Goal: Communication & Community: Participate in discussion

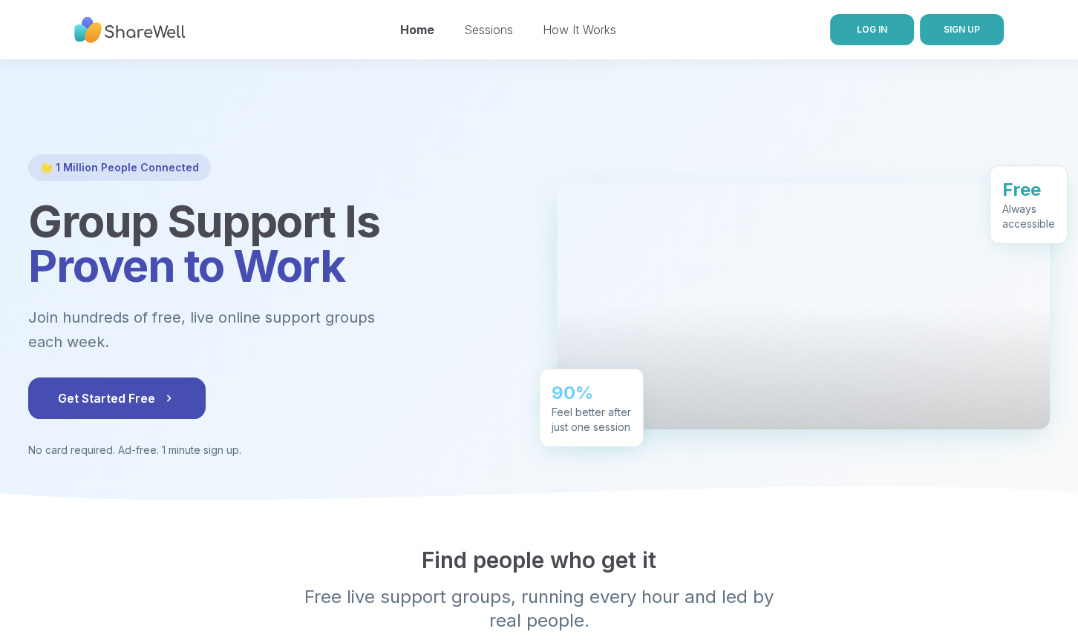
click at [876, 24] on span "LOG IN" at bounding box center [871, 29] width 30 height 11
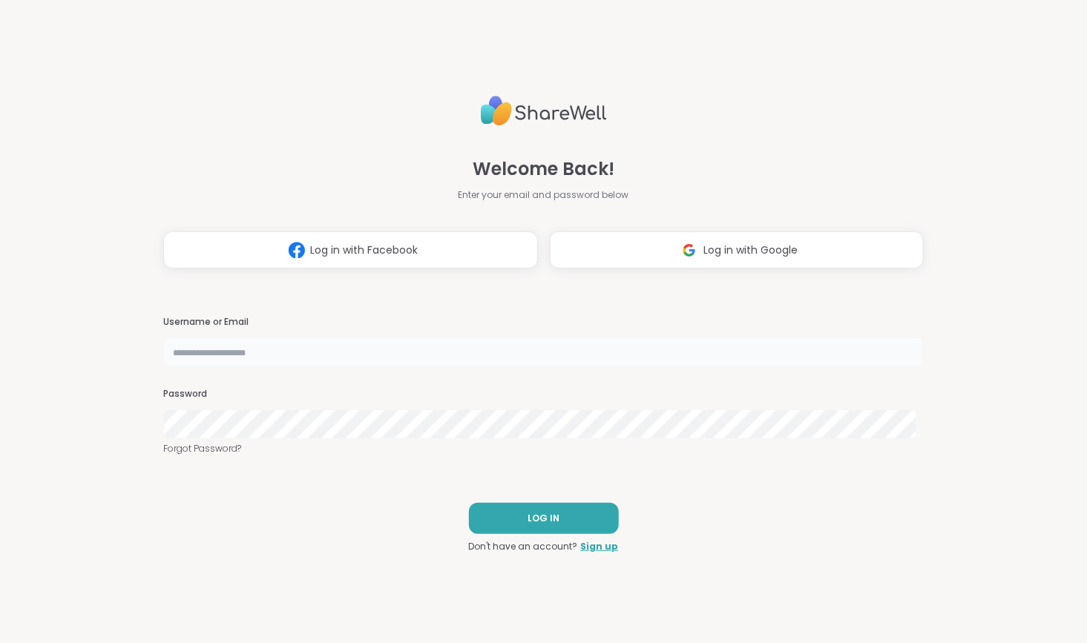
type input "**********"
click at [539, 518] on span "LOG IN" at bounding box center [544, 518] width 32 height 13
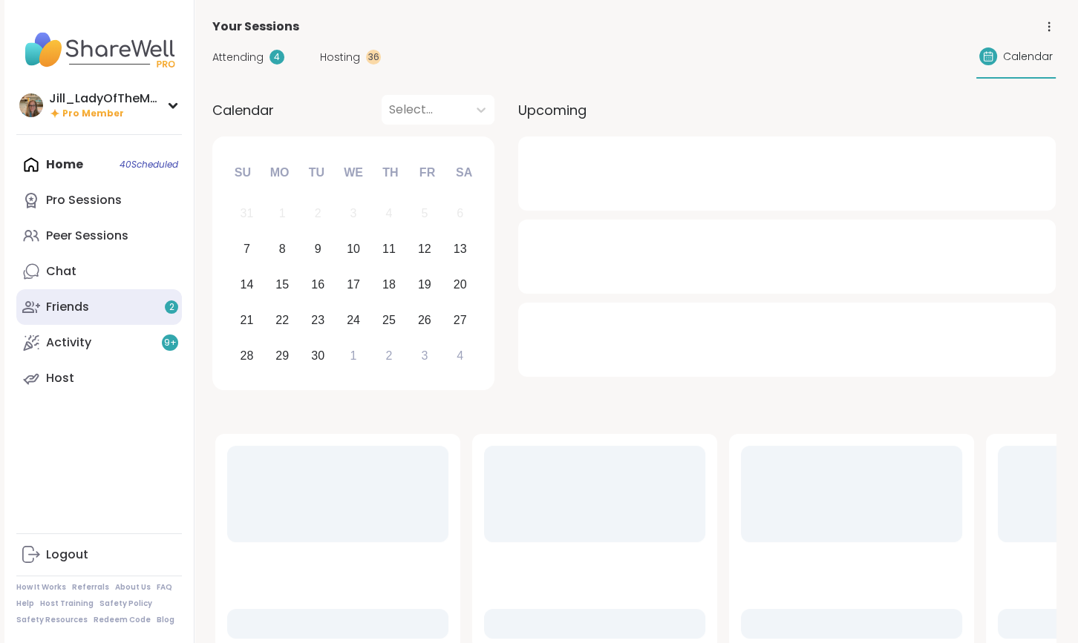
click at [122, 308] on link "Friends 2" at bounding box center [99, 307] width 166 height 36
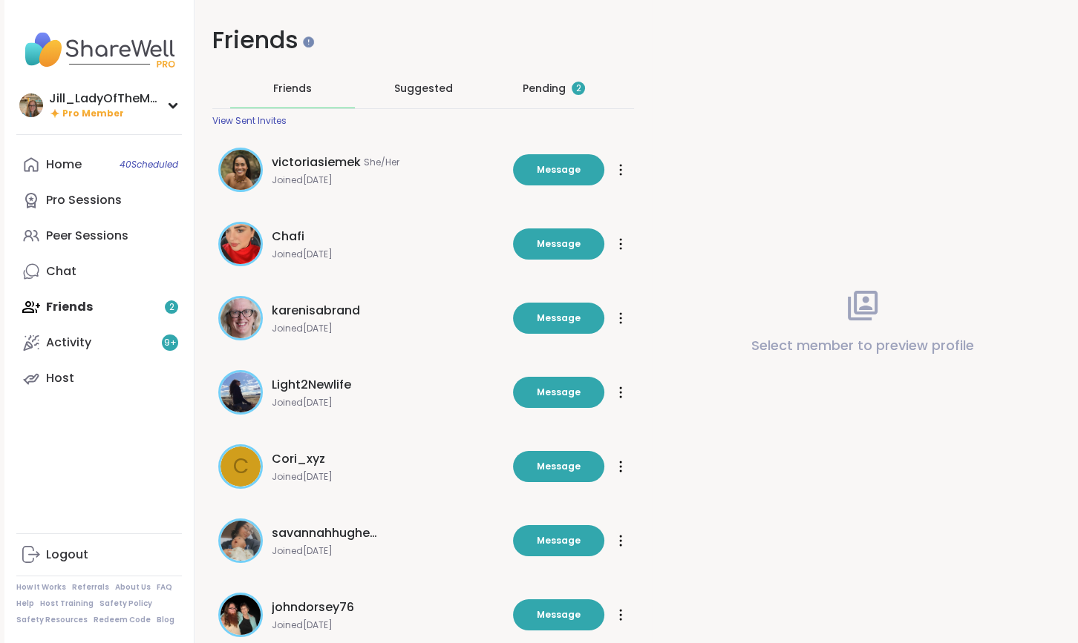
click at [528, 86] on div "Pending 2" at bounding box center [553, 88] width 62 height 15
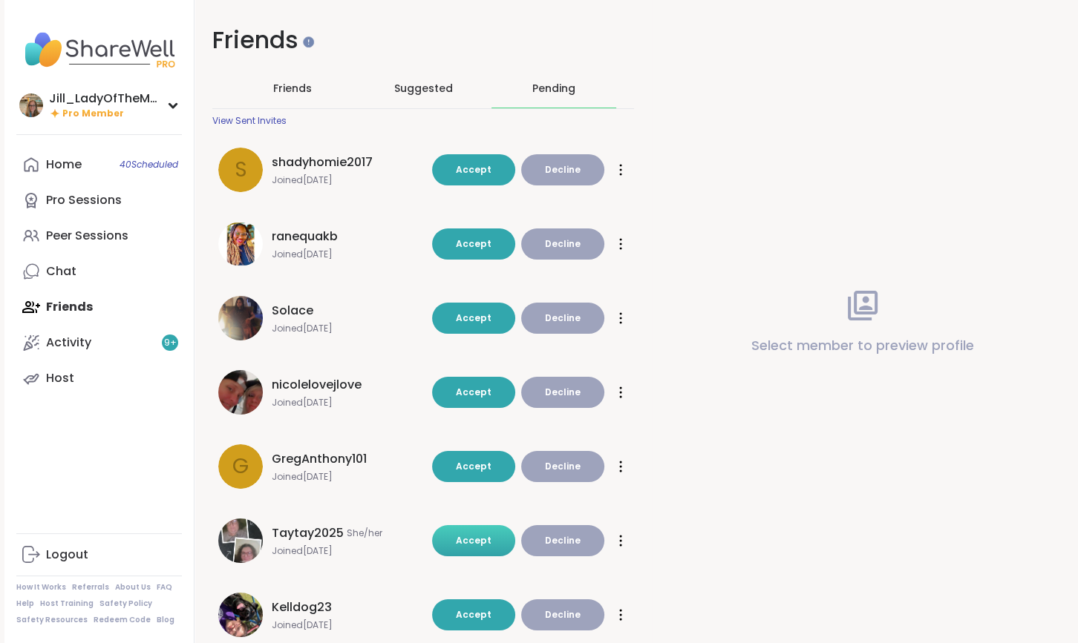
click at [482, 537] on span "Accept" at bounding box center [474, 540] width 36 height 13
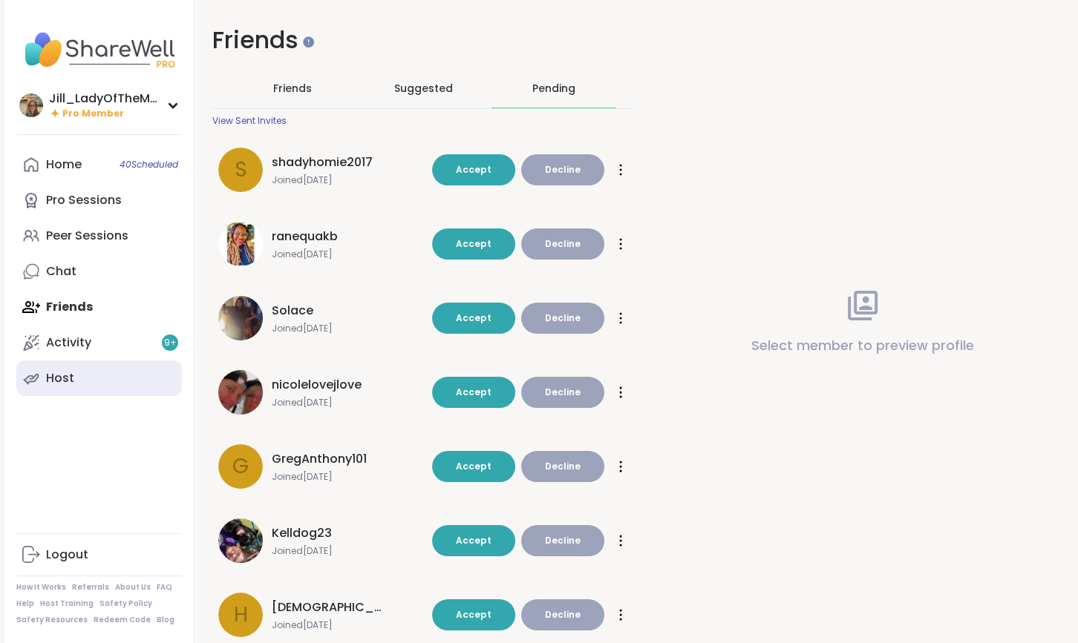
click at [128, 378] on link "Host" at bounding box center [99, 379] width 166 height 36
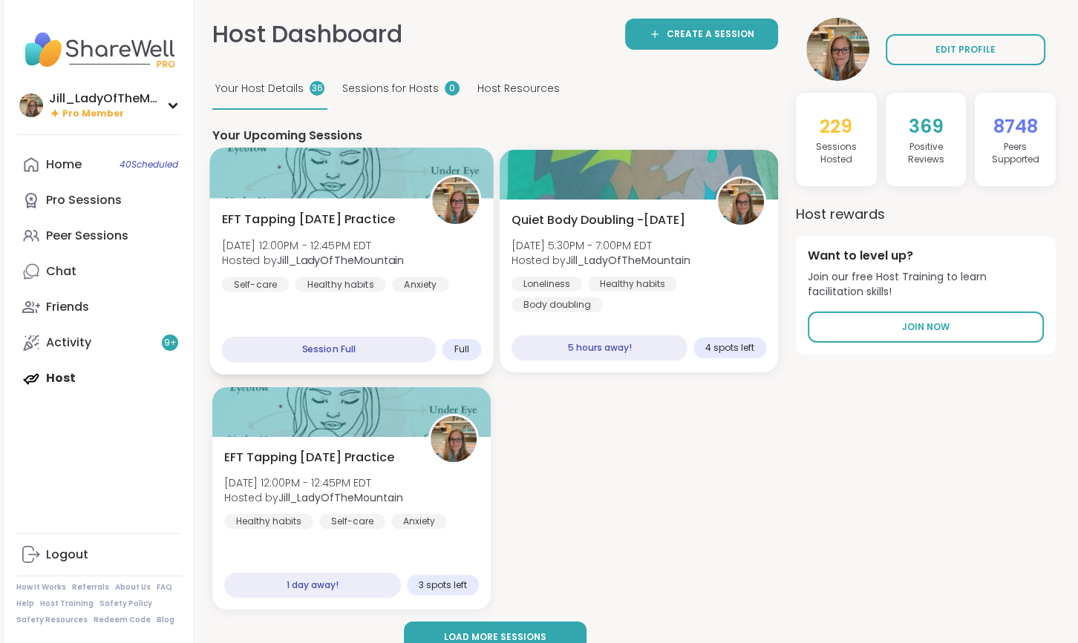
click at [358, 272] on div "EFT Tapping Sunday Practice Sun, Sep 07 | 12:00PM - 12:45PM EDT Hosted by Jill_…" at bounding box center [352, 252] width 260 height 82
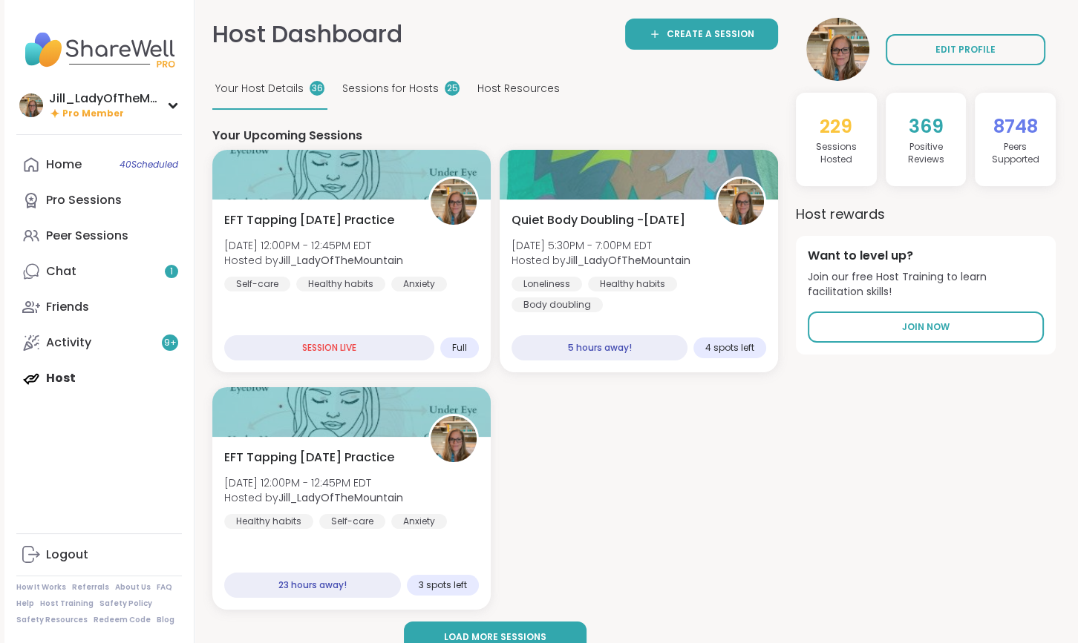
click at [123, 370] on div "Home 40 Scheduled Pro Sessions Peer Sessions Chat 1 Friends Activity 9 + Host" at bounding box center [99, 271] width 166 height 249
click at [309, 265] on b "Jill_LadyOfTheMountain" at bounding box center [340, 260] width 127 height 15
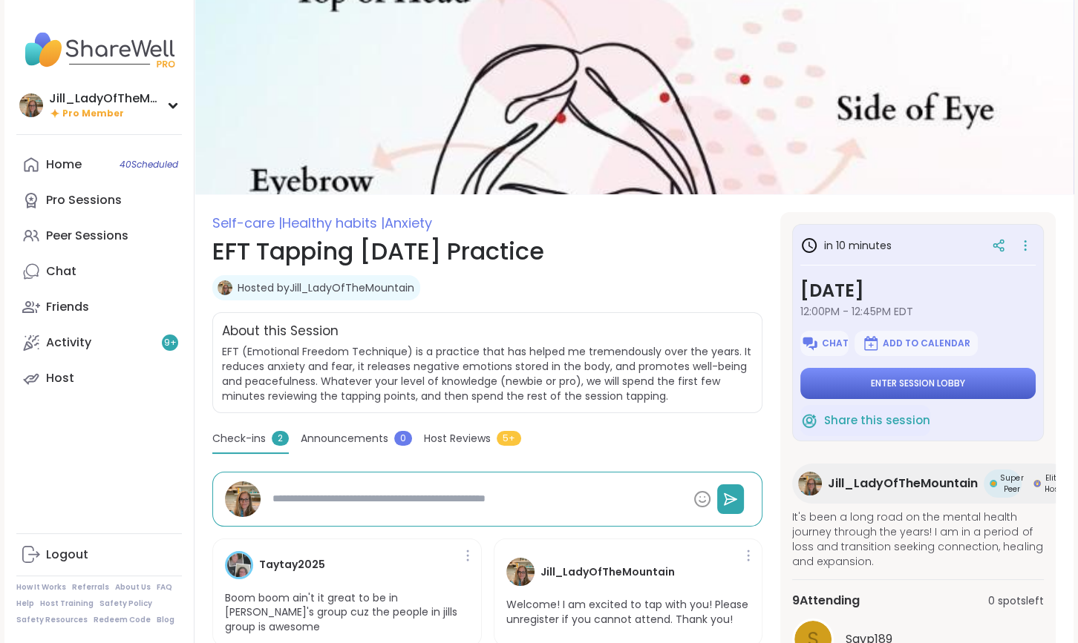
click at [938, 384] on span "Enter session lobby" at bounding box center [918, 384] width 94 height 12
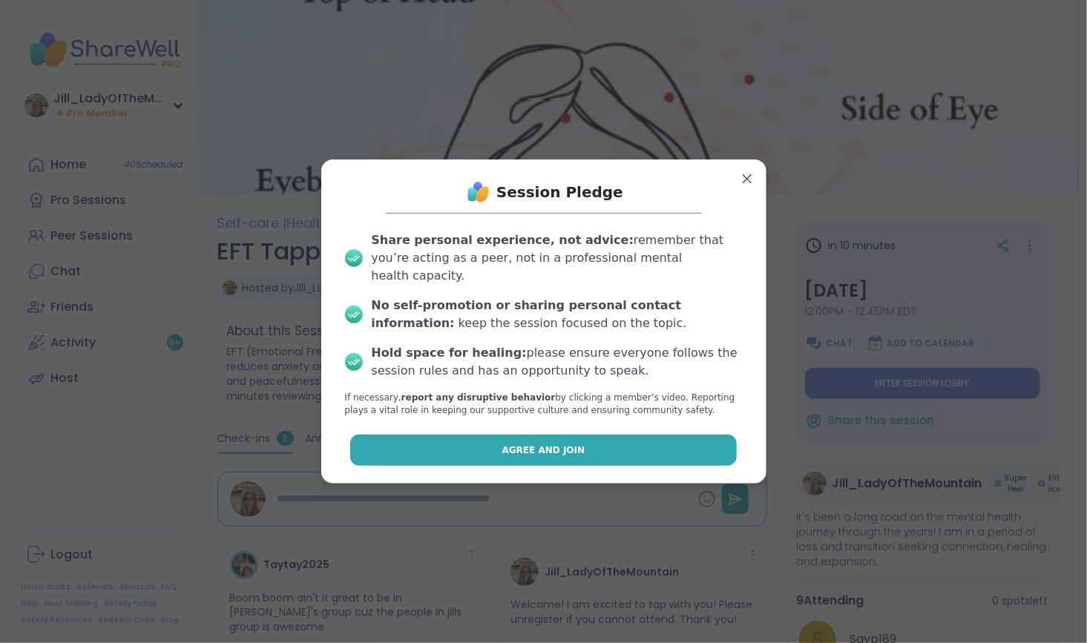
click at [646, 435] on button "Agree and Join" at bounding box center [543, 450] width 387 height 31
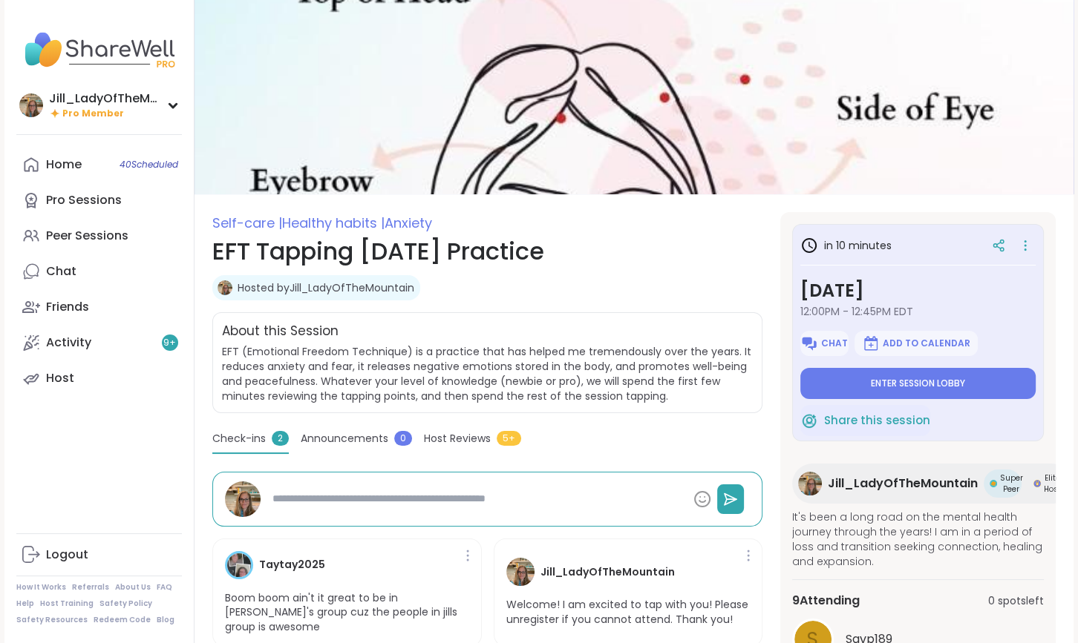
type textarea "*"
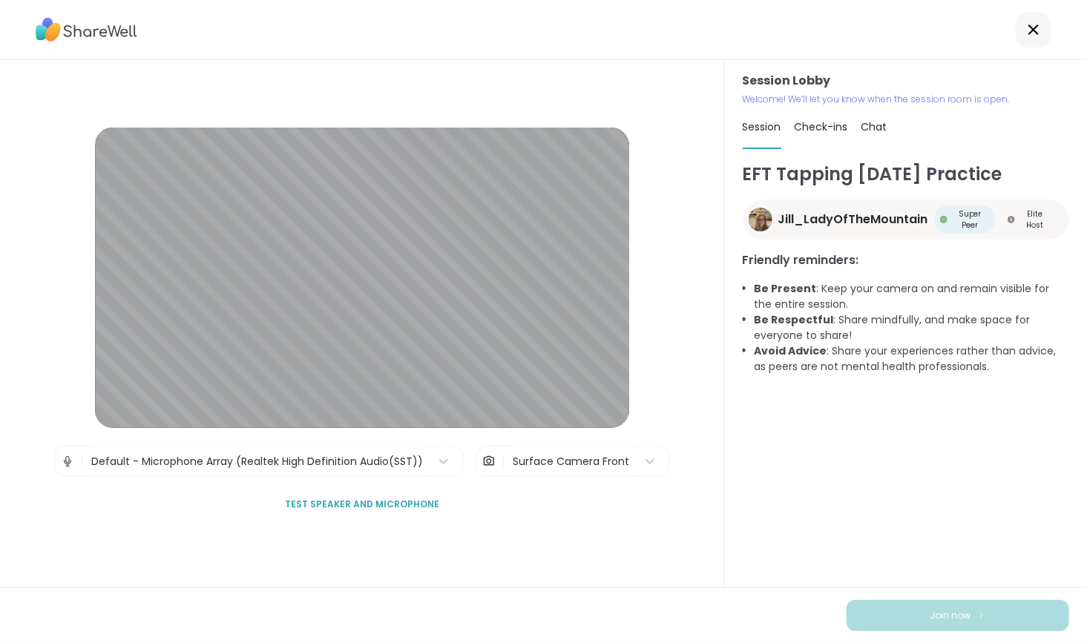
click at [863, 126] on span "Chat" at bounding box center [875, 126] width 26 height 15
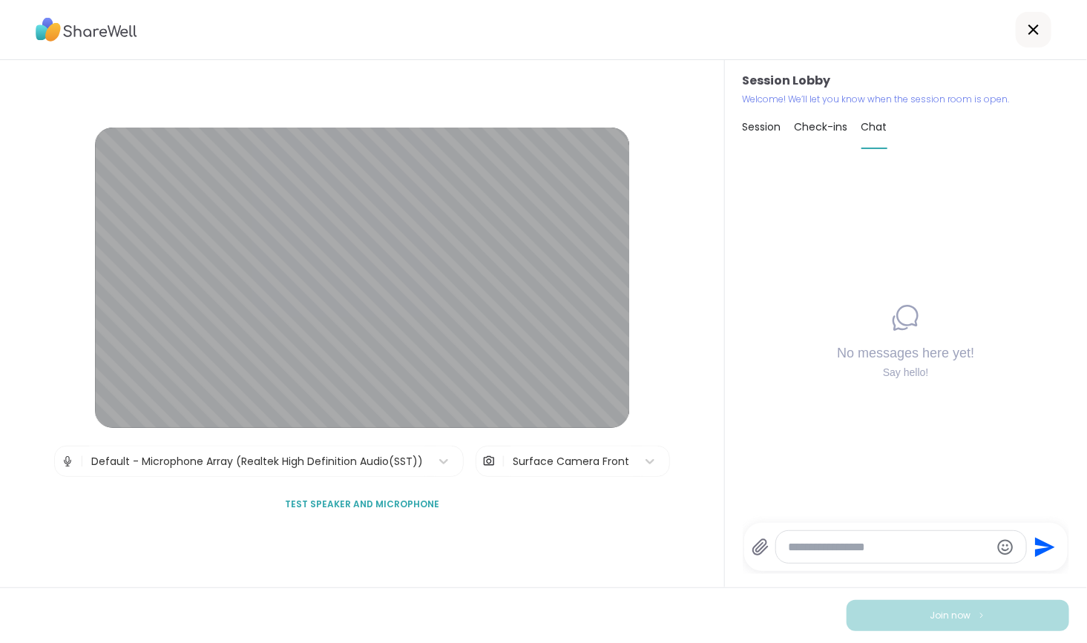
click at [752, 548] on icon at bounding box center [761, 548] width 18 height 18
click at [0, 0] on input "file" at bounding box center [0, 0] width 0 height 0
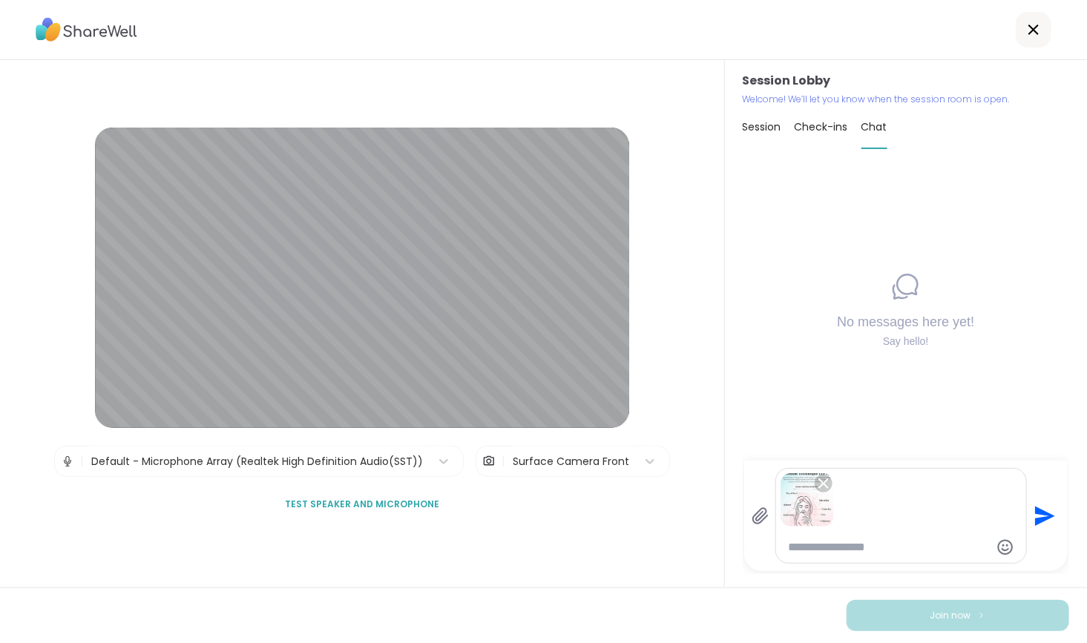
click at [1036, 513] on icon "Send" at bounding box center [1046, 516] width 20 height 20
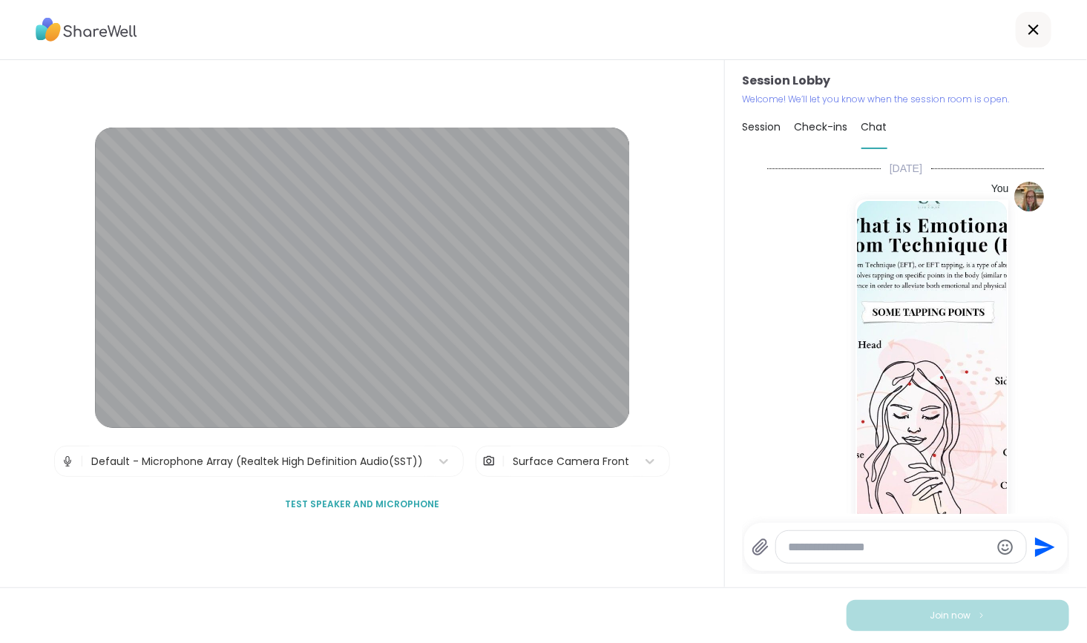
scroll to position [74, 0]
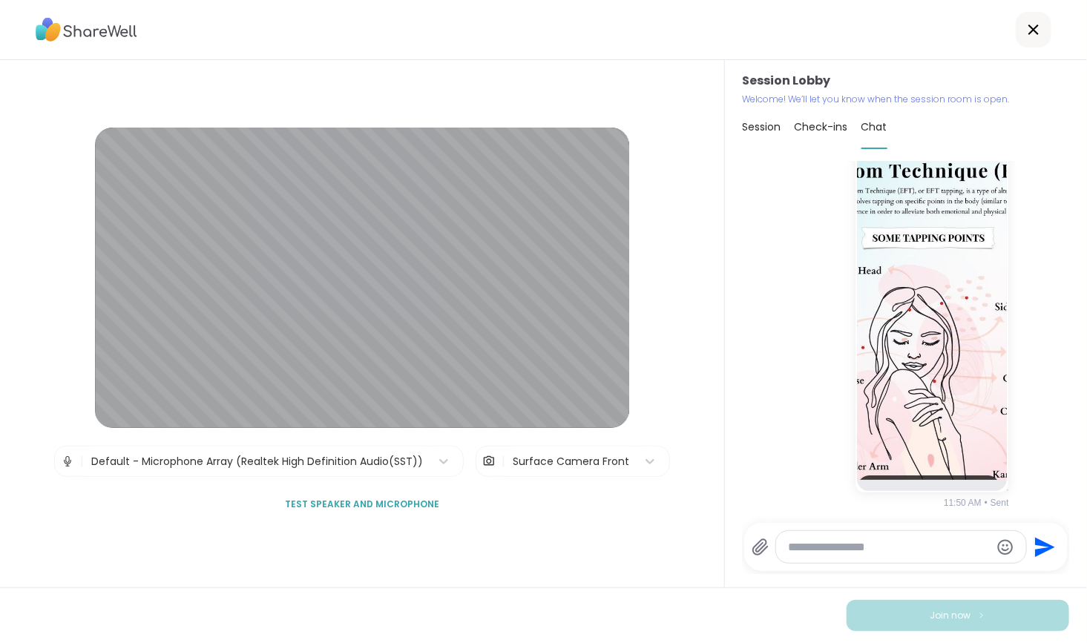
click at [943, 538] on div at bounding box center [901, 547] width 250 height 32
click at [944, 546] on textarea "Type your message" at bounding box center [889, 547] width 203 height 15
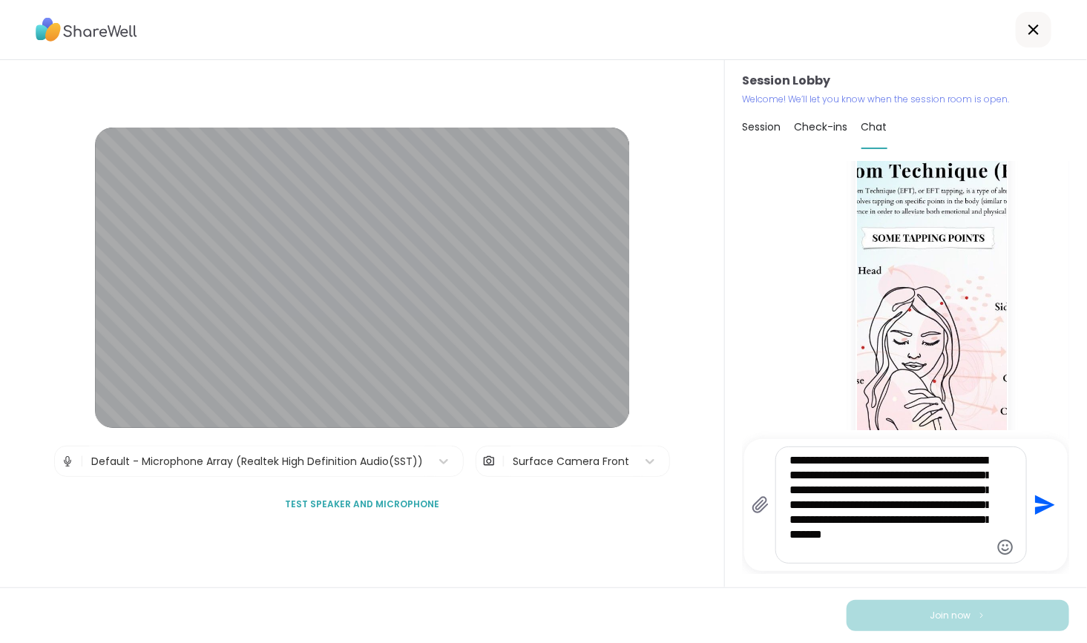
click at [900, 548] on textarea "**********" at bounding box center [890, 505] width 200 height 104
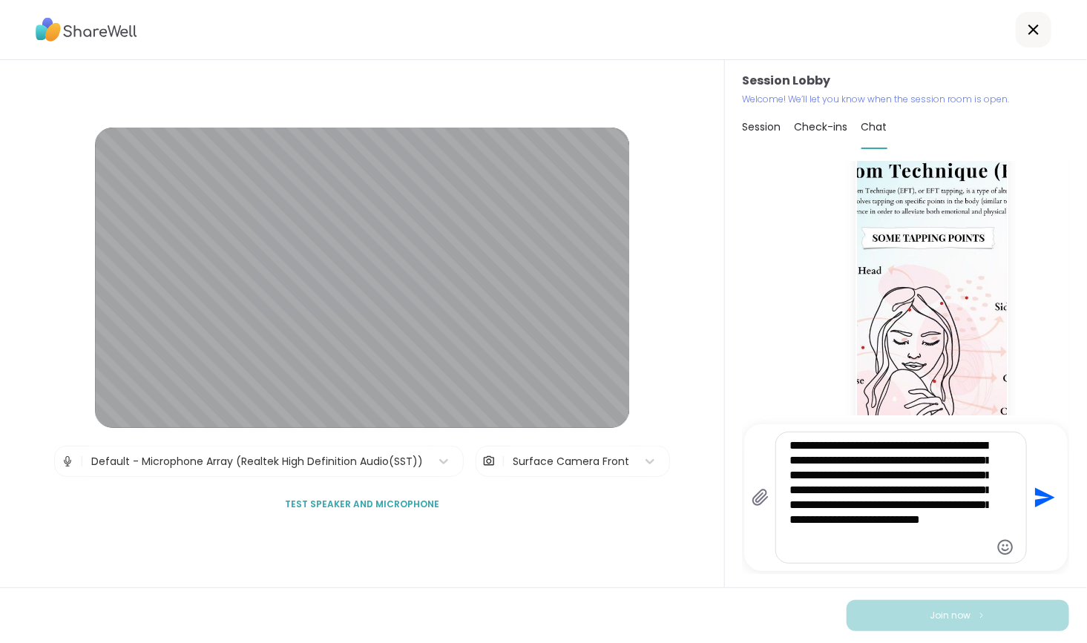
type textarea "**********"
click at [1041, 497] on icon "Send" at bounding box center [1046, 498] width 20 height 20
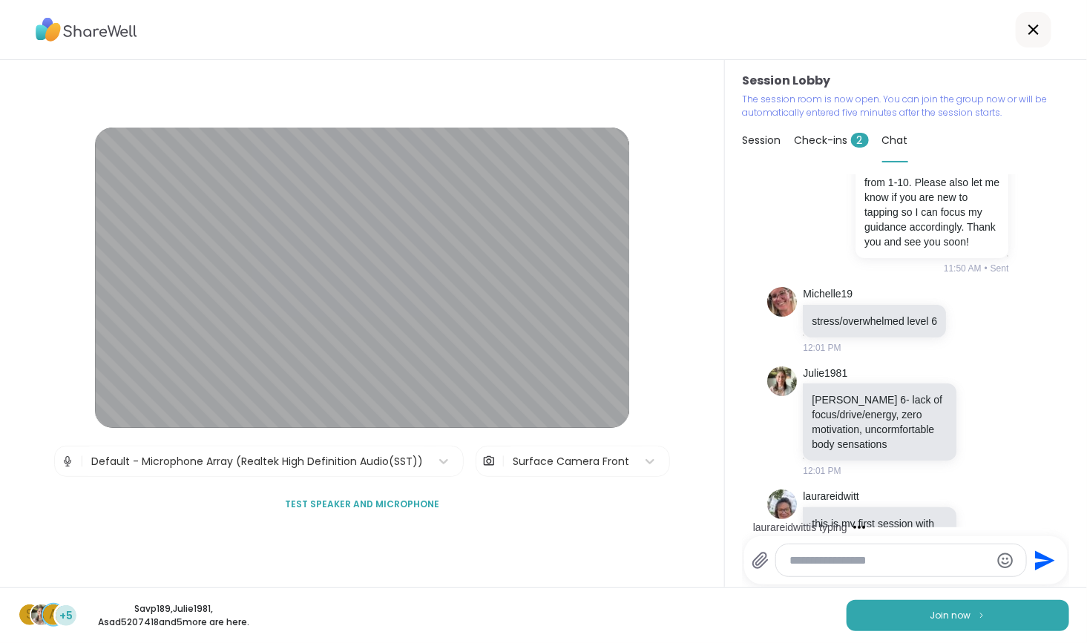
scroll to position [643, 0]
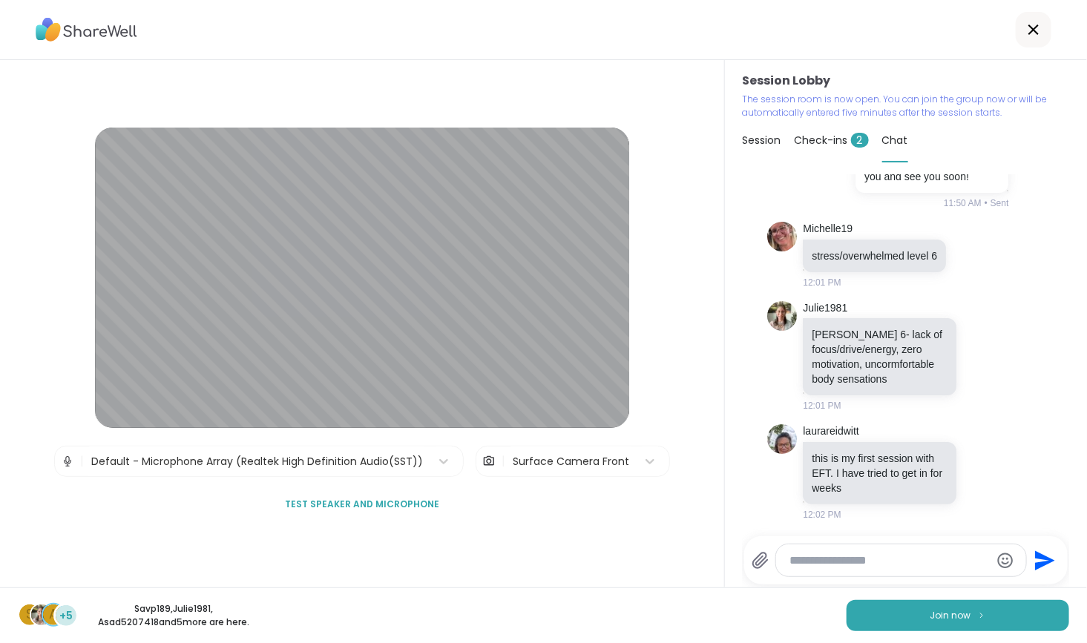
click at [832, 137] on span "Check-ins 2" at bounding box center [832, 140] width 74 height 15
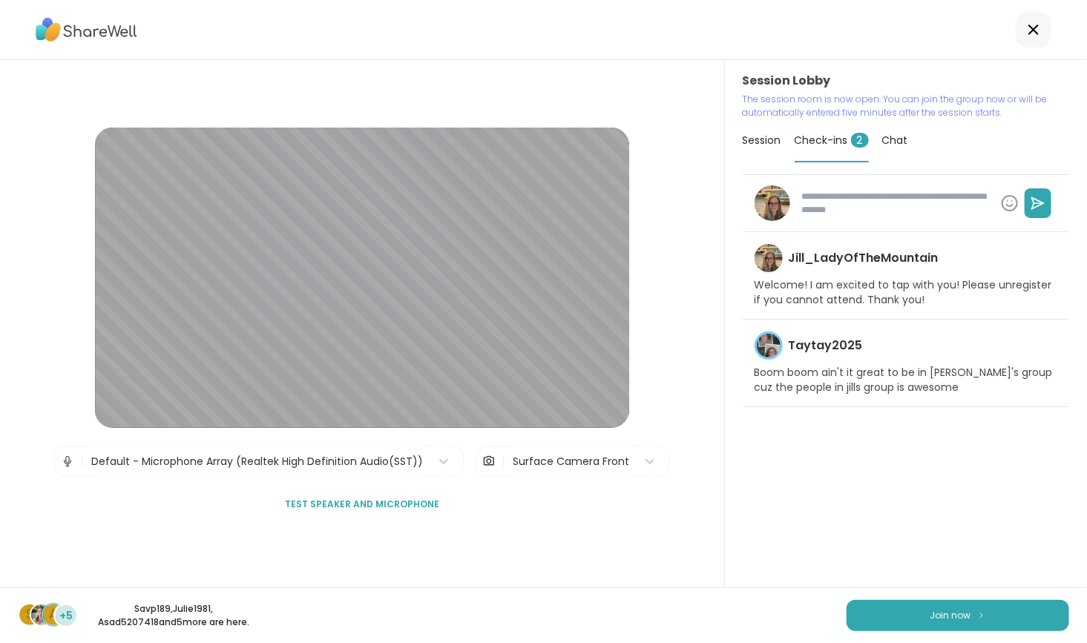
type textarea "*"
click at [893, 136] on span "Chat" at bounding box center [895, 140] width 26 height 15
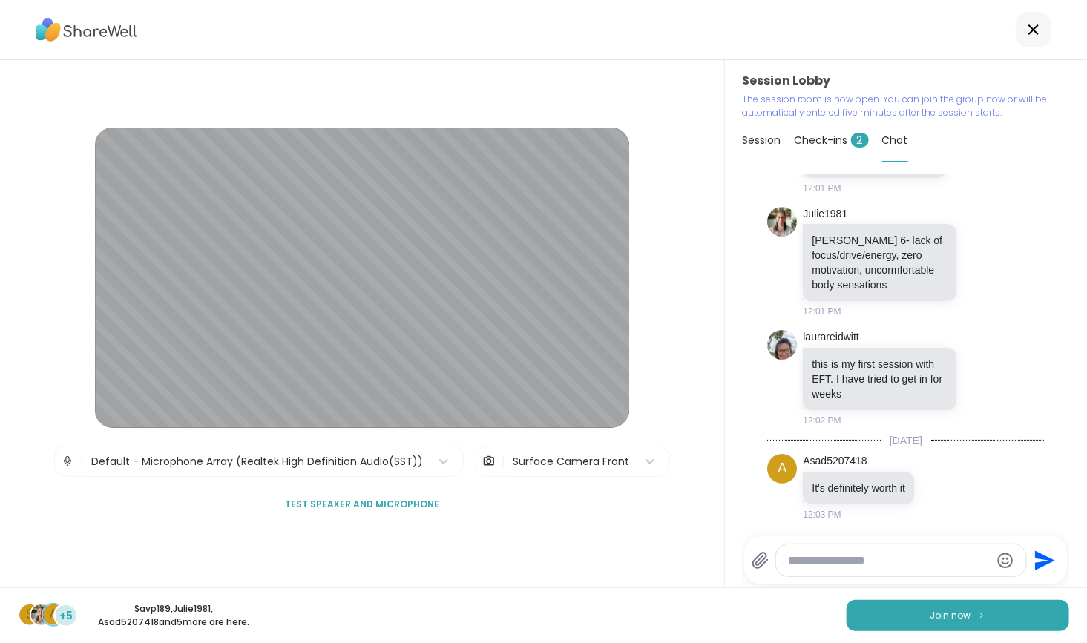
scroll to position [737, 0]
click at [946, 613] on span "Join now" at bounding box center [951, 615] width 41 height 13
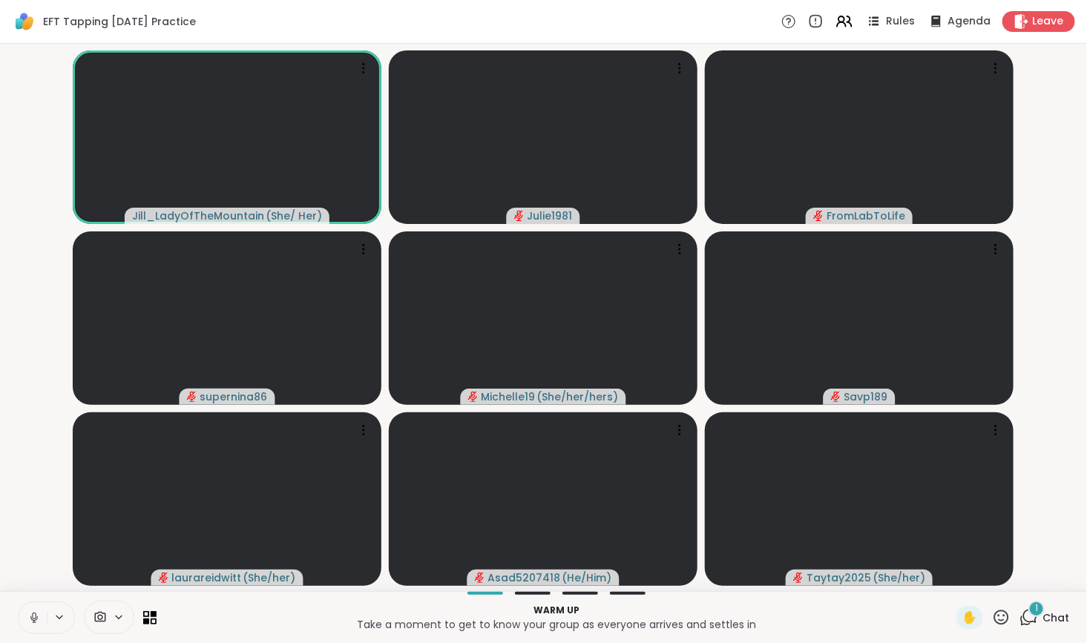
click at [1023, 617] on icon at bounding box center [1029, 618] width 19 height 19
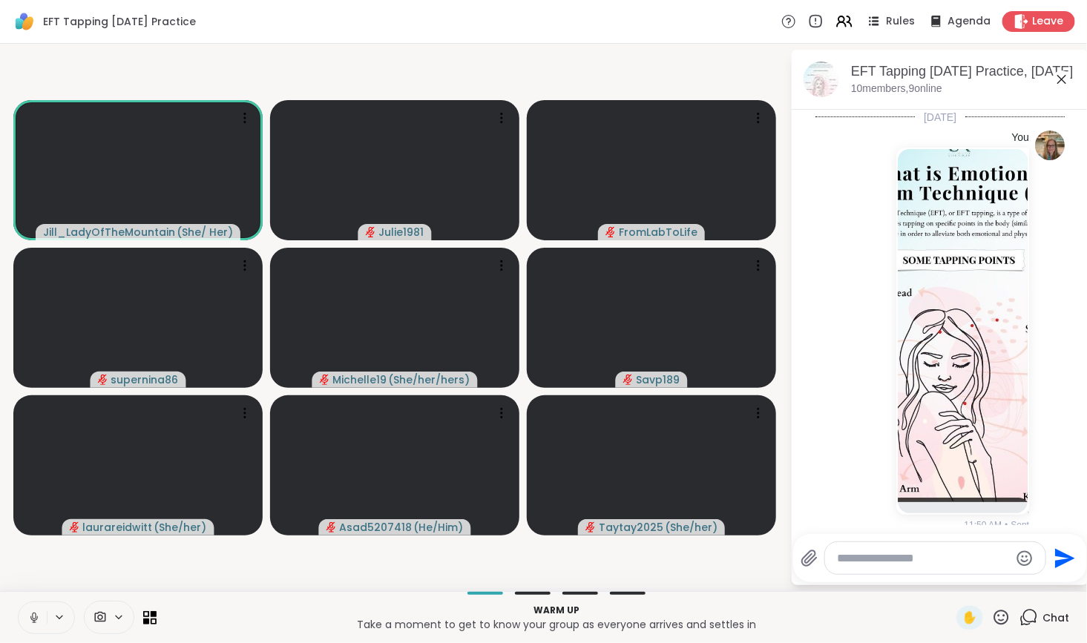
scroll to position [862, 0]
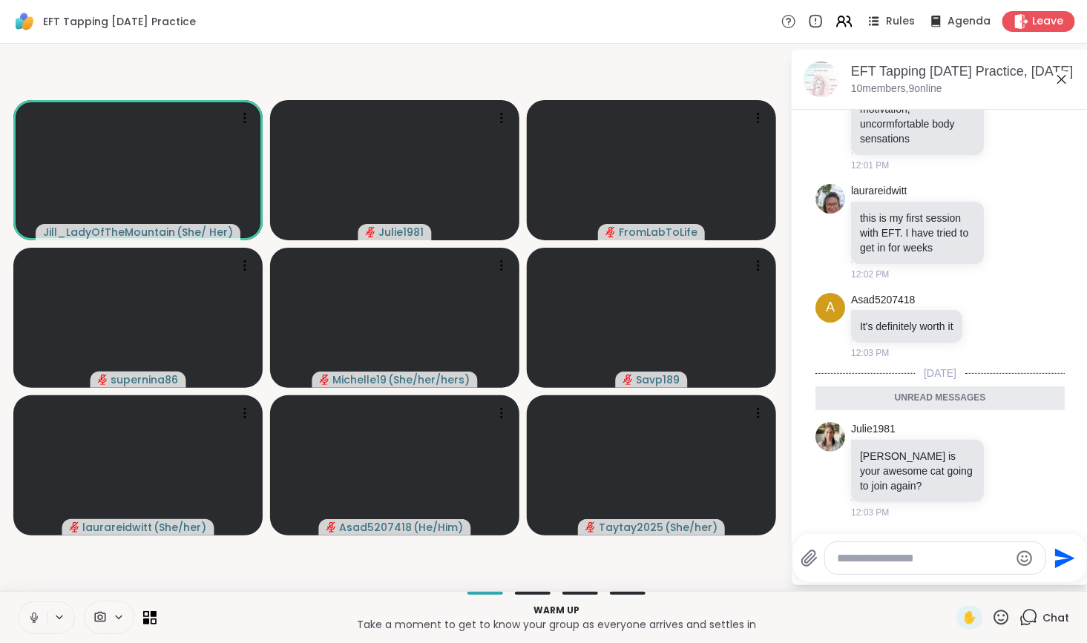
click at [942, 559] on textarea "Type your message" at bounding box center [923, 558] width 173 height 15
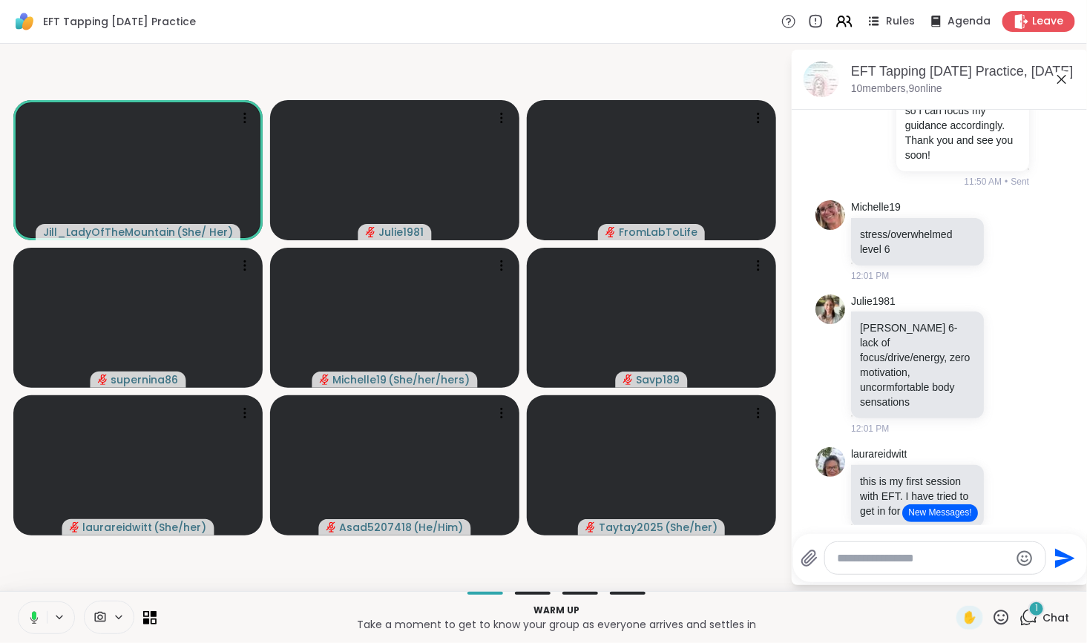
scroll to position [598, 0]
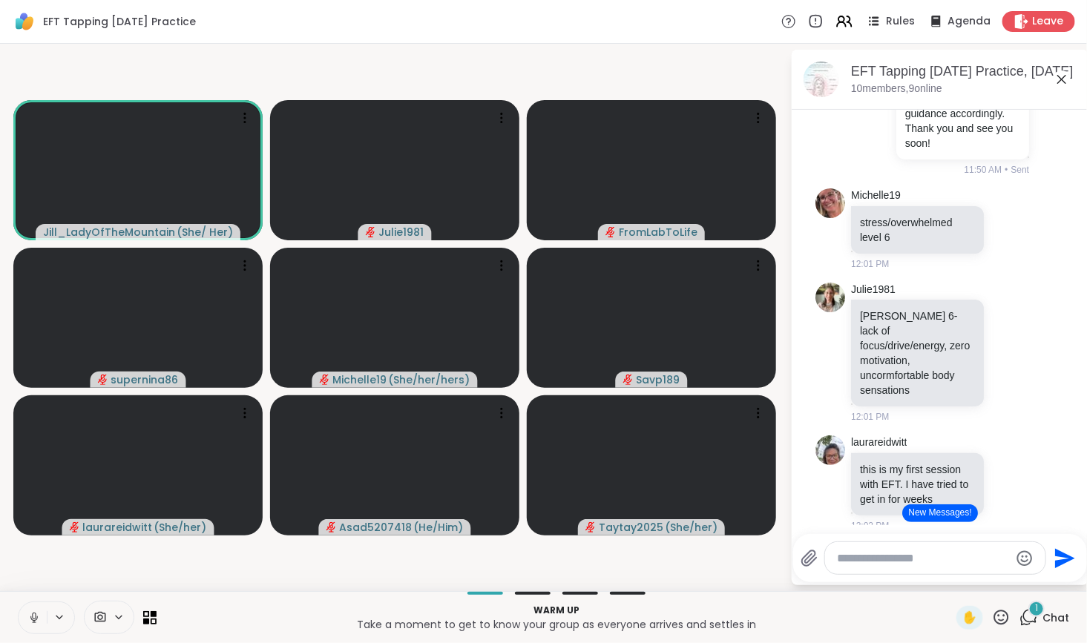
click at [937, 511] on button "New Messages!" at bounding box center [939, 514] width 75 height 18
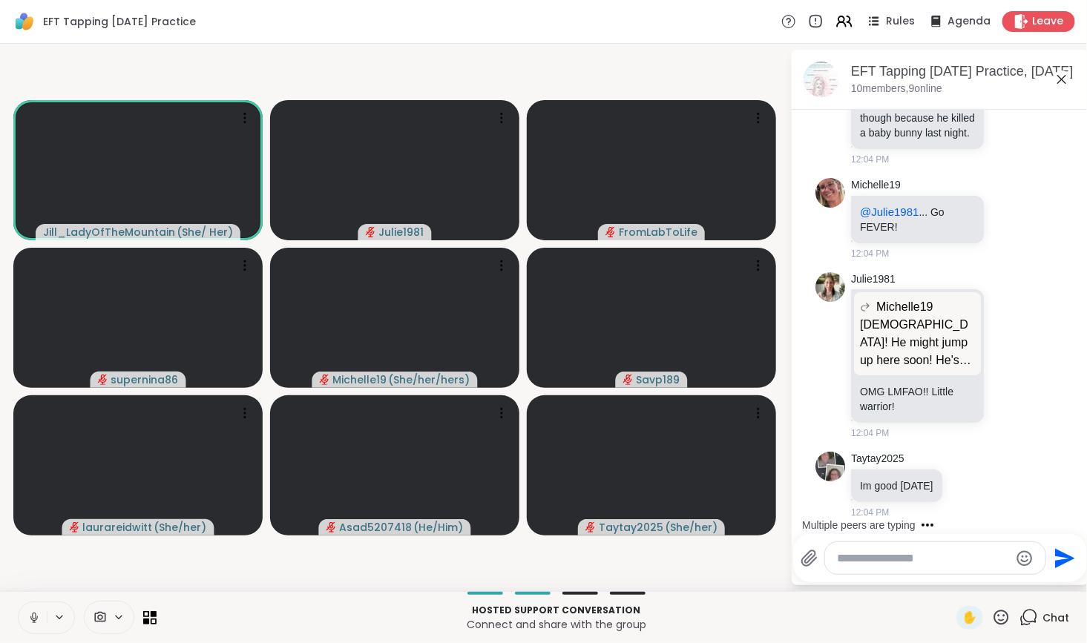
scroll to position [1634, 0]
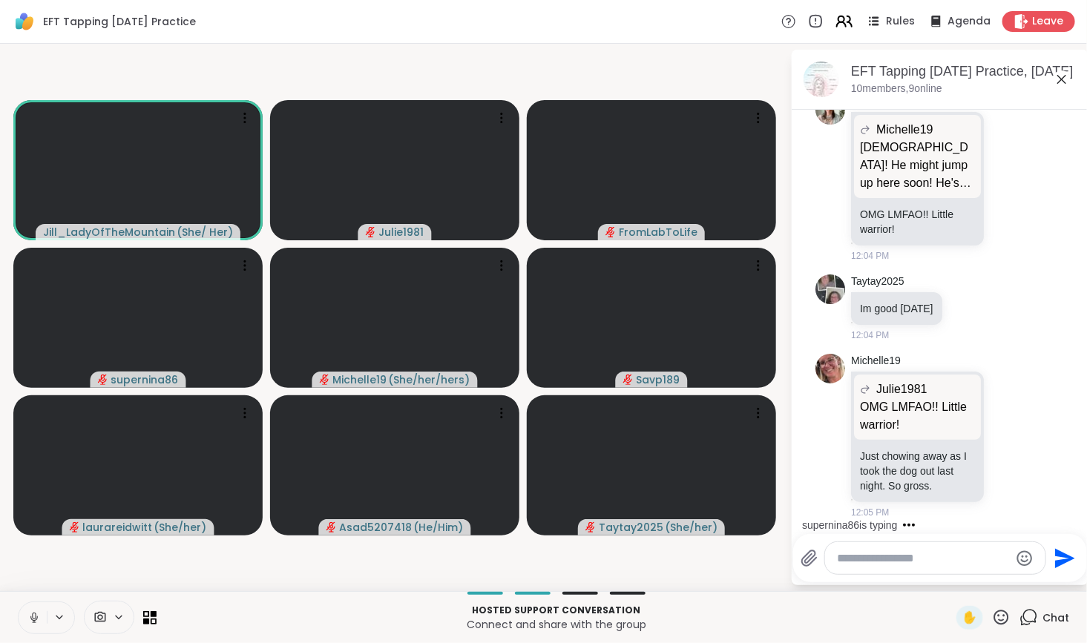
click at [839, 22] on icon at bounding box center [841, 24] width 9 height 4
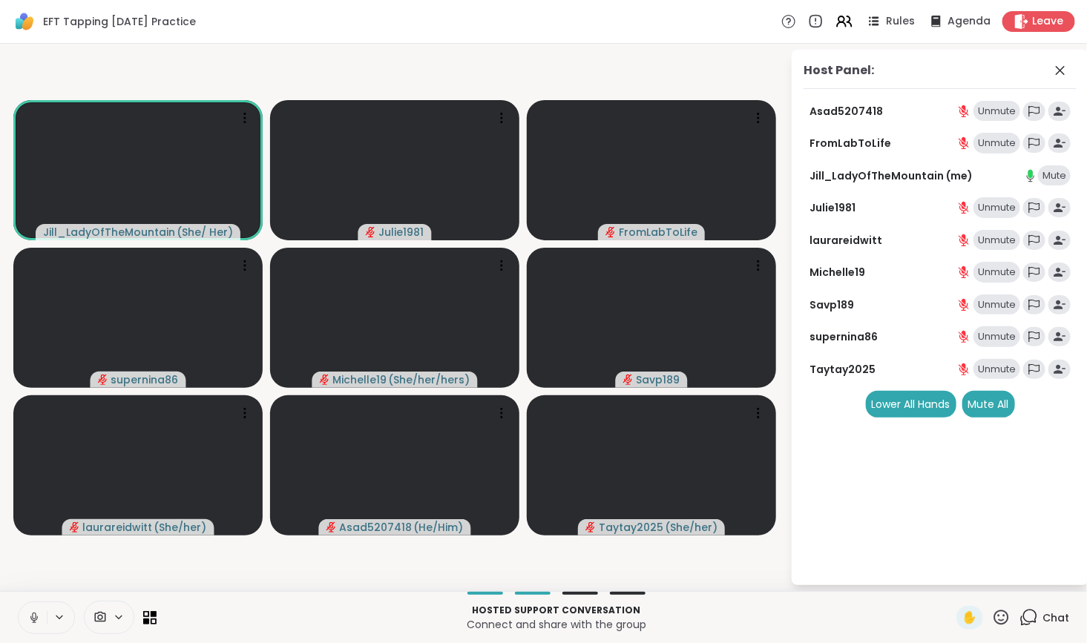
click at [992, 332] on div "Unmute" at bounding box center [997, 337] width 47 height 21
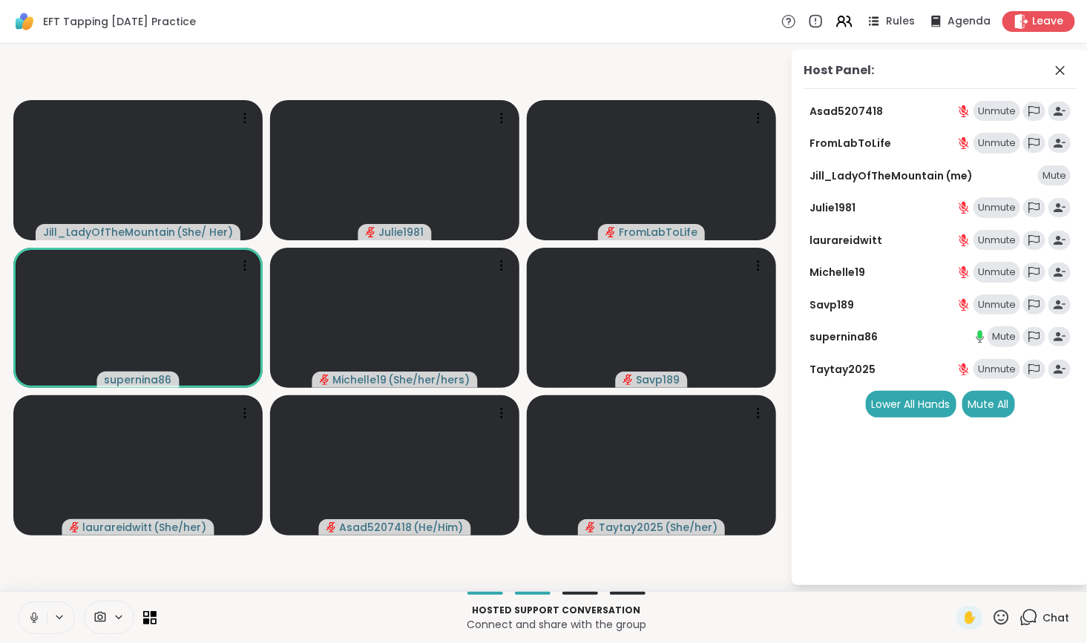
click at [1001, 333] on div "Mute" at bounding box center [1004, 337] width 33 height 21
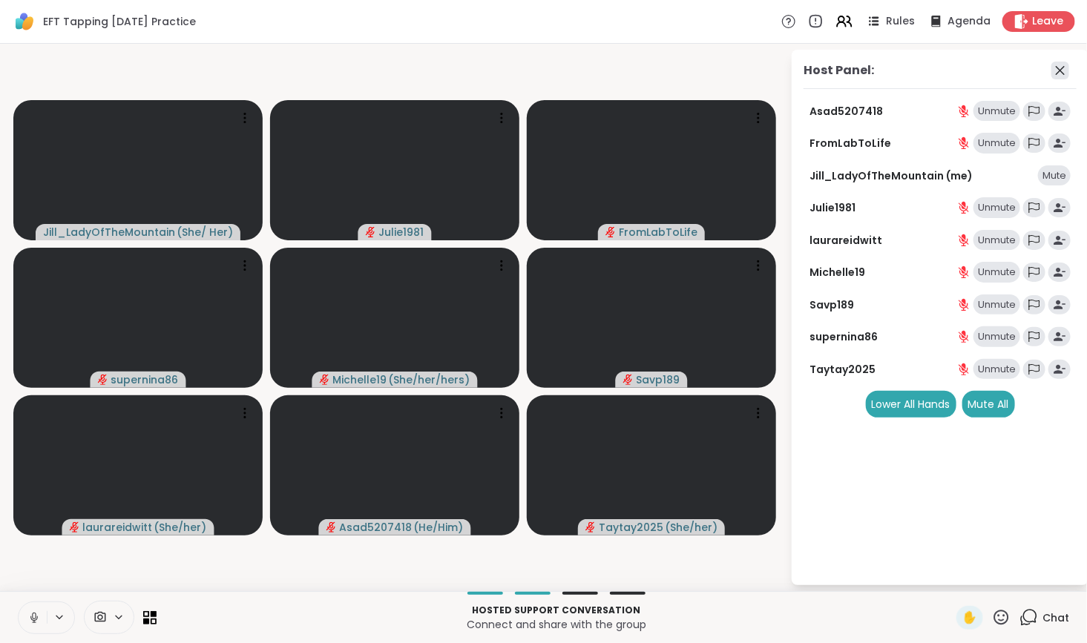
click at [1058, 65] on icon at bounding box center [1061, 71] width 18 height 18
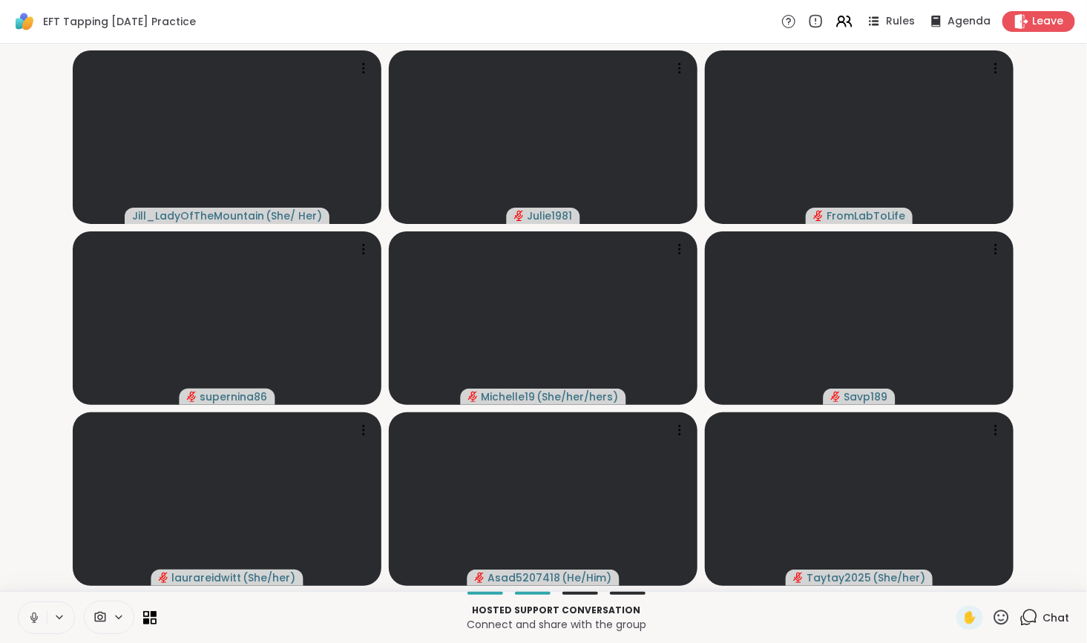
click at [1022, 615] on icon at bounding box center [1029, 618] width 19 height 19
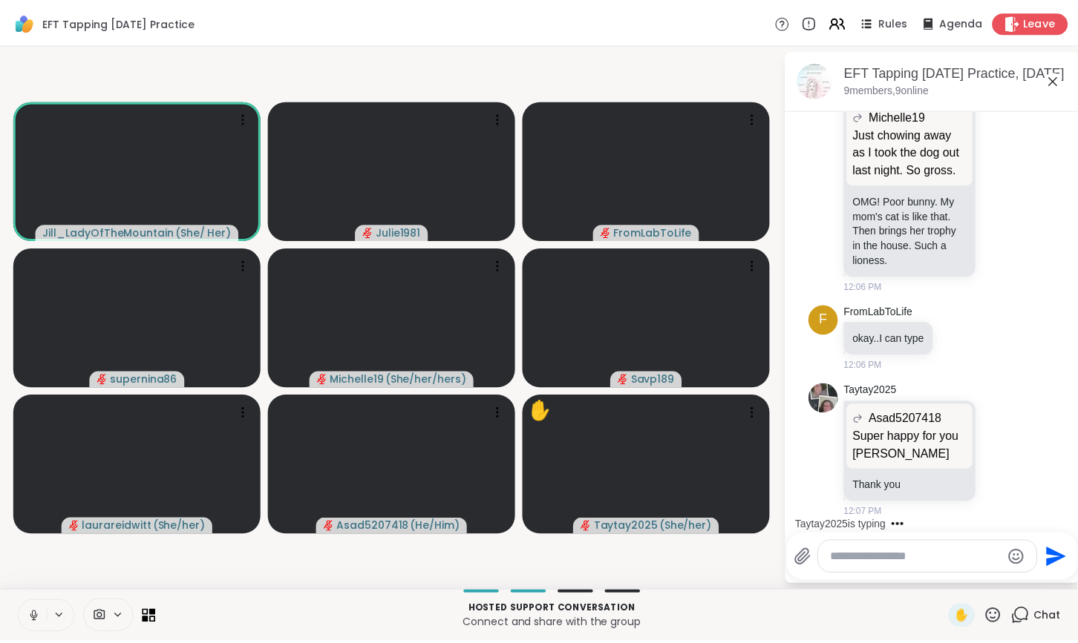
scroll to position [2809, 0]
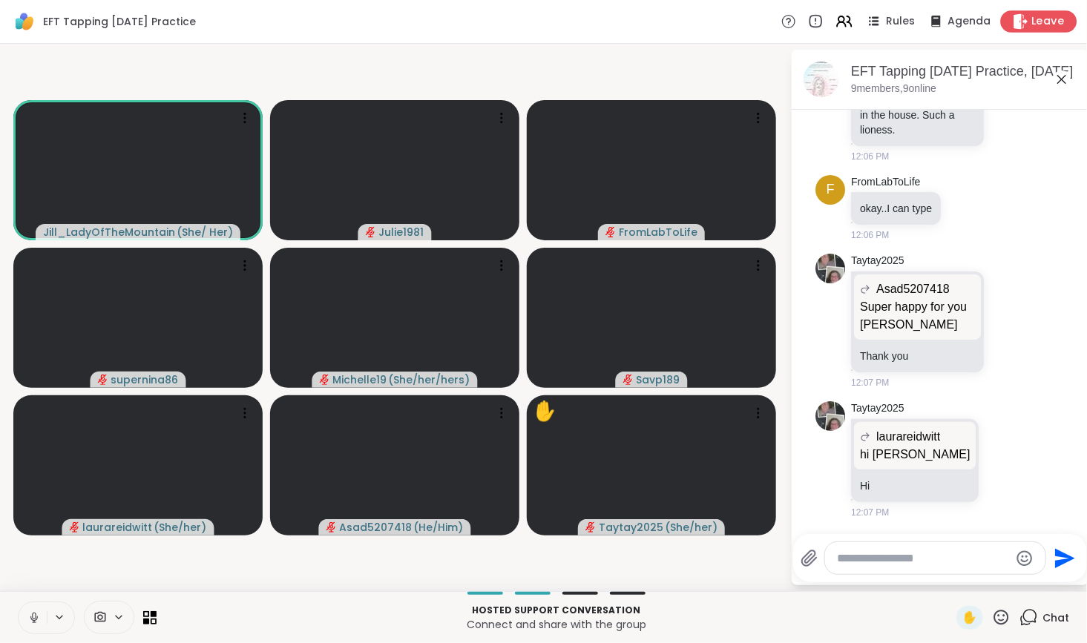
click at [1021, 19] on div "Leave" at bounding box center [1039, 21] width 76 height 22
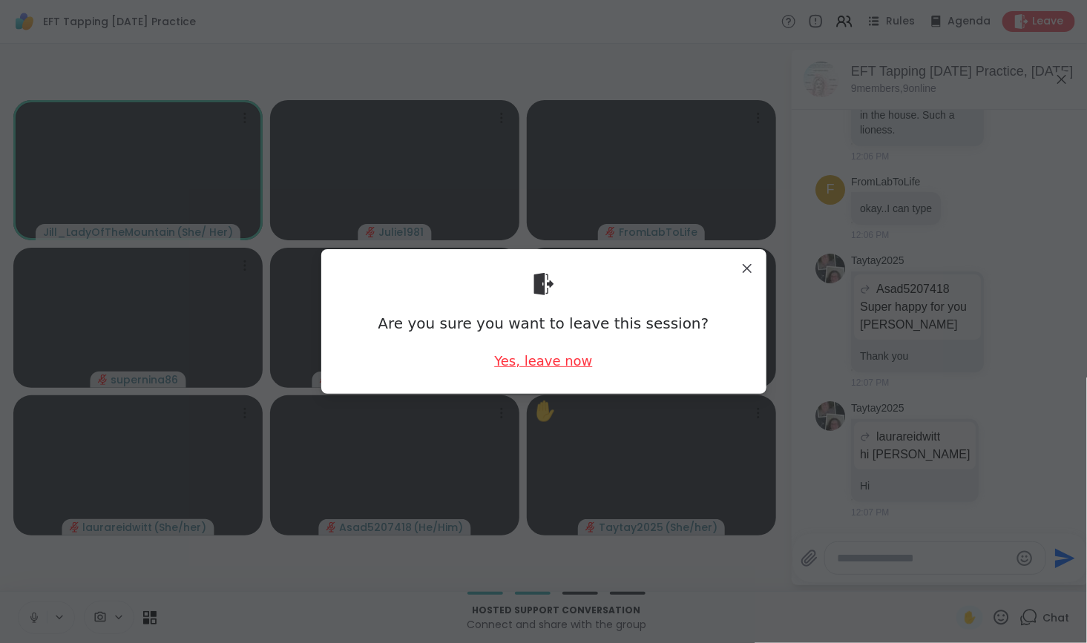
click at [524, 364] on div "Yes, leave now" at bounding box center [543, 361] width 98 height 19
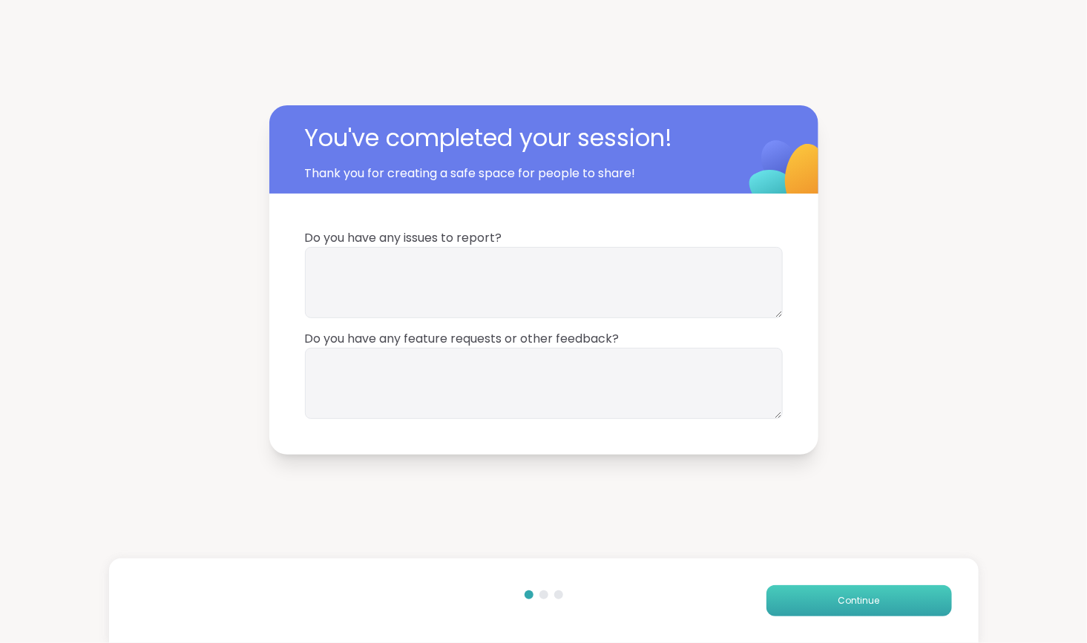
click at [824, 601] on button "Continue" at bounding box center [860, 601] width 186 height 31
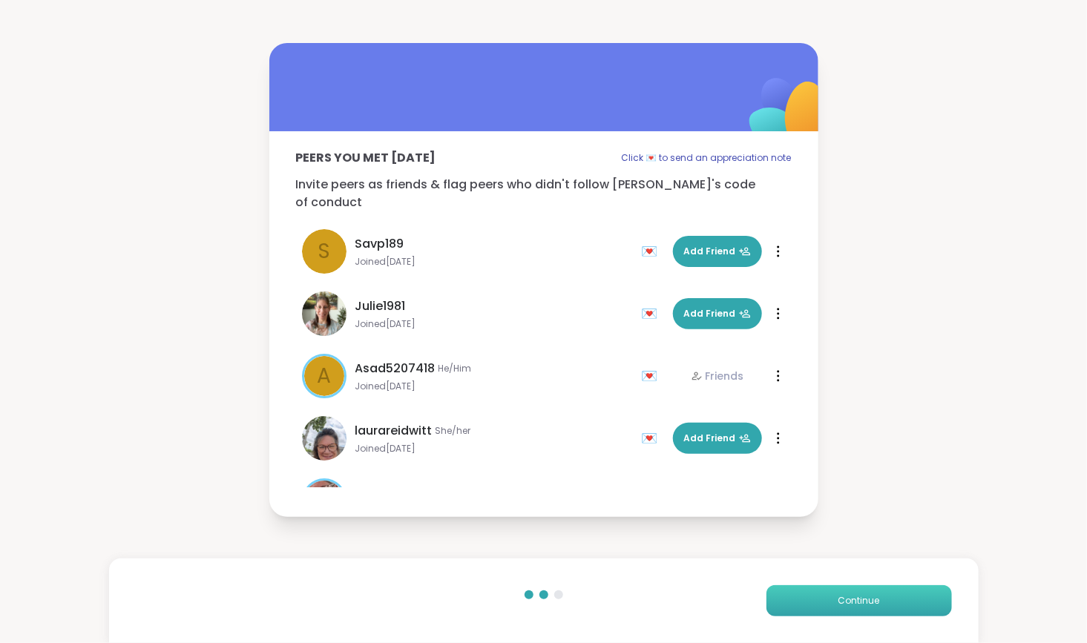
drag, startPoint x: 824, startPoint y: 601, endPoint x: 770, endPoint y: 599, distance: 53.5
click at [770, 599] on button "Continue" at bounding box center [860, 601] width 186 height 31
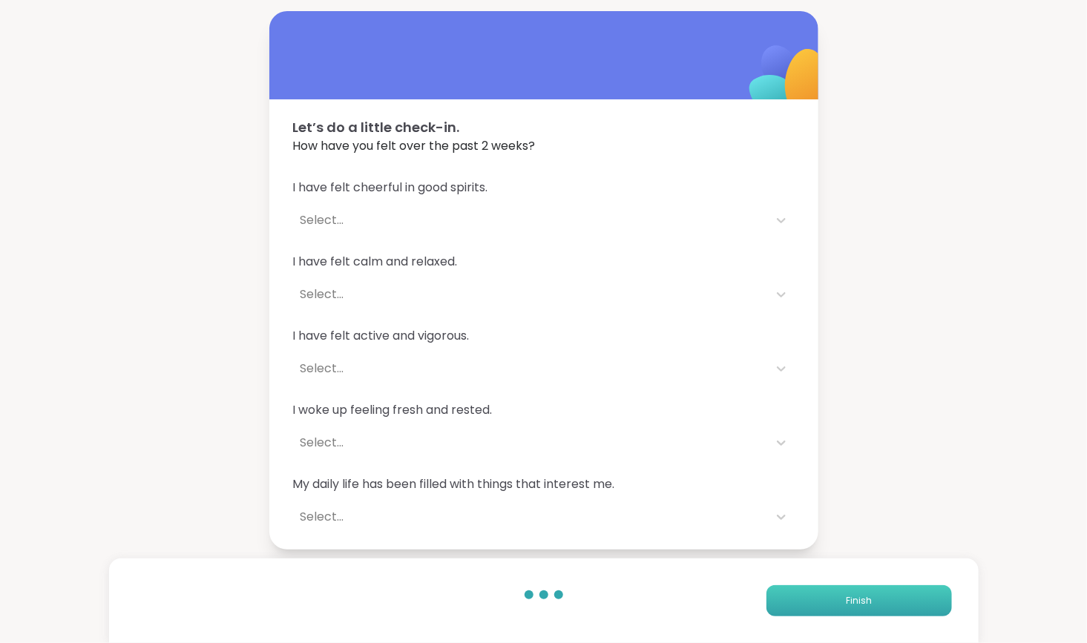
click at [779, 600] on button "Finish" at bounding box center [860, 601] width 186 height 31
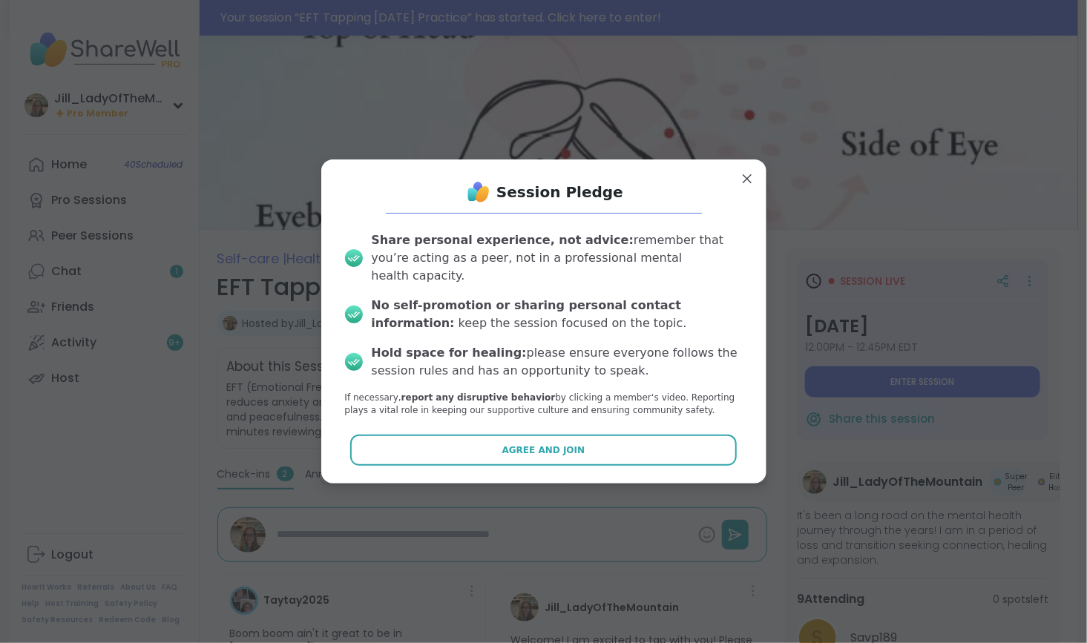
click at [680, 456] on button "Agree and Join" at bounding box center [543, 450] width 387 height 31
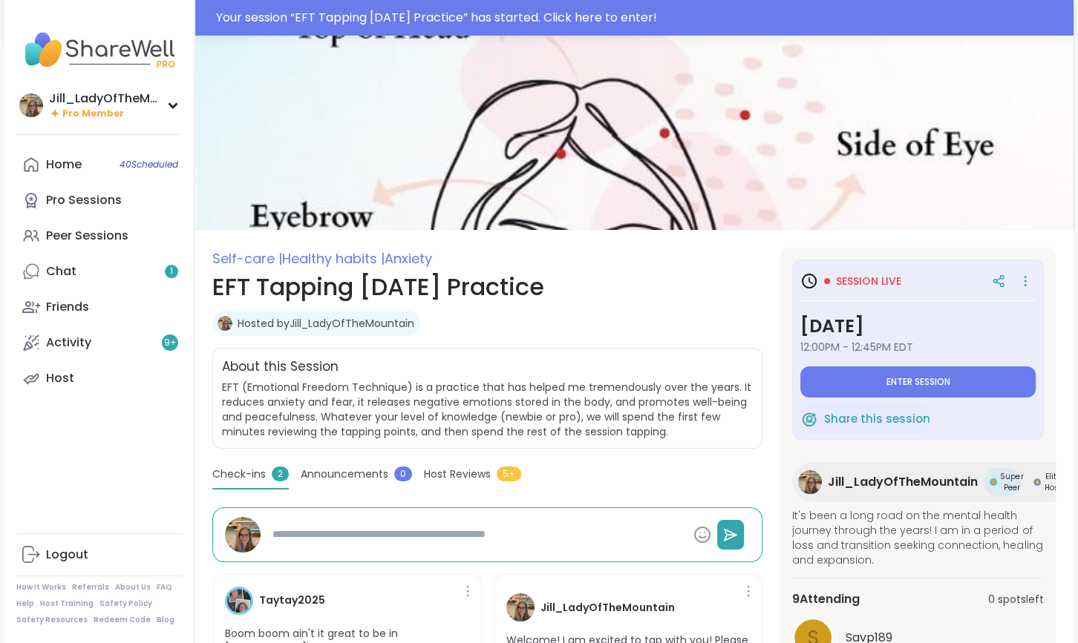
type textarea "*"
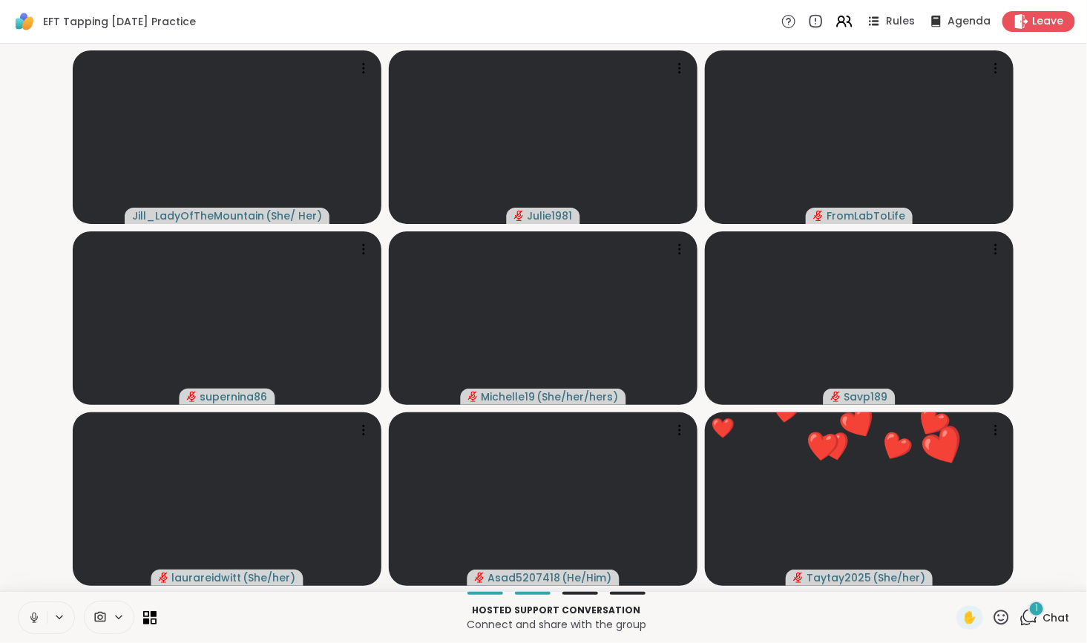
click at [1023, 619] on icon at bounding box center [1029, 618] width 19 height 19
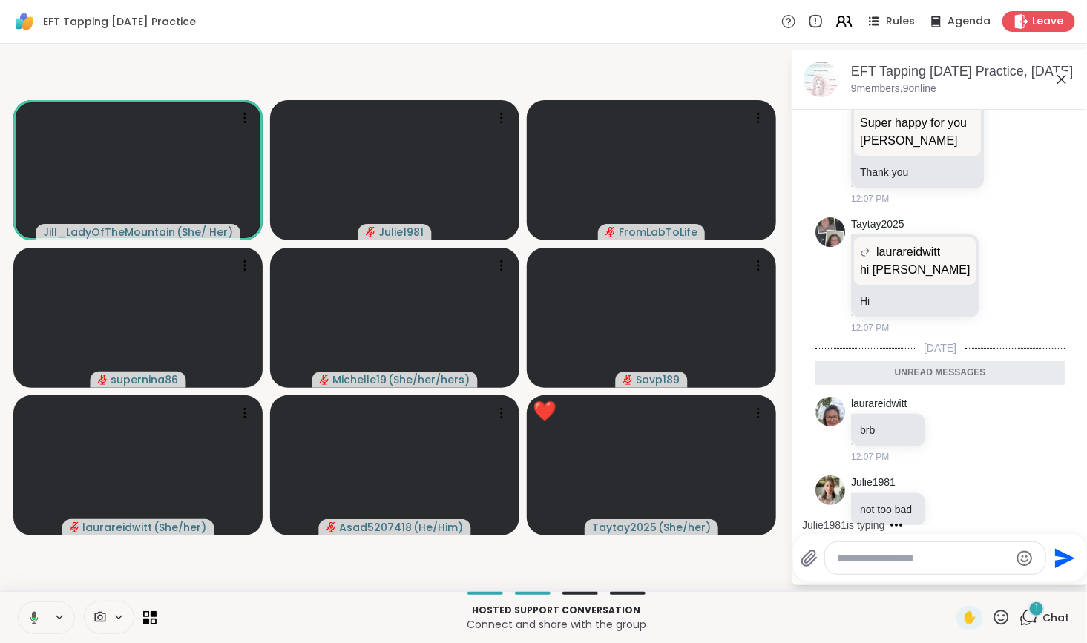
scroll to position [2989, 0]
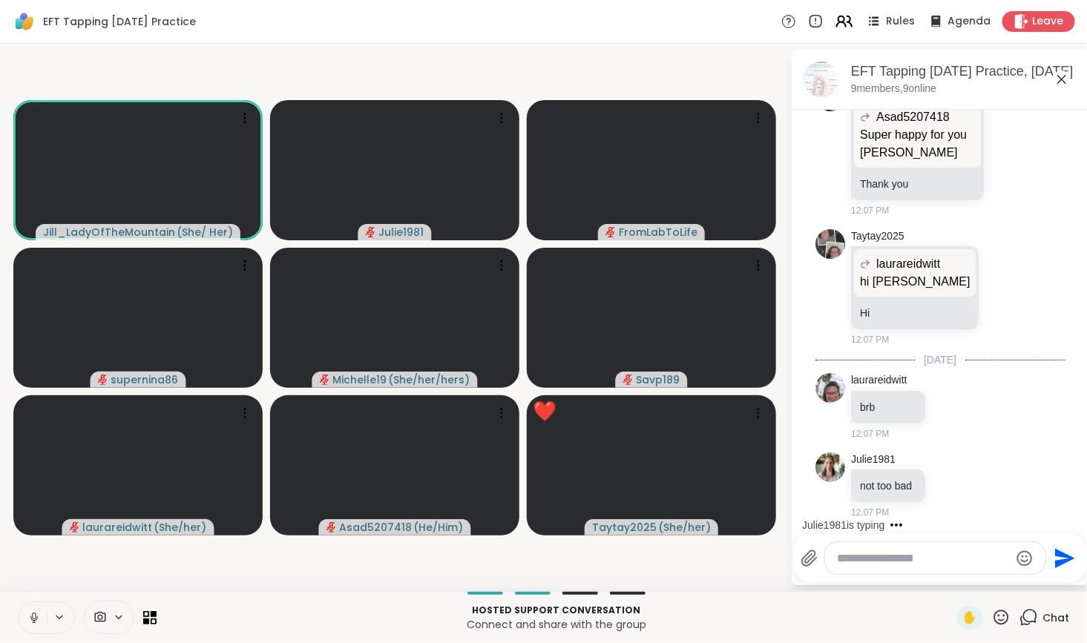
click at [842, 26] on icon at bounding box center [844, 21] width 19 height 19
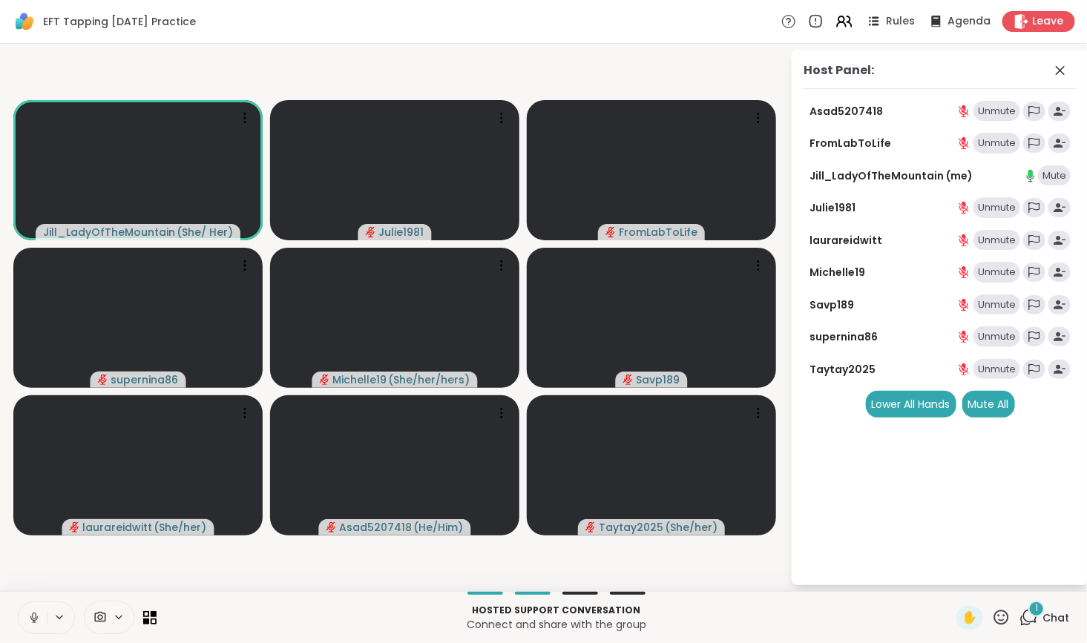
click at [1000, 143] on div "Unmute" at bounding box center [997, 143] width 47 height 21
click at [996, 110] on div "Unmute" at bounding box center [997, 111] width 47 height 21
click at [995, 204] on div "Unmute" at bounding box center [997, 207] width 47 height 21
click at [995, 231] on div "Unmute" at bounding box center [997, 240] width 47 height 21
click at [995, 278] on div "Unmute" at bounding box center [997, 272] width 47 height 21
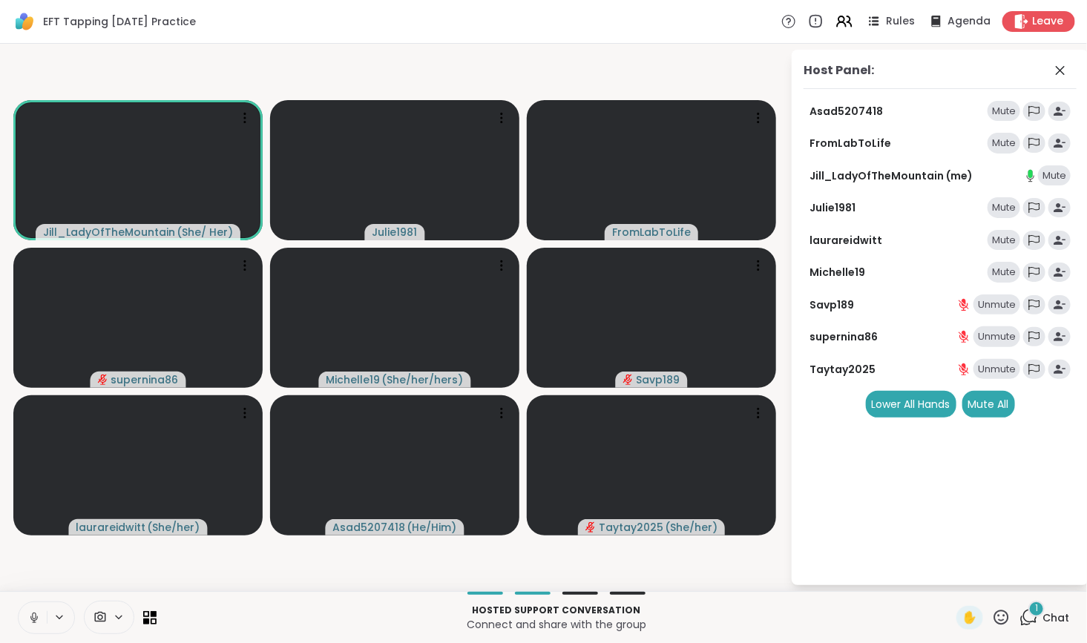
click at [995, 312] on div "Unmute" at bounding box center [997, 305] width 47 height 21
click at [996, 335] on div "Unmute" at bounding box center [997, 337] width 47 height 21
click at [1001, 366] on div "Unmute" at bounding box center [997, 369] width 47 height 21
click at [992, 404] on div "Mute All" at bounding box center [989, 404] width 53 height 27
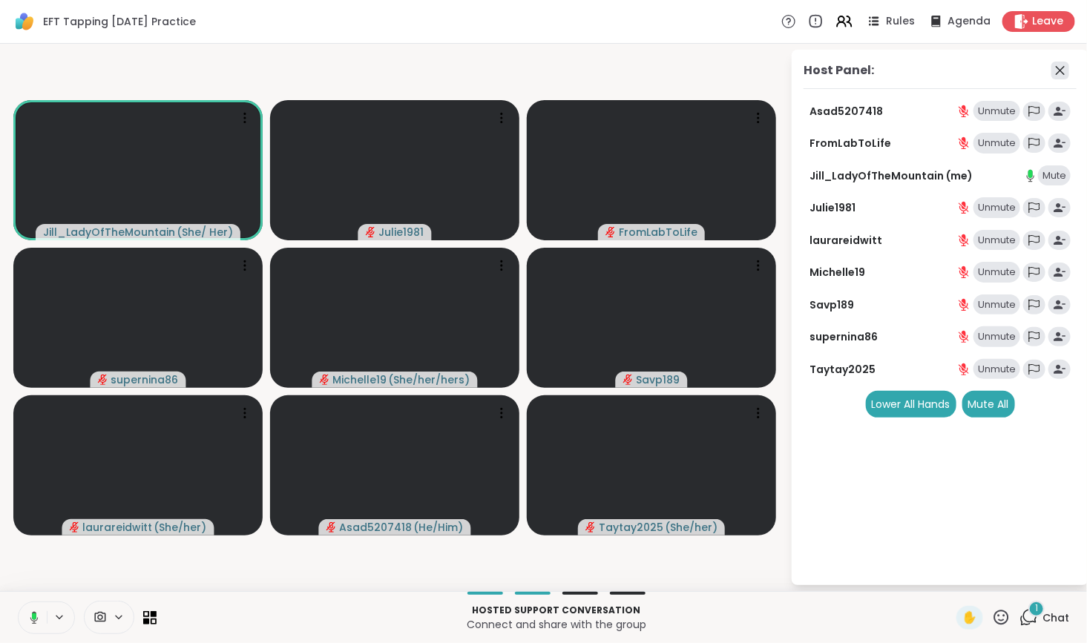
click at [1060, 66] on icon at bounding box center [1061, 71] width 18 height 18
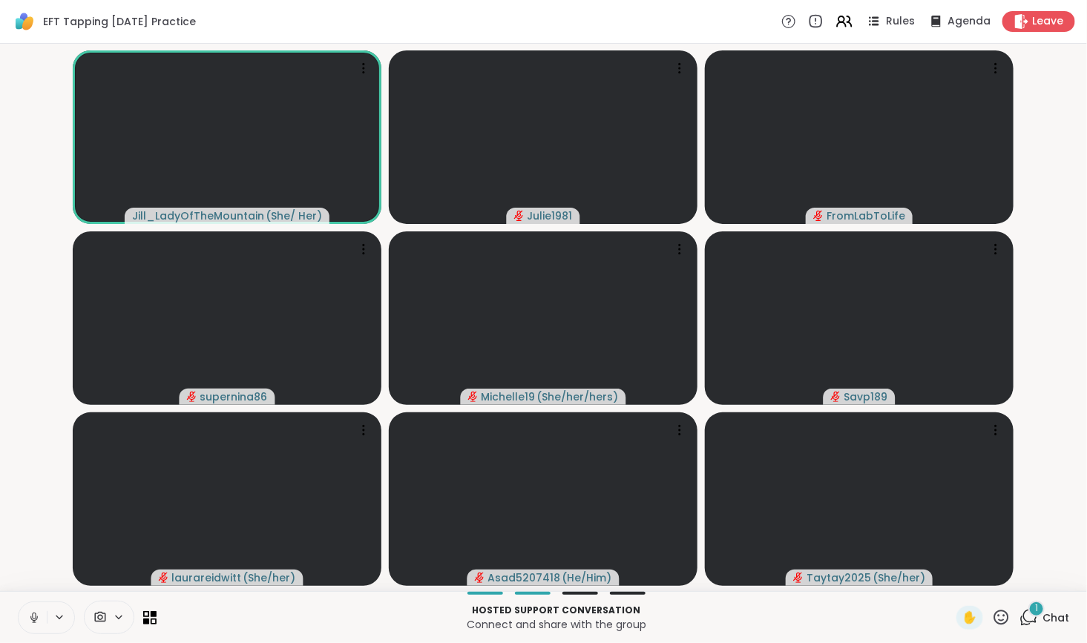
click at [1020, 616] on icon at bounding box center [1029, 618] width 19 height 19
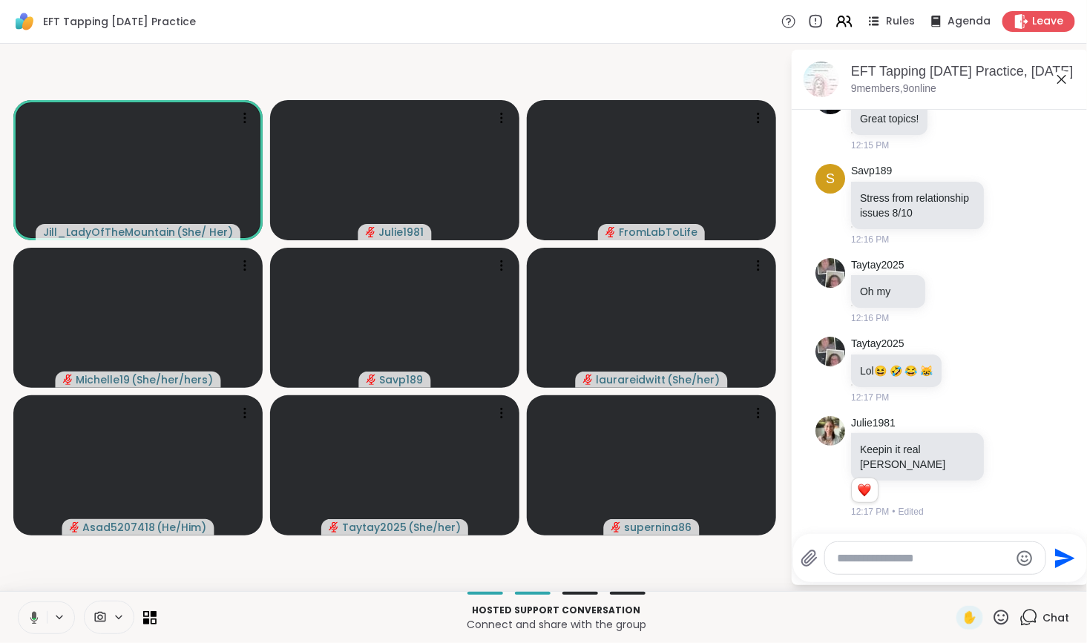
scroll to position [4359, 0]
click at [986, 566] on textarea "Type your message" at bounding box center [923, 558] width 173 height 15
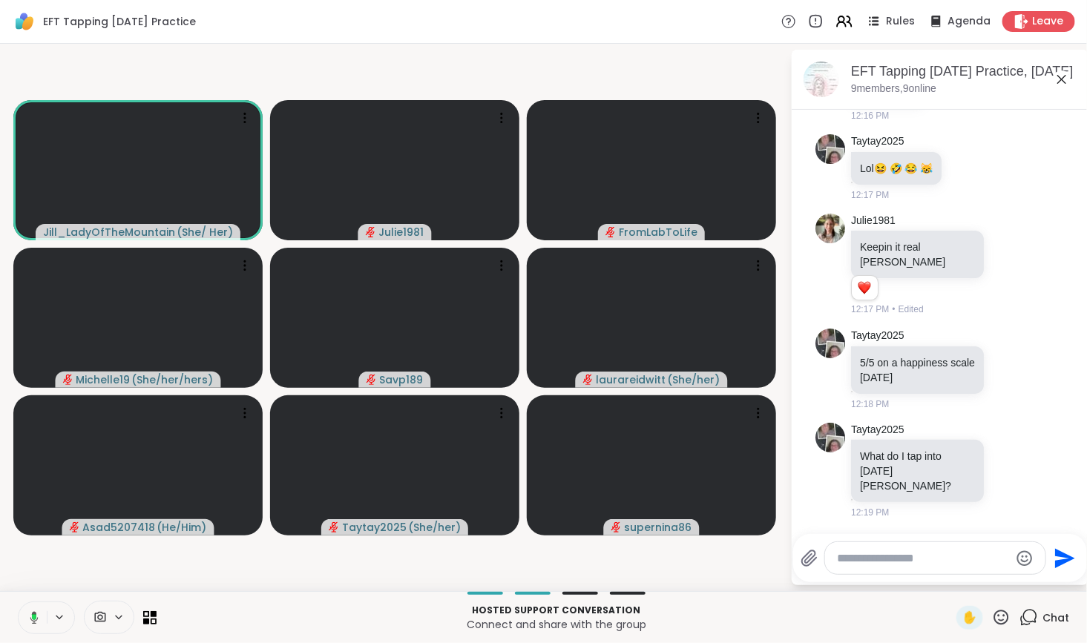
scroll to position [4546, 0]
click at [979, 554] on textarea "Type your message" at bounding box center [923, 558] width 173 height 15
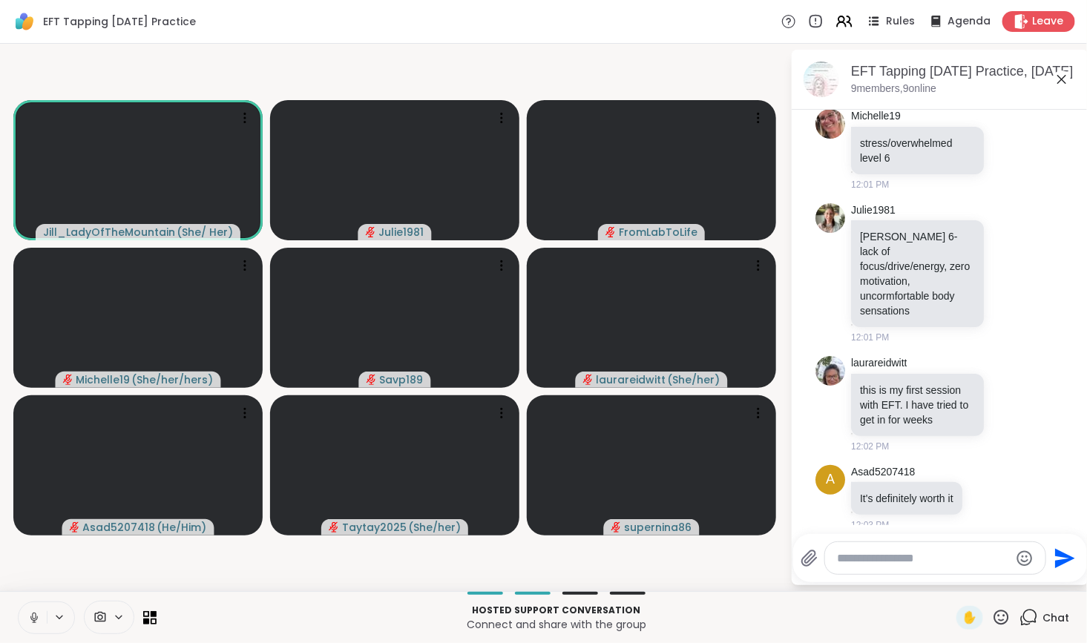
scroll to position [673, 0]
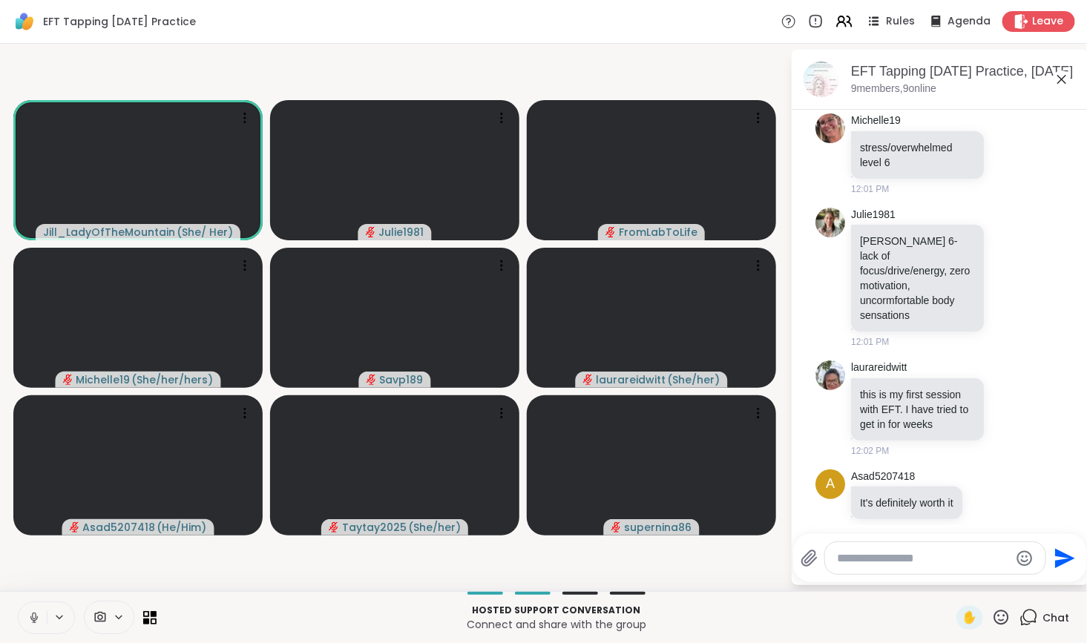
drag, startPoint x: 1067, startPoint y: 200, endPoint x: 1064, endPoint y: 193, distance: 8.0
drag, startPoint x: 891, startPoint y: 271, endPoint x: 927, endPoint y: 331, distance: 69.9
click at [927, 323] on p "Julie 6- lack of focus/drive/energy, zero motivation, uncormfortable body sensa…" at bounding box center [917, 278] width 115 height 89
copy p "lack of focus/drive/energy, zero motivation, uncormfortable body sensations"
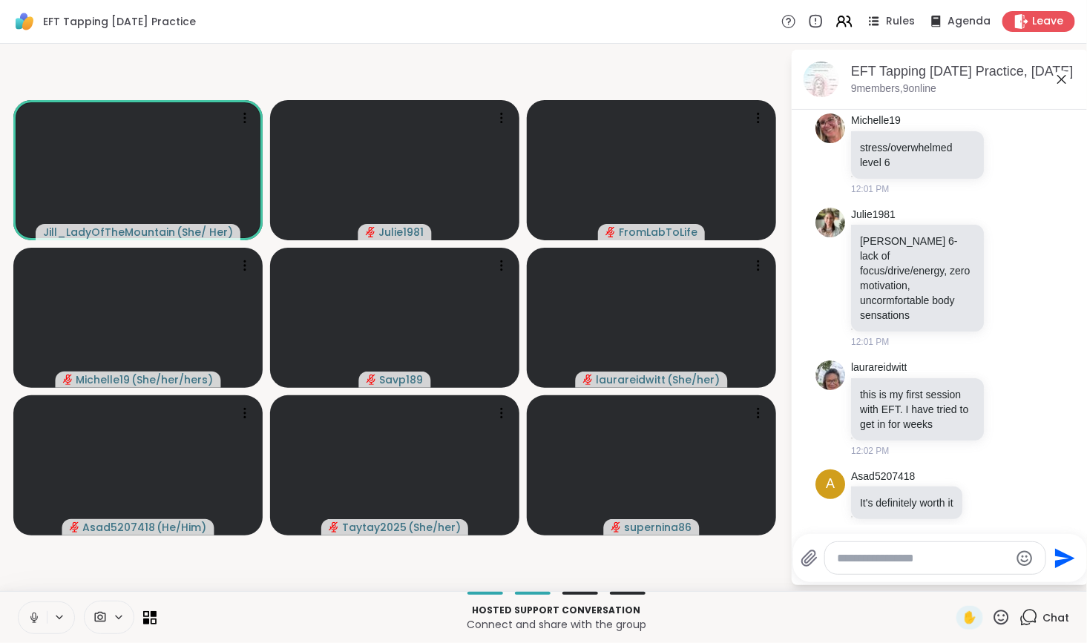
click at [862, 566] on textarea "Type your message" at bounding box center [923, 558] width 173 height 15
paste textarea "**********"
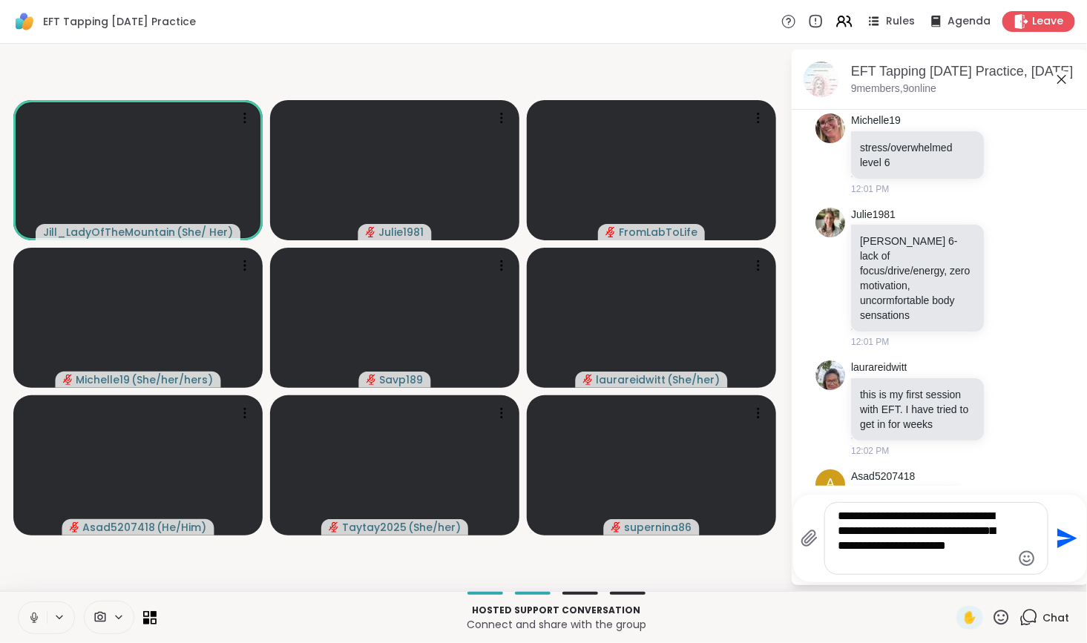
click at [908, 570] on div "**********" at bounding box center [936, 538] width 223 height 71
click at [900, 564] on textarea "**********" at bounding box center [925, 538] width 173 height 59
click at [902, 532] on textarea "**********" at bounding box center [925, 538] width 173 height 59
click at [998, 534] on textarea "**********" at bounding box center [925, 538] width 173 height 59
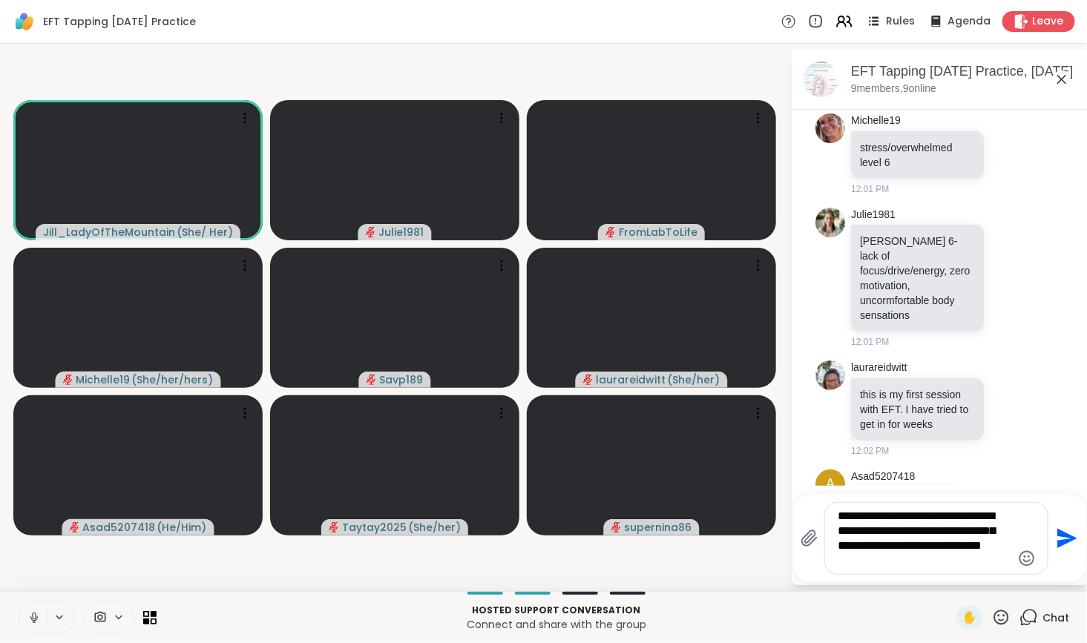
click at [869, 534] on textarea "**********" at bounding box center [925, 538] width 173 height 59
click at [902, 531] on textarea "**********" at bounding box center [925, 538] width 173 height 59
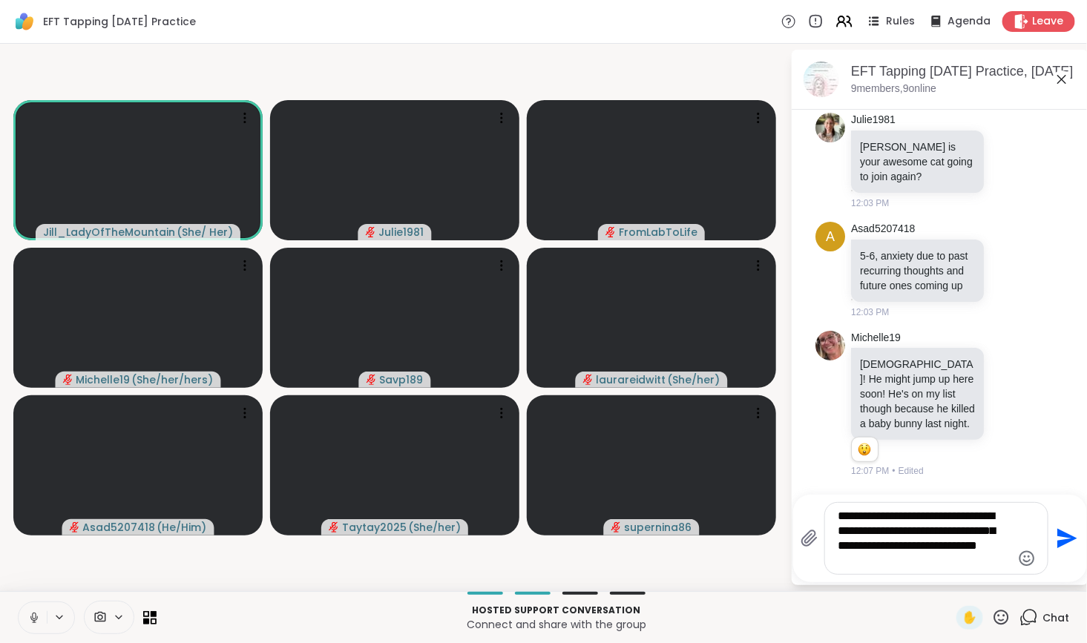
scroll to position [1075, 0]
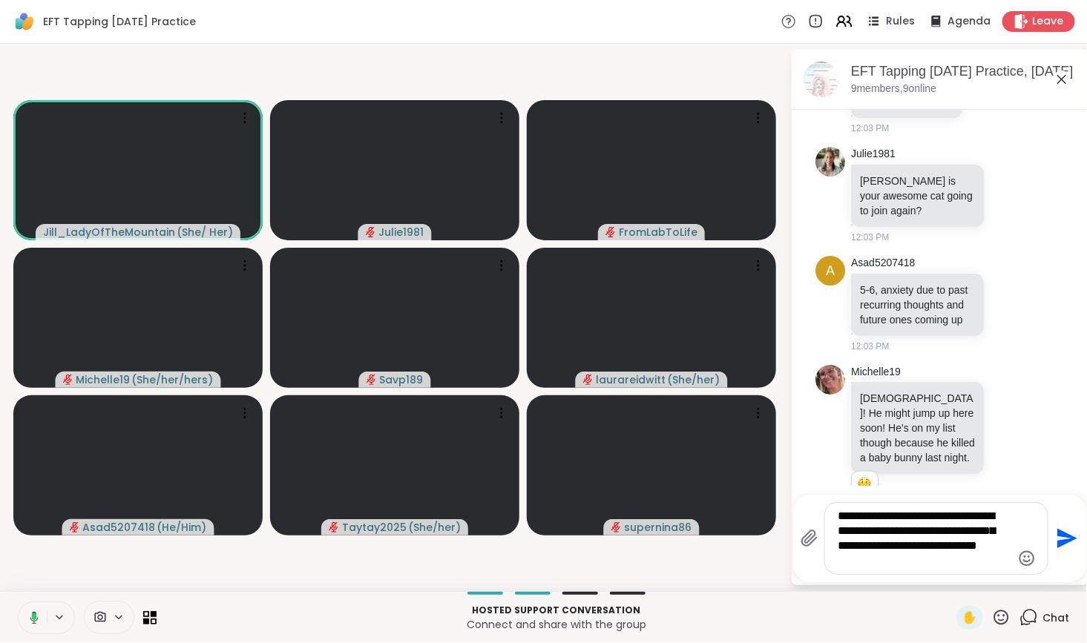
click at [954, 558] on textarea "**********" at bounding box center [925, 538] width 173 height 59
click at [839, 517] on textarea "**********" at bounding box center [925, 538] width 173 height 59
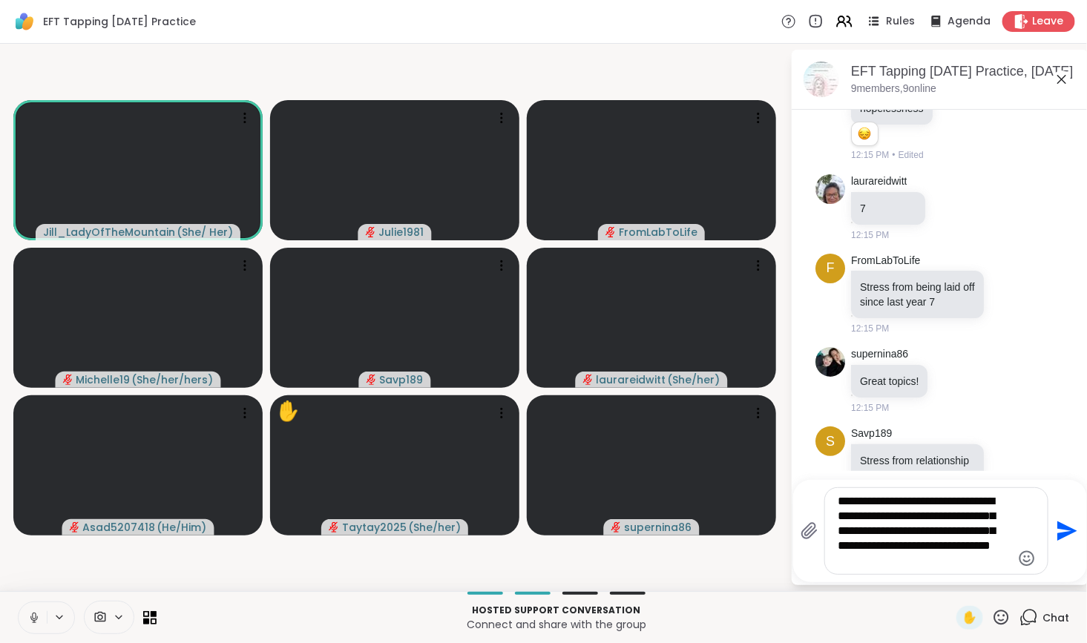
scroll to position [4093, 0]
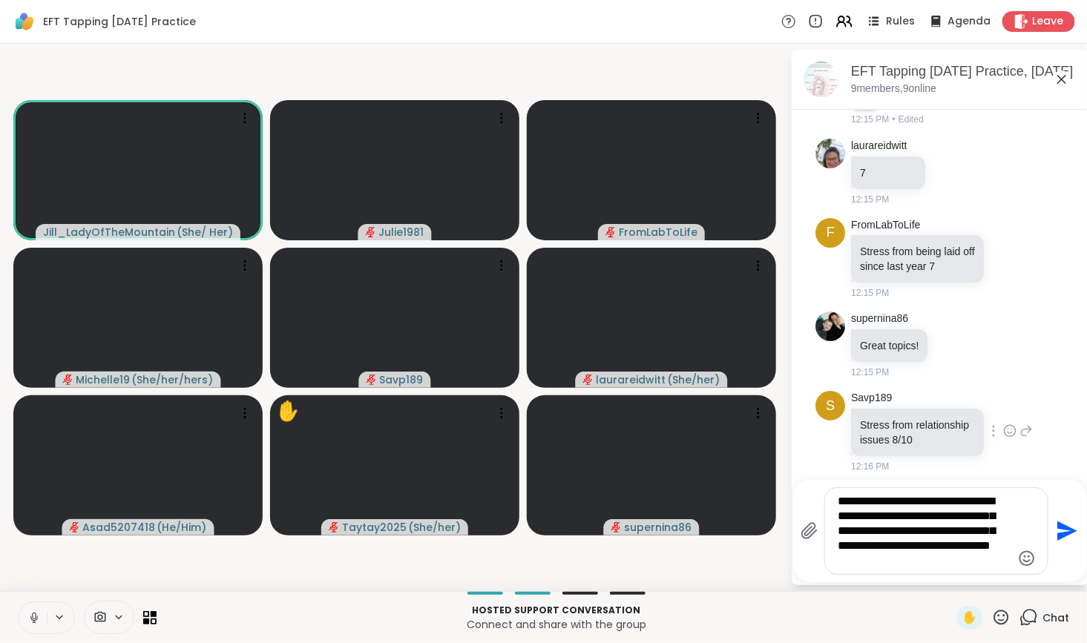
drag, startPoint x: 1076, startPoint y: 416, endPoint x: 1043, endPoint y: 427, distance: 35.4
click at [1043, 427] on div "S Savp189 Stress from relationship issues 8/10 12:16 PM" at bounding box center [940, 432] width 249 height 94
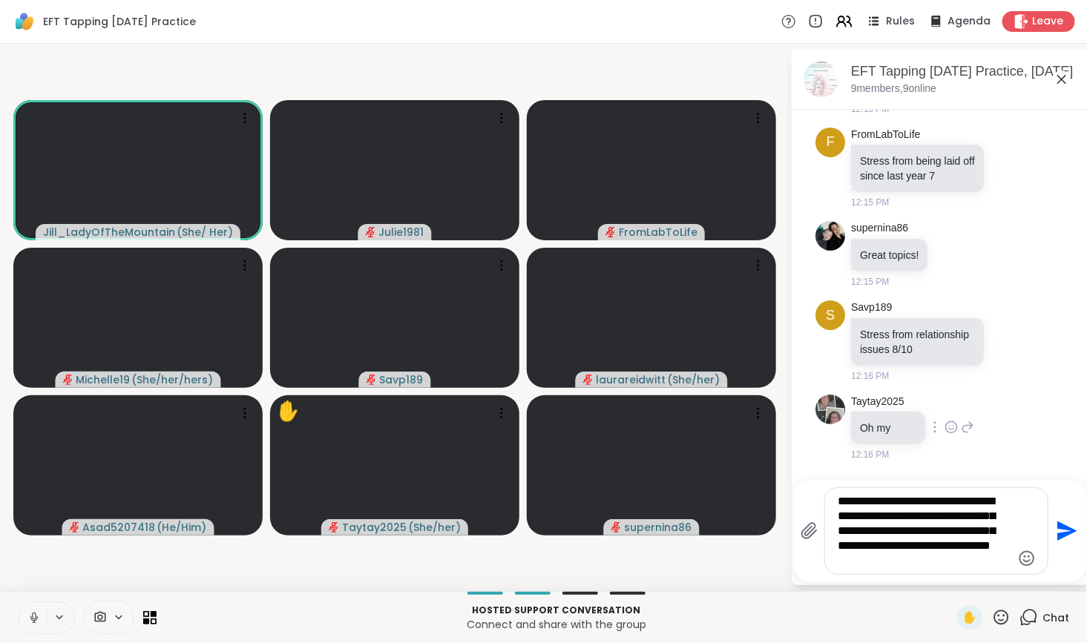
drag, startPoint x: 1074, startPoint y: 412, endPoint x: 1042, endPoint y: 443, distance: 44.6
click at [1042, 443] on div "Taytay2025 Oh my 12:16 PM" at bounding box center [940, 428] width 249 height 79
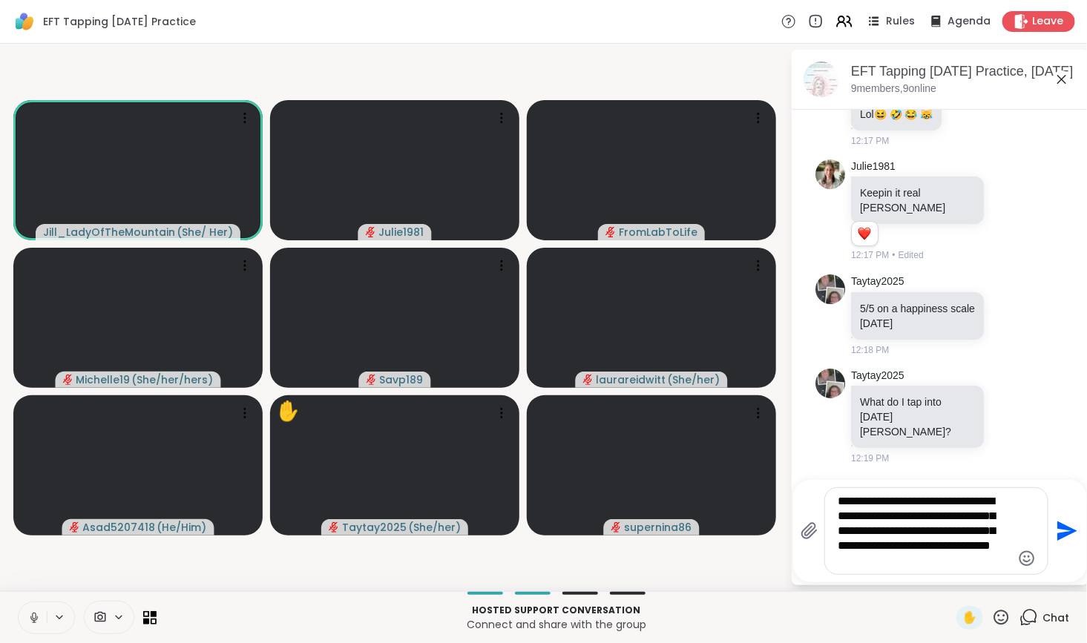
scroll to position [4600, 0]
click at [880, 503] on textarea "**********" at bounding box center [925, 531] width 173 height 74
type textarea "**********"
click at [1064, 531] on icon "Send" at bounding box center [1066, 532] width 24 height 24
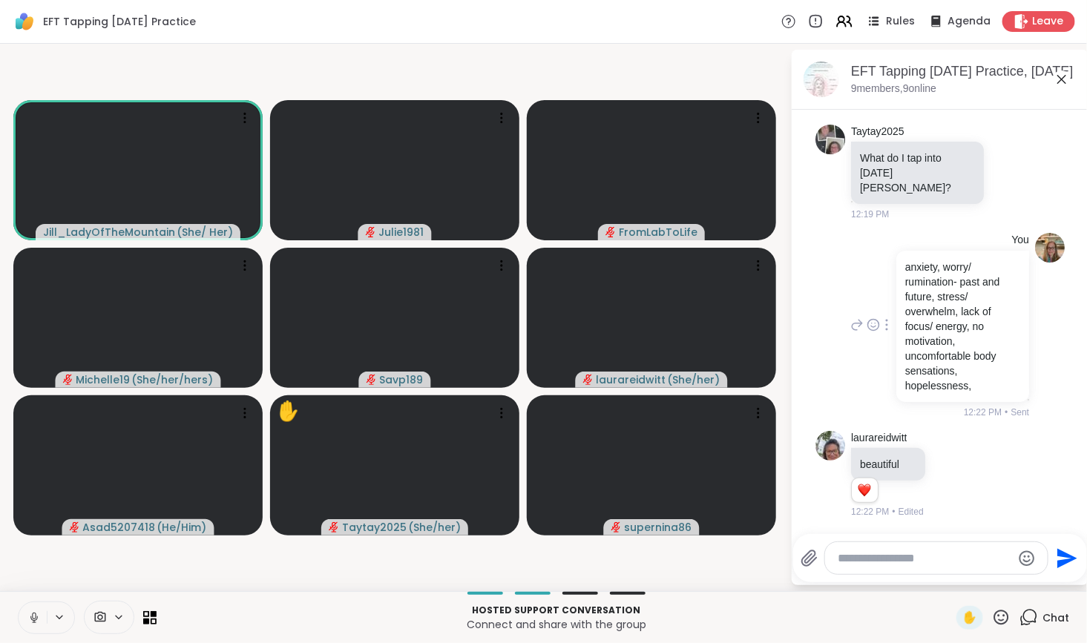
scroll to position [4844, 0]
click at [885, 324] on icon at bounding box center [886, 325] width 3 height 12
click at [897, 346] on icon at bounding box center [904, 346] width 15 height 15
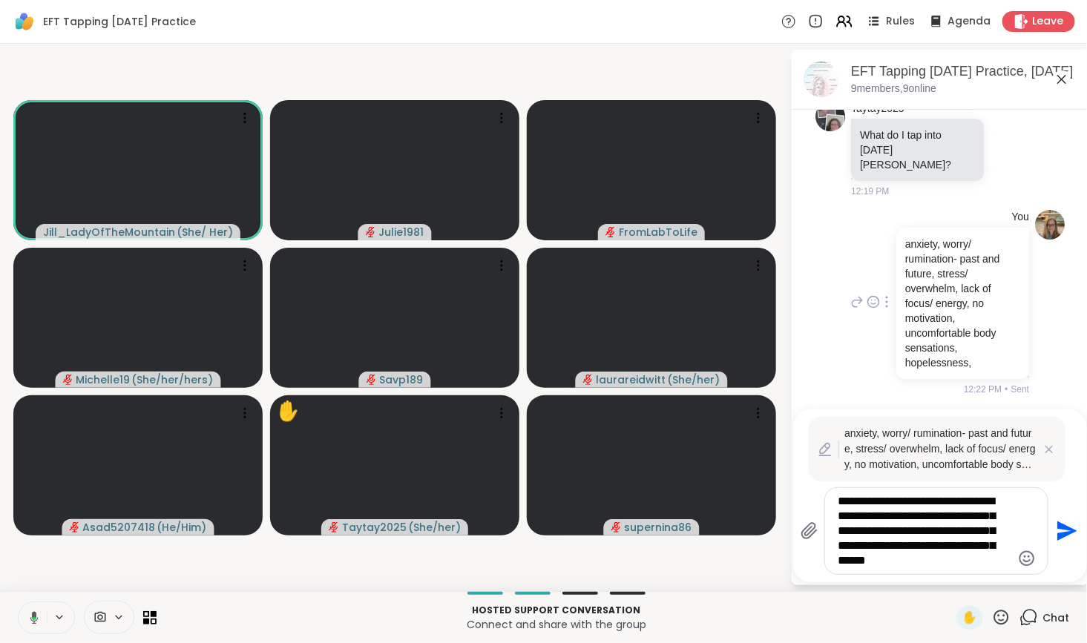
click at [965, 329] on p "anxiety, worry/ rumination- past and future, stress/ overwhelm, lack of focus/ …" at bounding box center [962, 304] width 115 height 134
click at [950, 534] on textarea "**********" at bounding box center [925, 531] width 173 height 74
click at [1000, 519] on textarea "**********" at bounding box center [925, 531] width 173 height 74
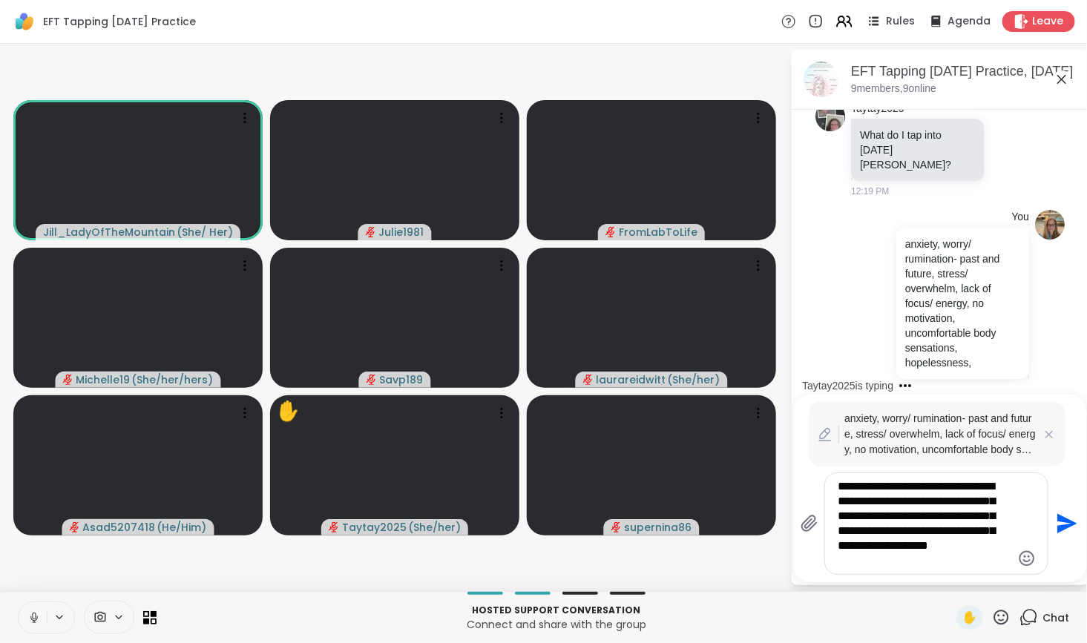
click at [917, 563] on textarea "**********" at bounding box center [925, 523] width 173 height 89
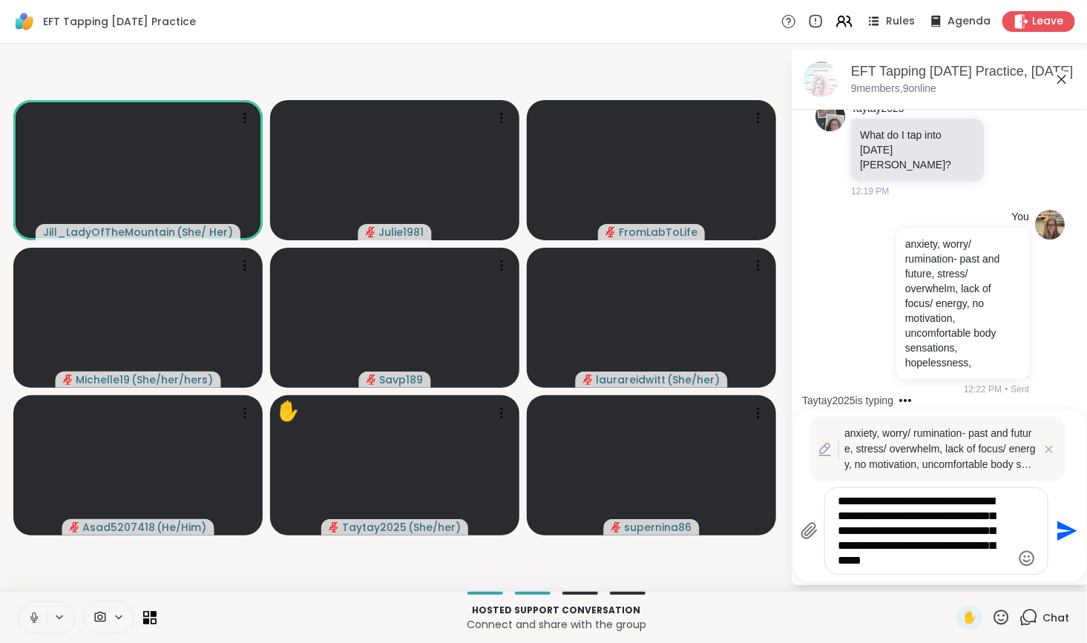
scroll to position [5062, 0]
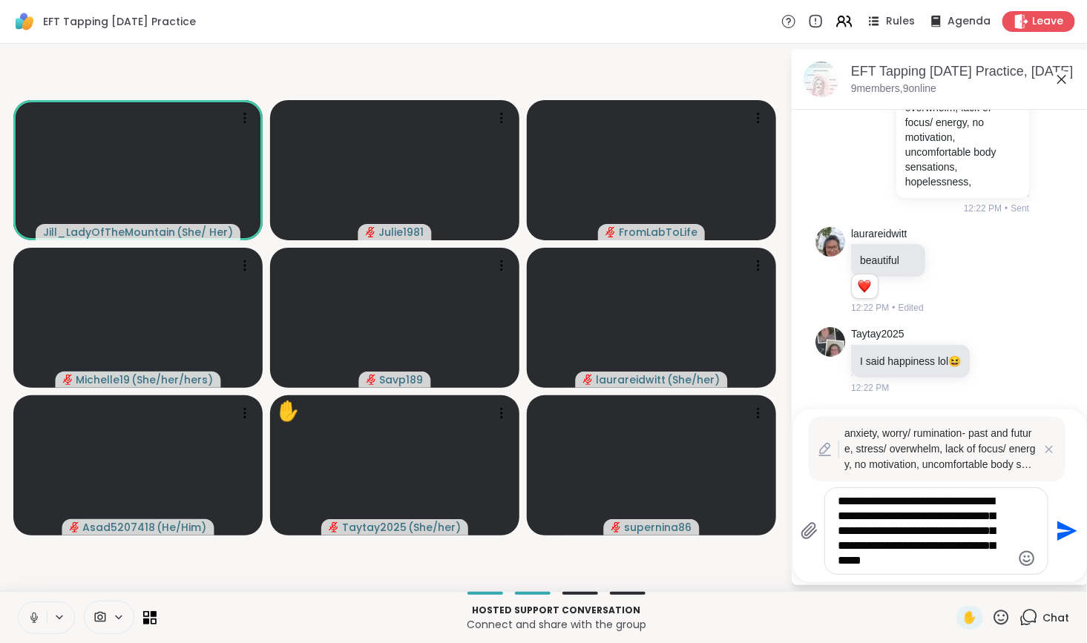
type textarea "**********"
click at [1067, 522] on icon "Send" at bounding box center [1066, 532] width 24 height 24
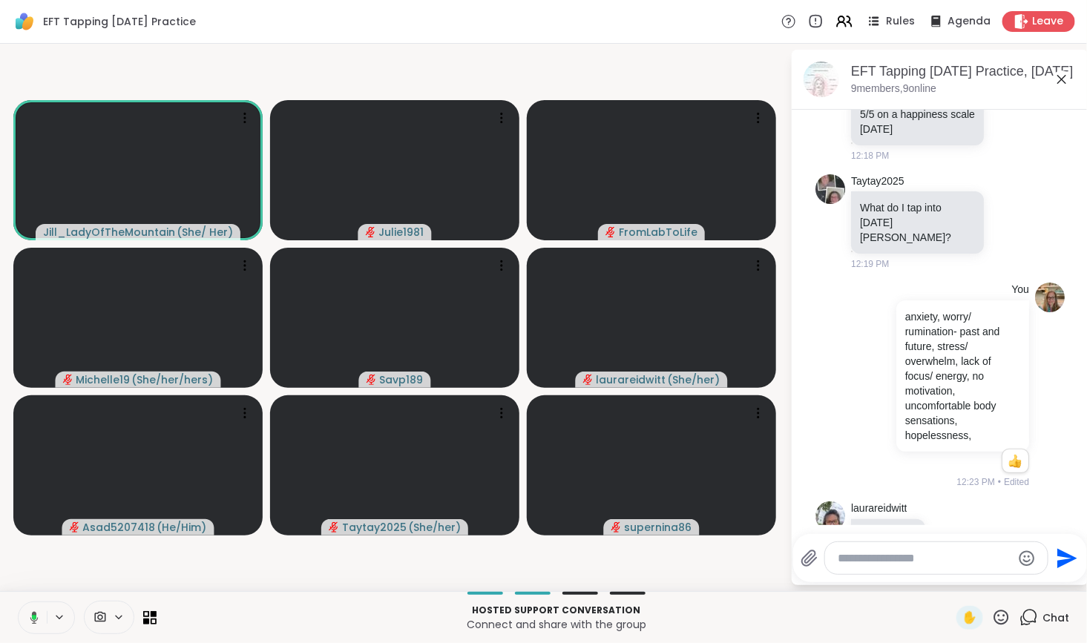
scroll to position [4800, 0]
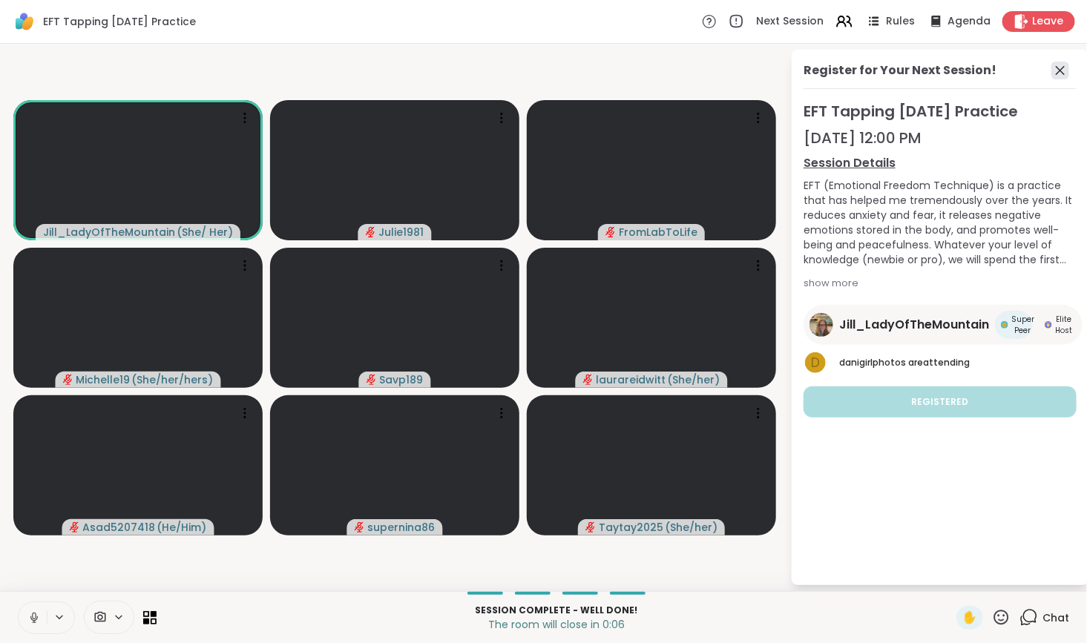
click at [1058, 76] on icon at bounding box center [1061, 71] width 18 height 18
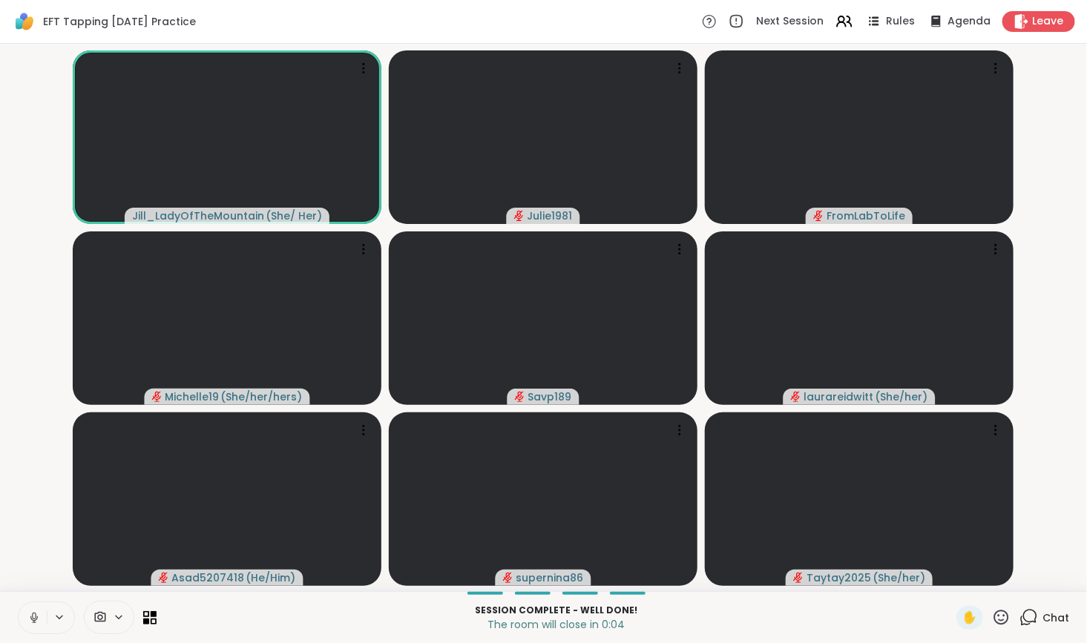
click at [1020, 620] on icon at bounding box center [1029, 618] width 19 height 19
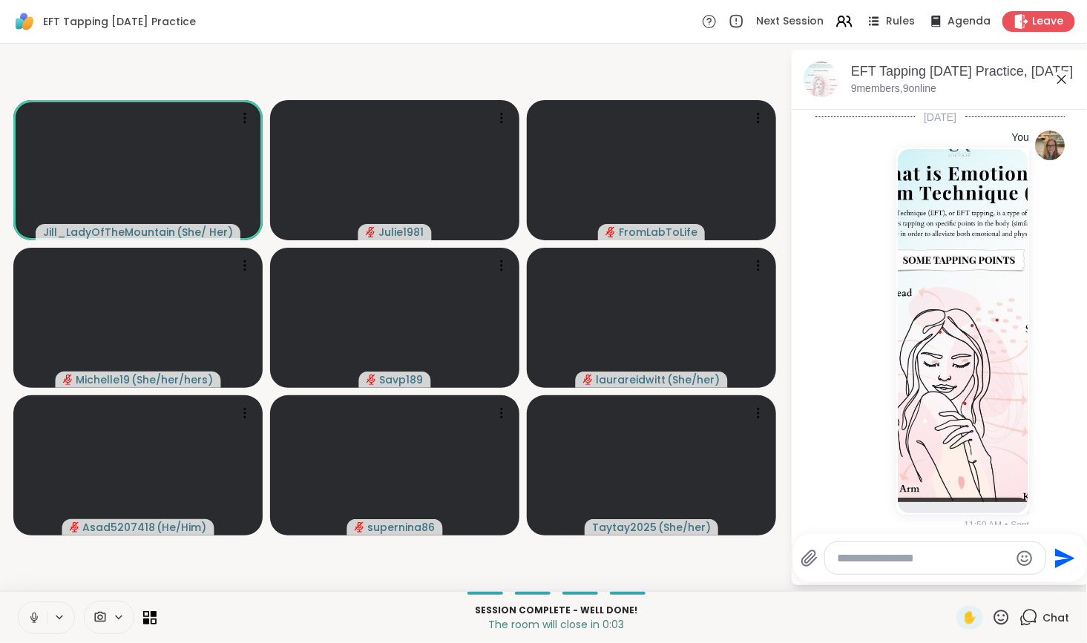
scroll to position [4944, 0]
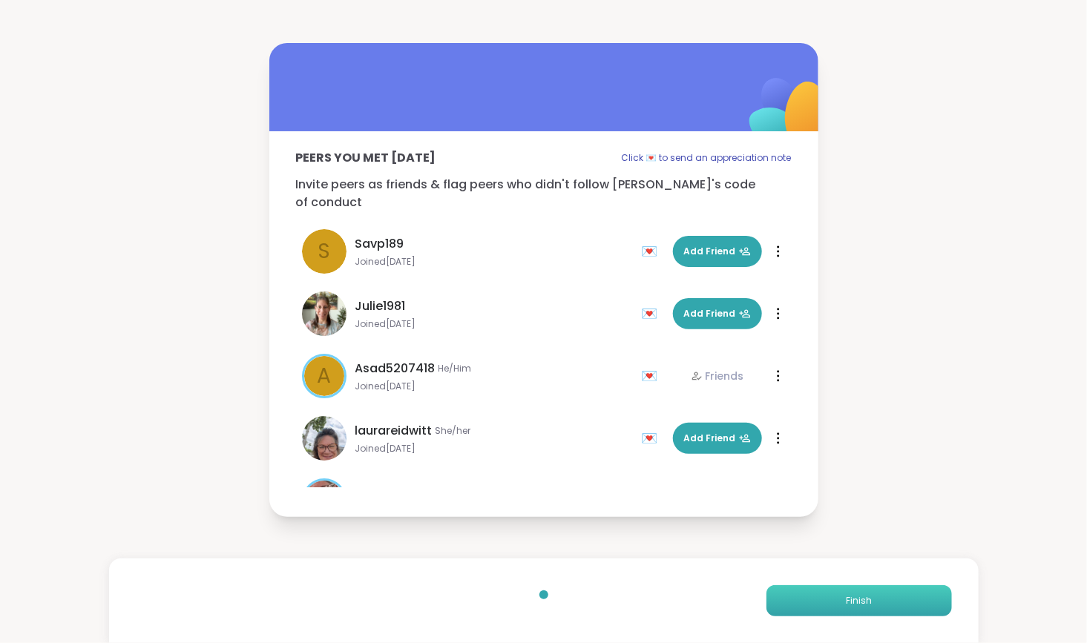
click at [831, 603] on button "Finish" at bounding box center [860, 601] width 186 height 31
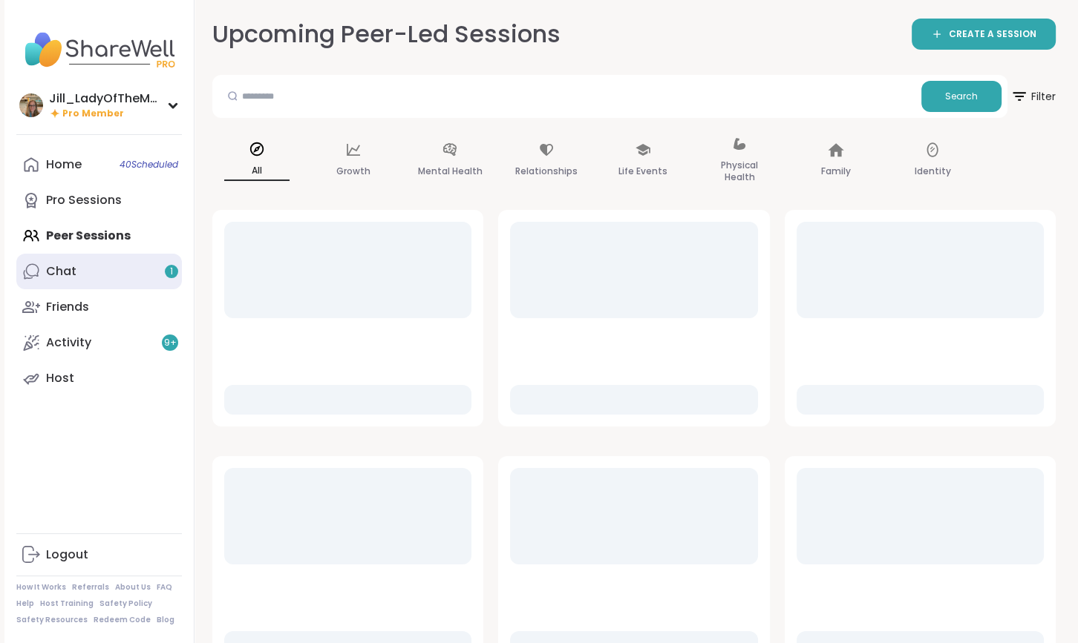
click at [149, 277] on link "Chat 1" at bounding box center [99, 272] width 166 height 36
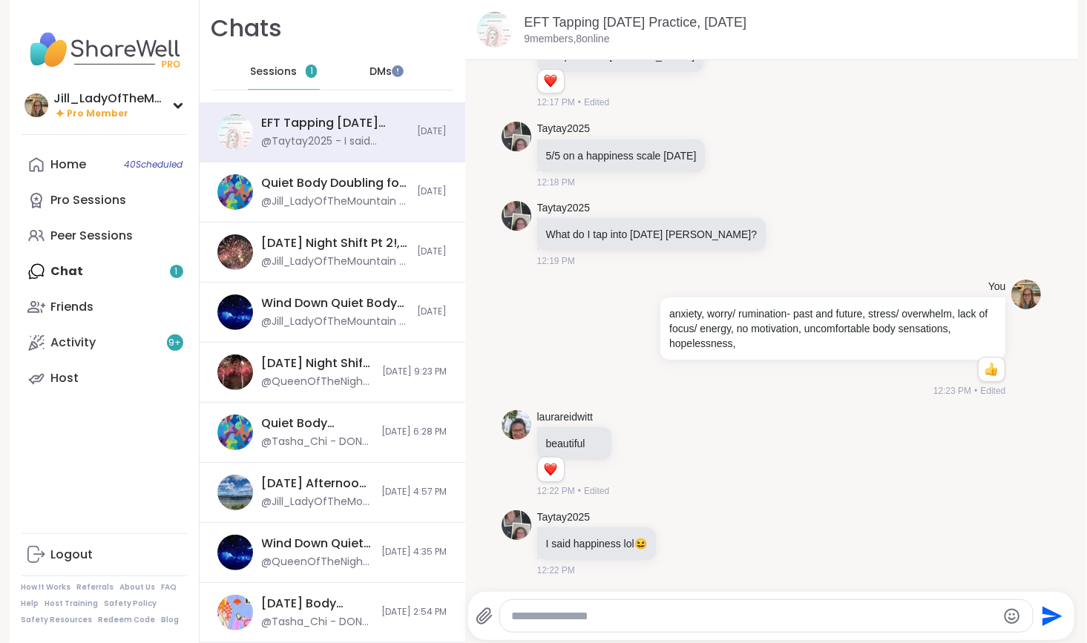
click at [551, 630] on div at bounding box center [767, 616] width 534 height 32
click at [546, 622] on textarea "Type your message" at bounding box center [754, 616] width 485 height 15
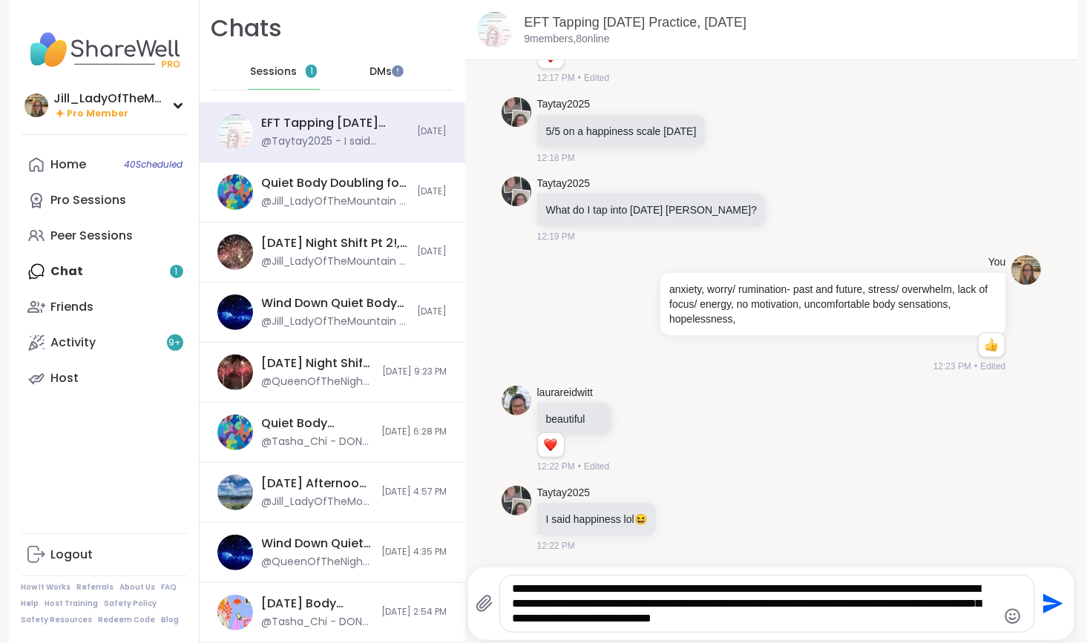
type textarea "**********"
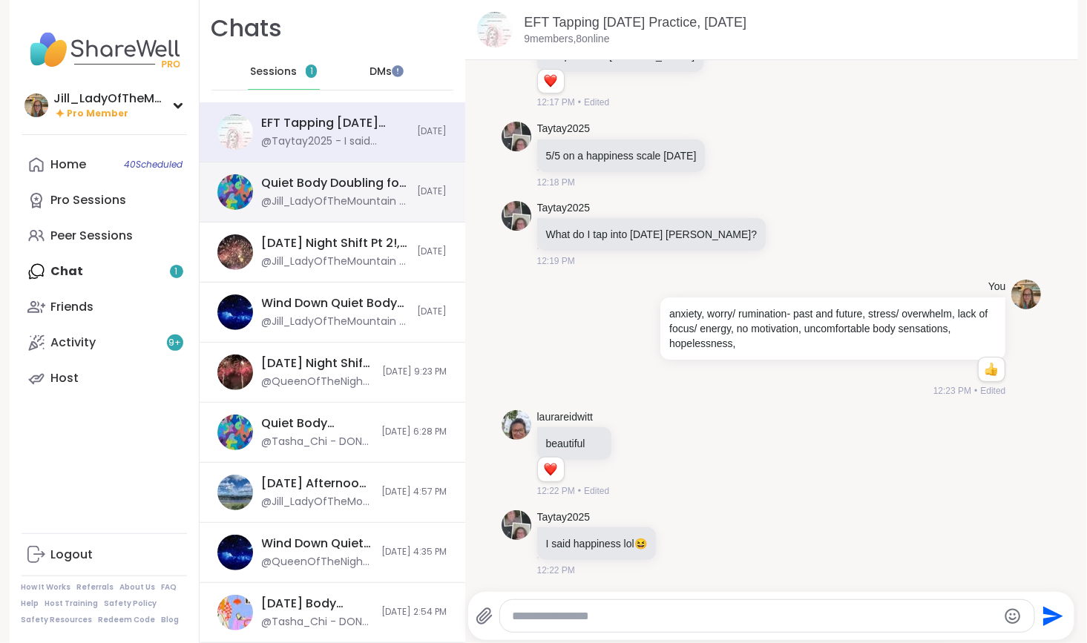
click at [262, 192] on div "Quiet Body Doubling for Creativity or Productivity, Sep 06 @Jill_LadyOfTheMount…" at bounding box center [335, 192] width 147 height 34
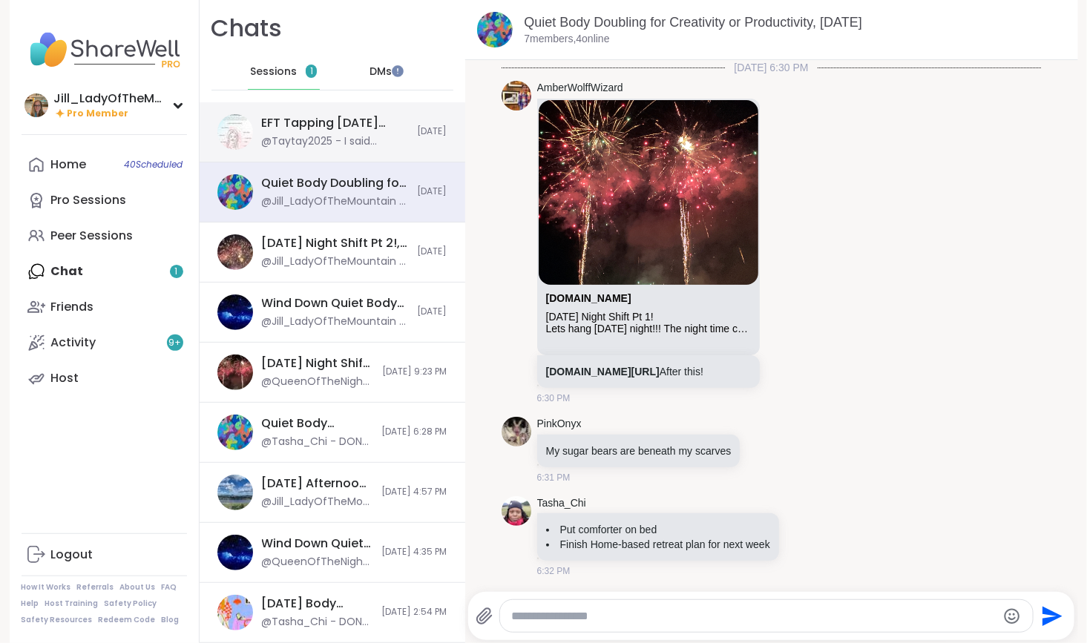
scroll to position [760, 0]
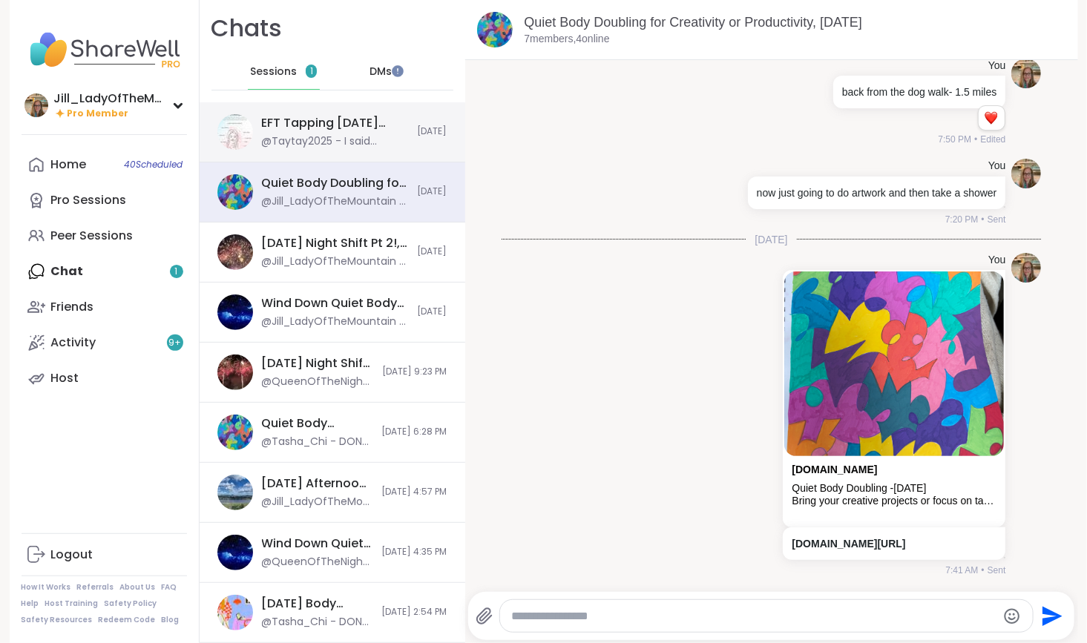
click at [304, 125] on div "EFT Tapping [DATE] Practice, [DATE]" at bounding box center [335, 123] width 147 height 16
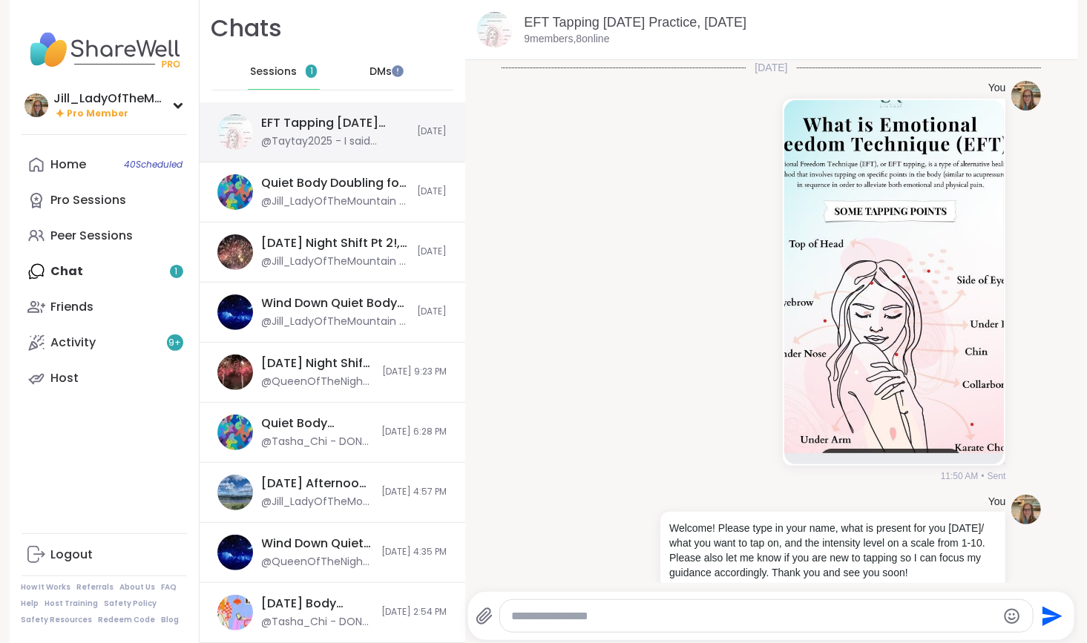
scroll to position [3858, 0]
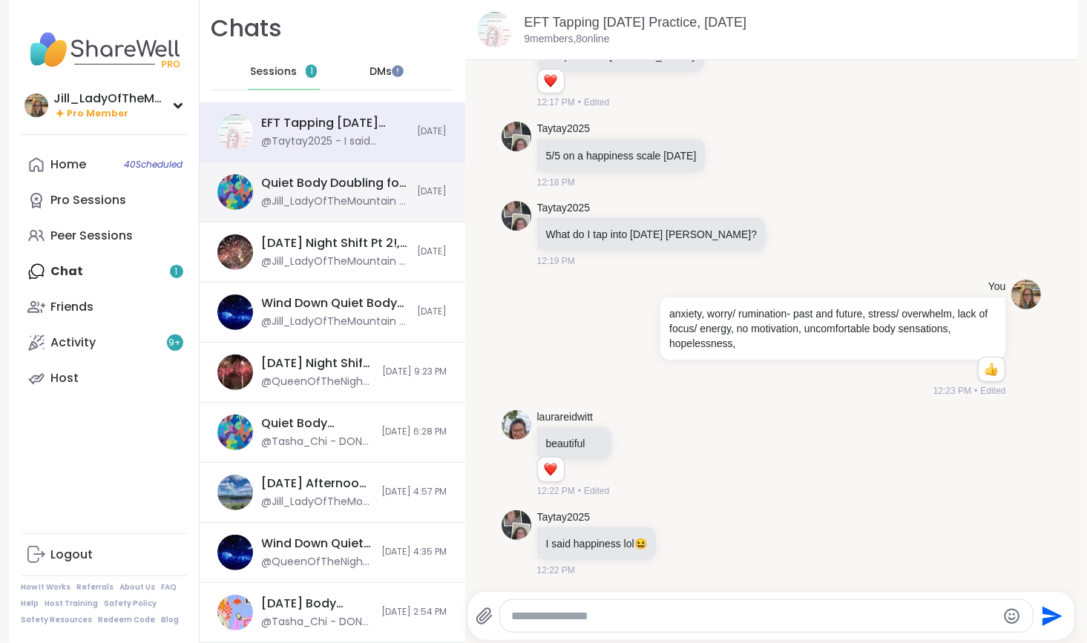
click at [309, 186] on div "Quiet Body Doubling for Creativity or Productivity, [DATE]" at bounding box center [335, 183] width 147 height 16
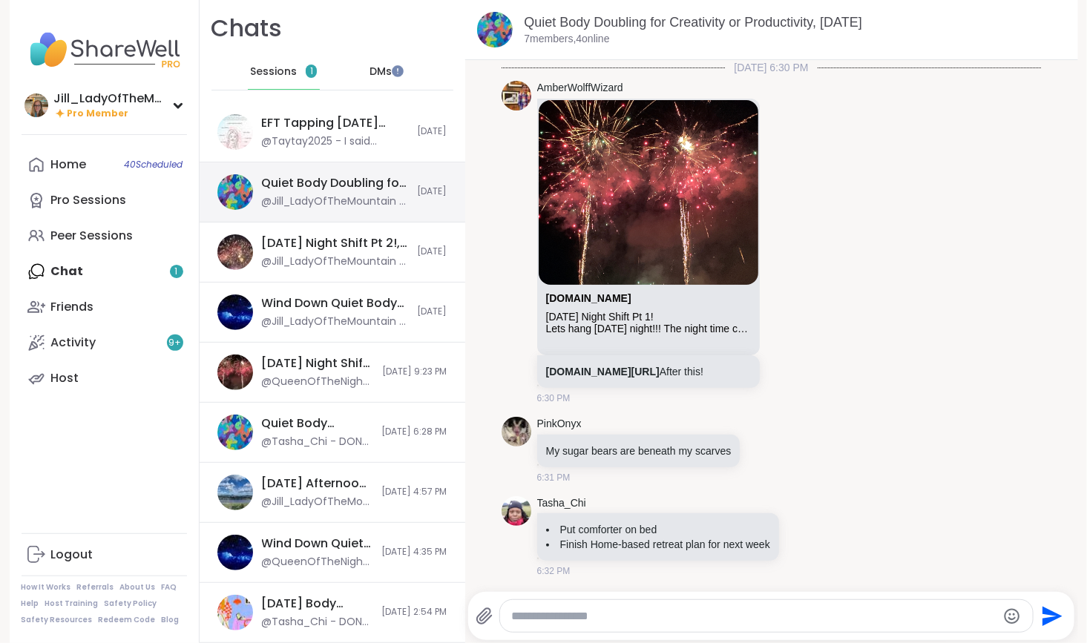
scroll to position [760, 0]
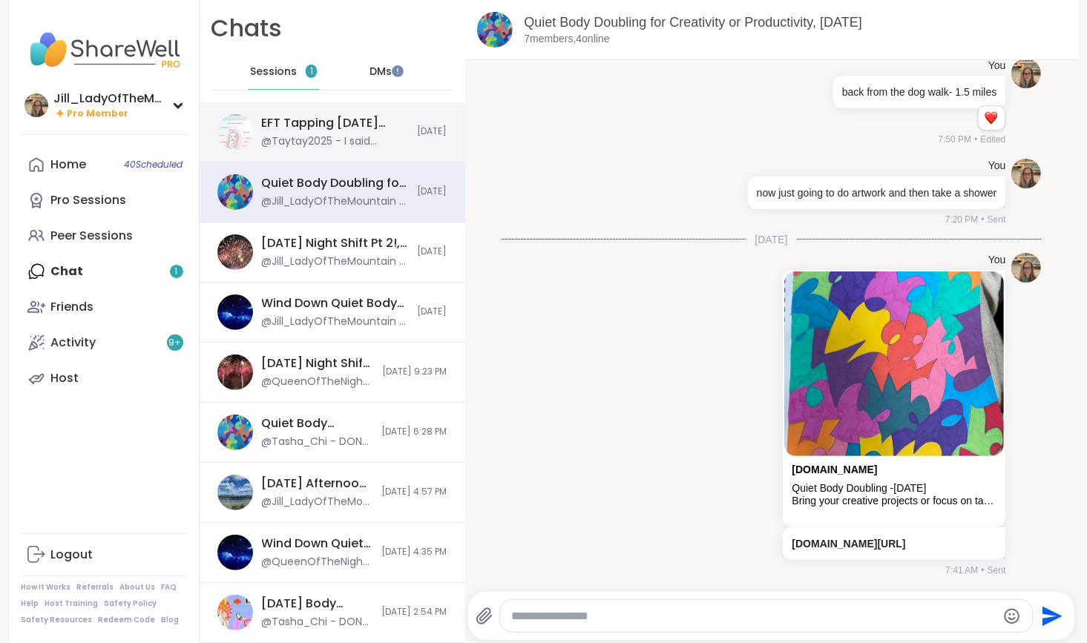
click at [322, 113] on div "EFT Tapping Sunday Practice, Sep 07 @Taytay2025 - I said happiness lol 😆 Today" at bounding box center [333, 132] width 266 height 60
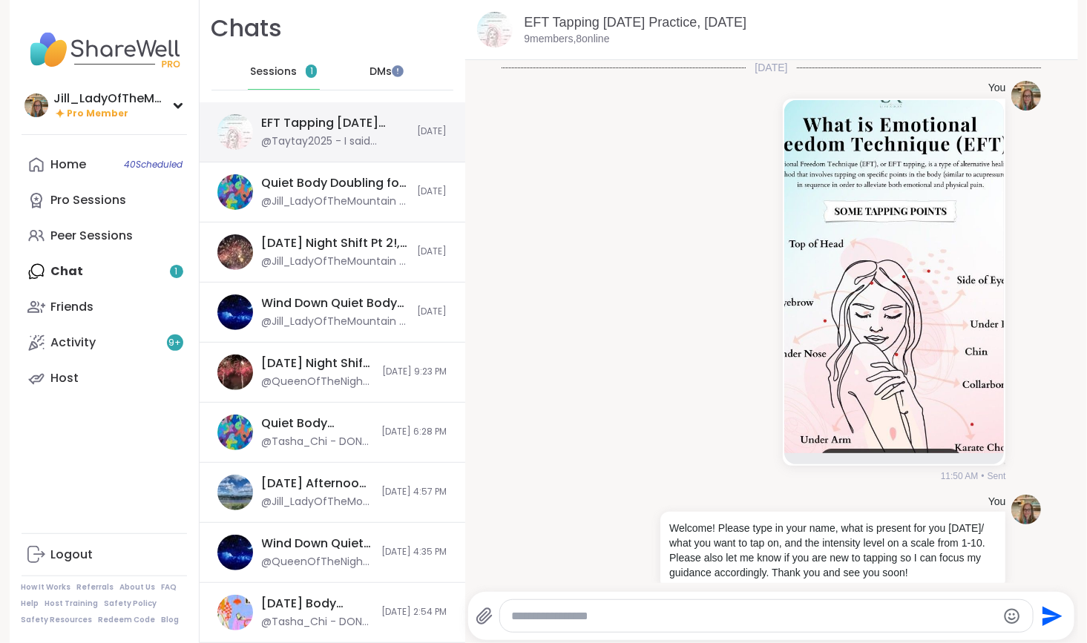
scroll to position [3858, 0]
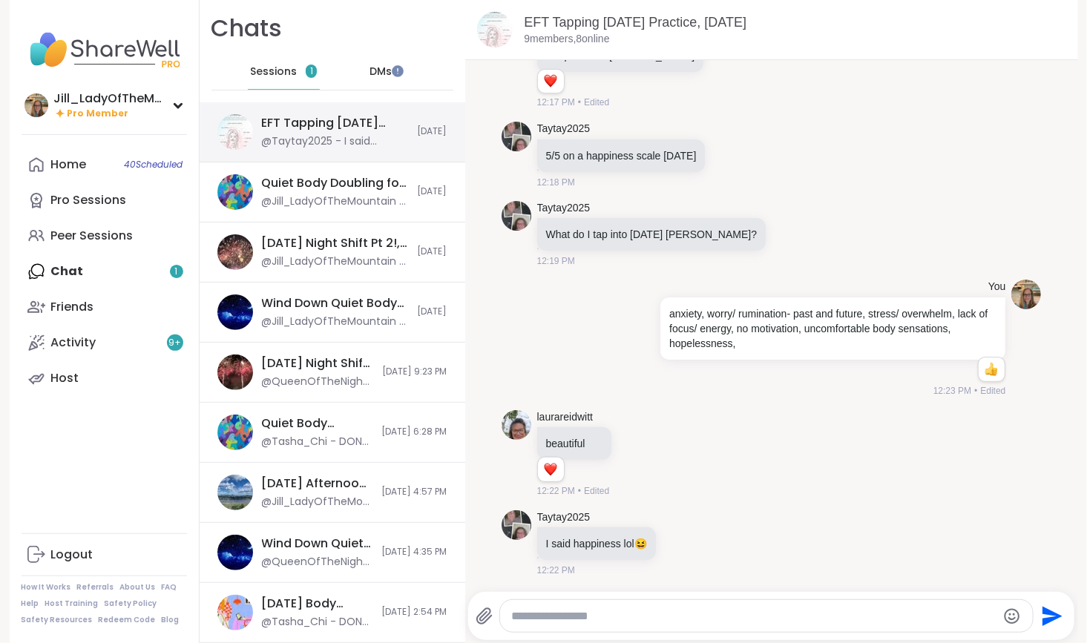
click at [302, 129] on div "EFT Tapping [DATE] Practice, [DATE]" at bounding box center [335, 123] width 147 height 16
click at [553, 620] on textarea "Type your message" at bounding box center [754, 616] width 485 height 15
type textarea "***"
click at [147, 163] on span "40 Scheduled" at bounding box center [154, 165] width 59 height 12
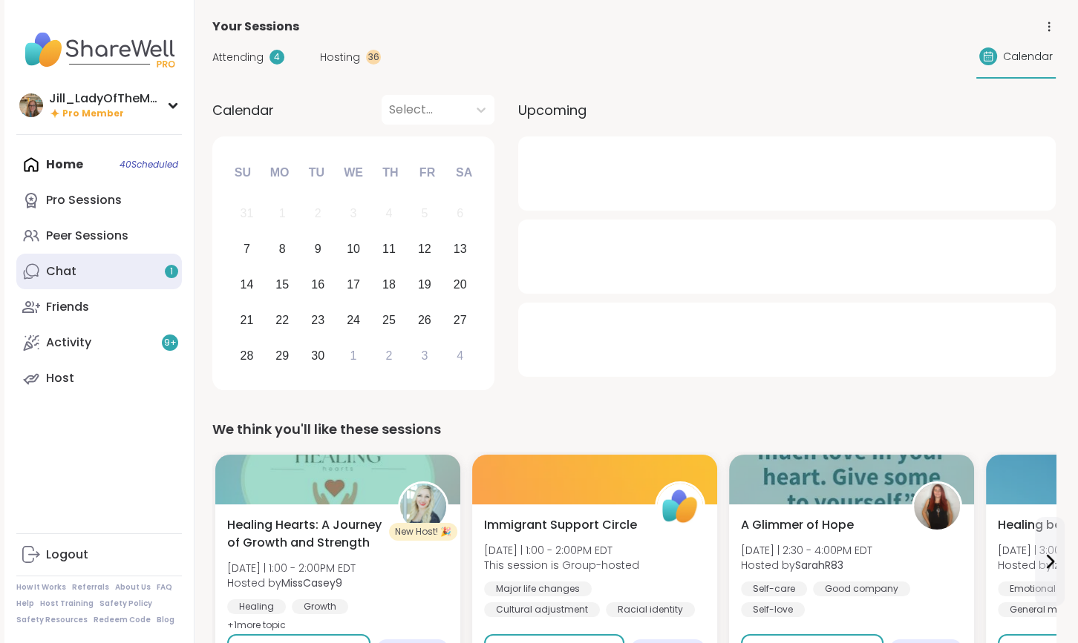
click at [152, 275] on link "Chat 1" at bounding box center [99, 272] width 166 height 36
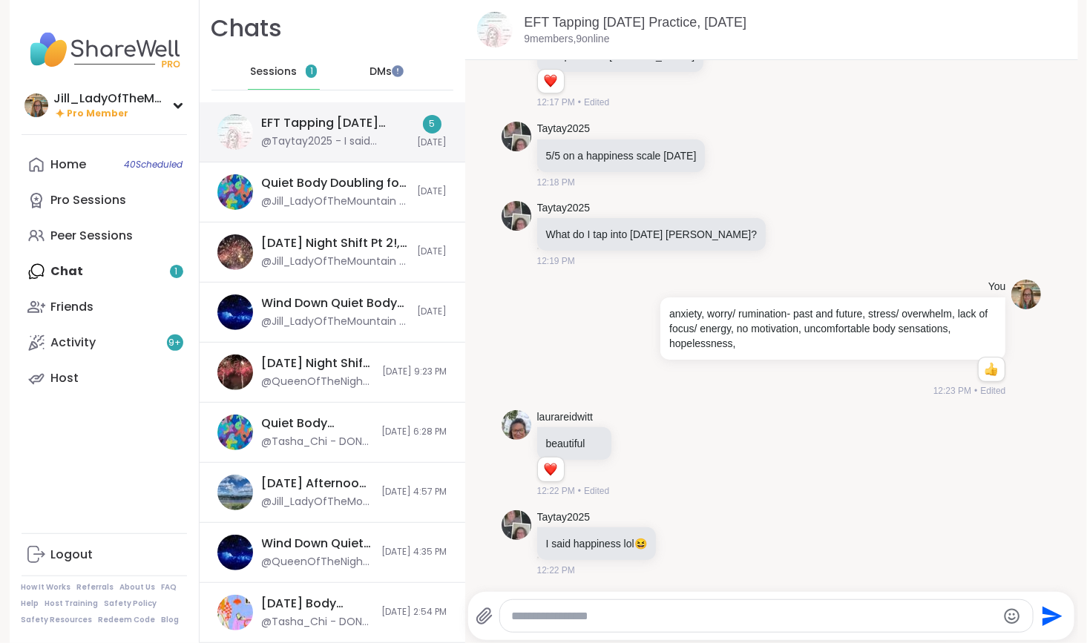
click at [315, 126] on div "EFT Tapping Sunday Practice, Sep 07" at bounding box center [335, 123] width 147 height 16
click at [377, 64] on div "DMs" at bounding box center [380, 72] width 73 height 36
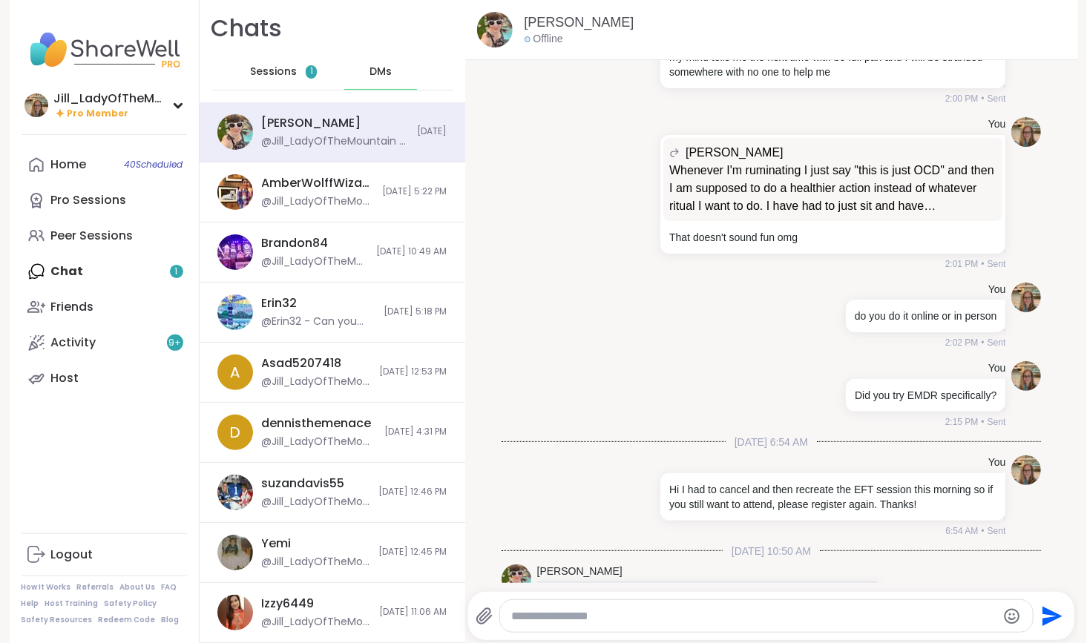
scroll to position [14246, 0]
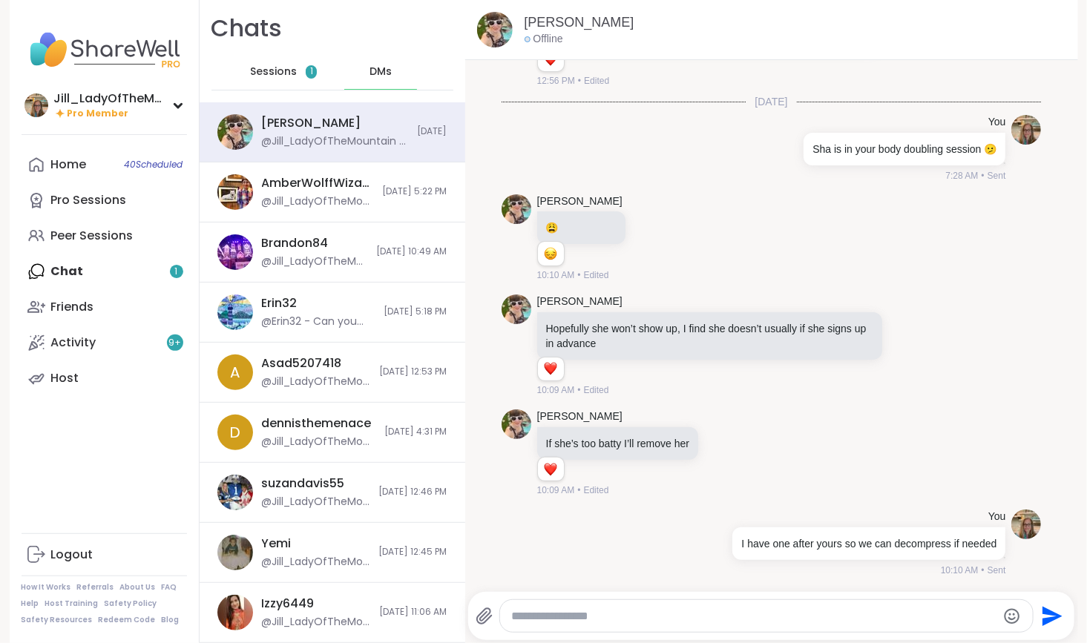
click at [271, 68] on span "Sessions" at bounding box center [273, 72] width 47 height 15
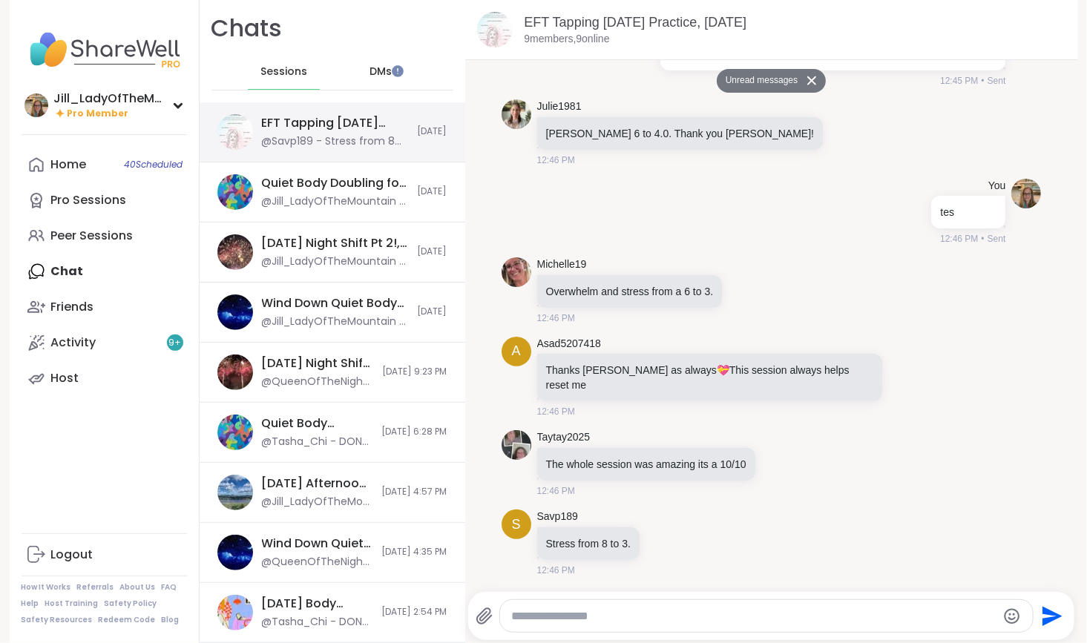
click at [275, 140] on div "@Savp189 - Stress from 8 to 3." at bounding box center [335, 141] width 147 height 15
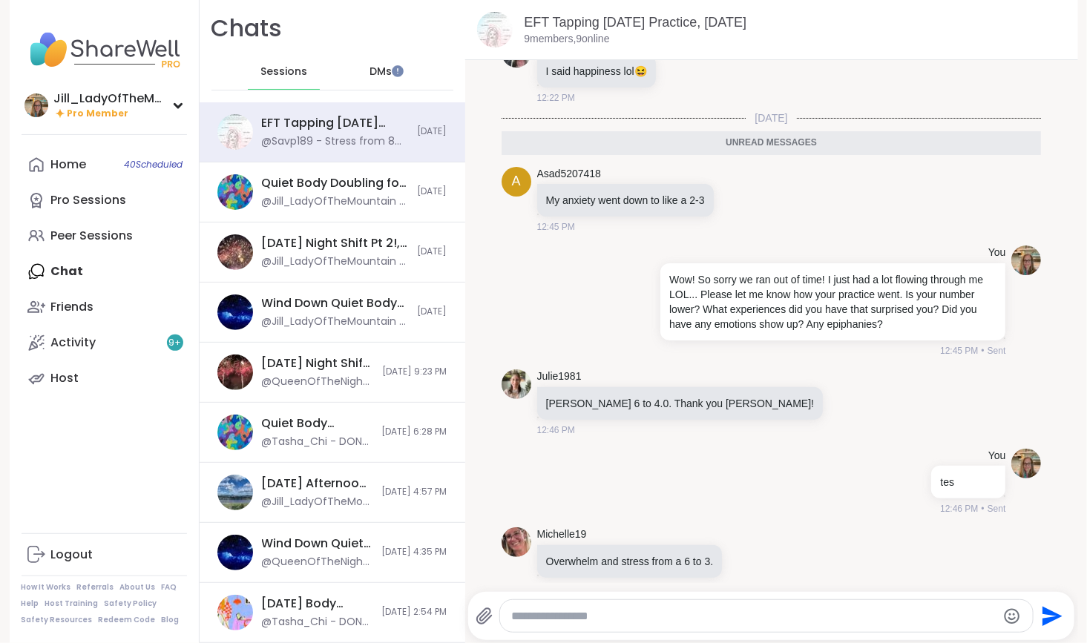
scroll to position [4301, 0]
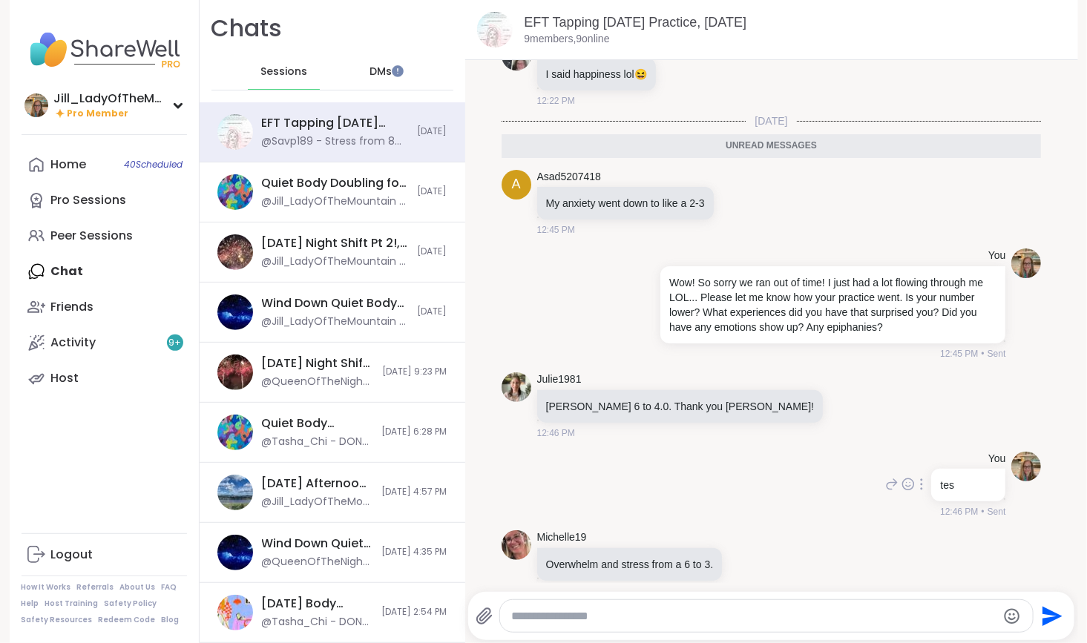
click at [920, 491] on icon at bounding box center [921, 485] width 3 height 12
click at [914, 514] on icon at bounding box center [921, 506] width 15 height 15
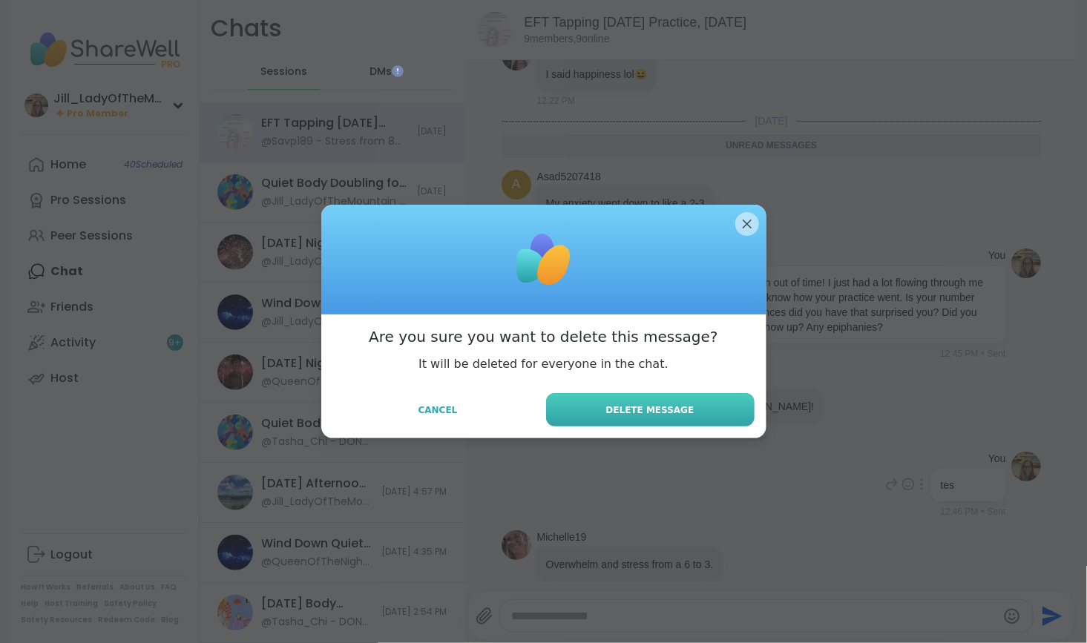
click at [673, 416] on span "Delete Message" at bounding box center [650, 410] width 88 height 13
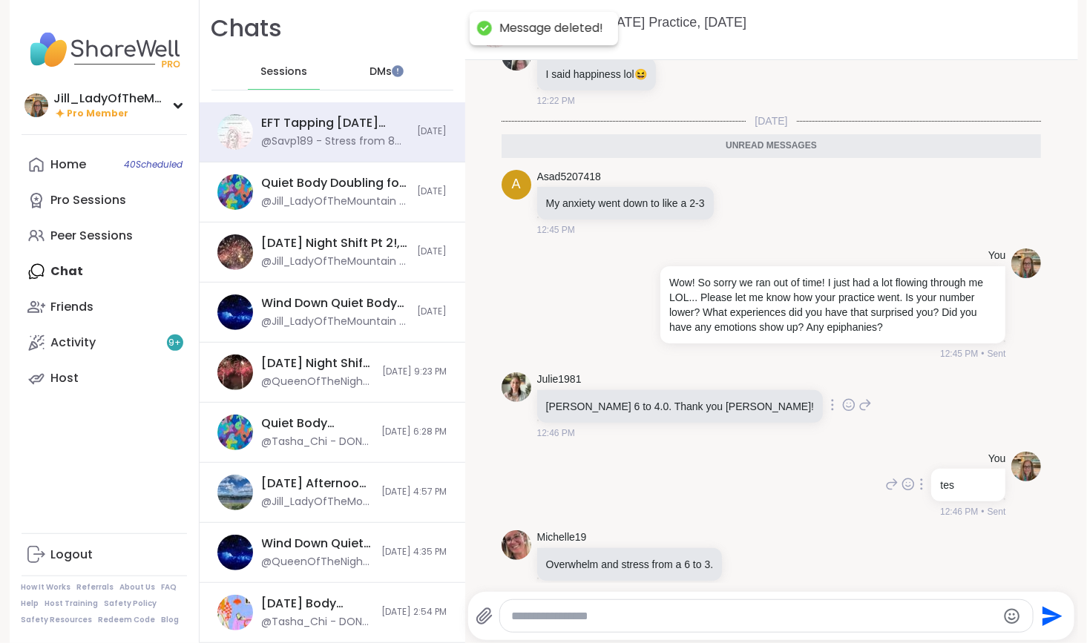
click at [842, 413] on icon at bounding box center [848, 405] width 13 height 15
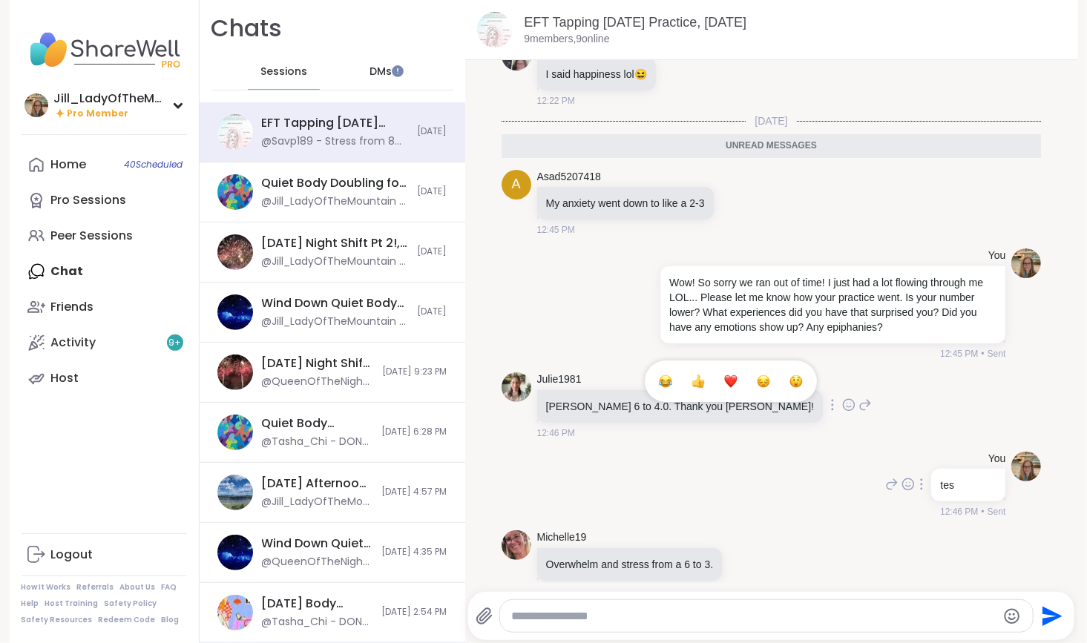
click at [724, 388] on div "Select Reaction: Heart" at bounding box center [730, 381] width 13 height 13
click at [734, 210] on icon at bounding box center [739, 202] width 13 height 15
click at [619, 186] on div "Select Reaction: Heart" at bounding box center [621, 178] width 13 height 13
click at [756, 212] on icon at bounding box center [756, 203] width 13 height 18
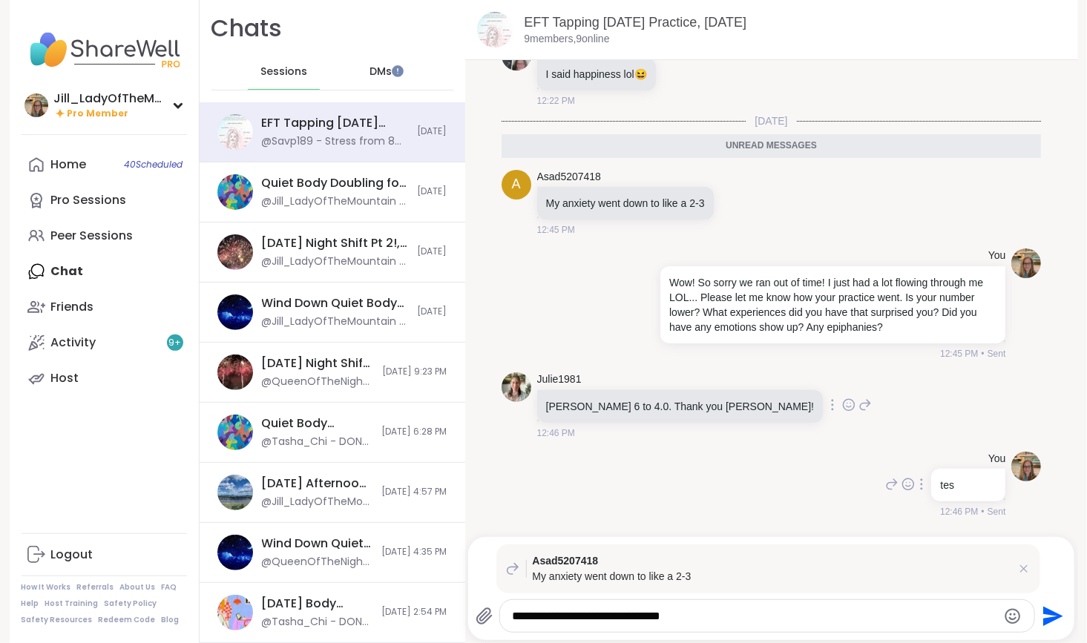
type textarea "**********"
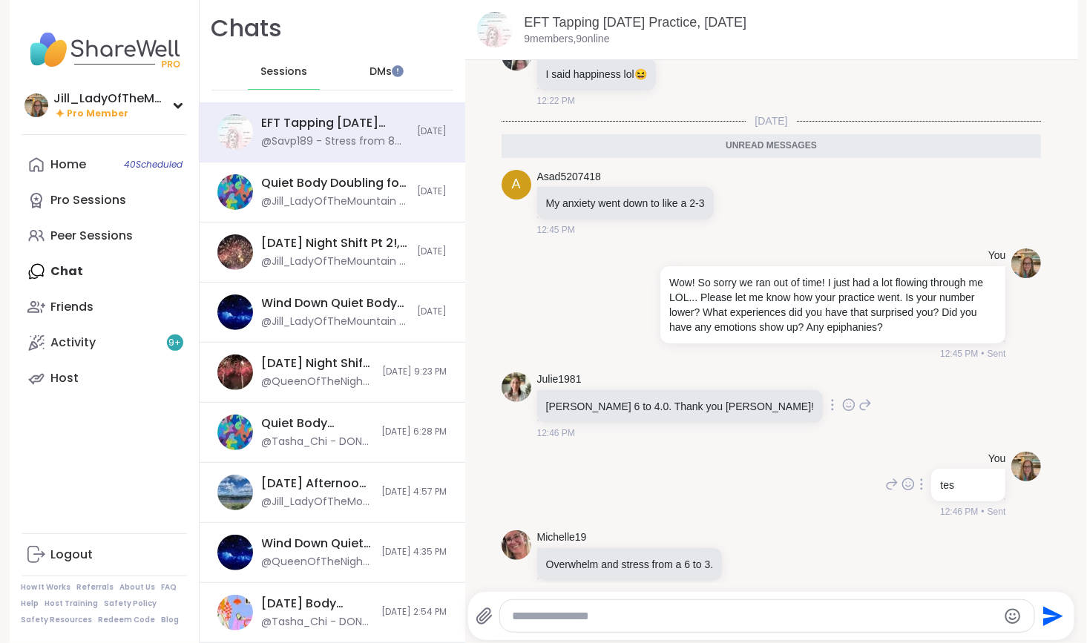
click at [842, 413] on icon at bounding box center [848, 405] width 13 height 15
click at [724, 388] on div "Select Reaction: Heart" at bounding box center [730, 381] width 13 height 13
click at [859, 414] on icon at bounding box center [865, 405] width 13 height 18
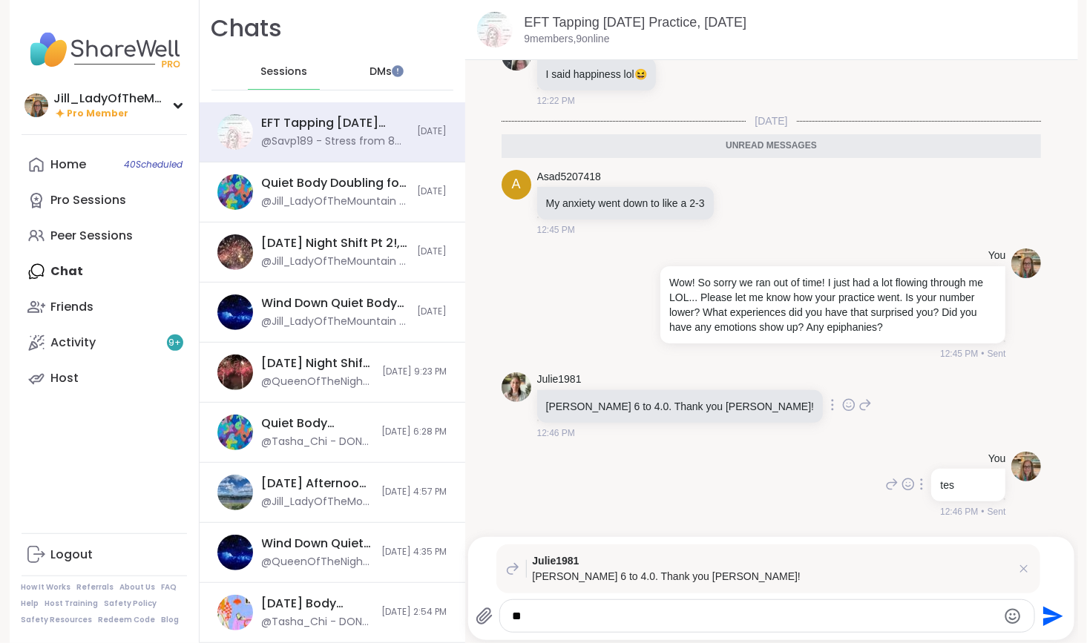
type textarea "*"
type textarea "**********"
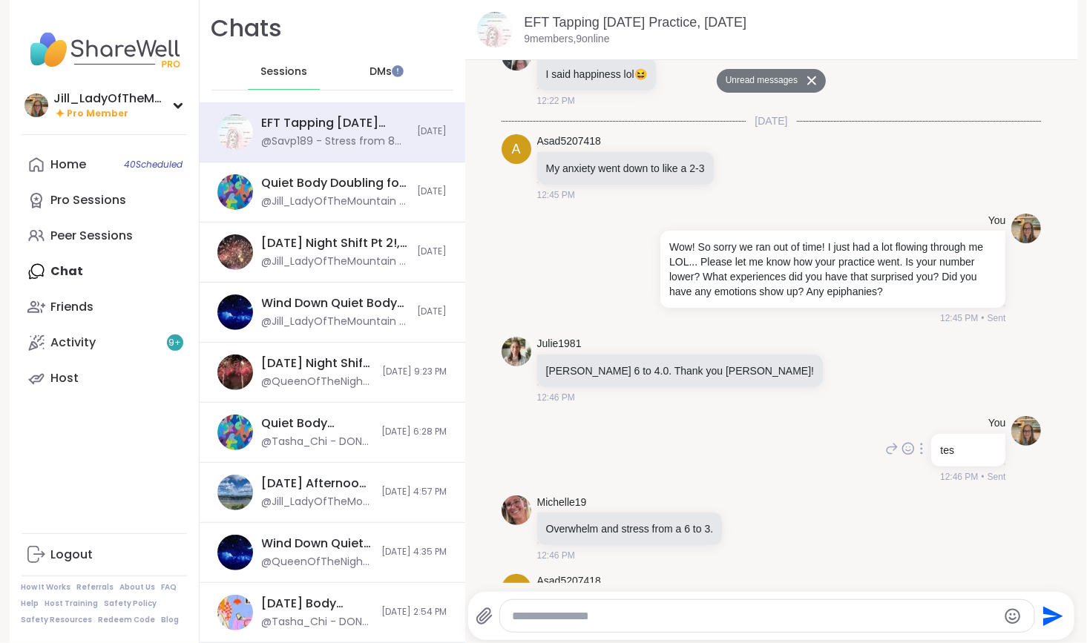
scroll to position [4549, 0]
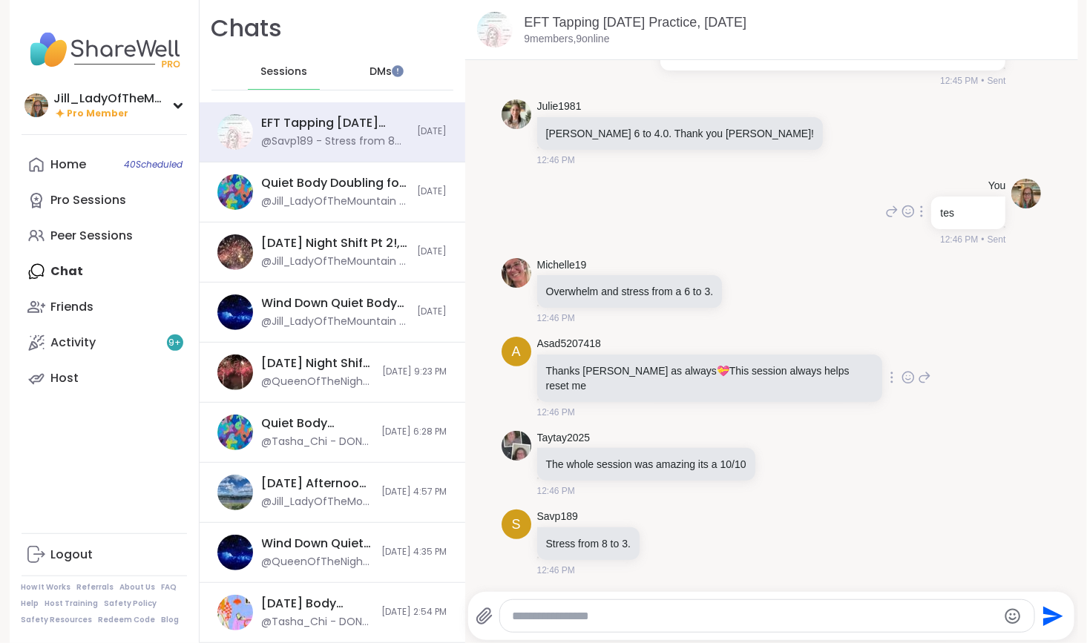
click at [902, 382] on icon at bounding box center [908, 377] width 13 height 15
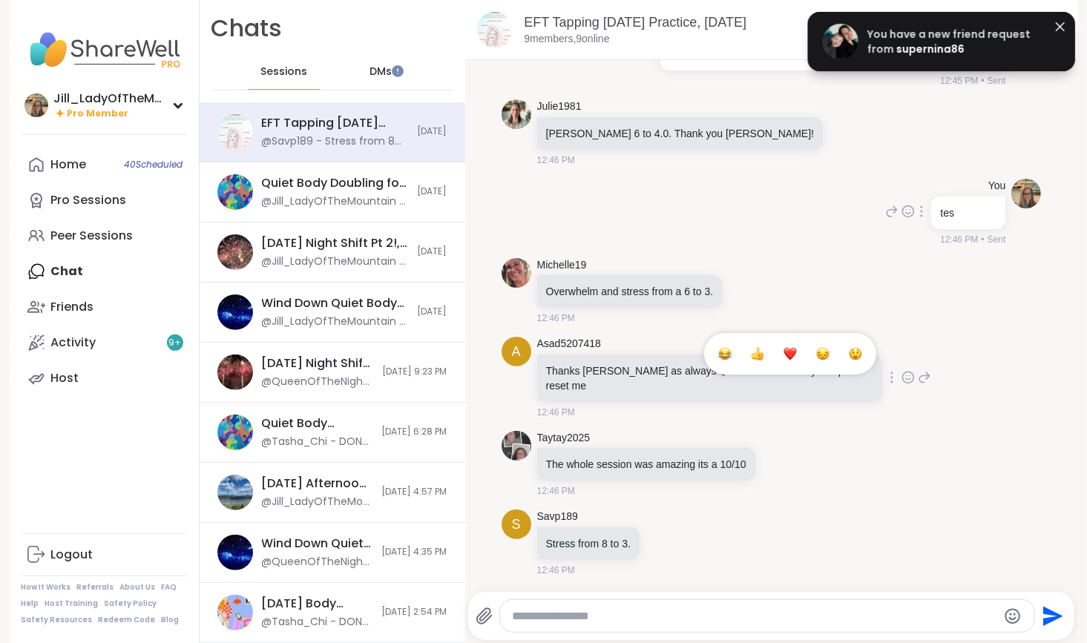
click at [784, 358] on div "Select Reaction: Heart" at bounding box center [790, 353] width 13 height 13
click at [741, 298] on icon at bounding box center [747, 291] width 13 height 15
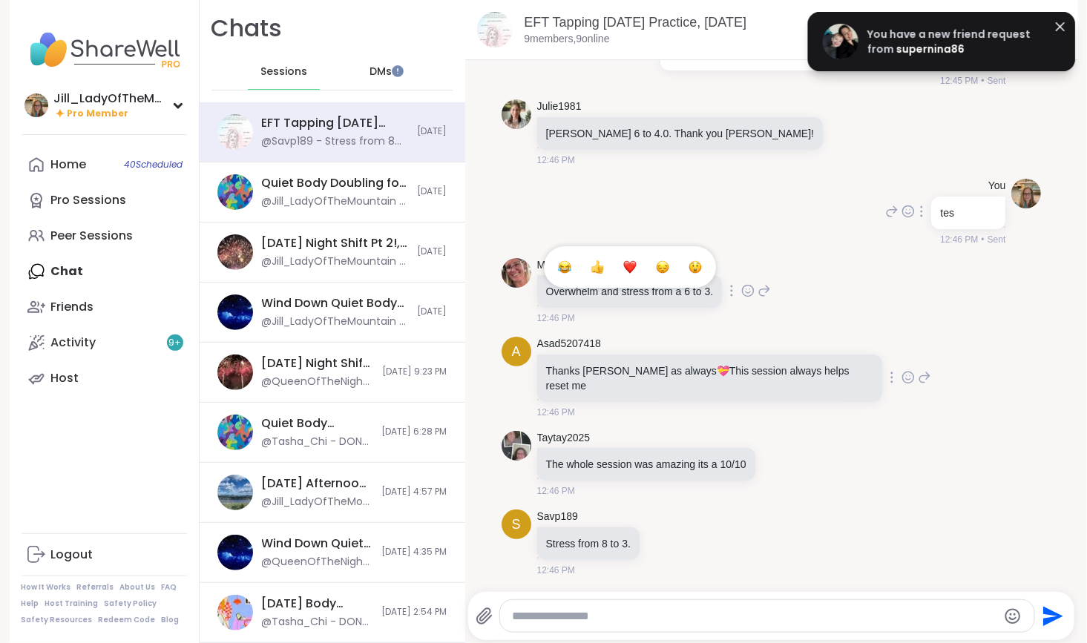
click at [623, 274] on div "Select Reaction: Heart" at bounding box center [629, 267] width 13 height 13
click at [776, 464] on icon at bounding box center [781, 464] width 11 height 11
click at [657, 437] on div "Select Reaction: Heart" at bounding box center [663, 439] width 13 height 13
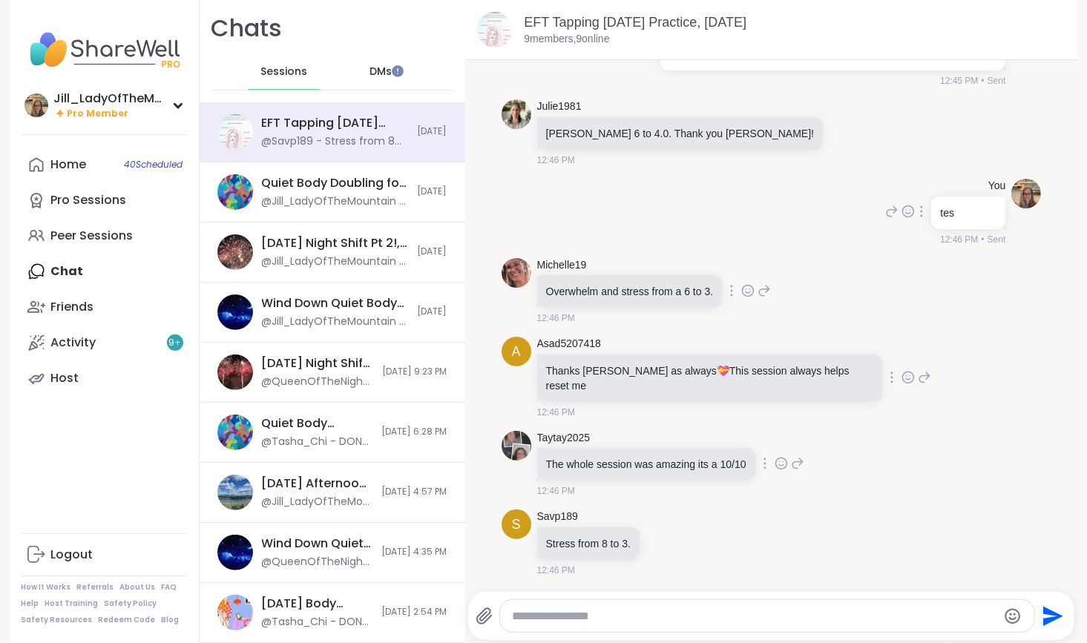
click at [741, 298] on icon at bounding box center [747, 291] width 13 height 15
click at [623, 274] on div "Select Reaction: Heart" at bounding box center [629, 267] width 13 height 13
click at [758, 300] on icon at bounding box center [764, 291] width 13 height 18
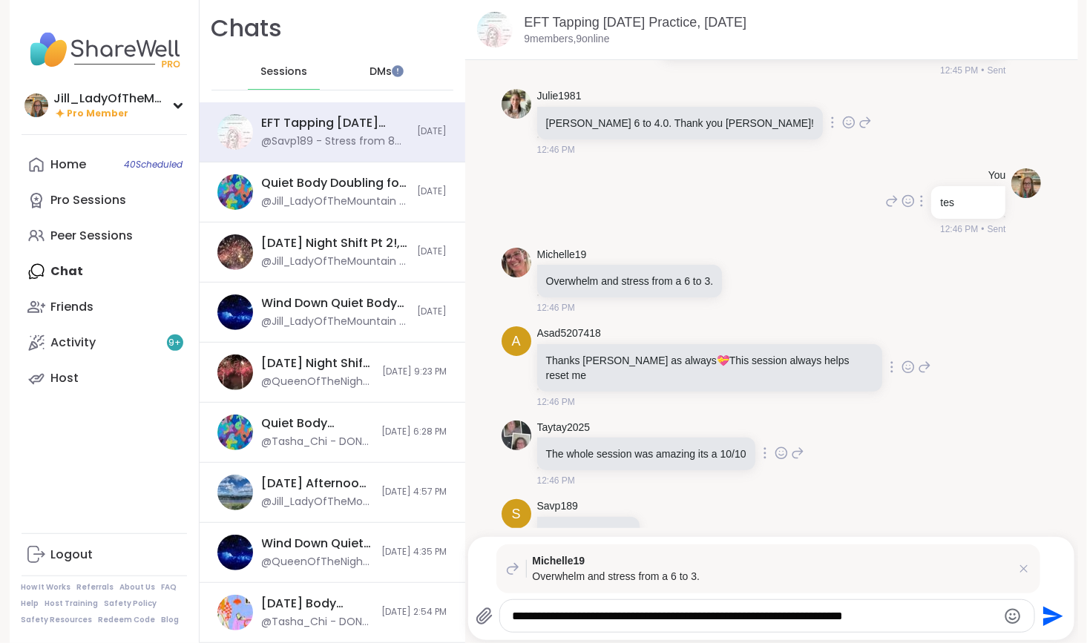
type textarea "**********"
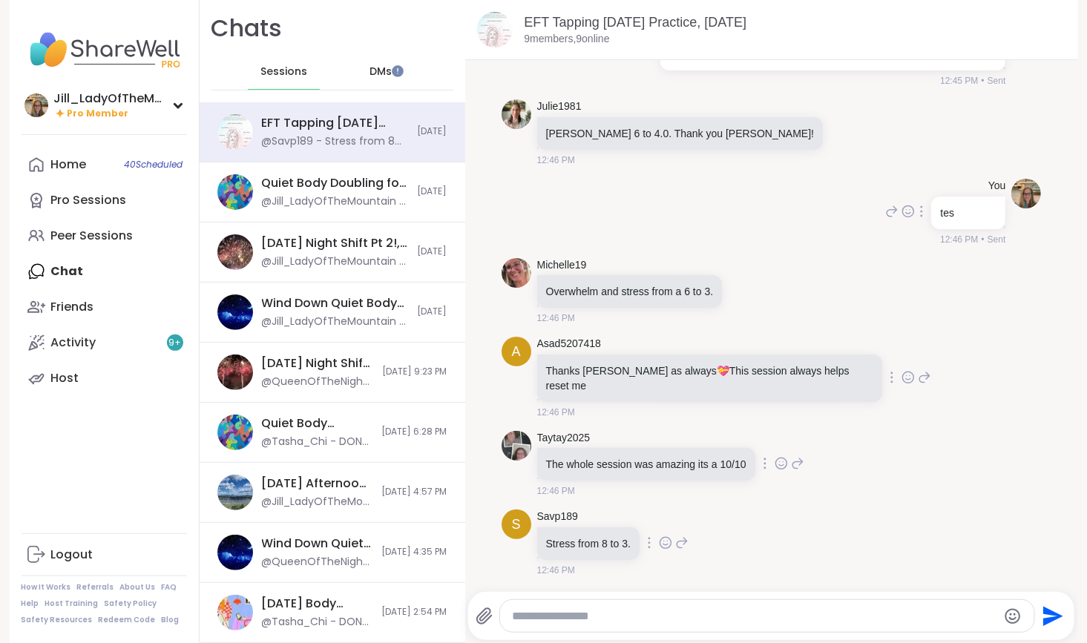
click at [664, 545] on icon at bounding box center [666, 544] width 4 height 1
click at [659, 513] on div "Select Reaction: Heart" at bounding box center [665, 519] width 13 height 13
click at [675, 544] on icon at bounding box center [681, 543] width 13 height 18
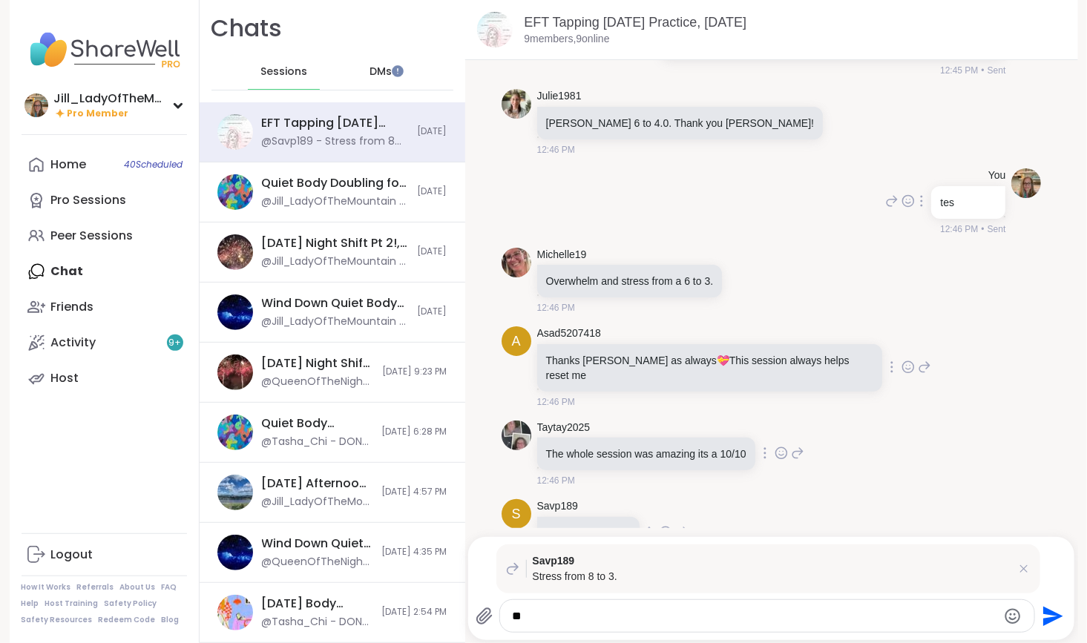
type textarea "*"
type textarea "**********"
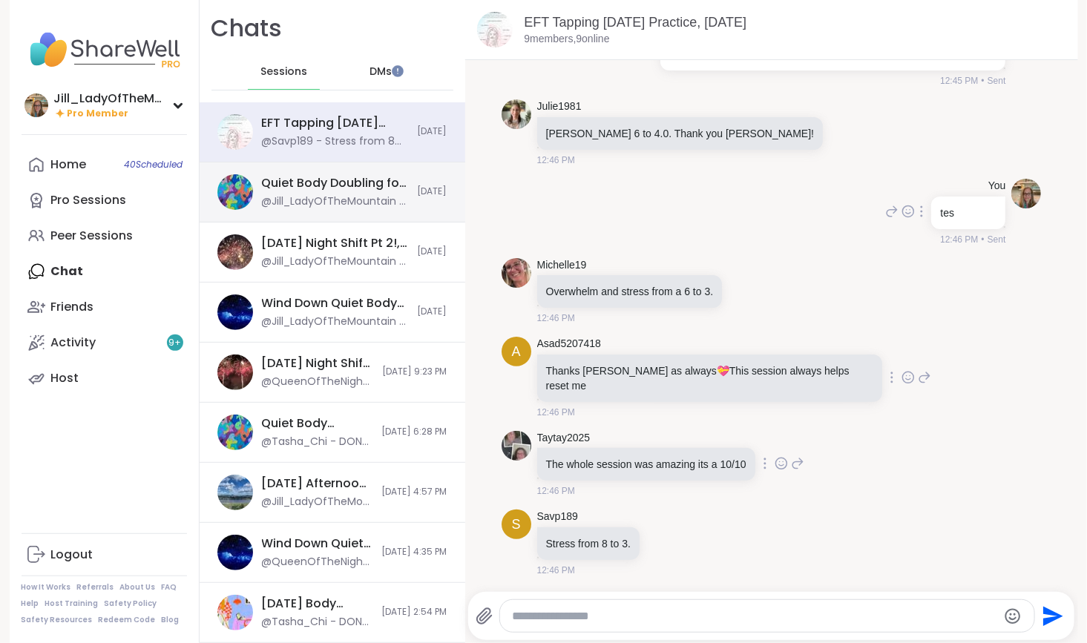
click at [273, 163] on div "Quiet Body Doubling for Creativity or Productivity, Sep 06 @Jill_LadyOfTheMount…" at bounding box center [333, 193] width 266 height 60
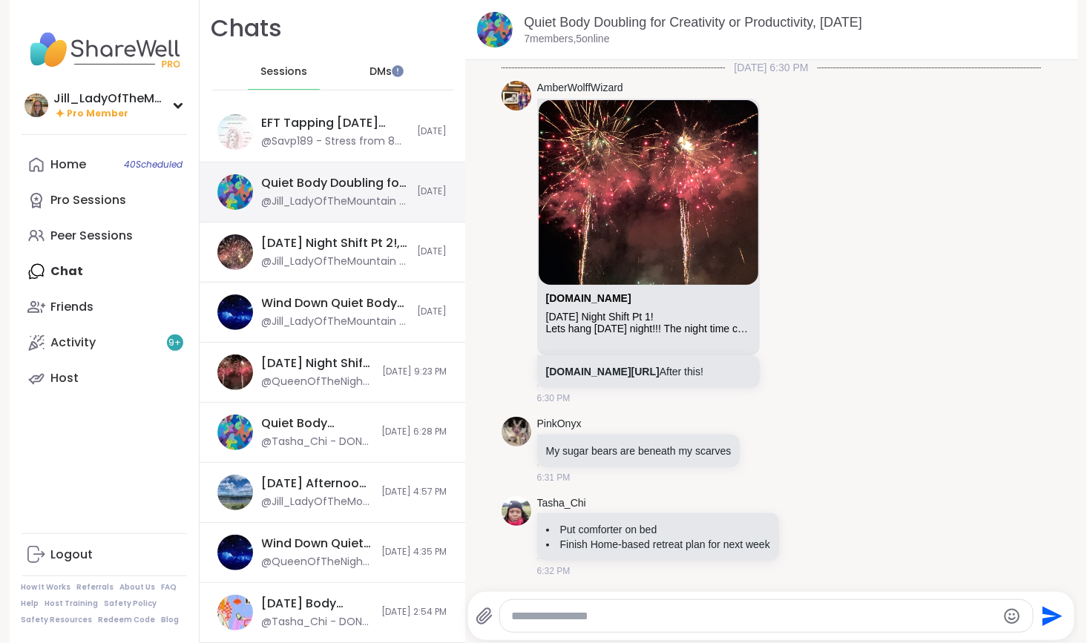
scroll to position [760, 0]
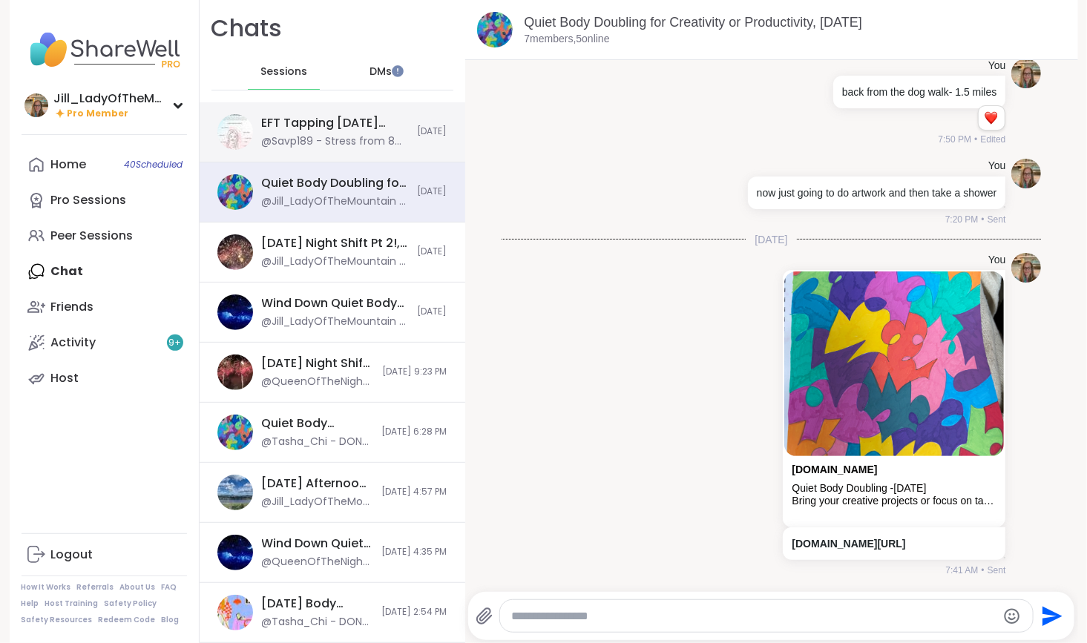
click at [287, 134] on div "@Savp189 - Stress from 8 to 3." at bounding box center [335, 141] width 147 height 15
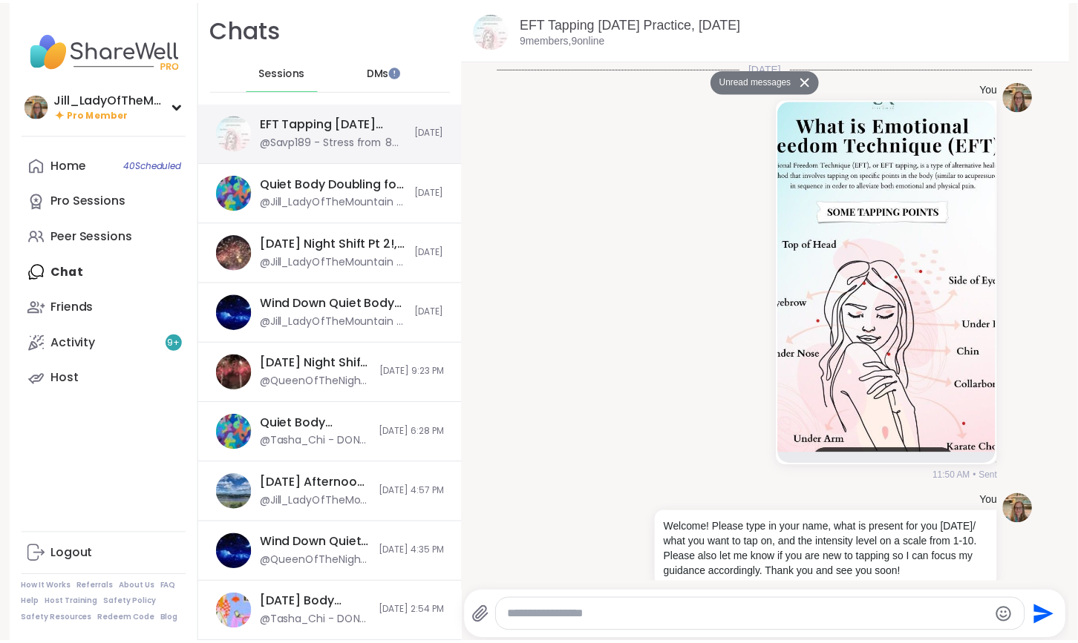
scroll to position [4549, 0]
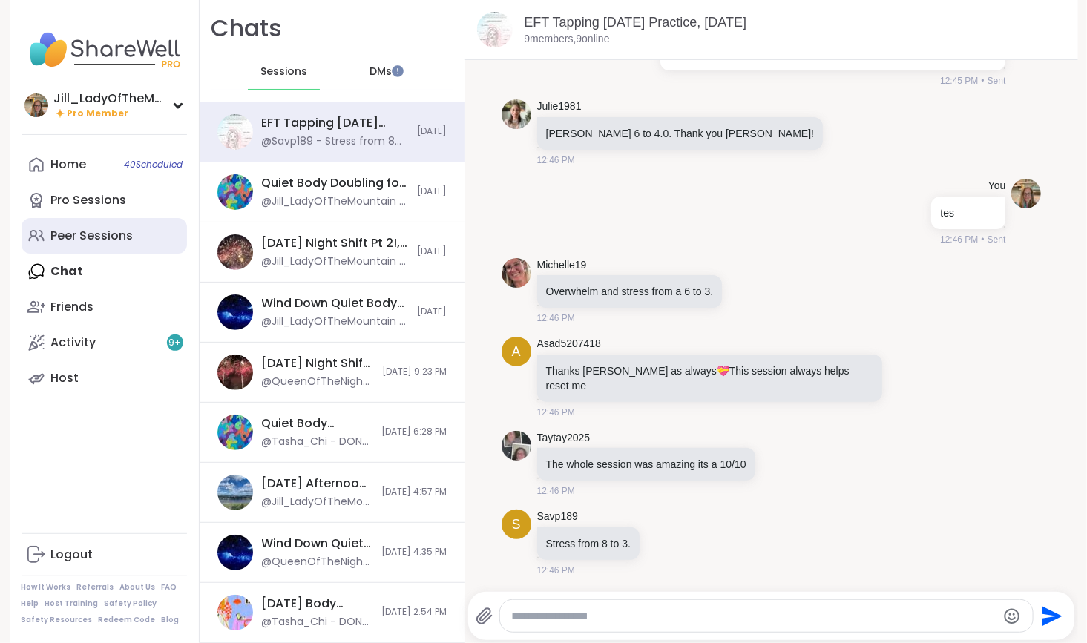
click at [60, 230] on div "Peer Sessions" at bounding box center [92, 236] width 82 height 16
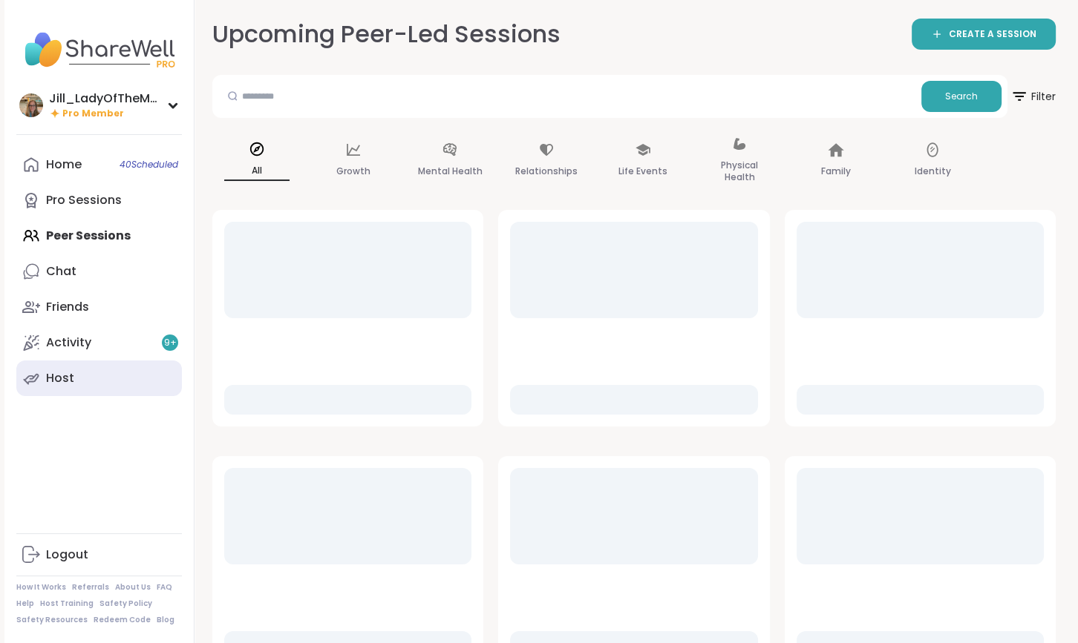
click at [95, 391] on link "Host" at bounding box center [99, 379] width 166 height 36
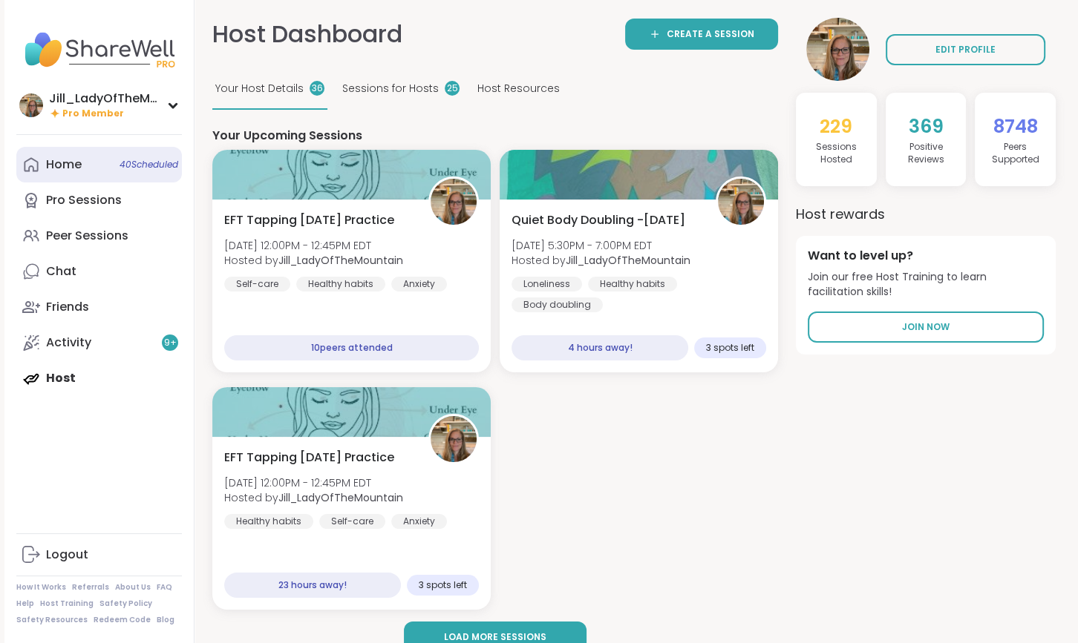
click at [151, 170] on span "40 Scheduled" at bounding box center [148, 165] width 59 height 12
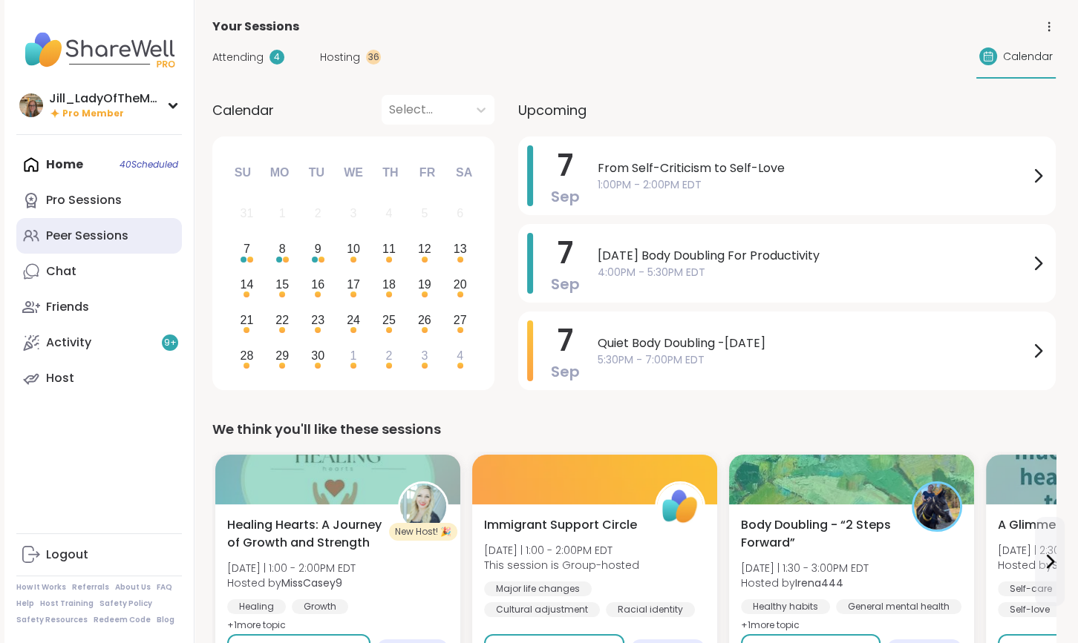
click at [98, 239] on div "Peer Sessions" at bounding box center [87, 236] width 82 height 16
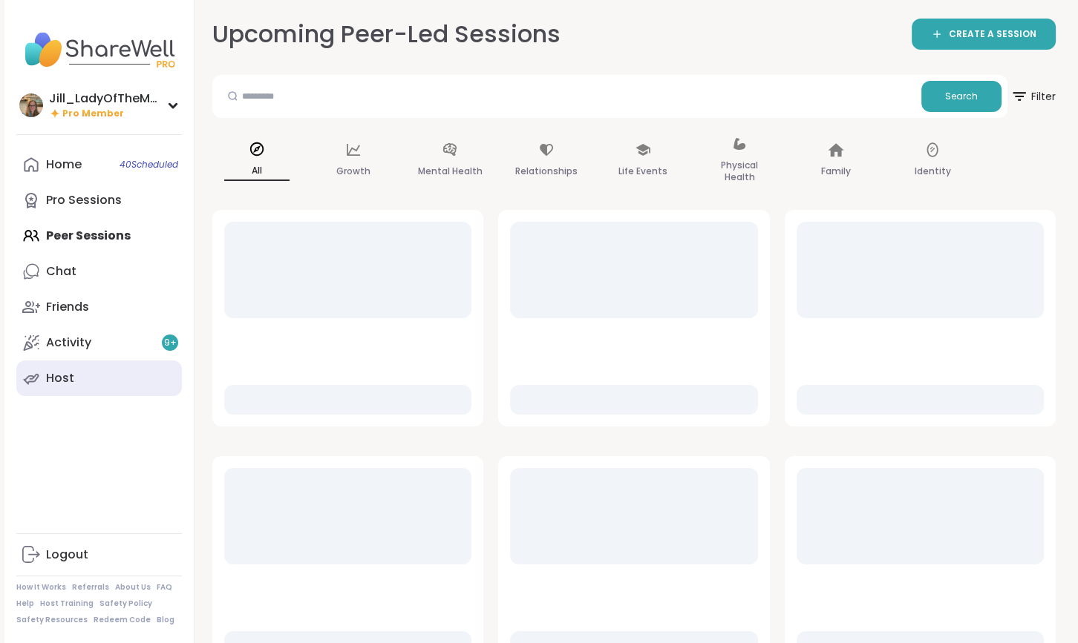
click at [143, 386] on link "Host" at bounding box center [99, 379] width 166 height 36
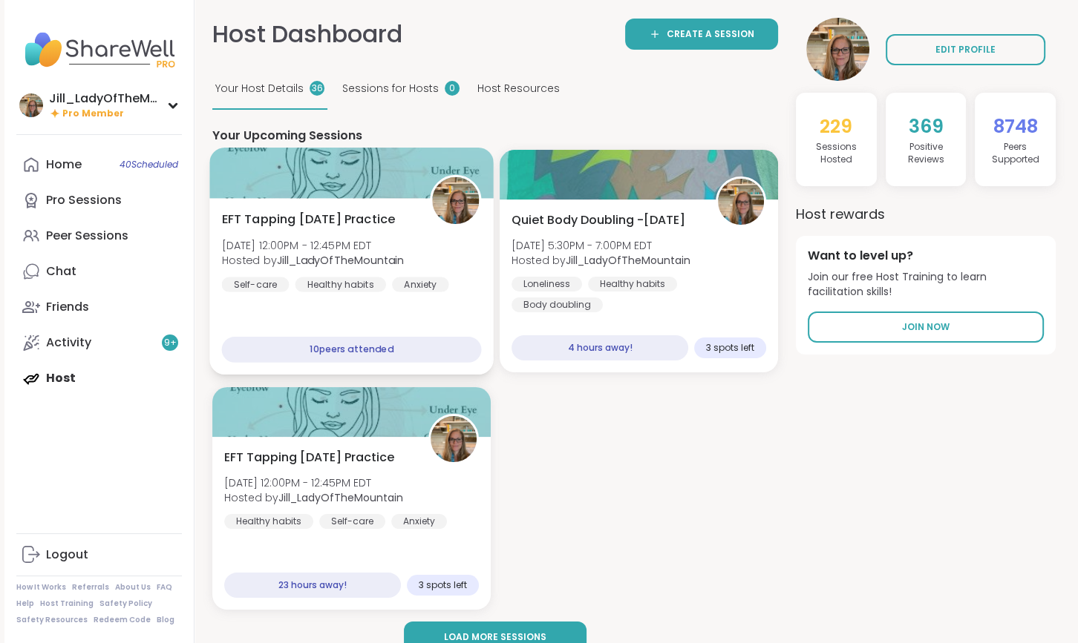
click at [359, 313] on div "EFT Tapping Sunday Practice Sun, Sep 07 | 12:00PM - 12:45PM EDT Hosted by Jill_…" at bounding box center [351, 287] width 284 height 177
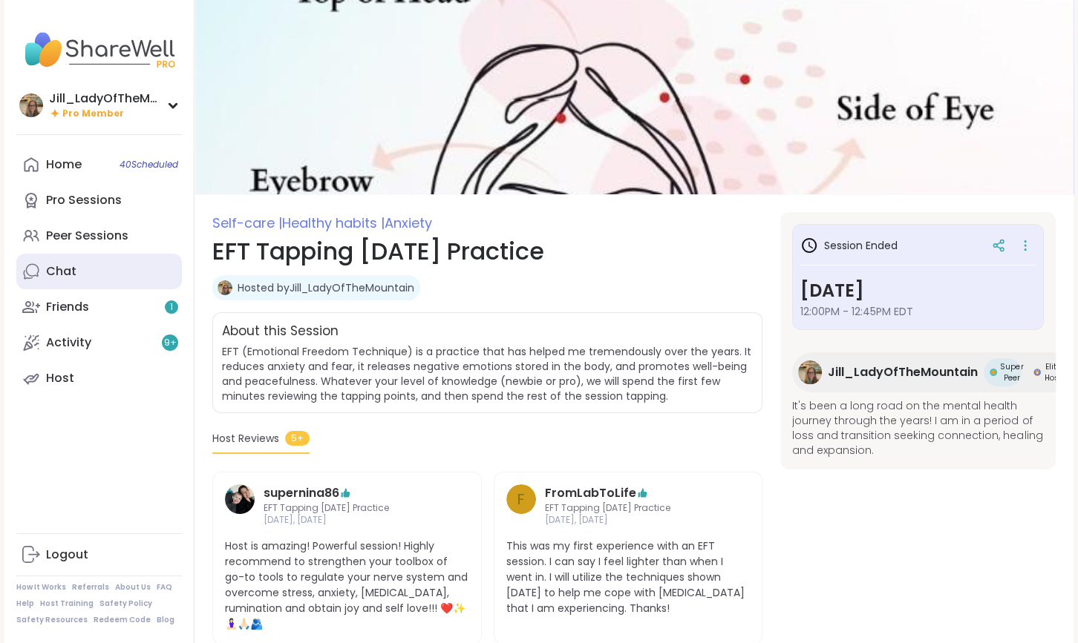
click at [85, 275] on link "Chat" at bounding box center [99, 272] width 166 height 36
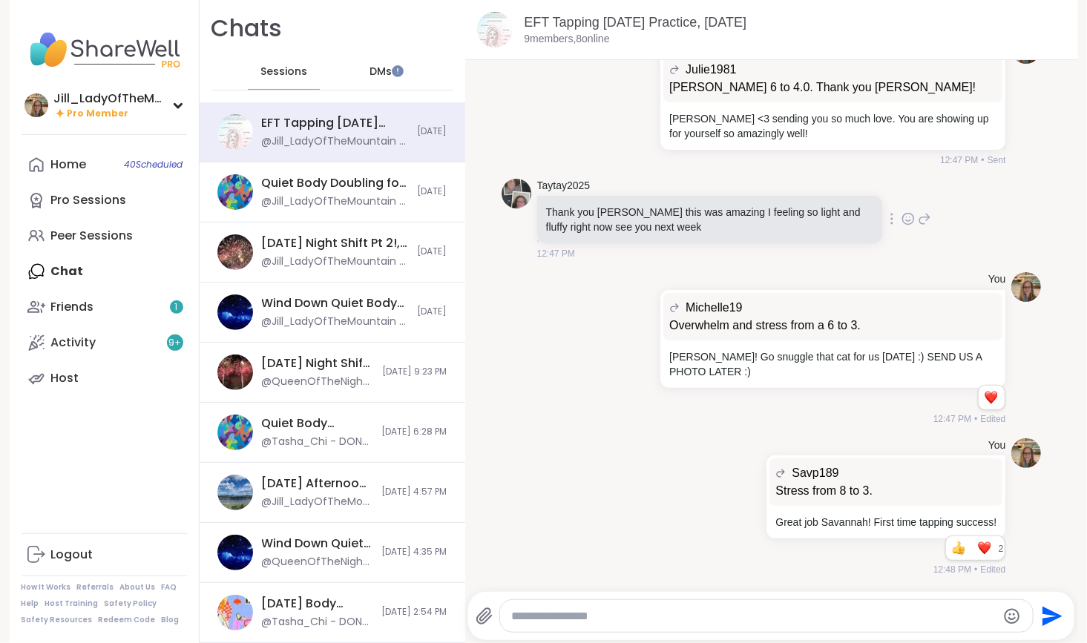
click at [902, 220] on icon at bounding box center [908, 219] width 13 height 15
click at [784, 200] on div "Select Reaction: Heart" at bounding box center [790, 195] width 13 height 13
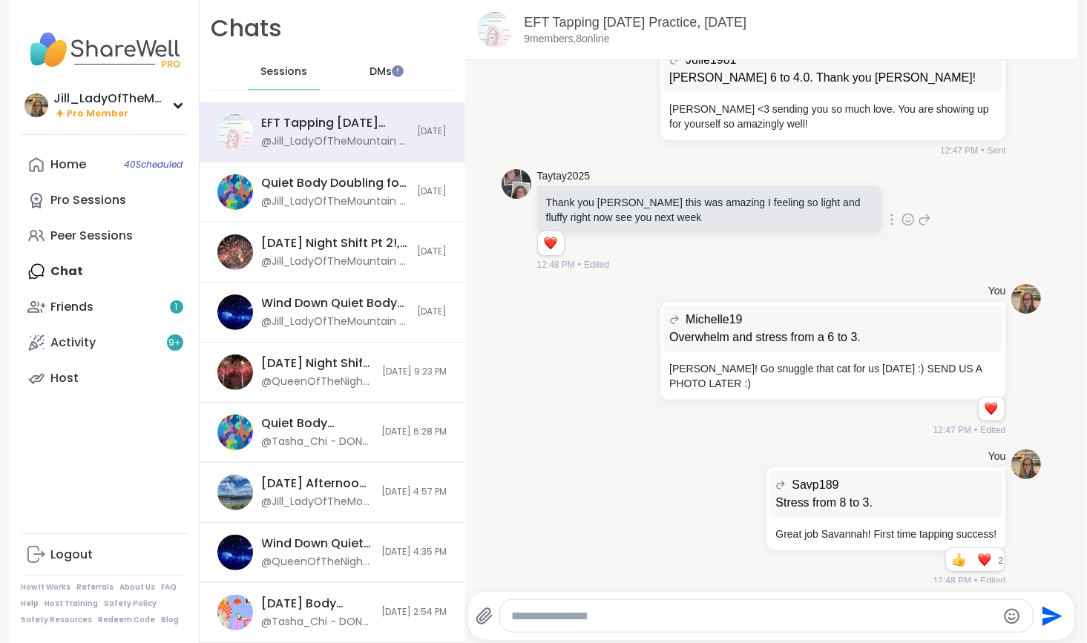
click at [918, 229] on icon at bounding box center [924, 220] width 13 height 18
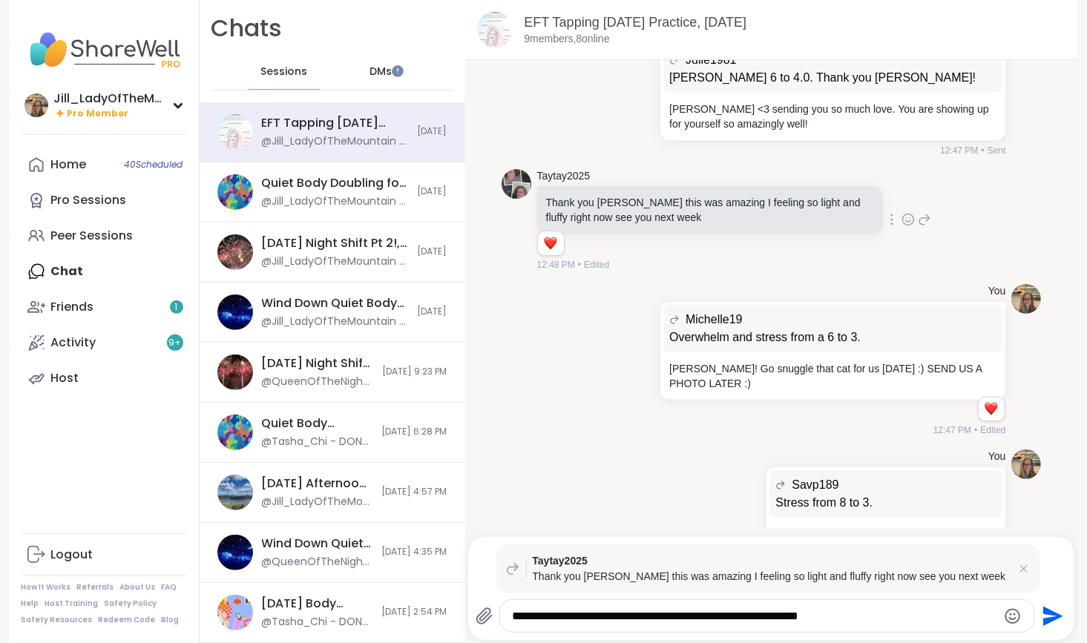
type textarea "**********"
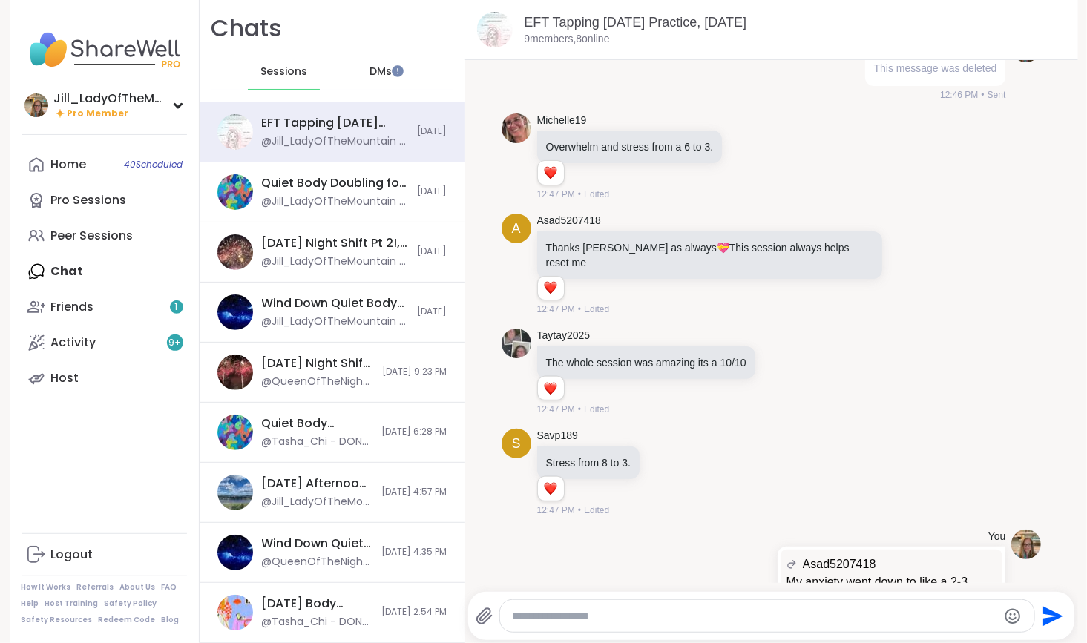
scroll to position [4589, 0]
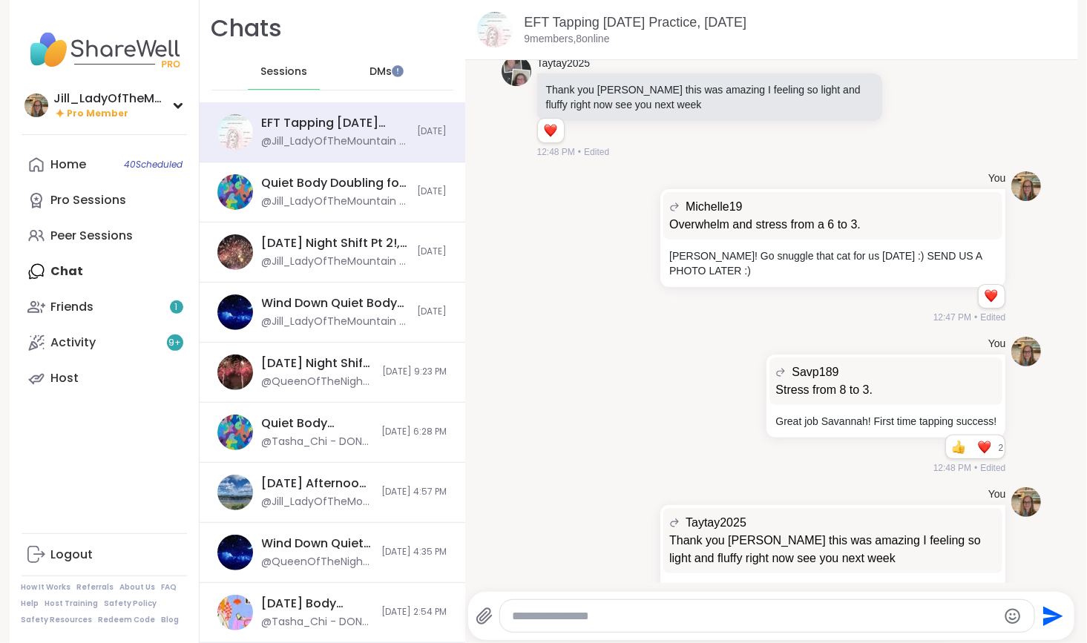
scroll to position [5417, 0]
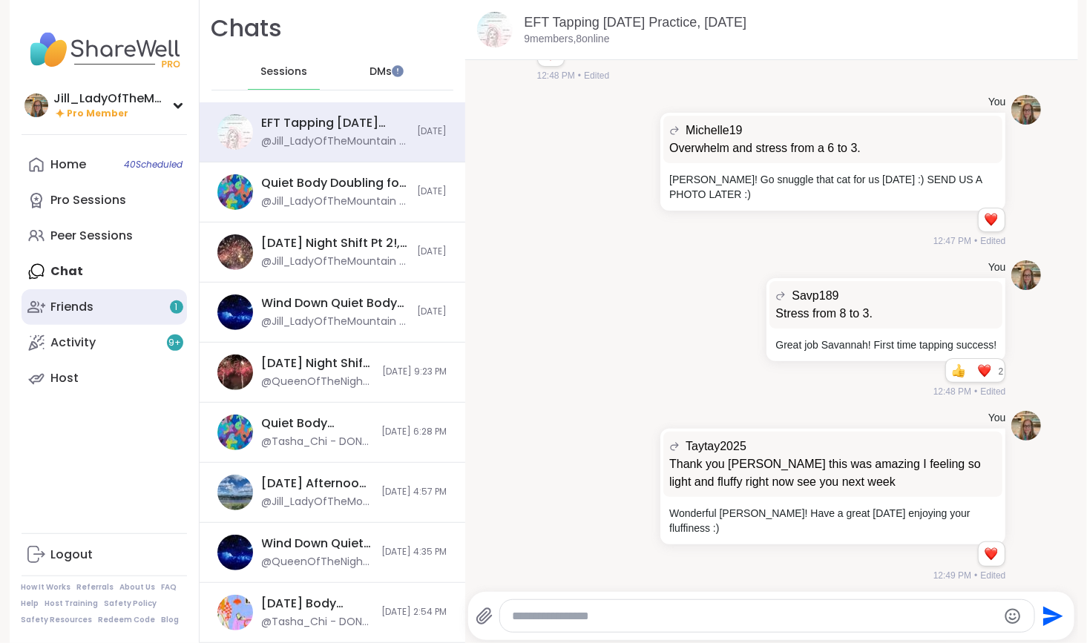
click at [175, 312] on div "1" at bounding box center [176, 307] width 13 height 13
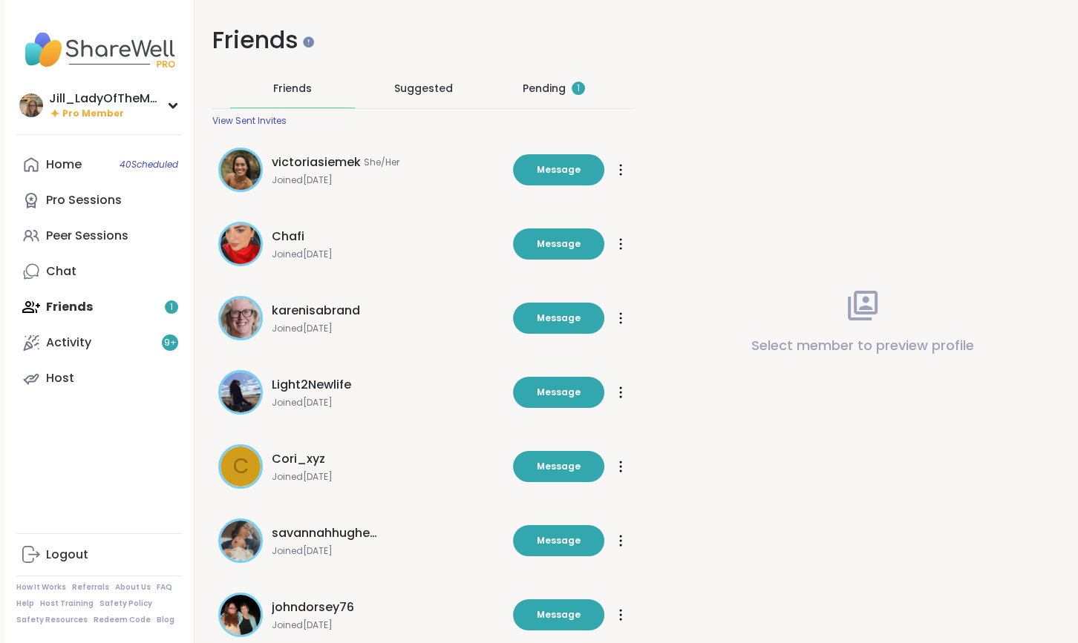
click at [552, 85] on div "Pending 1" at bounding box center [553, 88] width 62 height 15
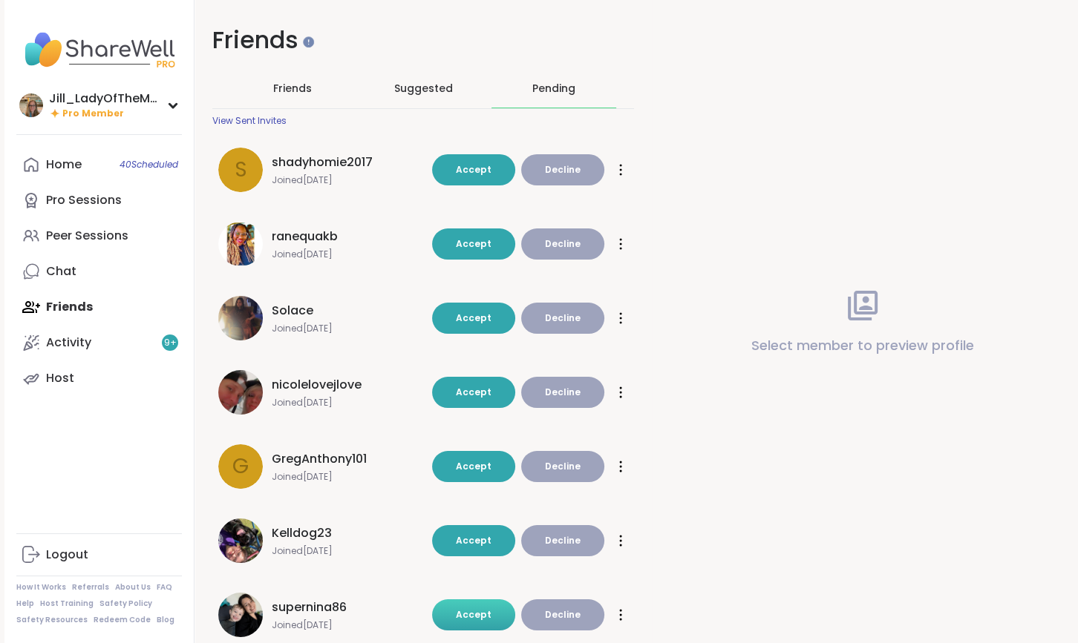
click at [468, 614] on span "Accept" at bounding box center [474, 615] width 36 height 13
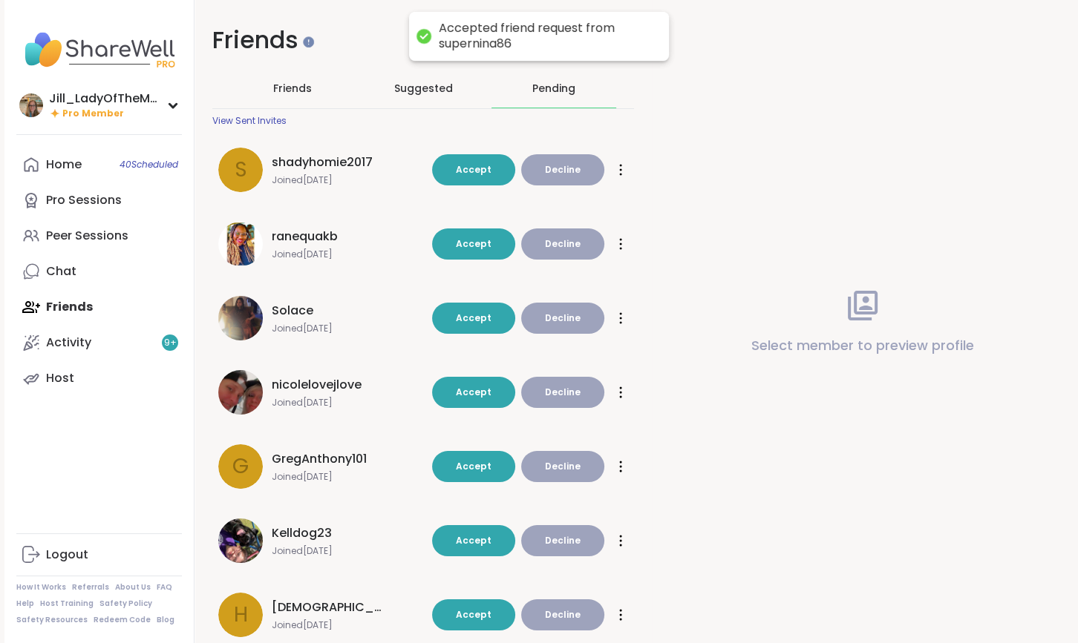
scroll to position [44, 0]
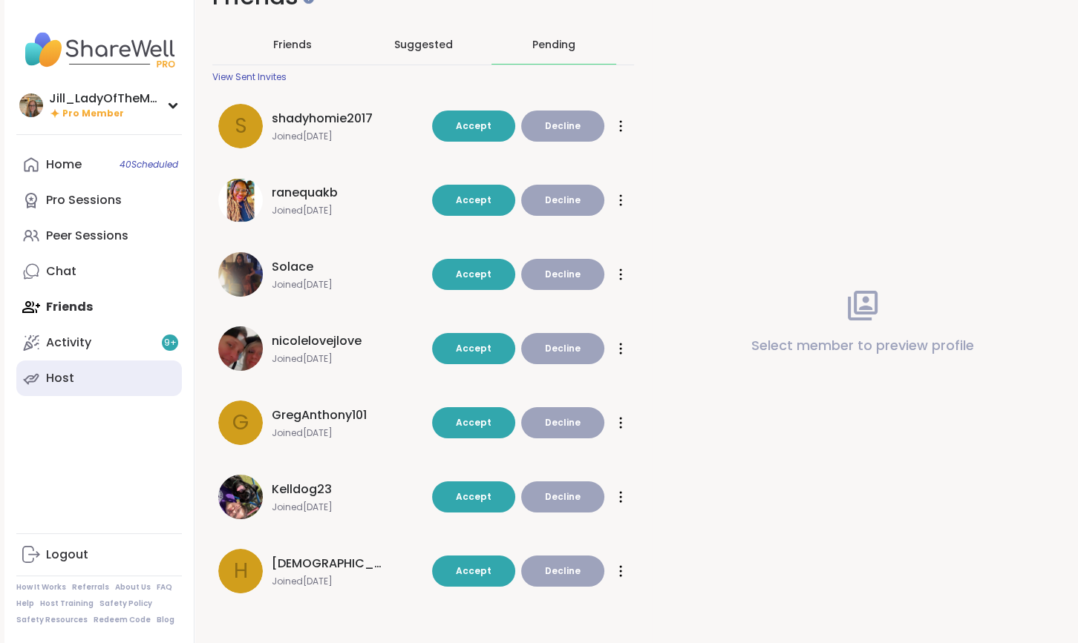
click at [85, 378] on link "Host" at bounding box center [99, 379] width 166 height 36
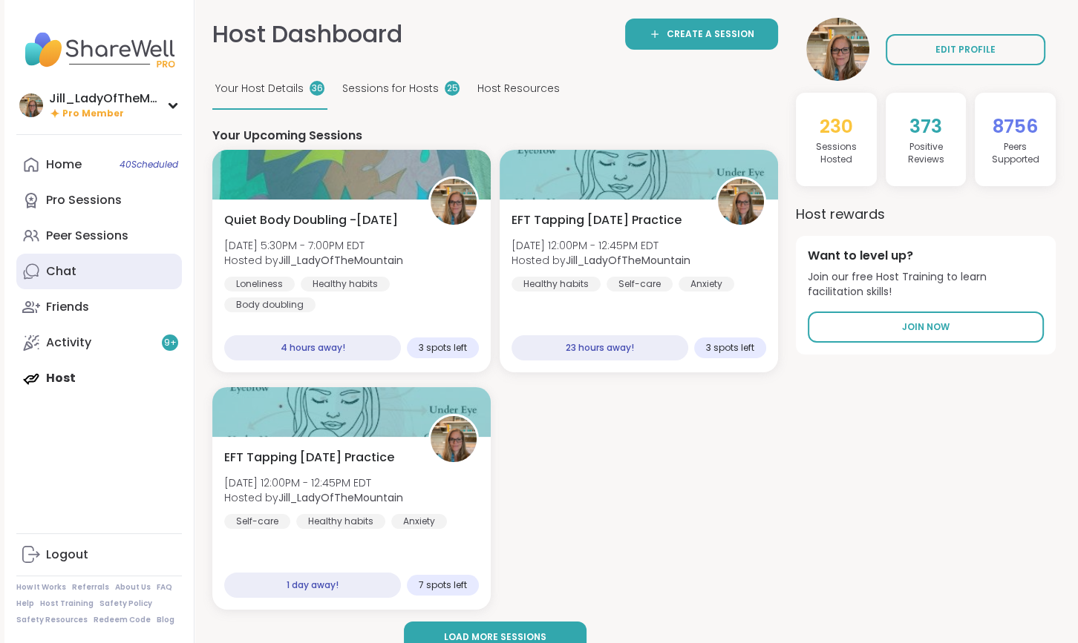
click at [132, 276] on link "Chat" at bounding box center [99, 272] width 166 height 36
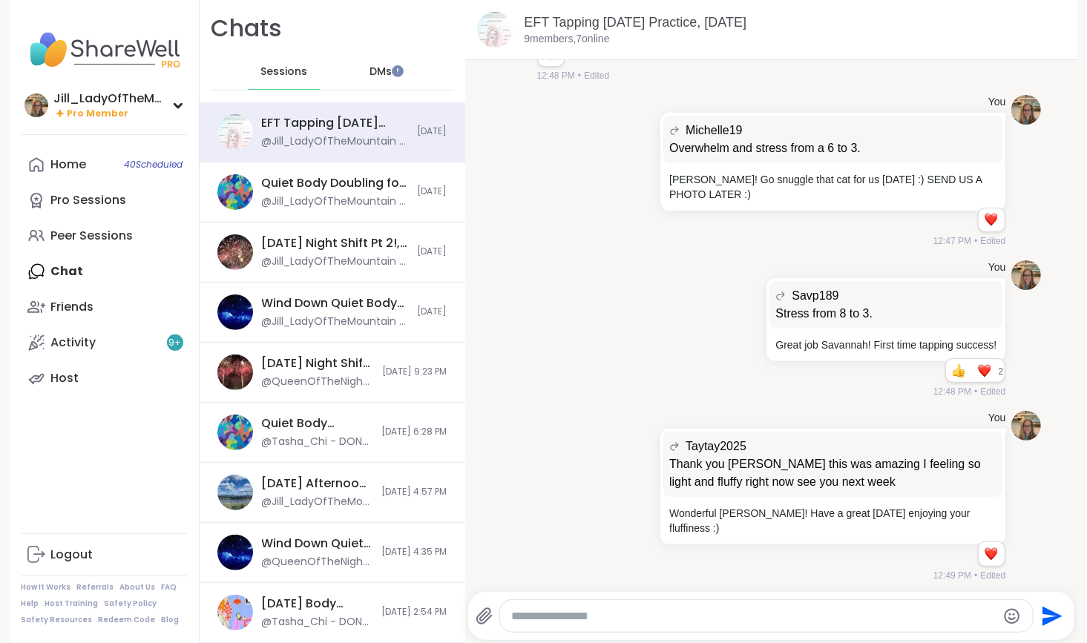
click at [557, 623] on div at bounding box center [767, 616] width 534 height 32
click at [557, 616] on textarea "Type your message" at bounding box center [754, 616] width 485 height 15
click at [137, 371] on link "Host" at bounding box center [105, 379] width 166 height 36
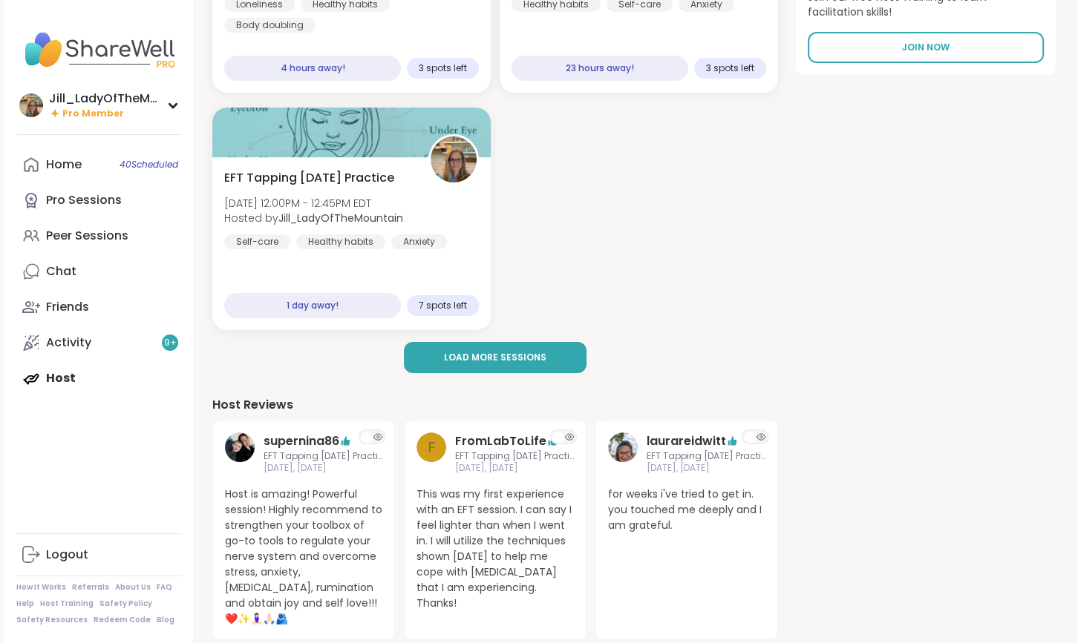
scroll to position [272, 0]
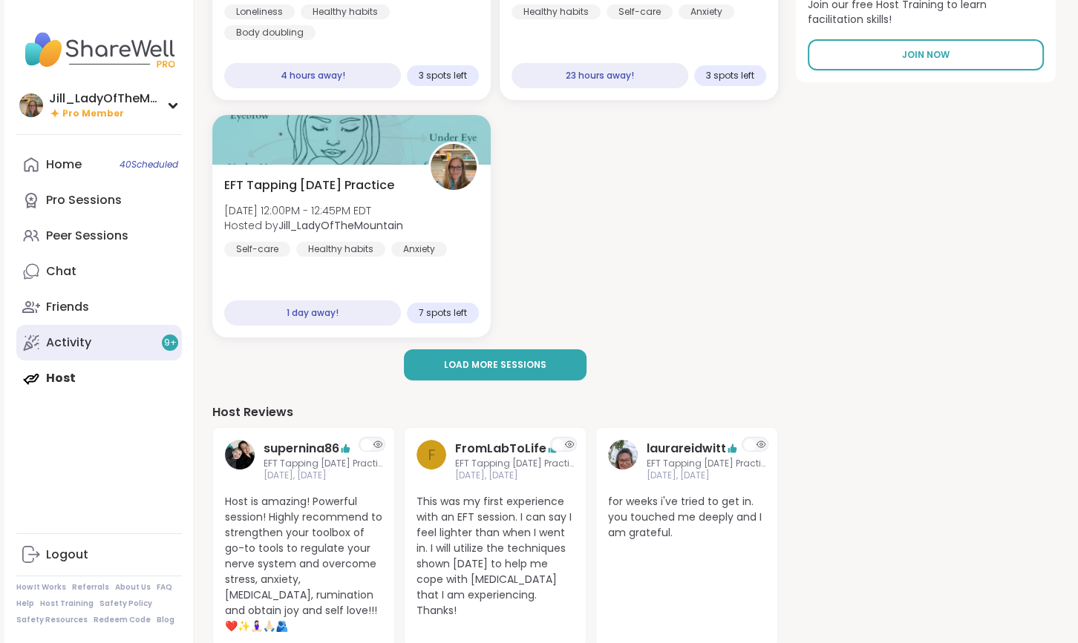
click at [94, 339] on link "Activity 9 +" at bounding box center [99, 343] width 166 height 36
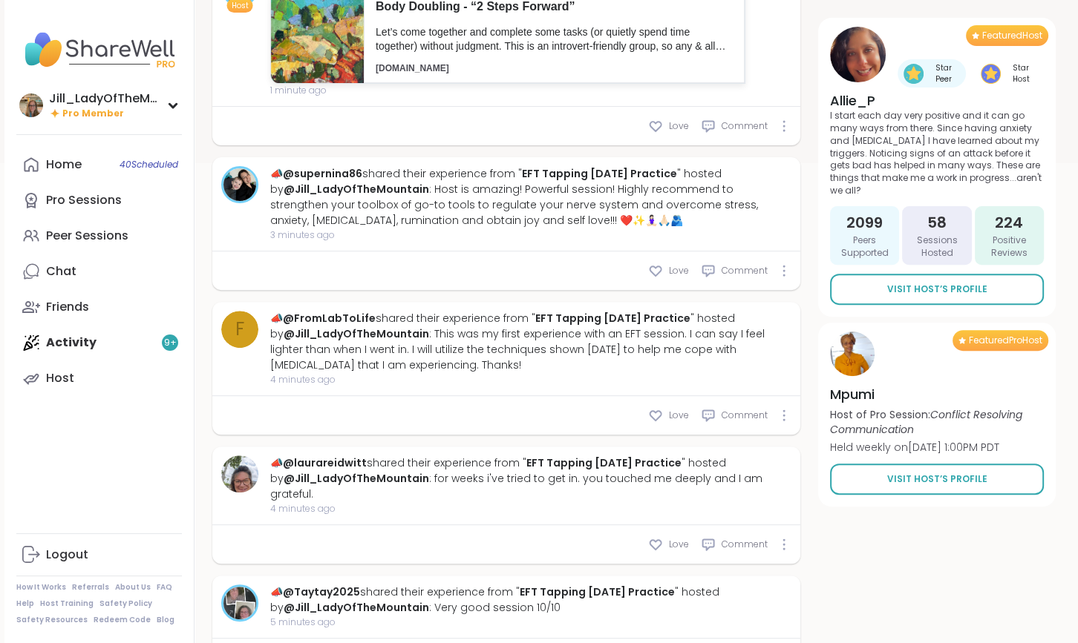
scroll to position [526, 0]
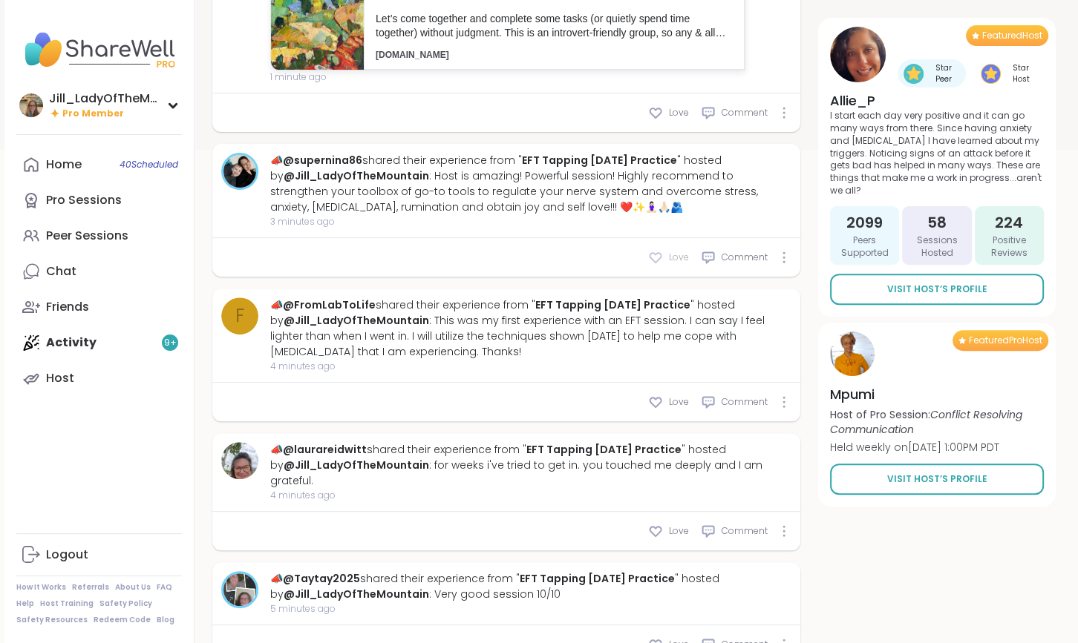
click at [653, 265] on icon at bounding box center [655, 257] width 15 height 15
type textarea "*"
click at [719, 265] on div "Comment" at bounding box center [734, 257] width 67 height 15
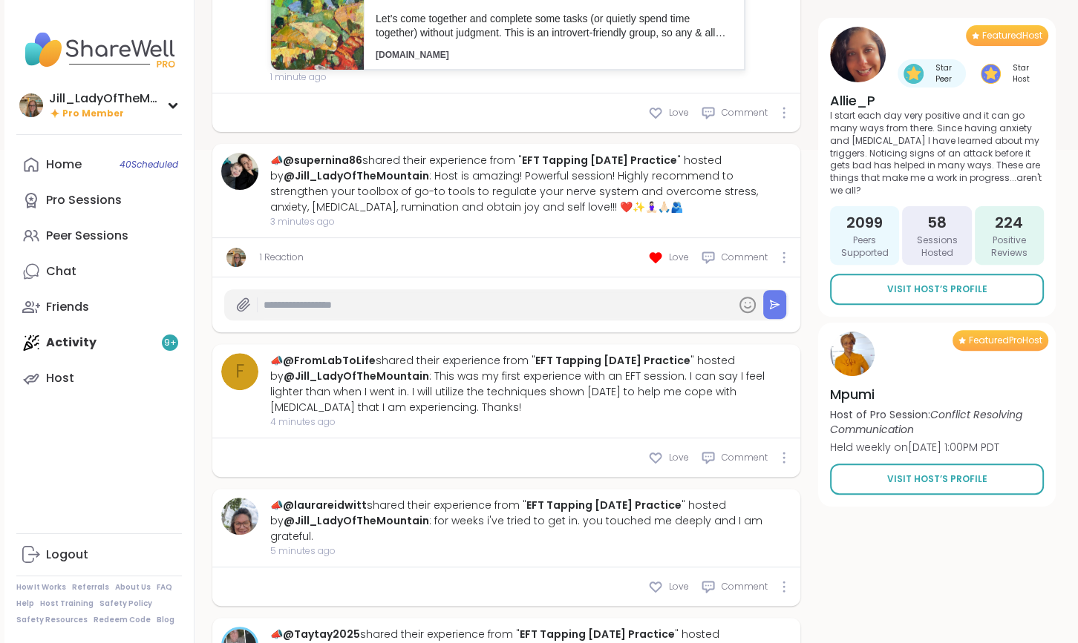
click at [494, 318] on input "text" at bounding box center [496, 305] width 466 height 26
type input "**********"
type textarea "*"
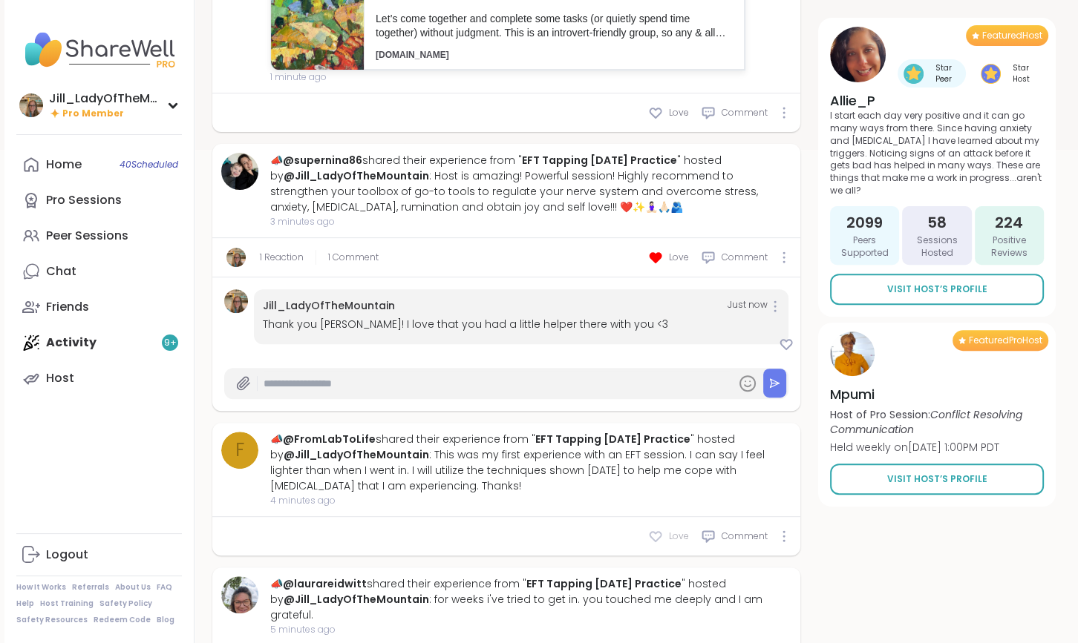
click at [658, 542] on icon at bounding box center [655, 537] width 11 height 10
type textarea "*"
click at [711, 544] on icon at bounding box center [708, 536] width 15 height 15
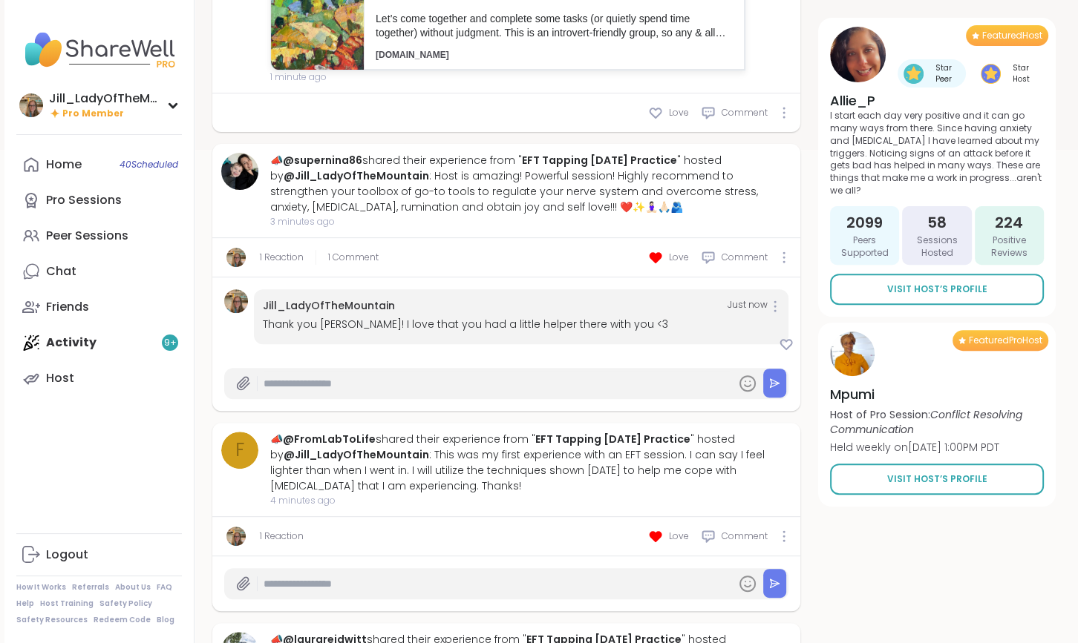
click at [494, 597] on input "text" at bounding box center [496, 584] width 466 height 26
type input "**********"
click at [775, 589] on icon at bounding box center [774, 583] width 11 height 11
type textarea "*"
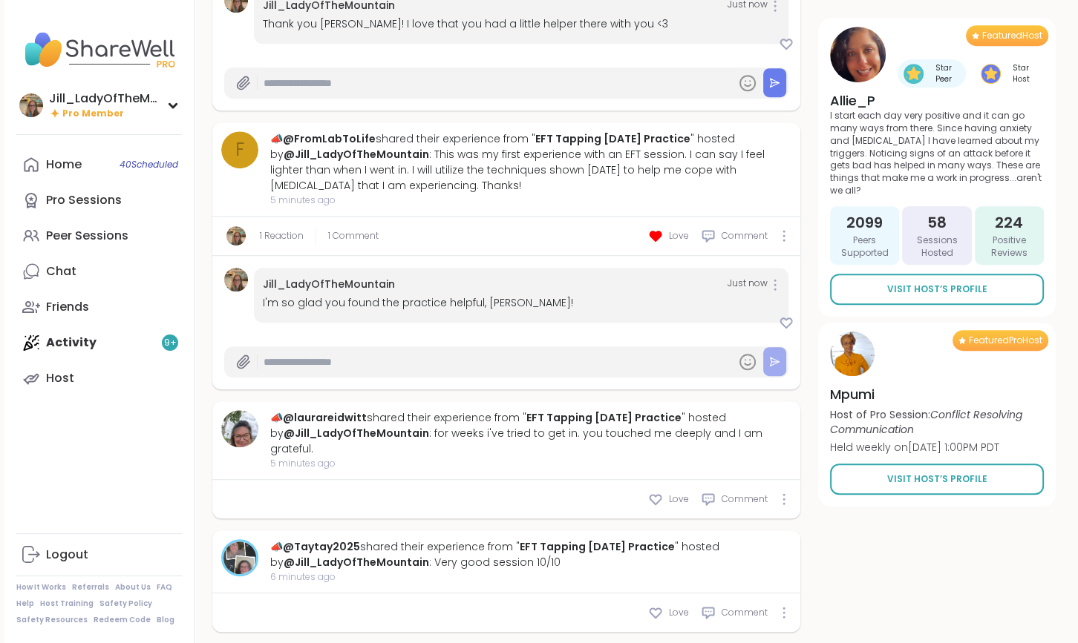
scroll to position [832, 0]
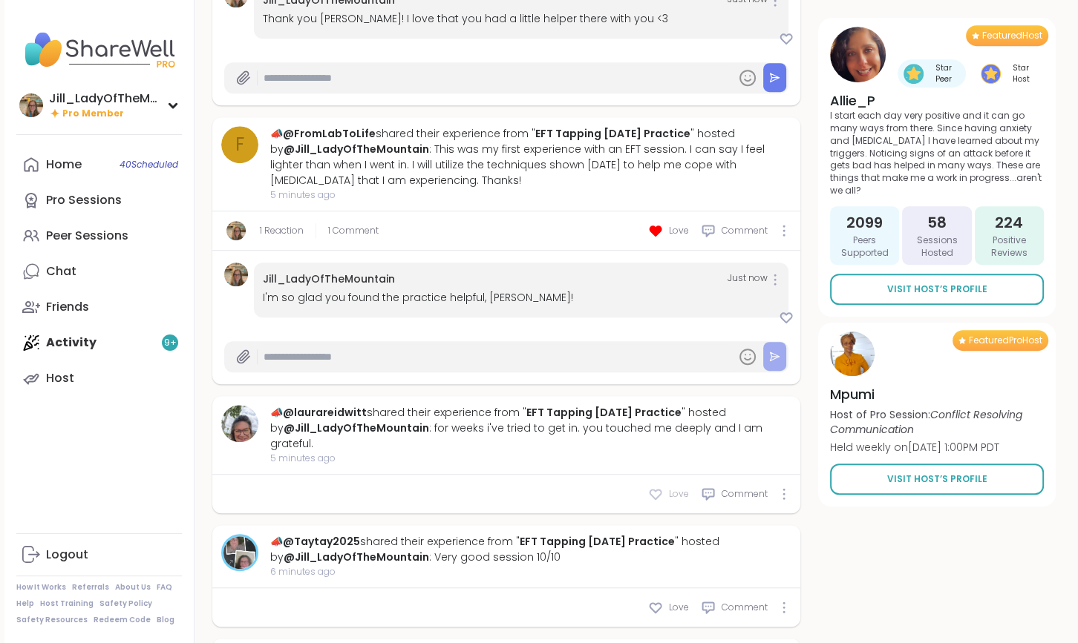
click at [653, 492] on icon at bounding box center [655, 494] width 15 height 15
type textarea "*"
click at [705, 497] on icon at bounding box center [708, 494] width 15 height 15
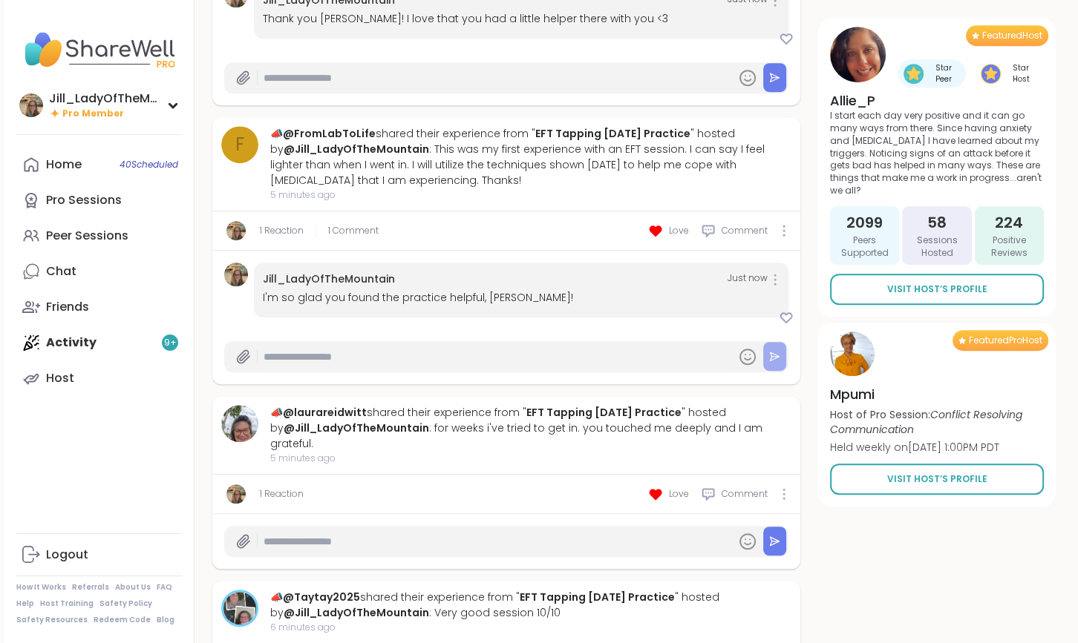
click at [453, 550] on input "text" at bounding box center [496, 542] width 466 height 26
click at [377, 540] on input "**********" at bounding box center [496, 542] width 466 height 26
type input "**********"
click at [779, 540] on icon at bounding box center [774, 541] width 9 height 8
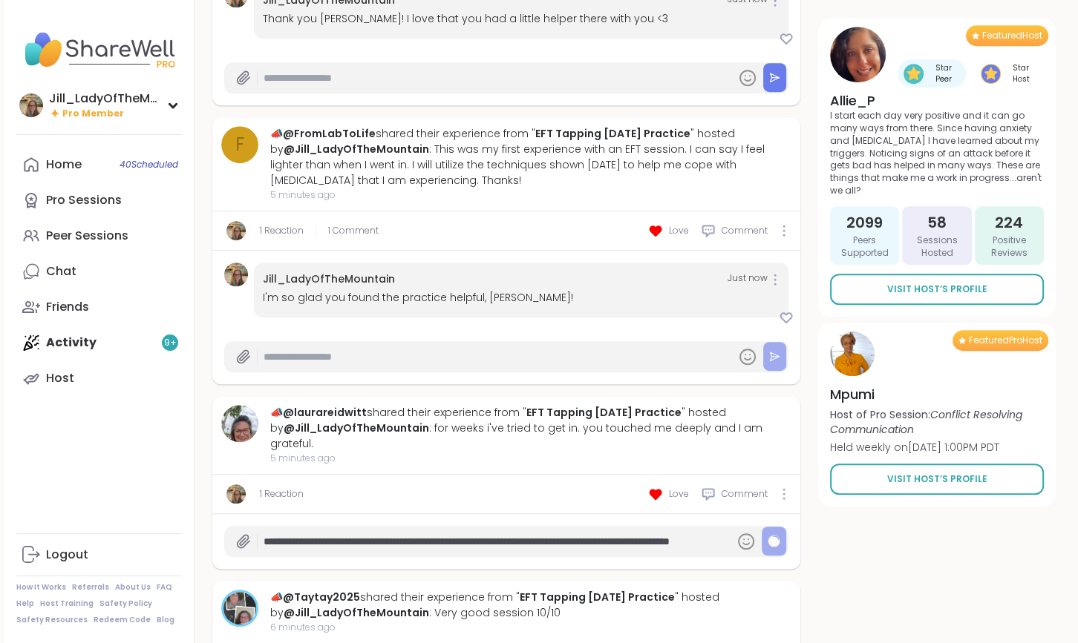
type textarea "*"
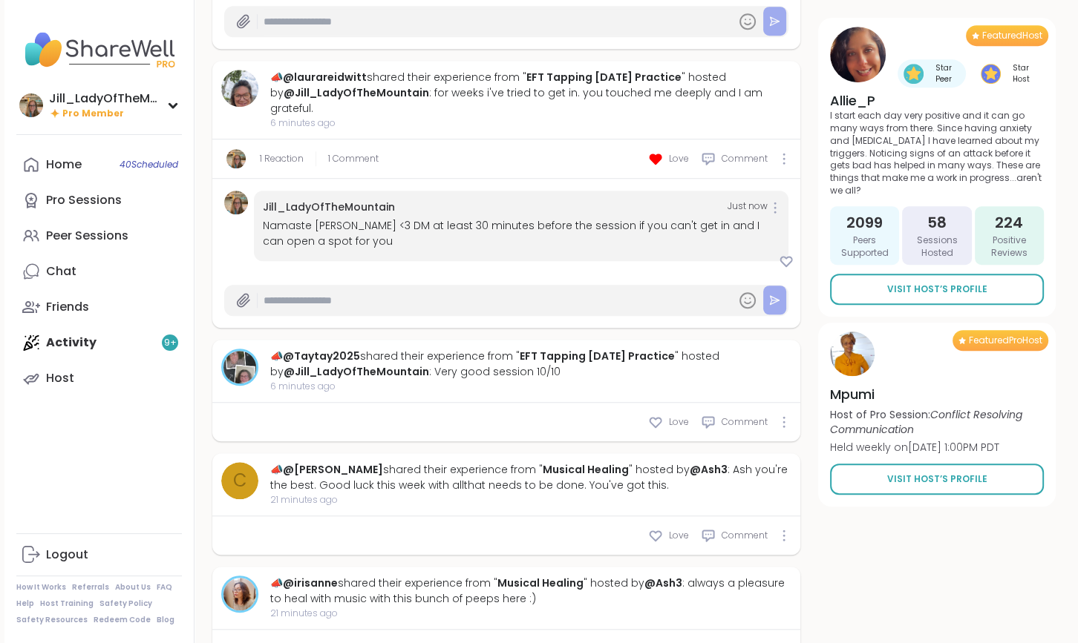
scroll to position [1170, 0]
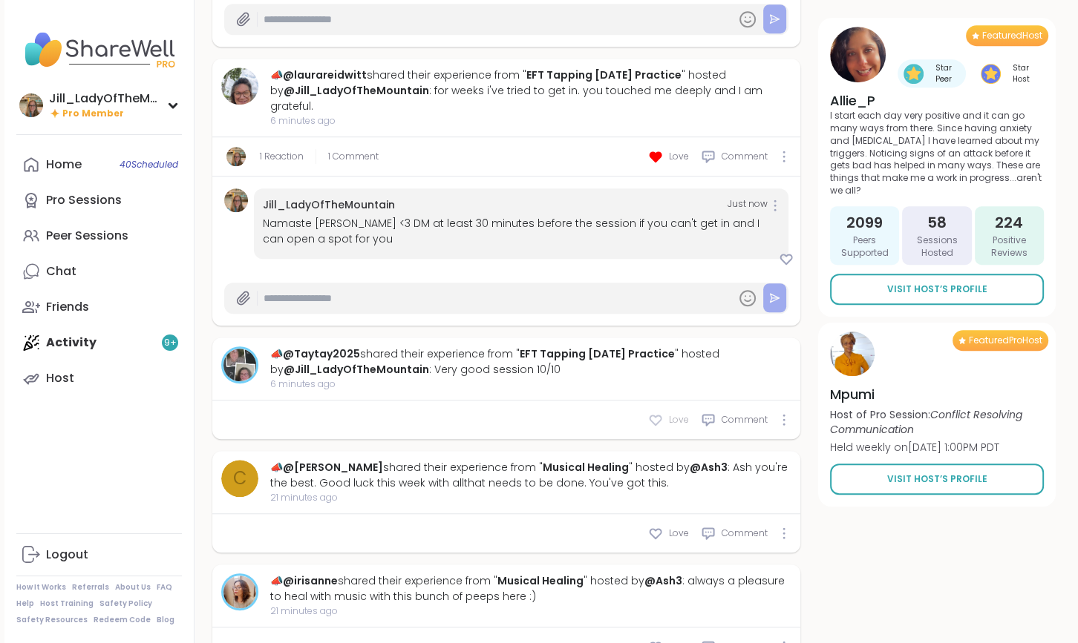
click at [655, 416] on icon at bounding box center [655, 420] width 15 height 15
type textarea "*"
click at [704, 421] on icon at bounding box center [708, 420] width 11 height 10
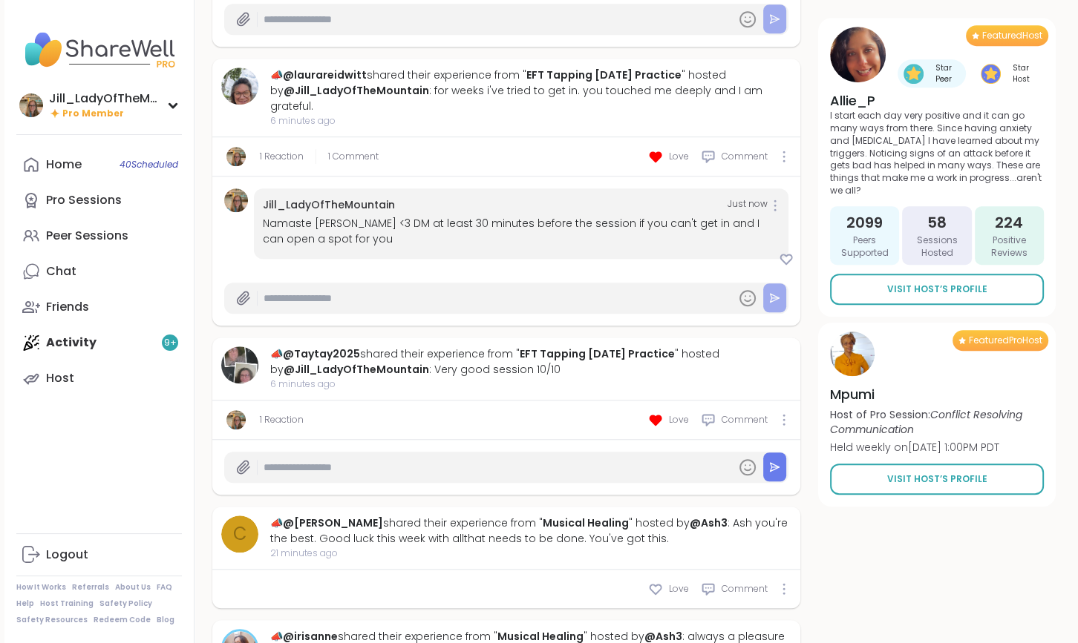
click at [525, 468] on input "text" at bounding box center [496, 468] width 466 height 26
type input "**********"
type textarea "*"
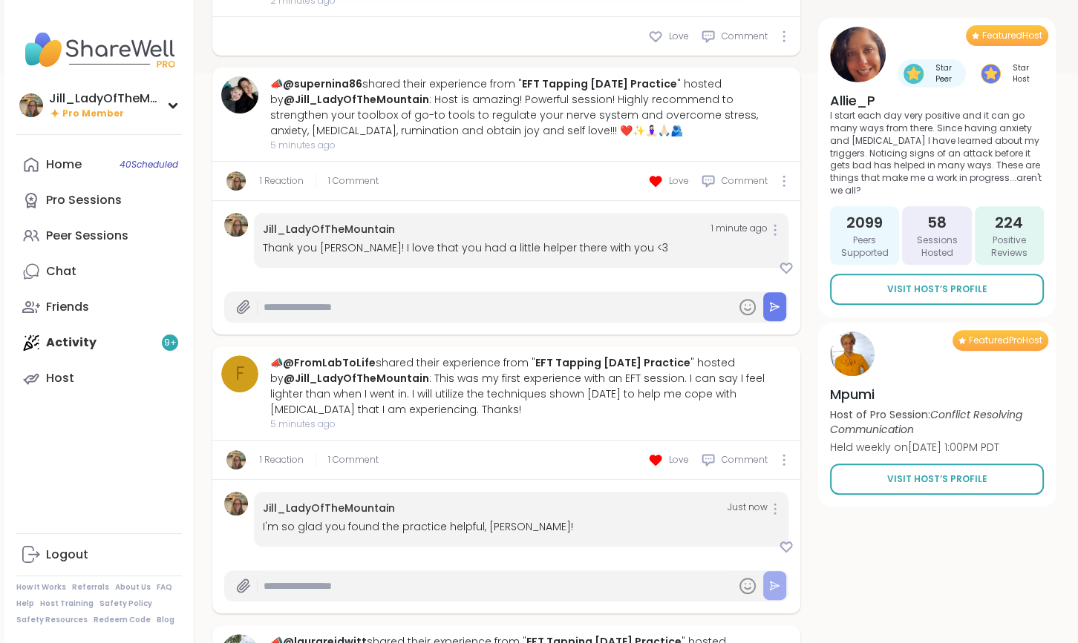
scroll to position [569, 0]
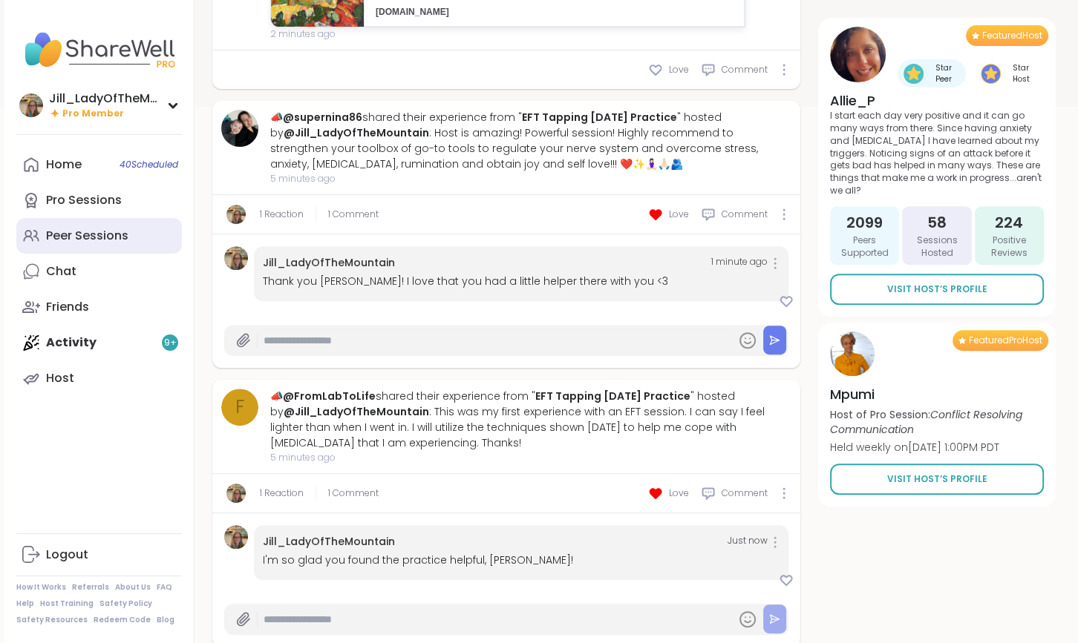
click at [88, 236] on div "Peer Sessions" at bounding box center [87, 236] width 82 height 16
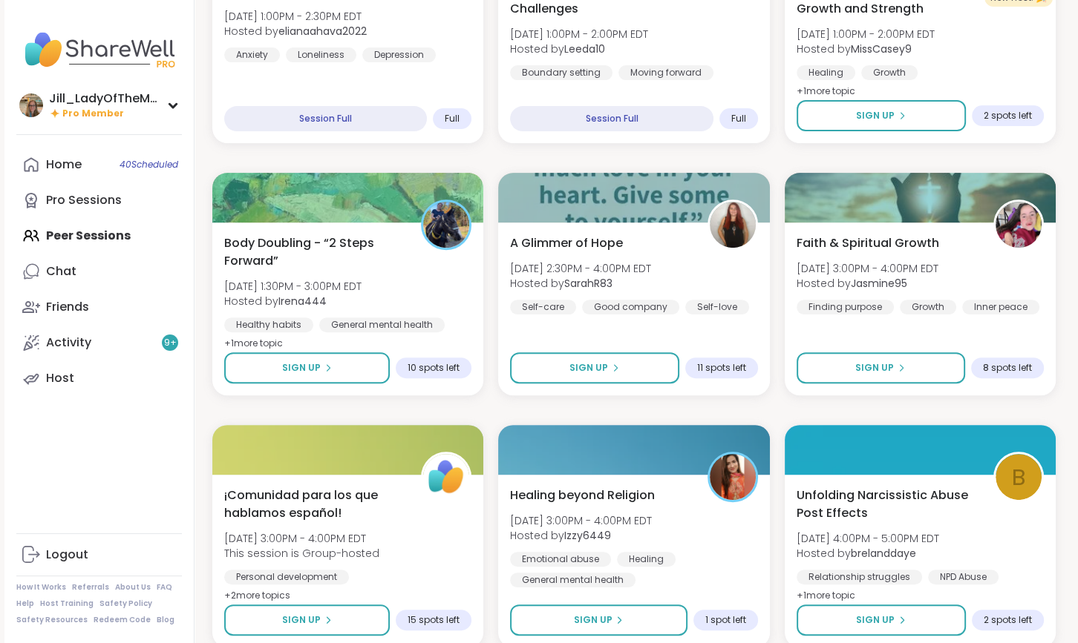
scroll to position [543, 0]
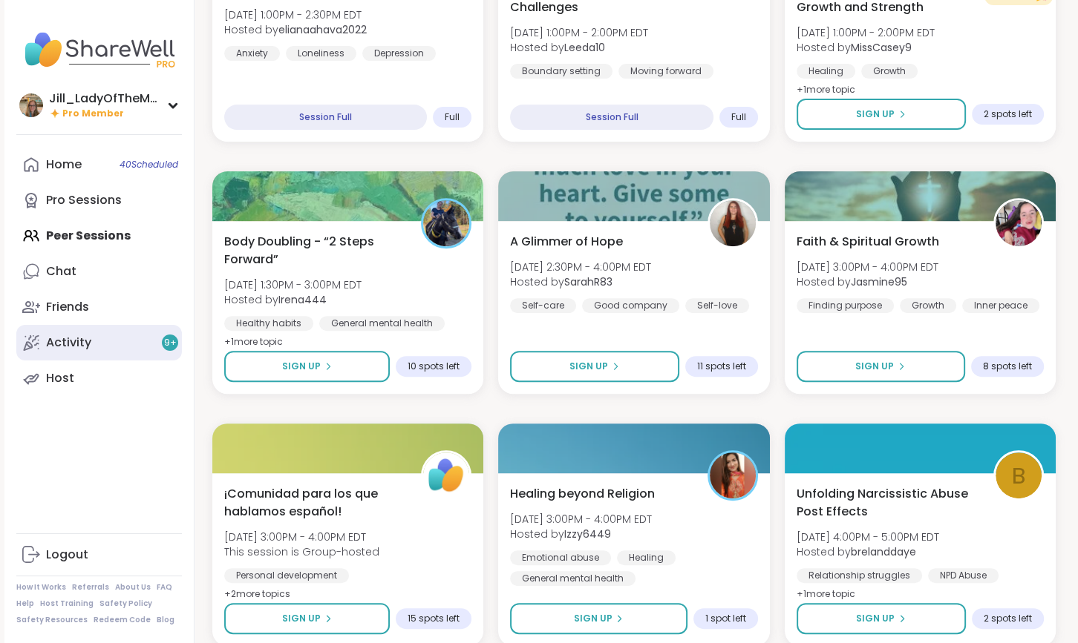
click at [144, 332] on link "Activity 9 +" at bounding box center [99, 343] width 166 height 36
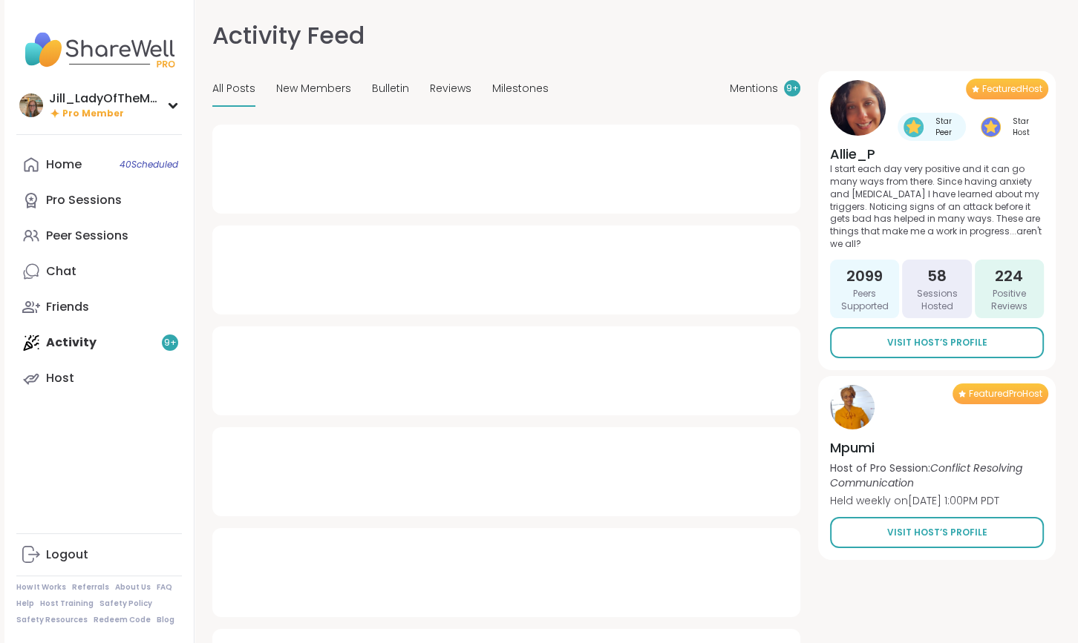
type textarea "*"
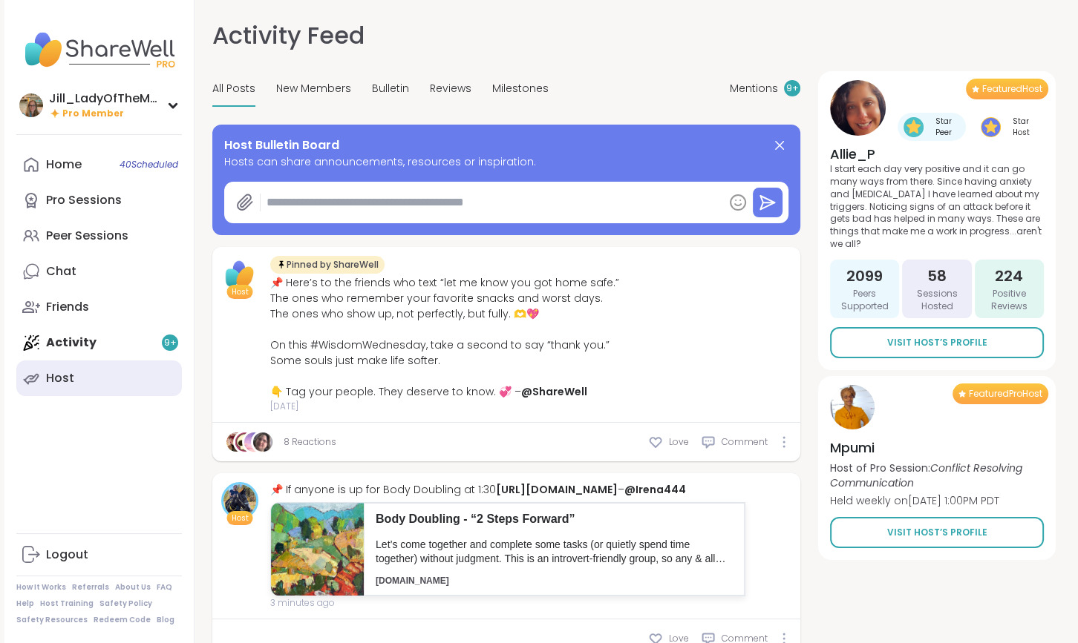
click at [120, 368] on link "Host" at bounding box center [99, 379] width 166 height 36
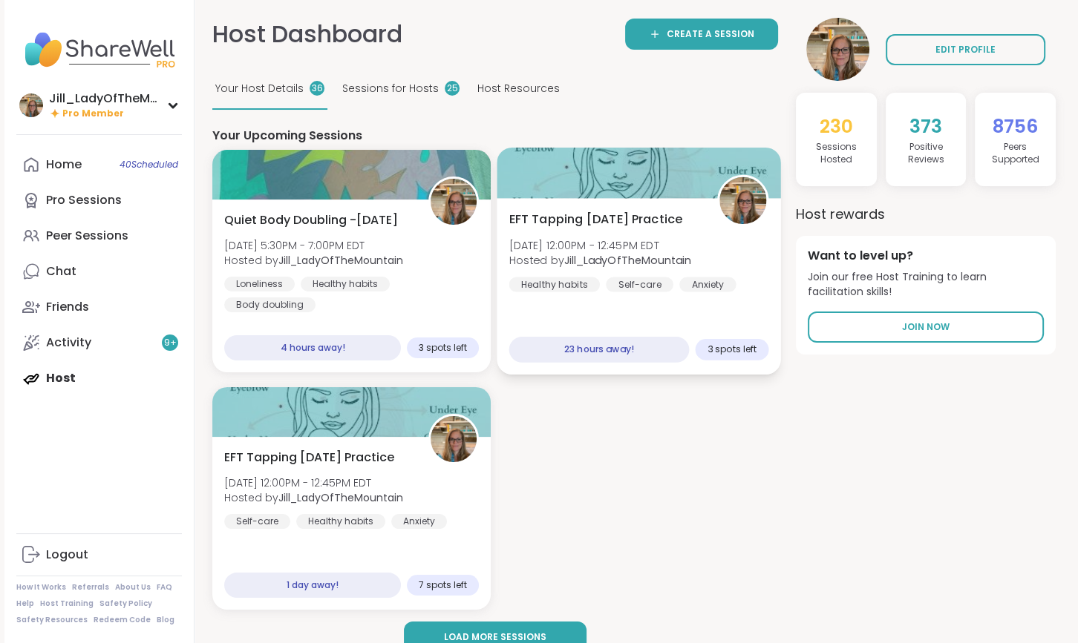
click at [615, 269] on div "EFT Tapping Monday Practice Mon, Sep 08 | 12:00PM - 12:45PM EDT Hosted by Jill_…" at bounding box center [639, 252] width 260 height 82
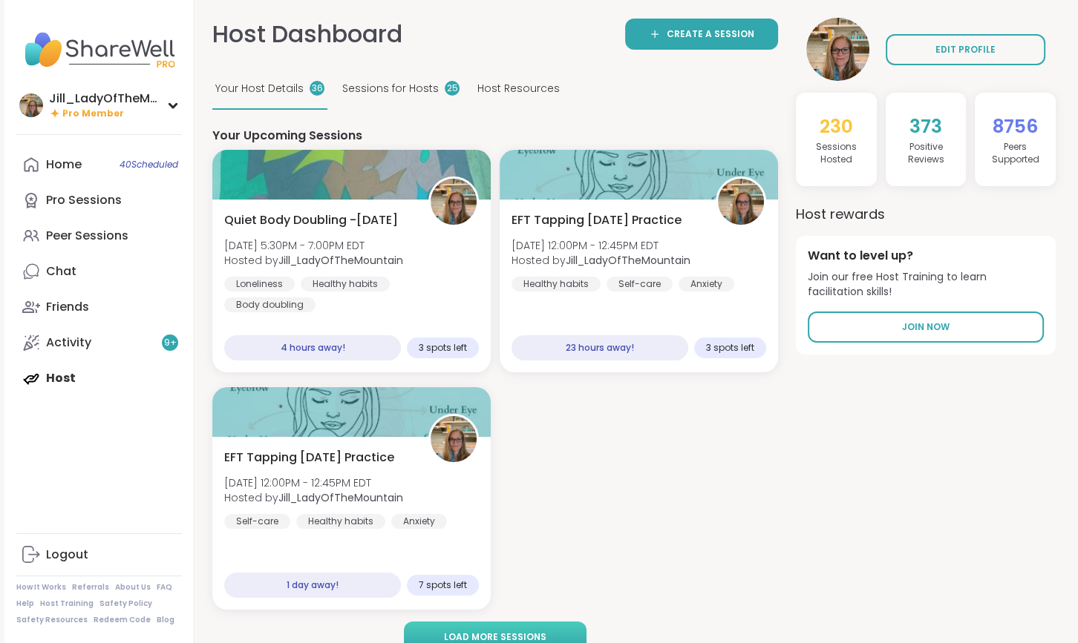
click at [521, 635] on span "Load more sessions" at bounding box center [495, 637] width 102 height 13
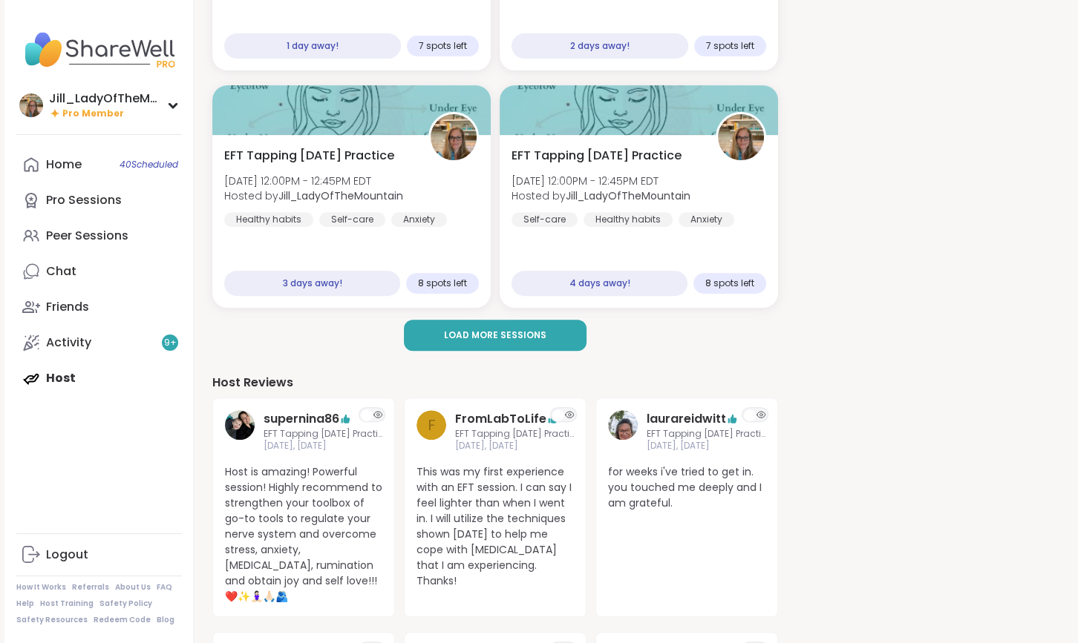
scroll to position [577, 0]
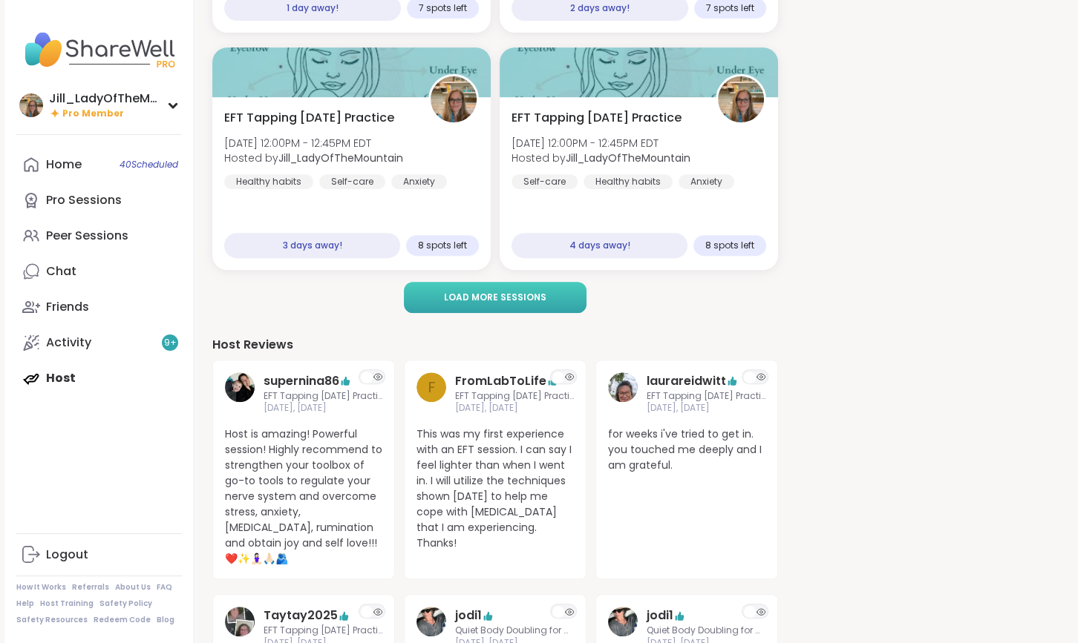
click at [523, 294] on span "Load more sessions" at bounding box center [495, 297] width 102 height 13
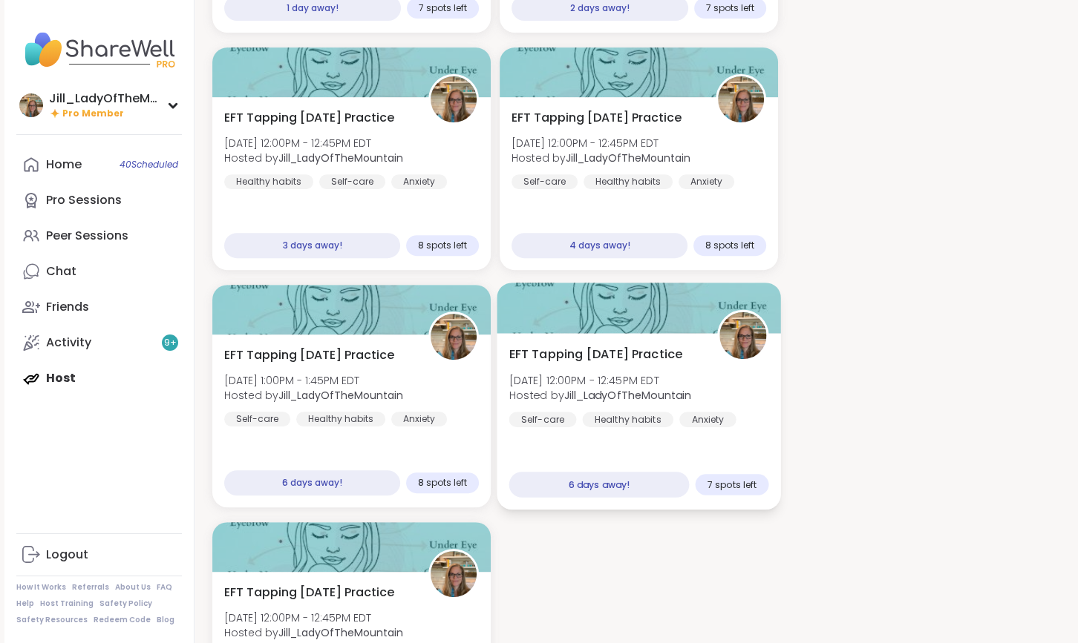
click at [603, 364] on div "EFT Tapping Sunday Practice Sun, Sep 14 | 12:00PM - 12:45PM EDT Hosted by Jill_…" at bounding box center [639, 387] width 260 height 82
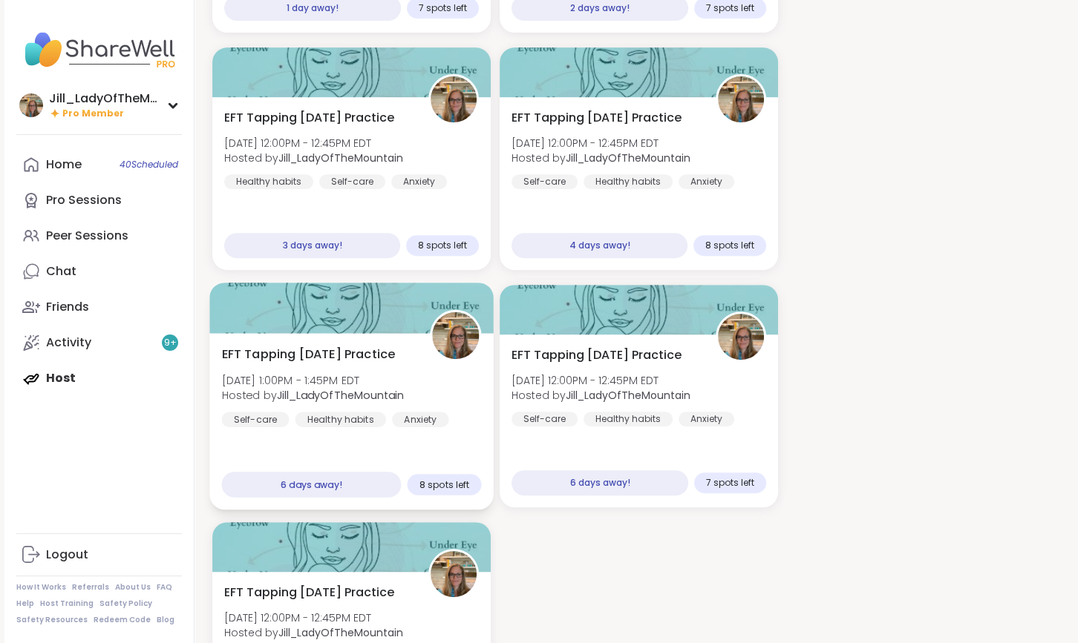
click at [392, 369] on div "EFT Tapping Saturday Practice Sat, Sep 13 | 1:00PM - 1:45PM EDT Hosted by Jill_…" at bounding box center [352, 387] width 260 height 82
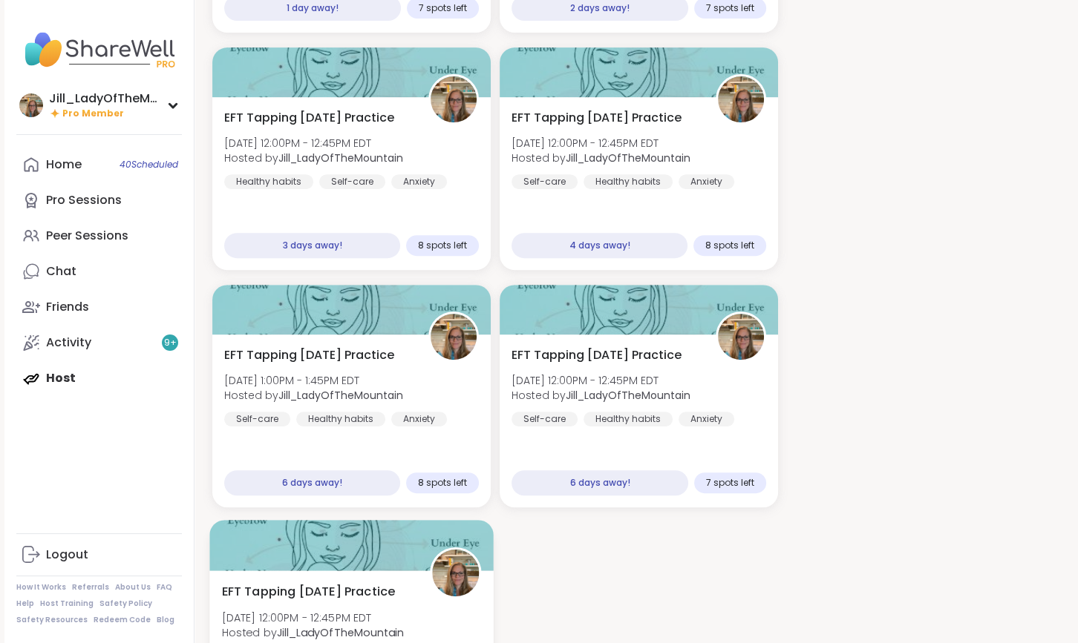
click at [393, 569] on div at bounding box center [351, 545] width 284 height 50
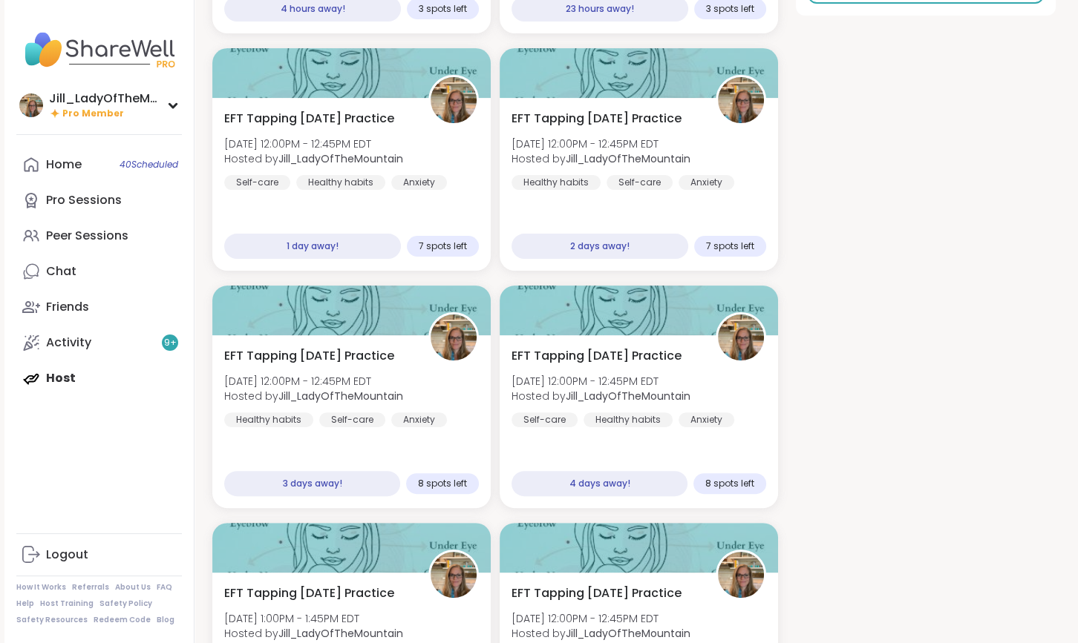
scroll to position [313, 0]
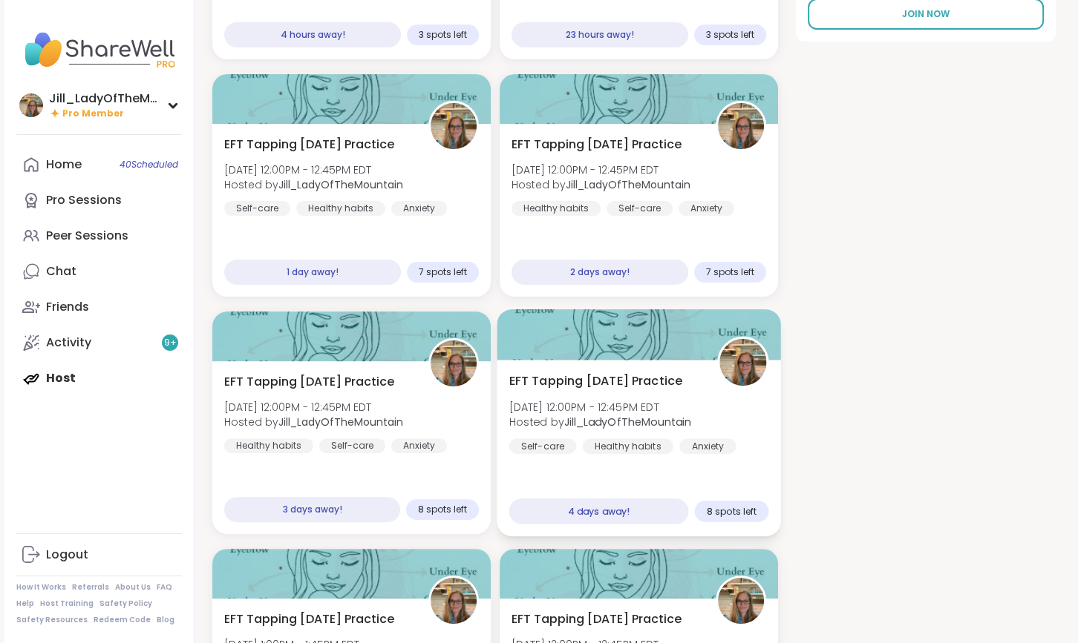
click at [577, 433] on div "EFT Tapping Friday Practice Fri, Sep 12 | 12:00PM - 12:45PM EDT Hosted by Jill_…" at bounding box center [639, 414] width 260 height 82
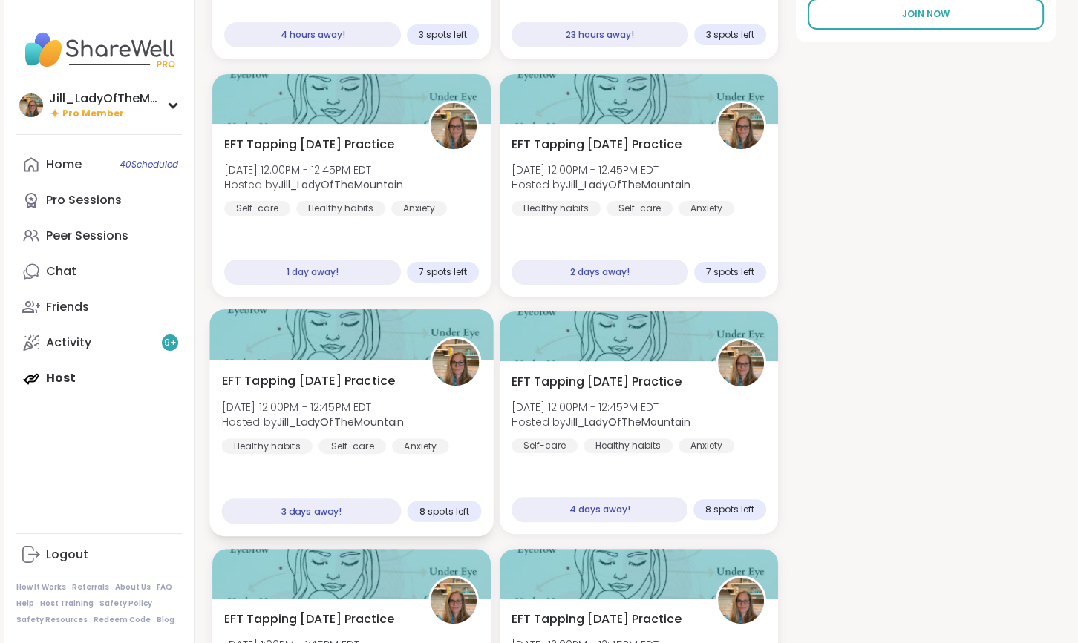
click at [430, 383] on div at bounding box center [455, 362] width 51 height 51
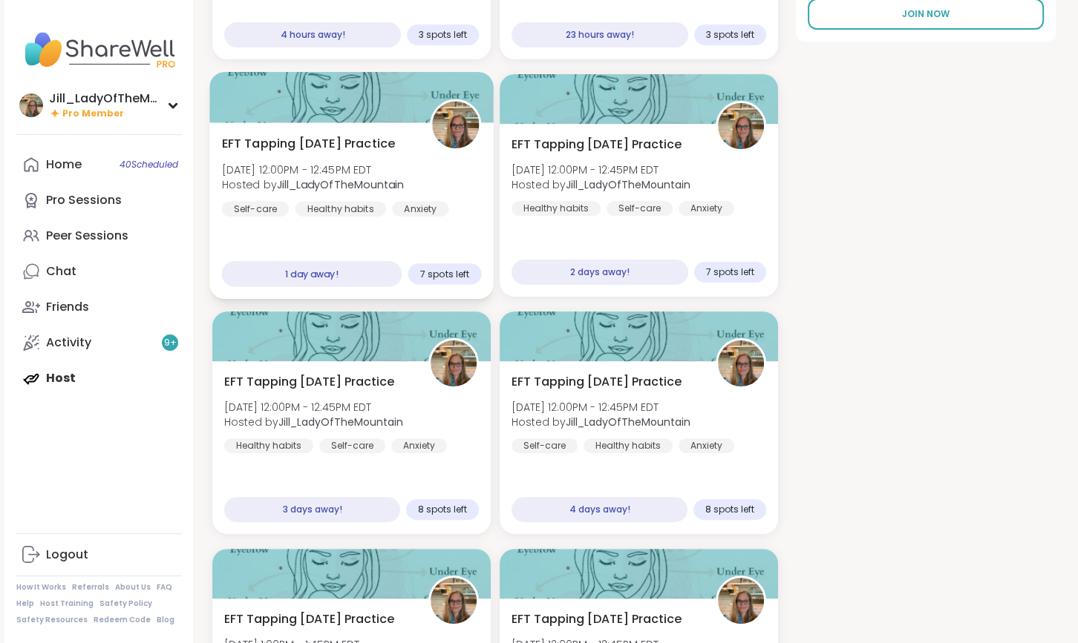
click at [405, 142] on div "EFT Tapping Tuesday Practice Tue, Sep 09 | 12:00PM - 12:45PM EDT Hosted by Jill…" at bounding box center [352, 176] width 260 height 82
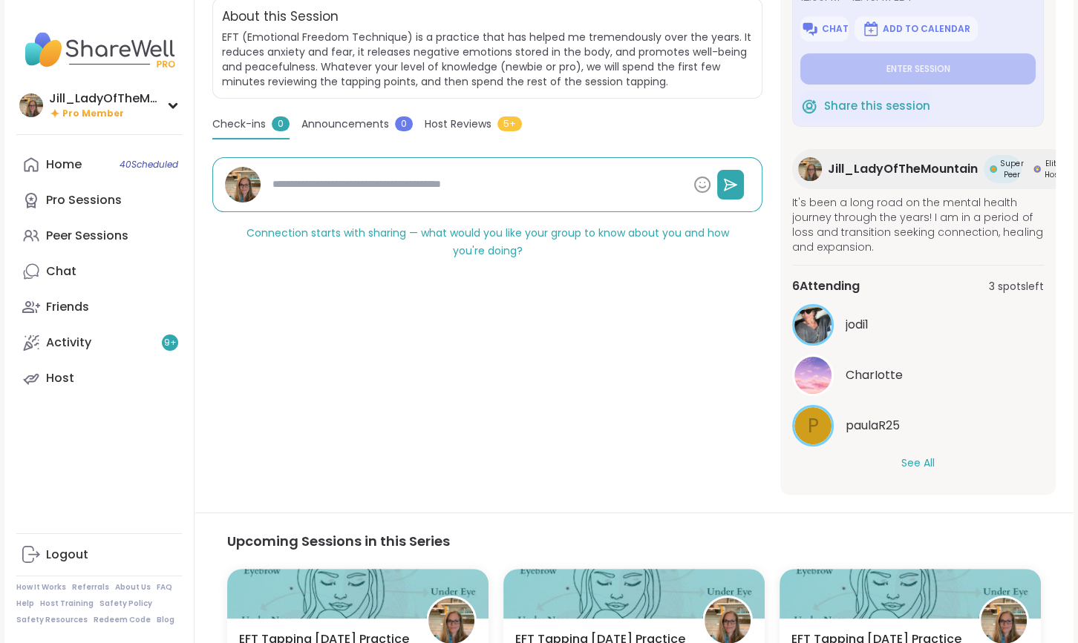
scroll to position [324, 0]
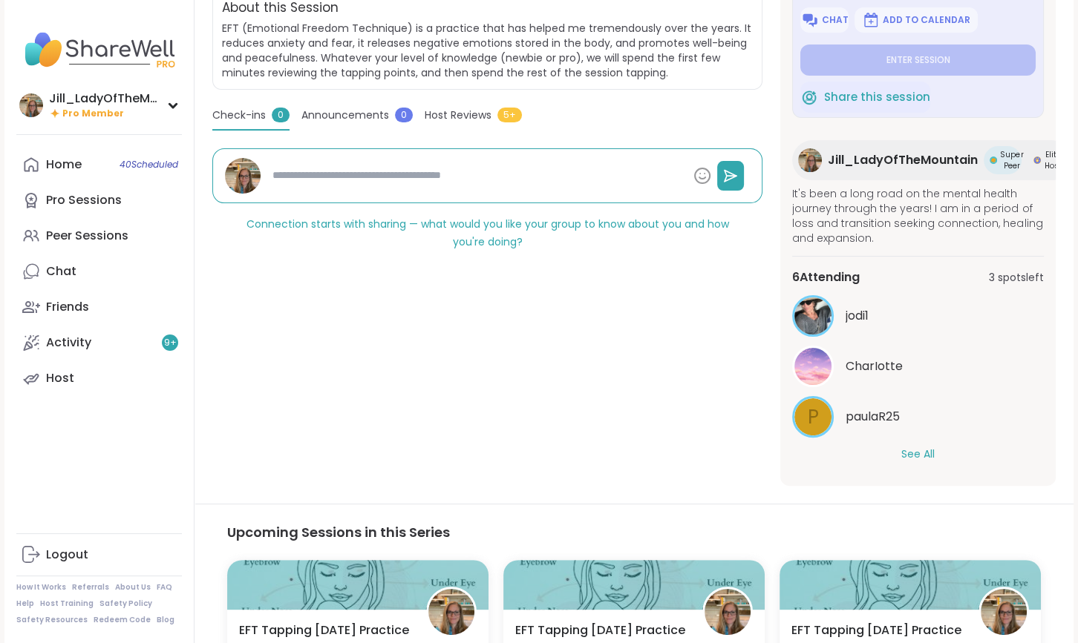
click at [922, 448] on button "See All" at bounding box center [917, 455] width 33 height 16
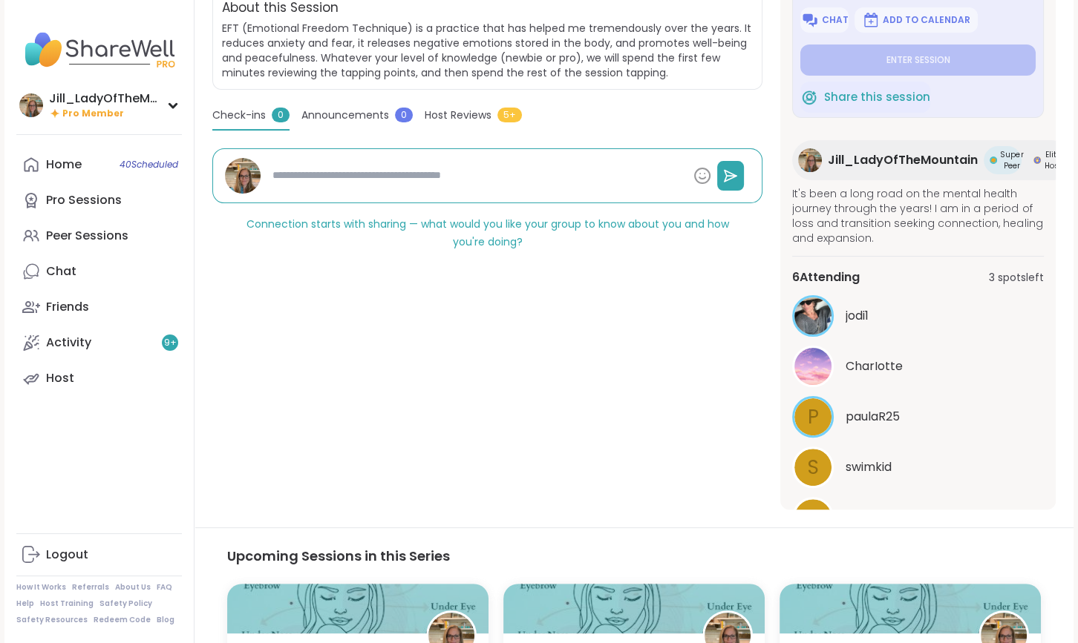
scroll to position [0, 0]
type textarea "*"
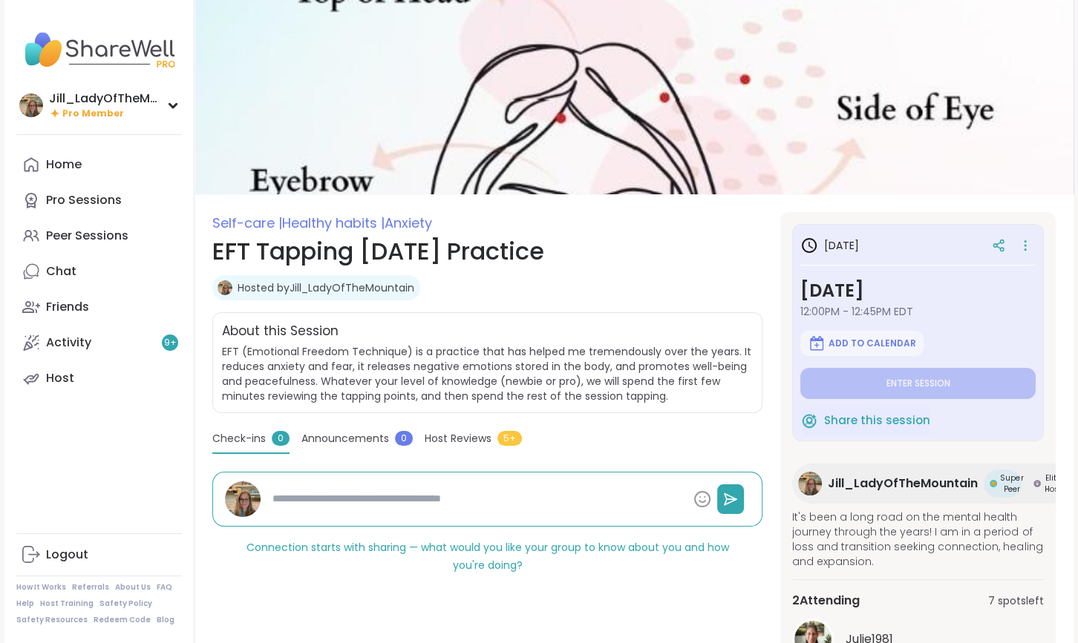
type textarea "*"
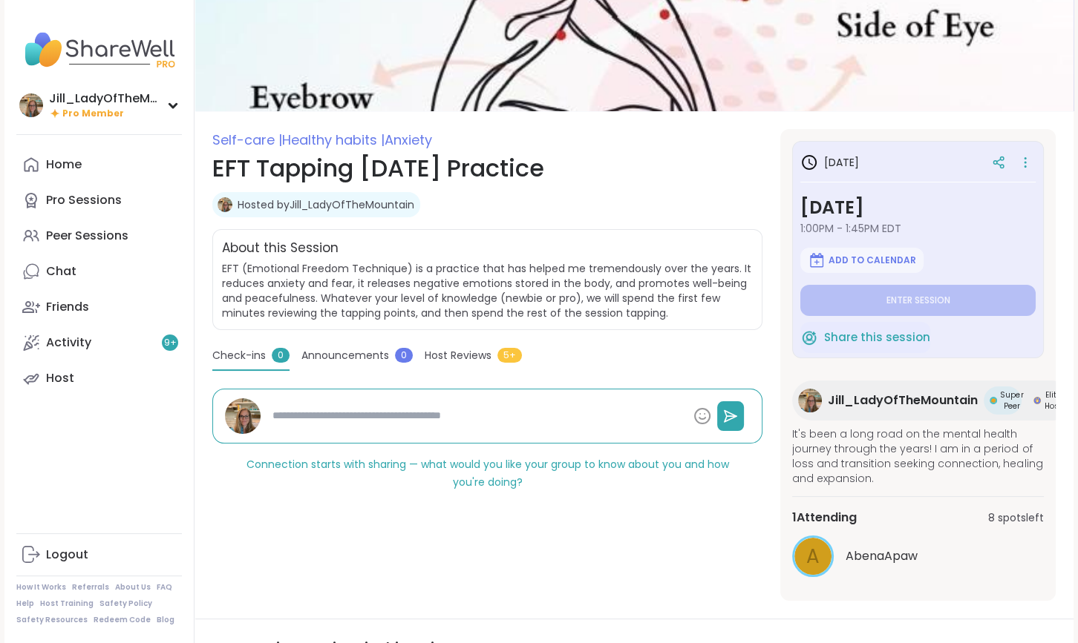
type textarea "*"
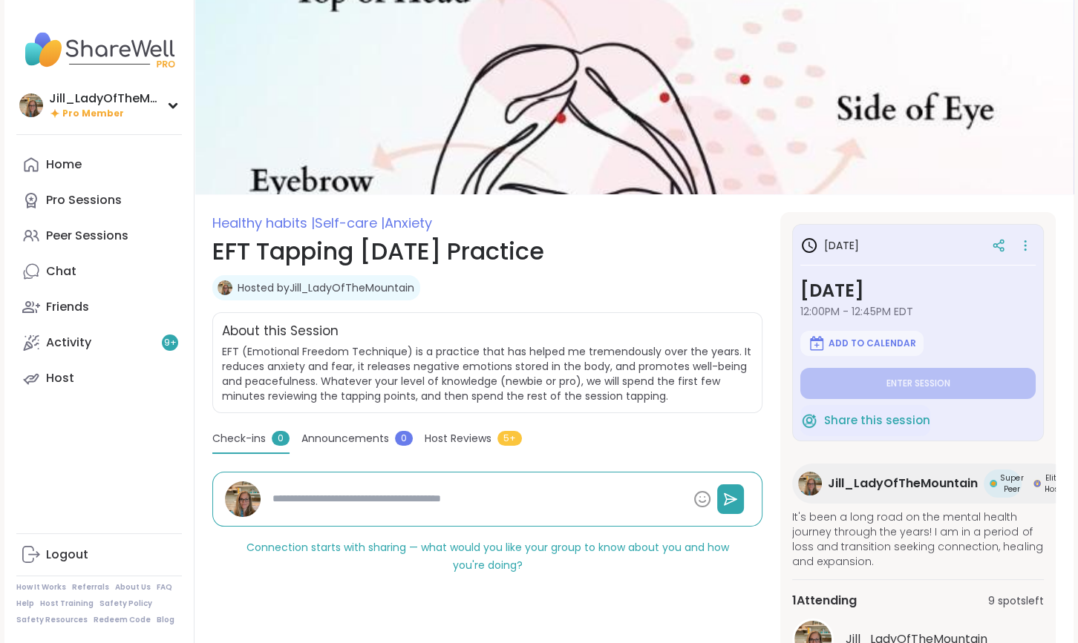
type textarea "*"
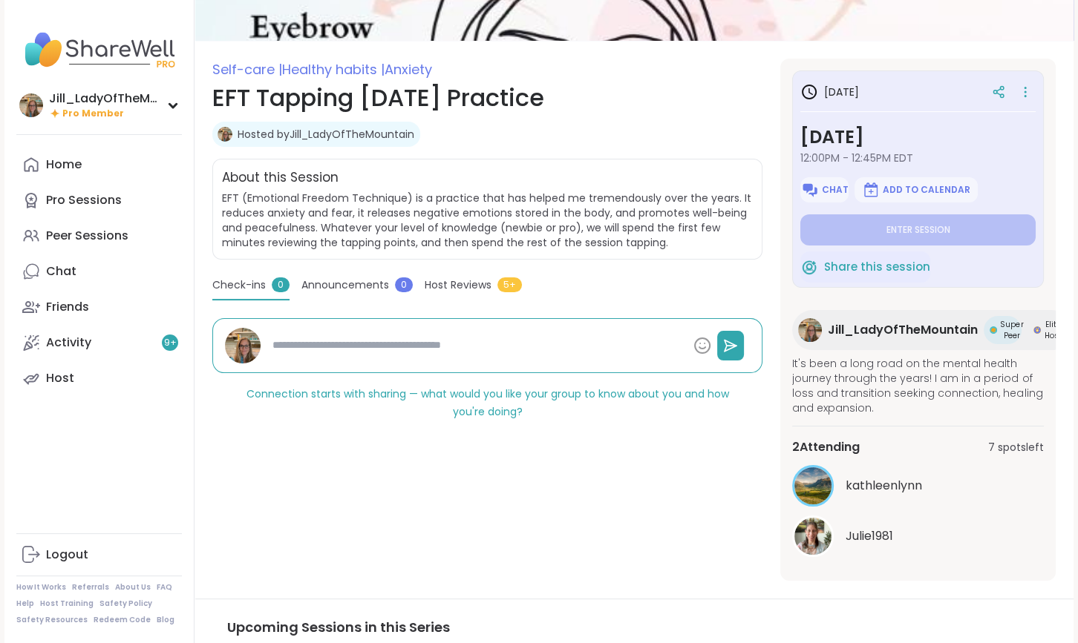
scroll to position [154, 0]
type textarea "*"
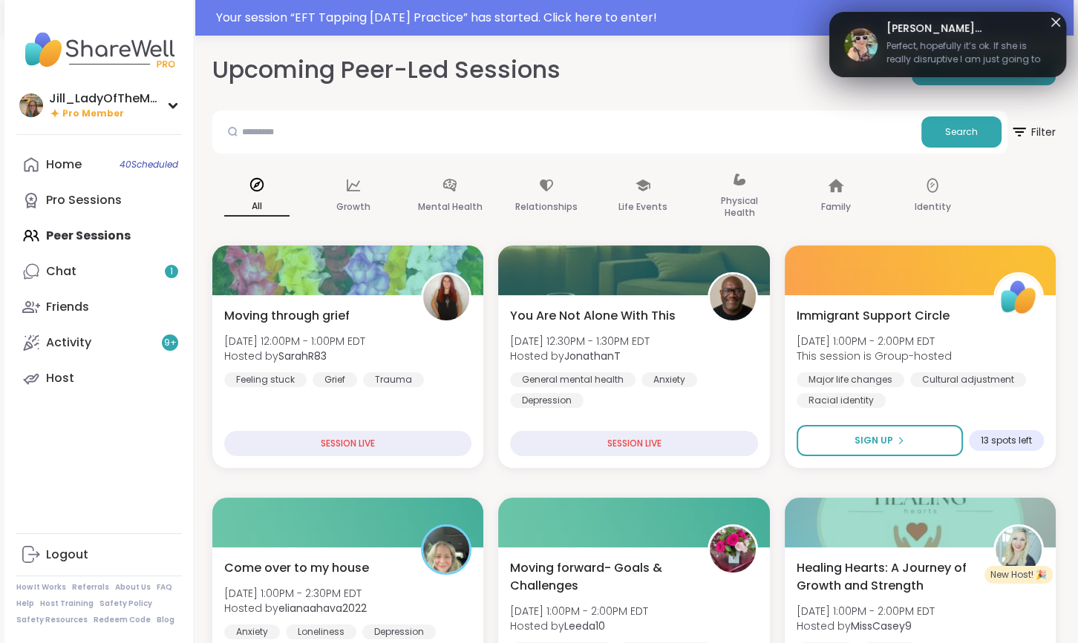
click at [949, 59] on span "Perfect, hopefully it’s ok. If she is really disruptive I am just going to bloc…" at bounding box center [968, 54] width 165 height 30
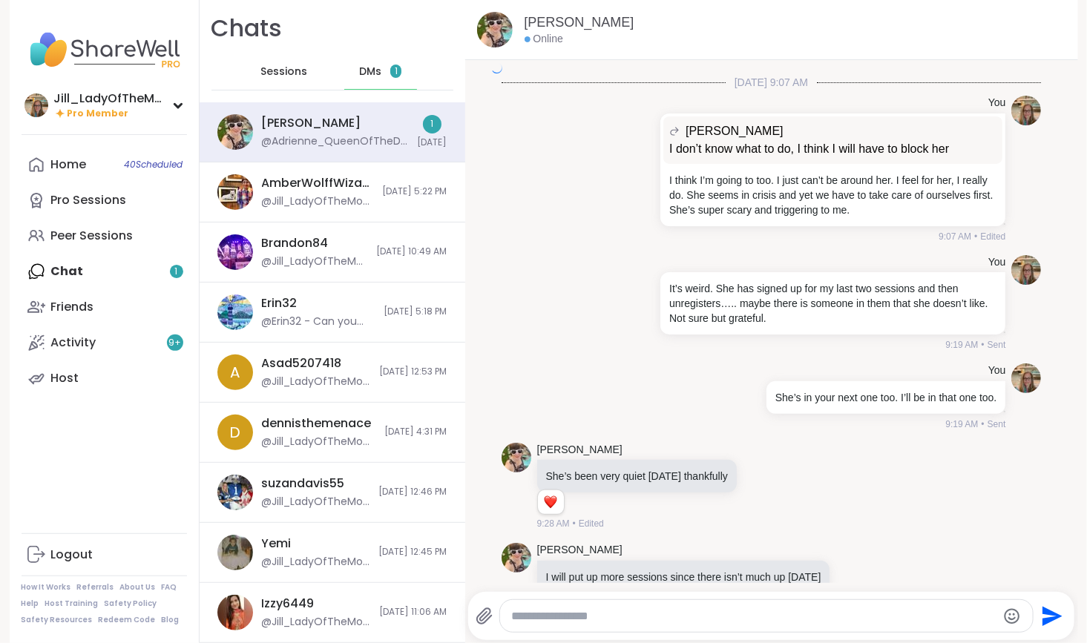
scroll to position [14420, 0]
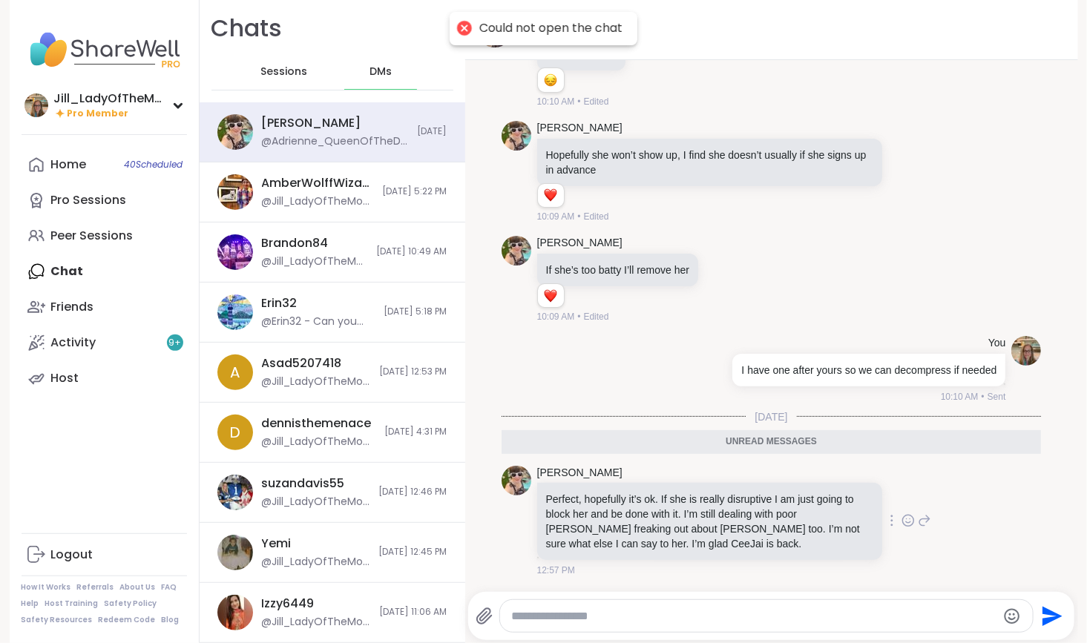
click at [902, 520] on icon at bounding box center [908, 521] width 13 height 15
click at [780, 497] on button "Select Reaction: Heart" at bounding box center [791, 497] width 30 height 30
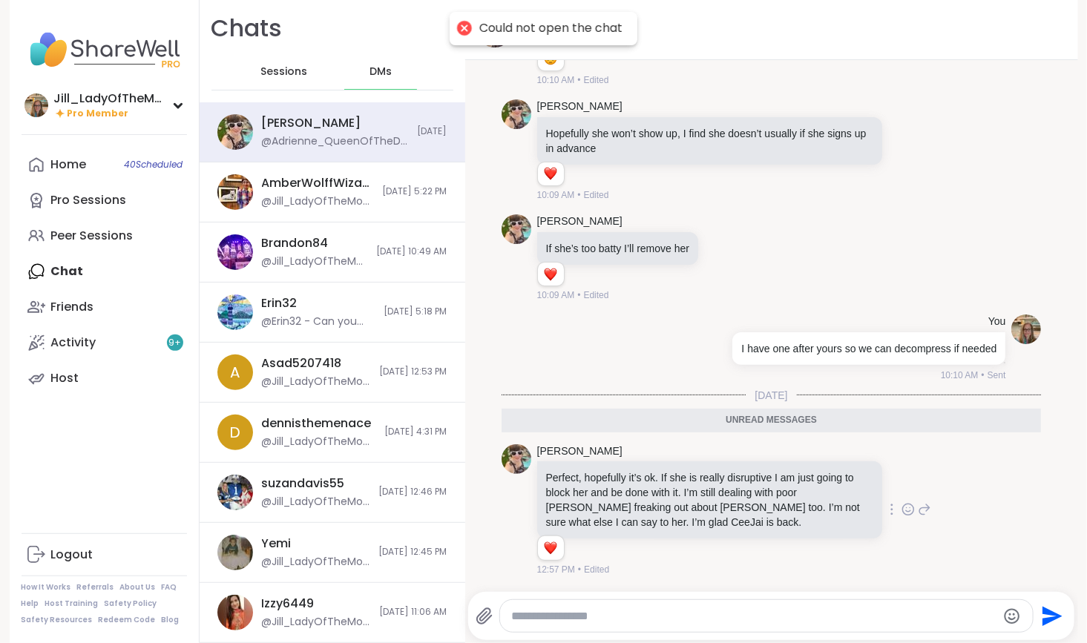
click at [918, 508] on icon at bounding box center [924, 510] width 13 height 18
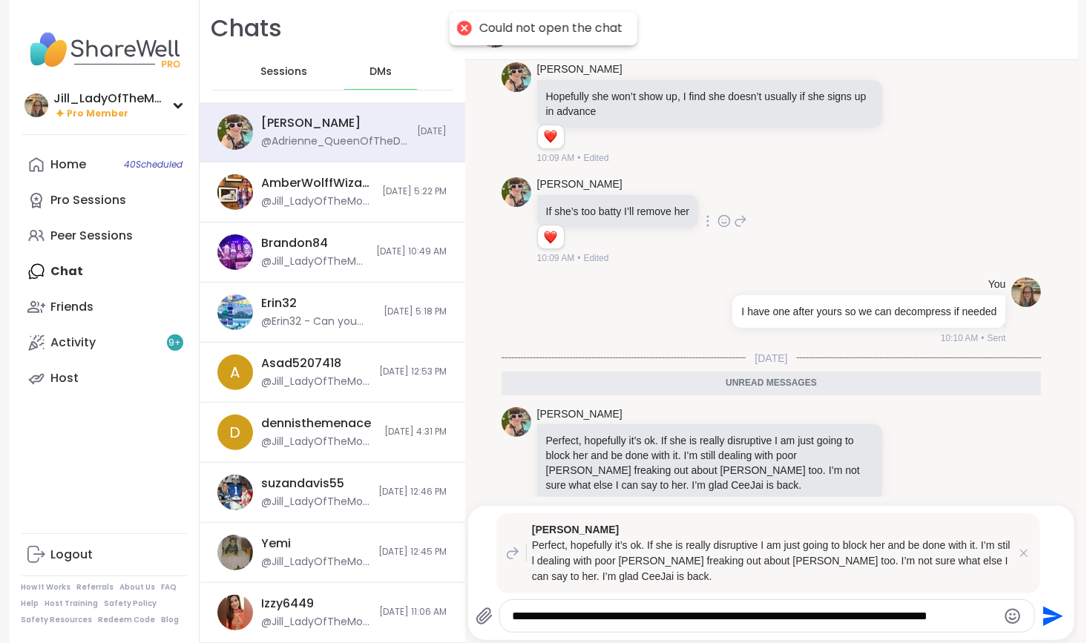
scroll to position [0, 0]
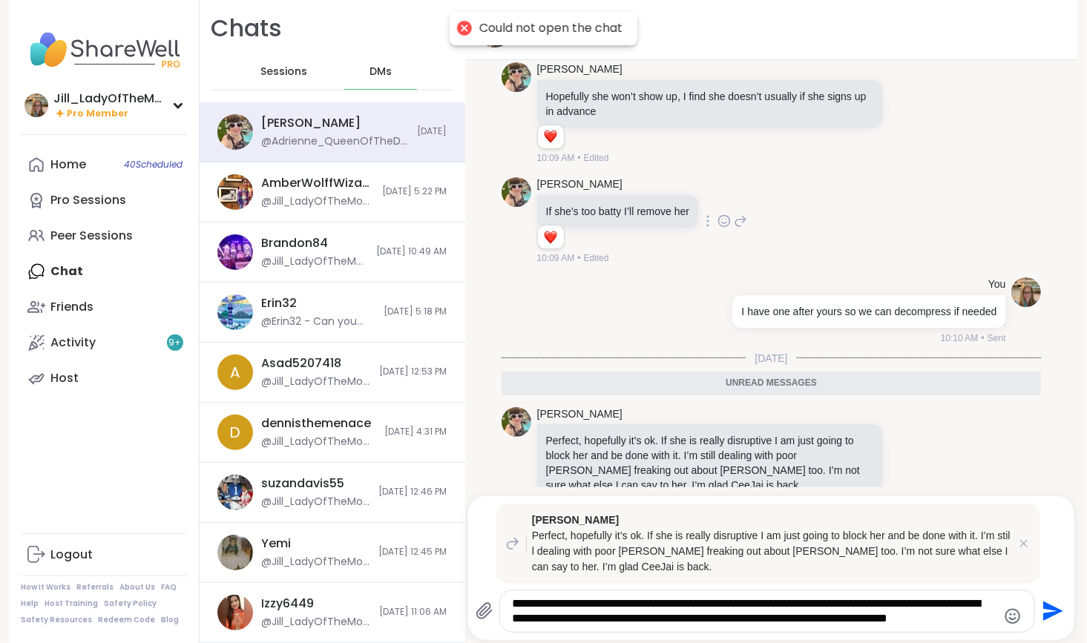
type textarea "**********"
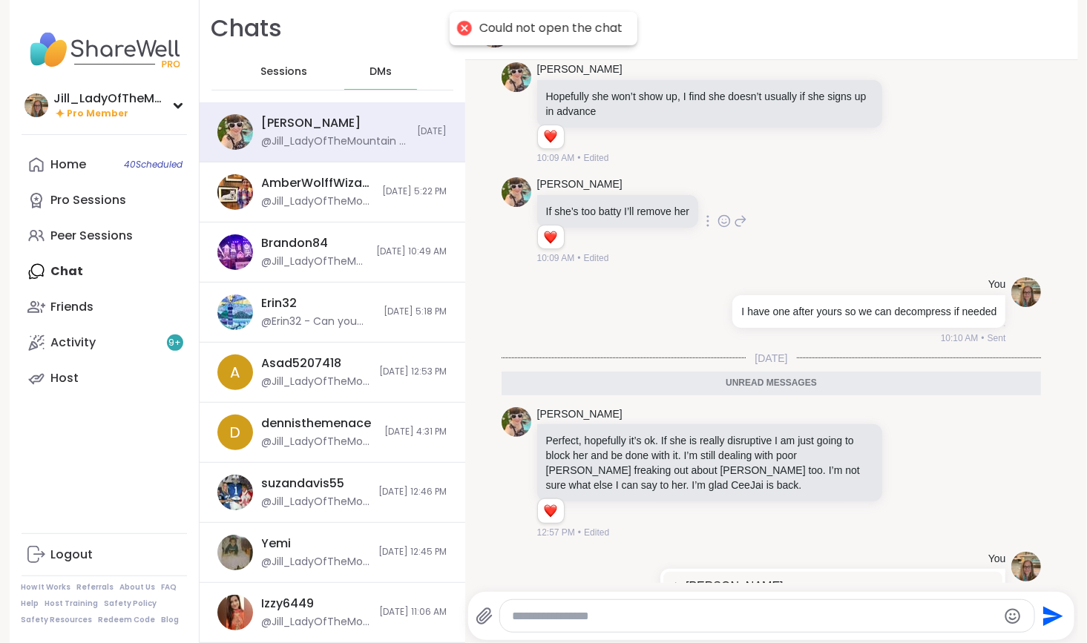
scroll to position [14600, 0]
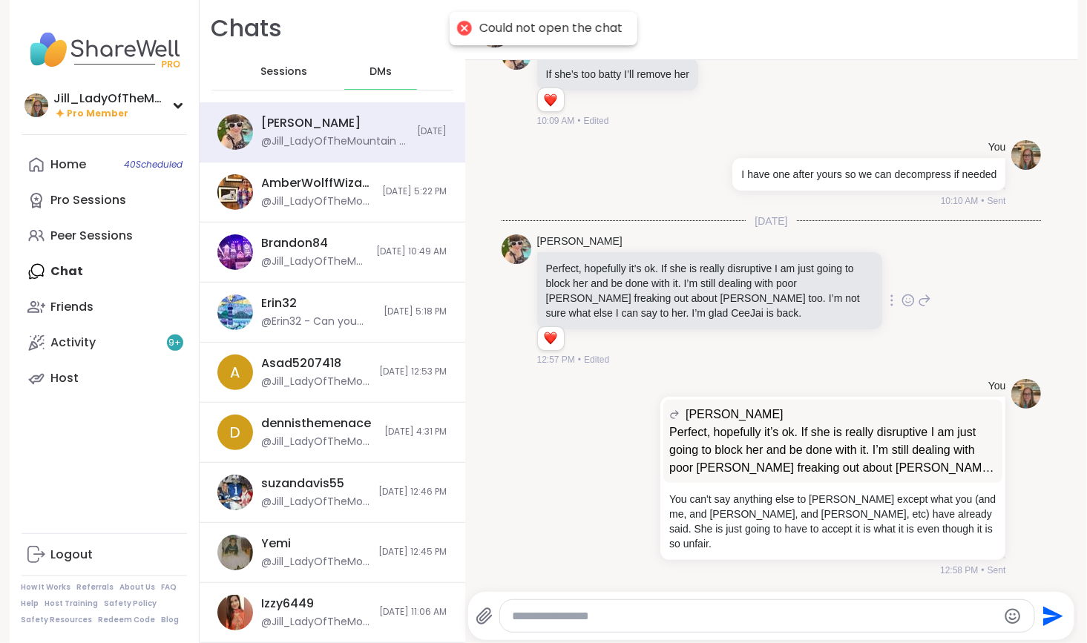
click at [884, 281] on div "Adrienne_QueenOfTheDawn Perfect, hopefully it’s ok. If she is really disruptive…" at bounding box center [734, 301] width 394 height 133
click at [745, 619] on textarea "Type your message" at bounding box center [754, 616] width 485 height 15
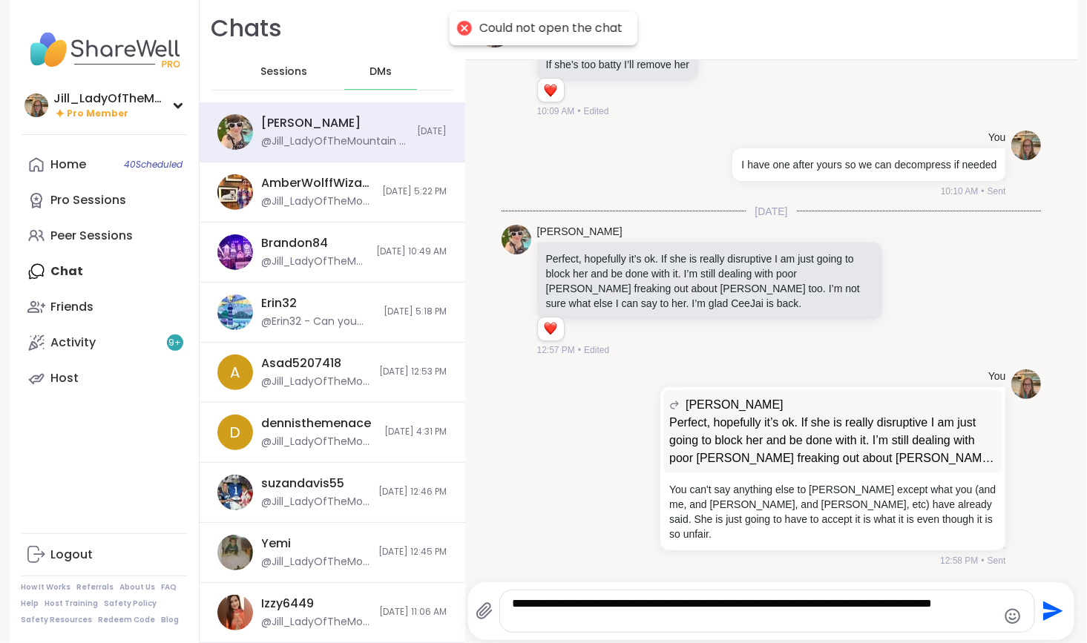
scroll to position [14610, 0]
type textarea "**********"
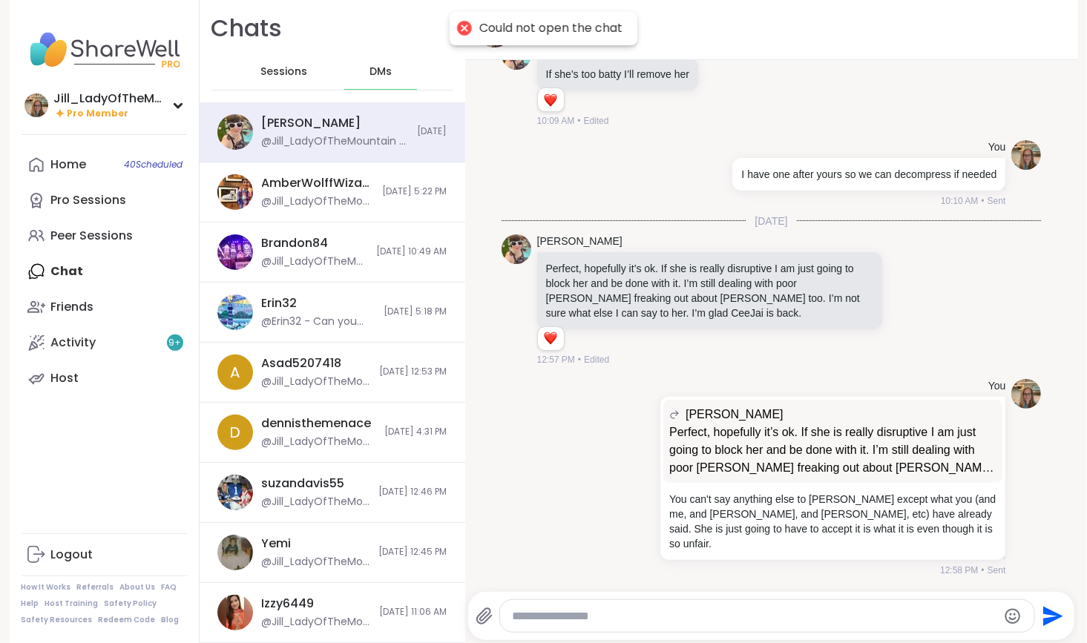
scroll to position [14694, 0]
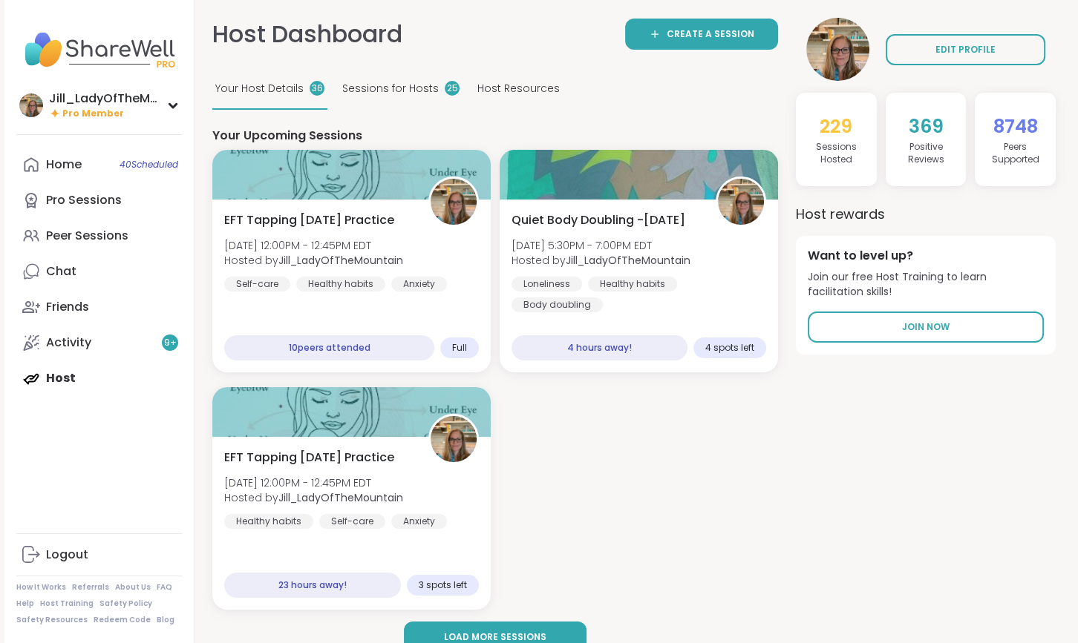
click at [145, 375] on div "Home 40 Scheduled Pro Sessions Peer Sessions Chat Friends Activity 9 + Host" at bounding box center [99, 271] width 166 height 249
click at [136, 372] on div "Home 40 Scheduled Pro Sessions Peer Sessions Chat Friends Activity 9 + Host" at bounding box center [99, 271] width 166 height 249
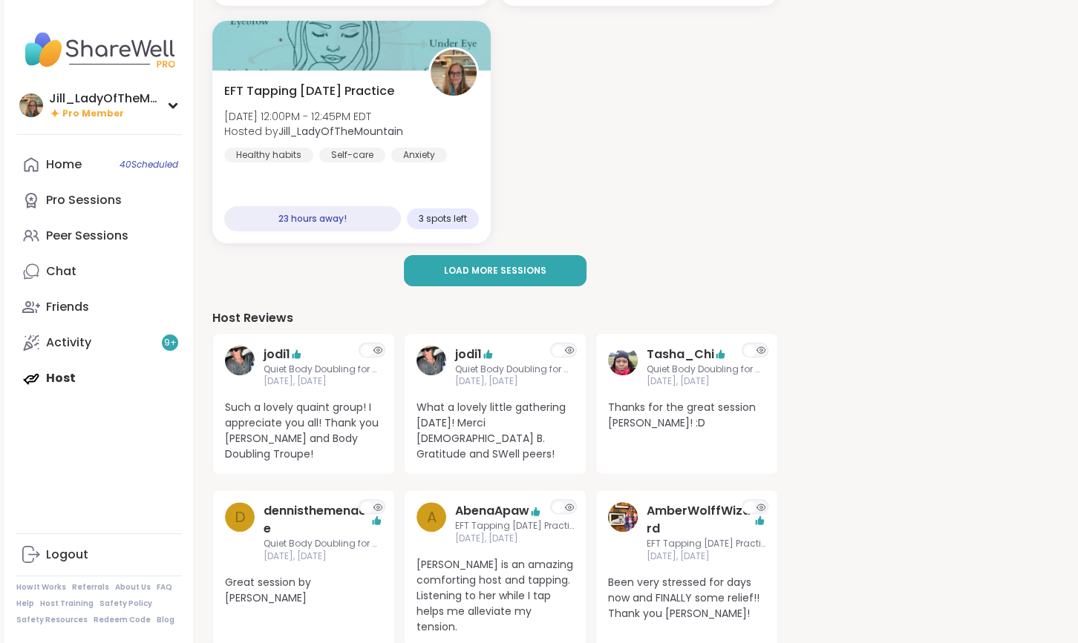
scroll to position [371, 0]
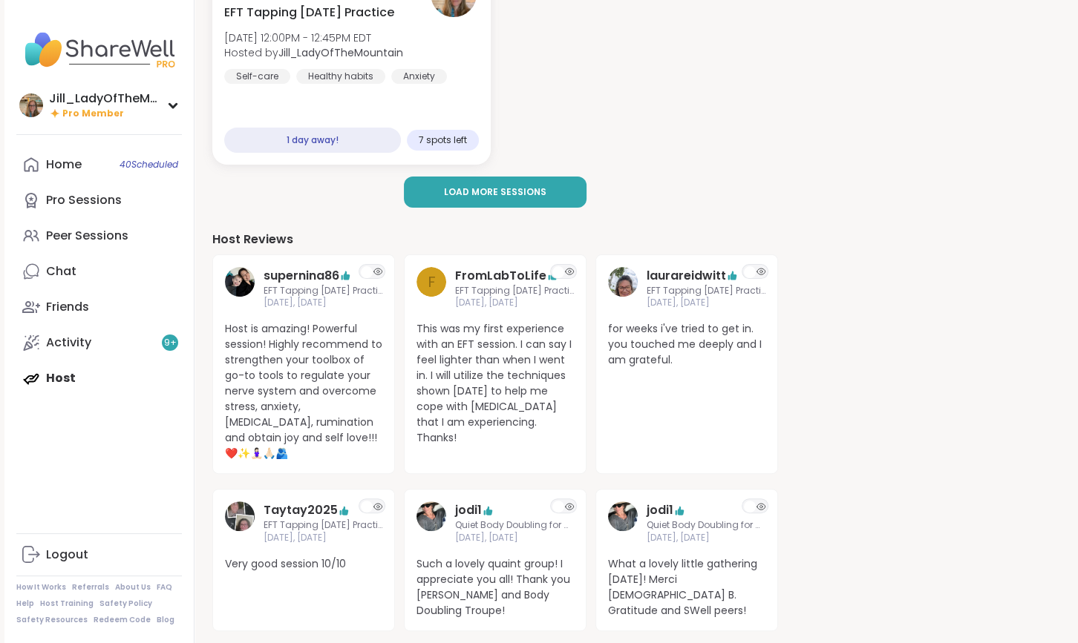
scroll to position [449, 0]
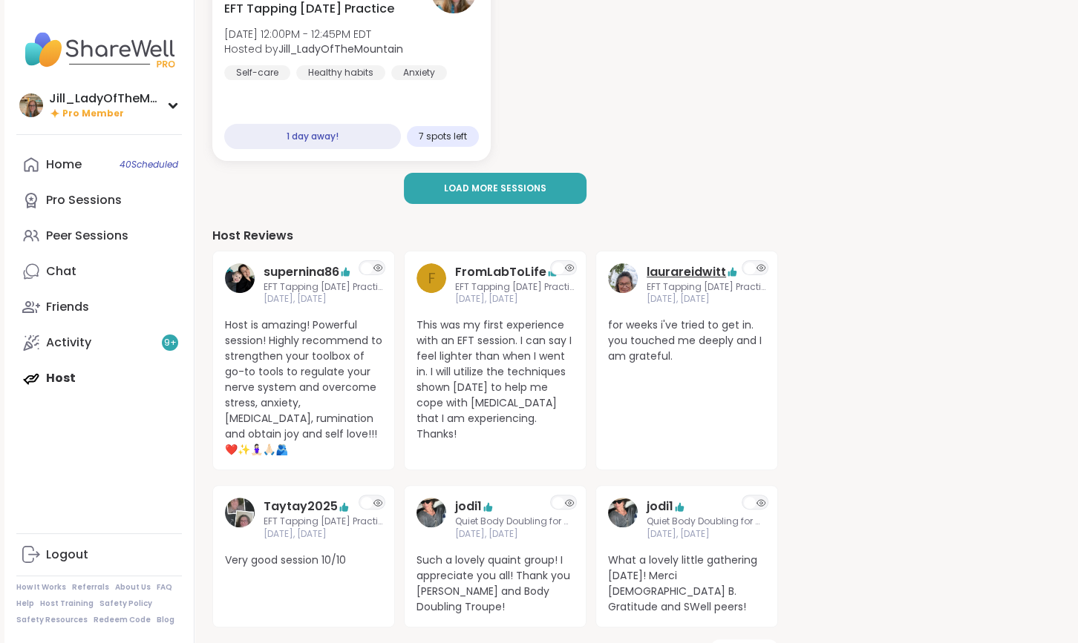
click at [675, 268] on link "laurareidwitt" at bounding box center [685, 272] width 79 height 18
click at [66, 349] on div "Activity 9 +" at bounding box center [68, 343] width 45 height 16
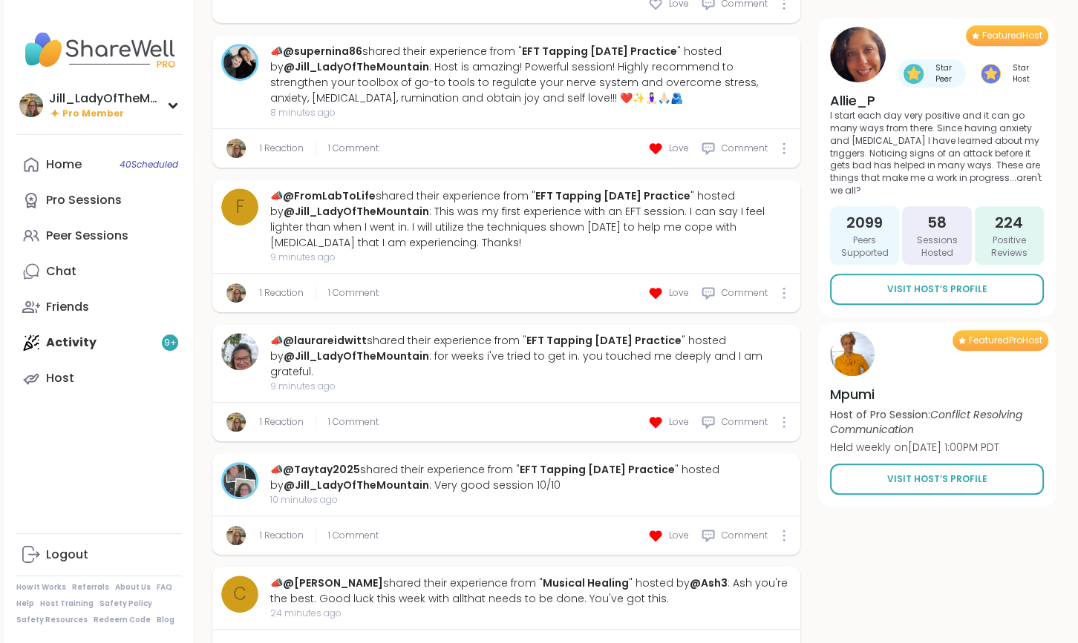
scroll to position [742, 0]
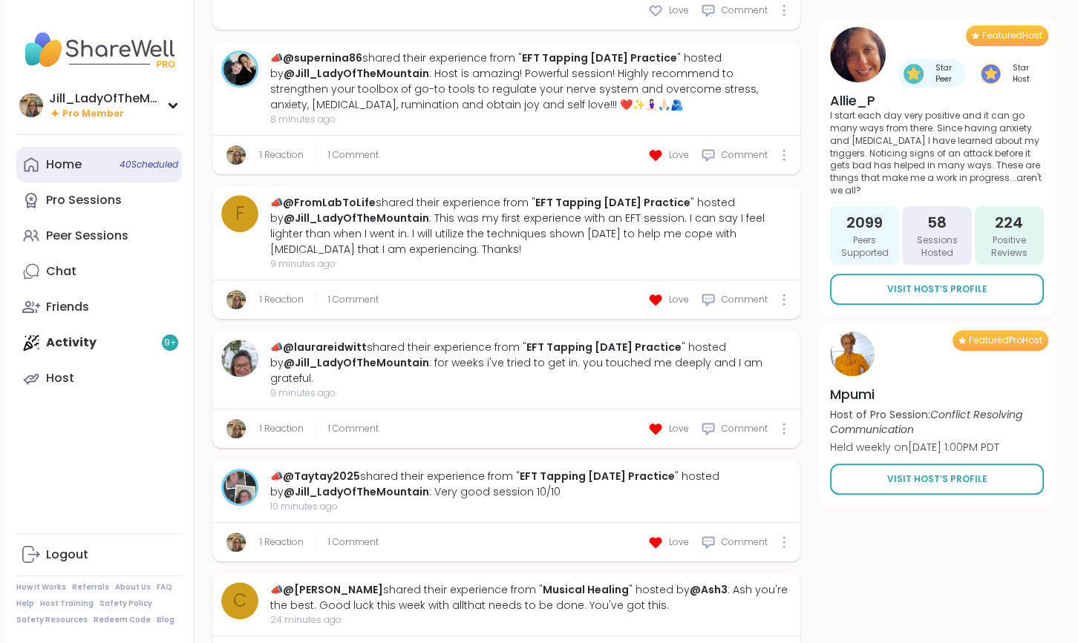
click at [126, 174] on link "Home 40 Scheduled" at bounding box center [99, 165] width 166 height 36
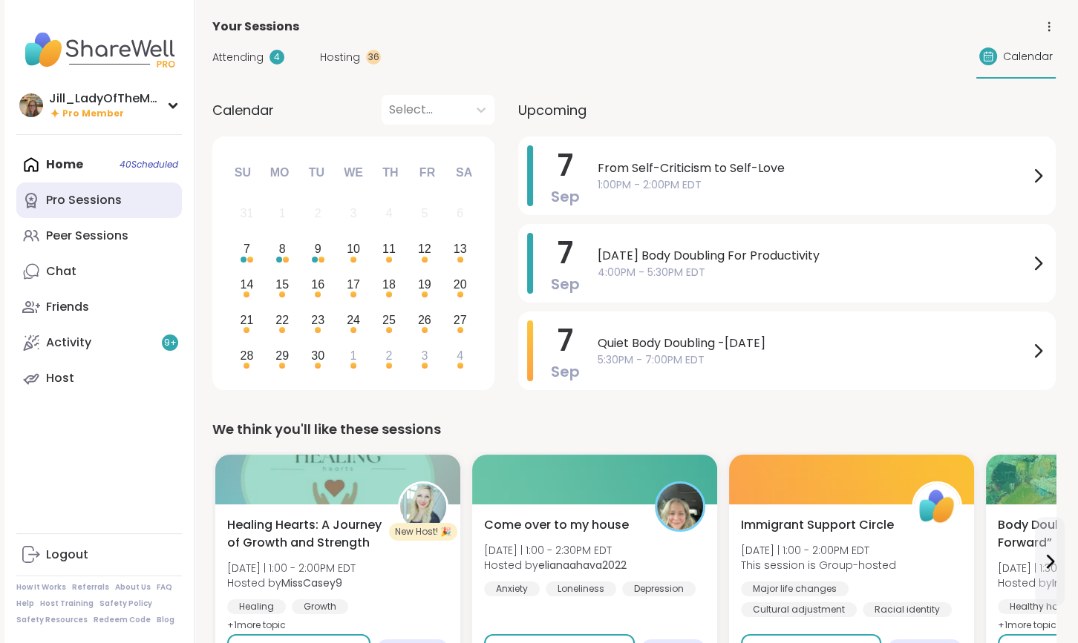
click at [111, 206] on div "Pro Sessions" at bounding box center [84, 200] width 76 height 16
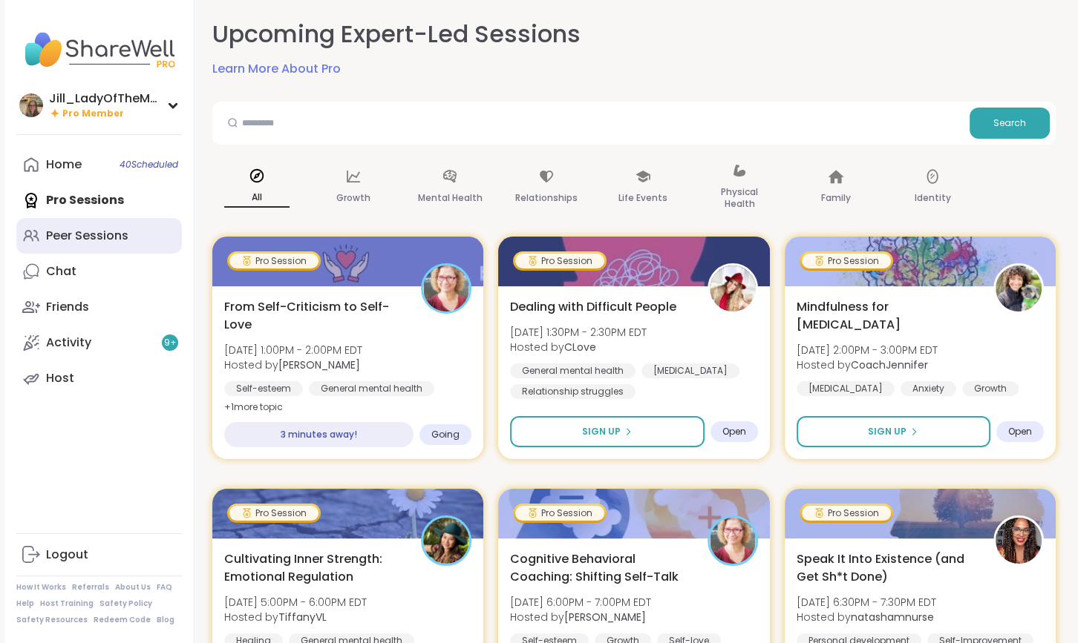
click at [115, 236] on div "Peer Sessions" at bounding box center [87, 236] width 82 height 16
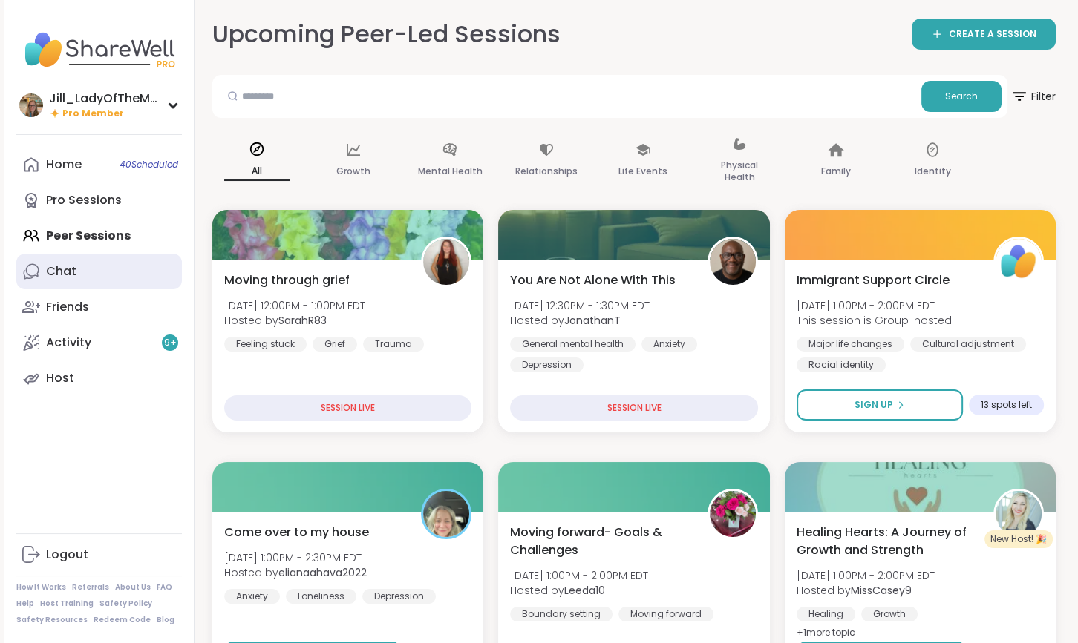
click at [89, 287] on link "Chat" at bounding box center [99, 272] width 166 height 36
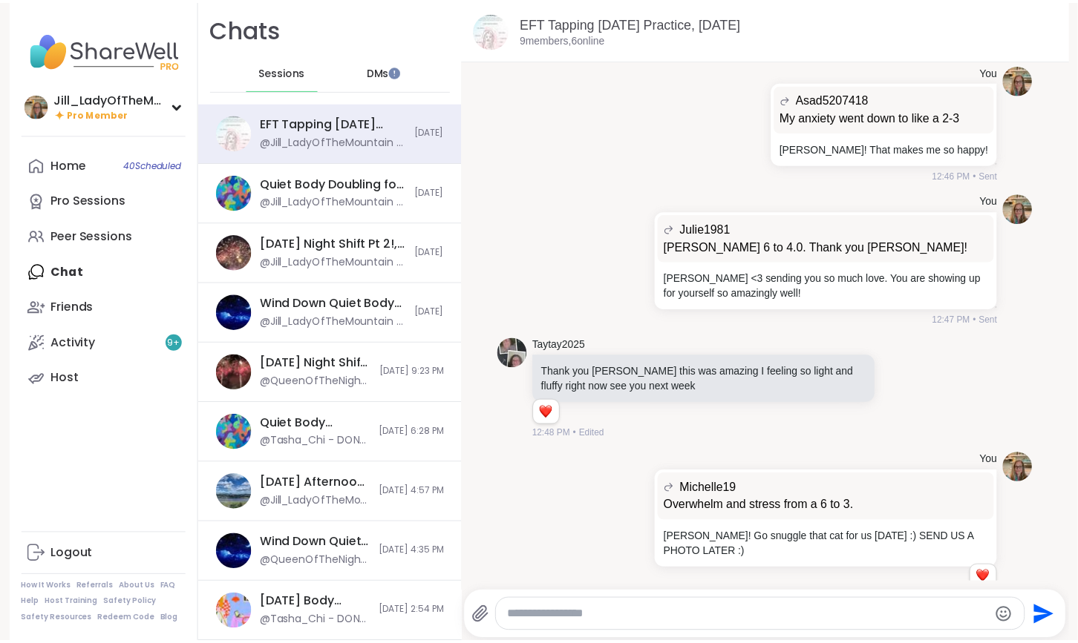
scroll to position [5050, 0]
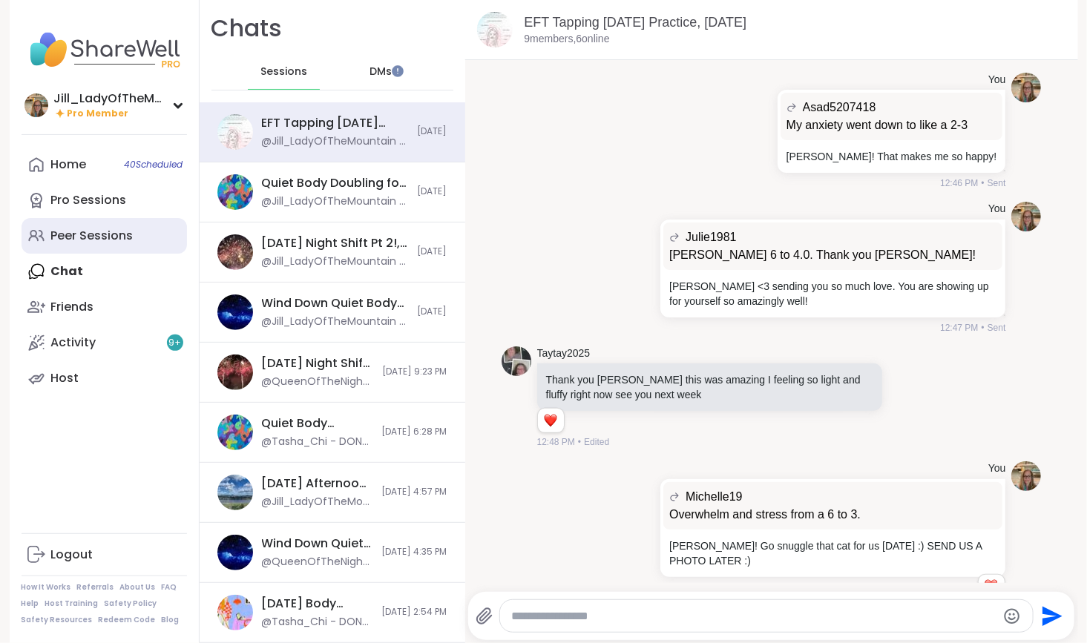
click at [156, 229] on link "Peer Sessions" at bounding box center [105, 236] width 166 height 36
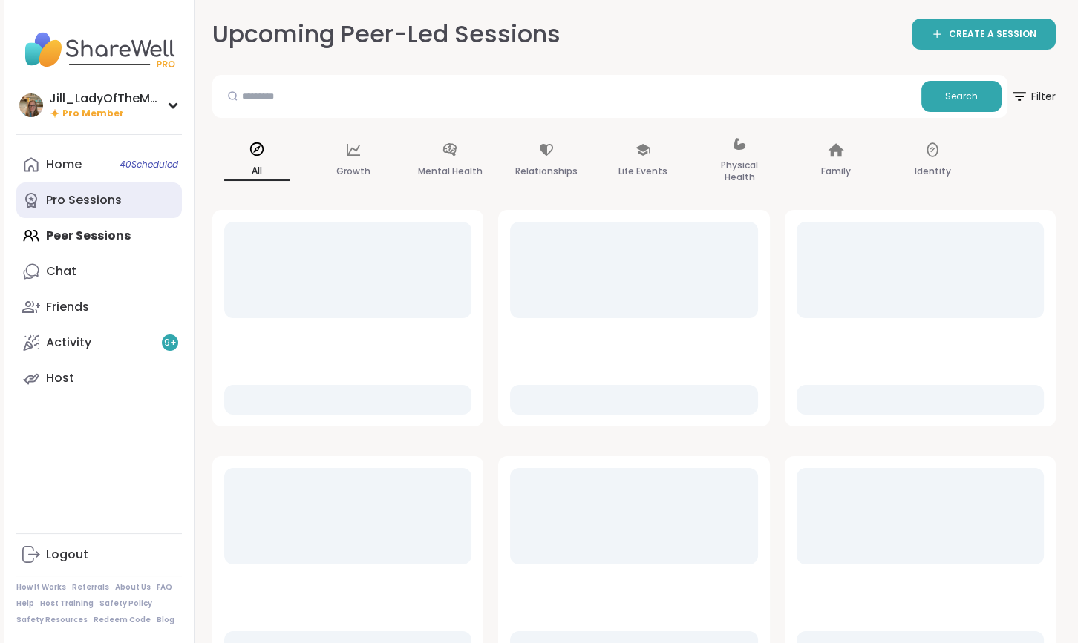
click at [134, 208] on link "Pro Sessions" at bounding box center [99, 201] width 166 height 36
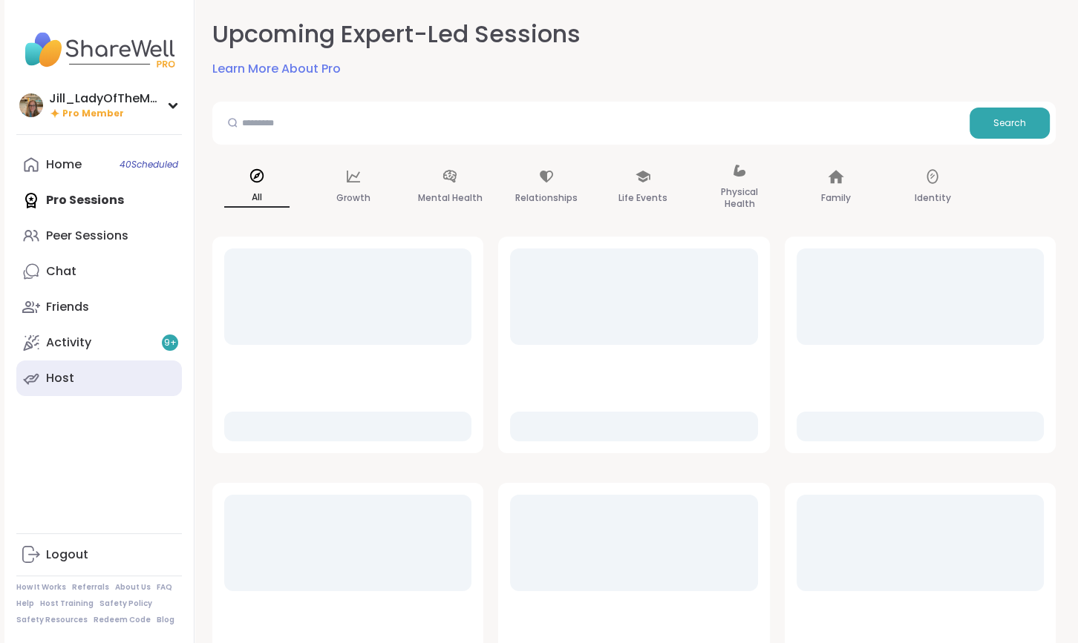
click at [126, 380] on link "Host" at bounding box center [99, 379] width 166 height 36
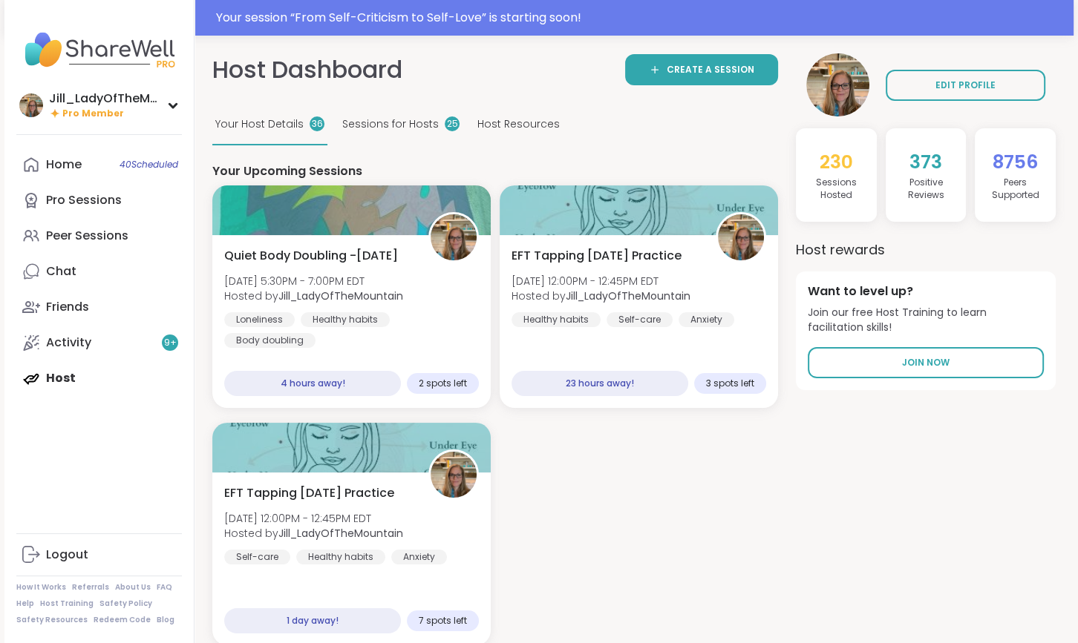
click at [127, 380] on div "Home 40 Scheduled Pro Sessions Peer Sessions Chat Friends Activity 9 + Host" at bounding box center [99, 271] width 166 height 249
click at [108, 204] on div "Pro Sessions" at bounding box center [84, 200] width 76 height 16
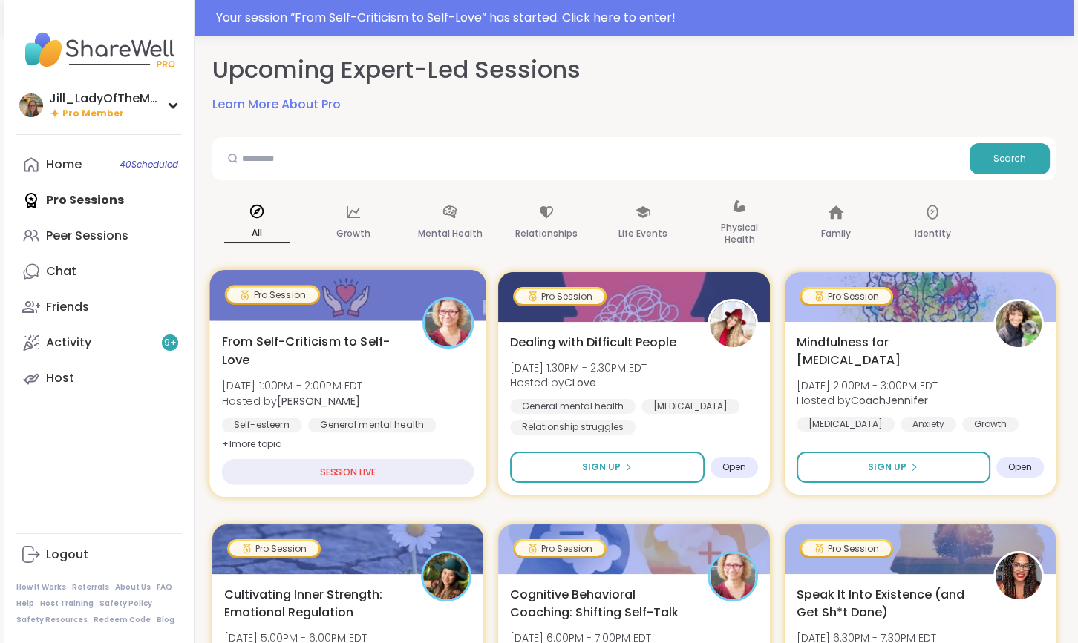
click at [402, 390] on div "From Self-Criticism to Self-Love [DATE] 1:00PM - 2:00PM EDT Hosted by [PERSON_N…" at bounding box center [348, 392] width 252 height 121
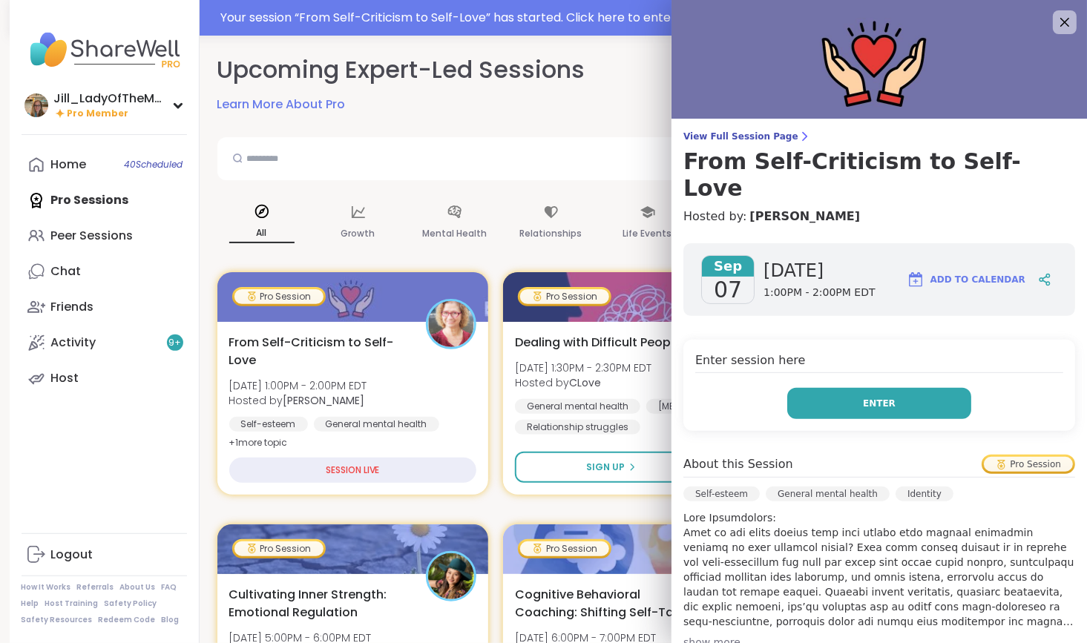
click at [841, 388] on button "Enter" at bounding box center [879, 403] width 184 height 31
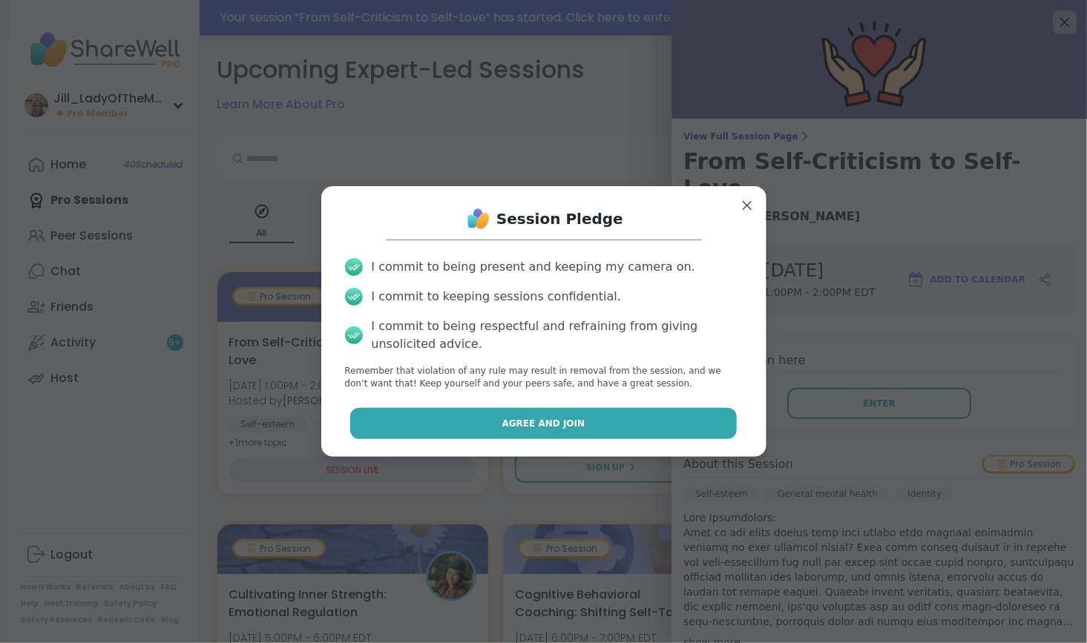
click at [632, 419] on button "Agree and Join" at bounding box center [543, 423] width 387 height 31
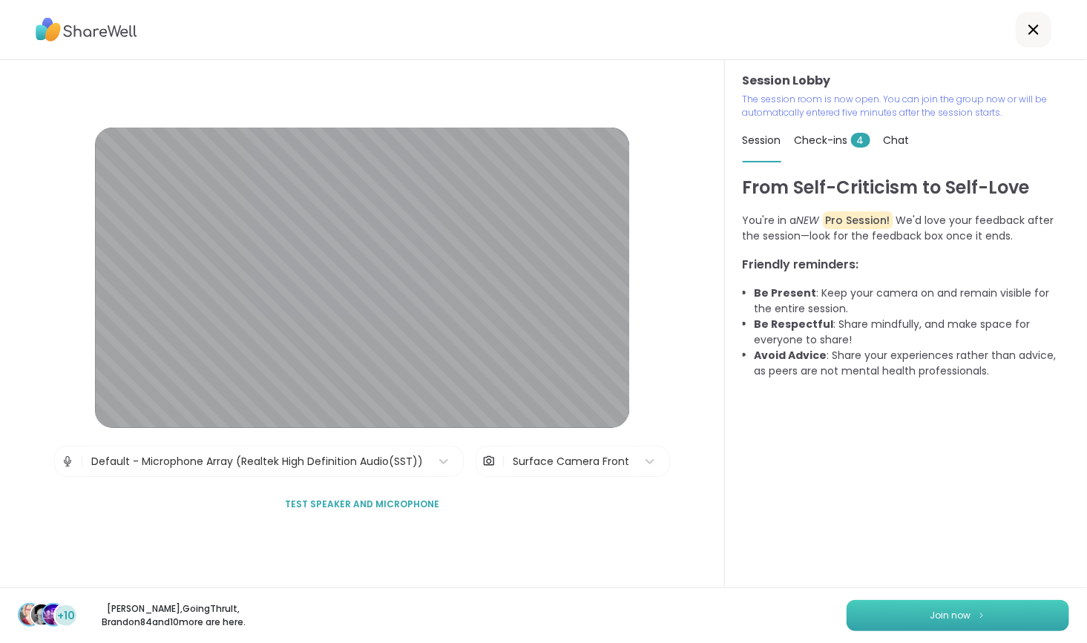
click at [904, 622] on button "Join now" at bounding box center [958, 615] width 223 height 31
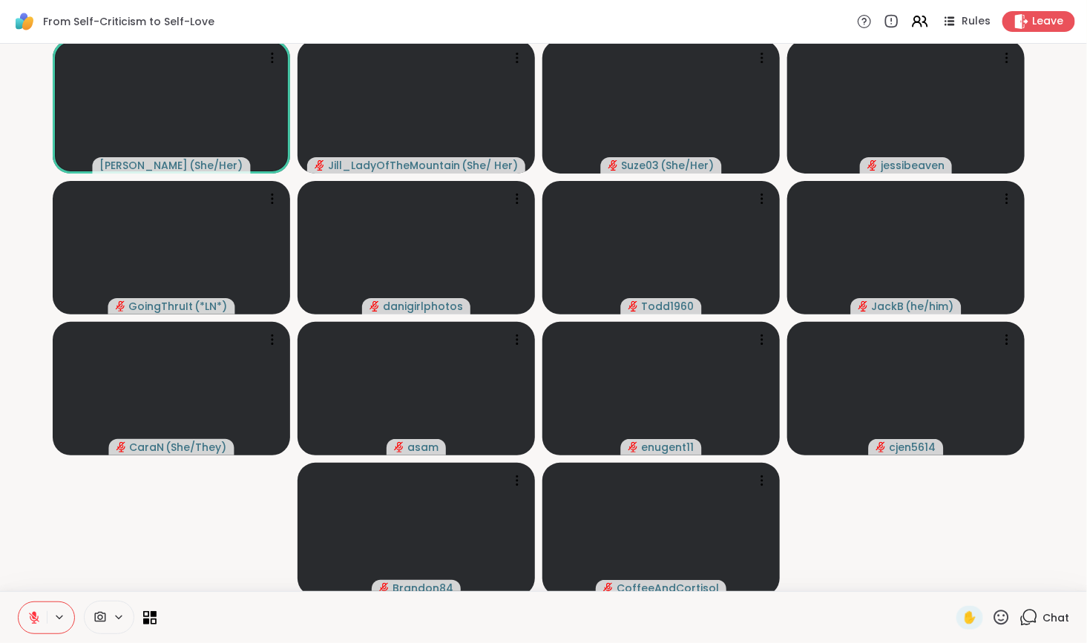
click at [1020, 615] on icon at bounding box center [1029, 618] width 19 height 19
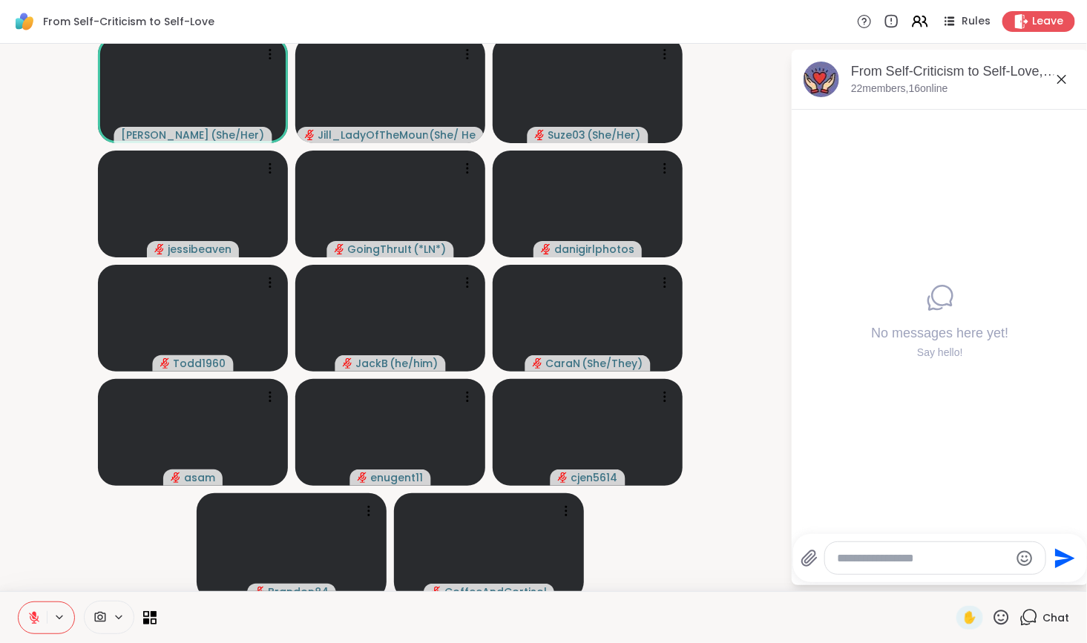
click at [935, 559] on textarea "Type your message" at bounding box center [923, 558] width 173 height 15
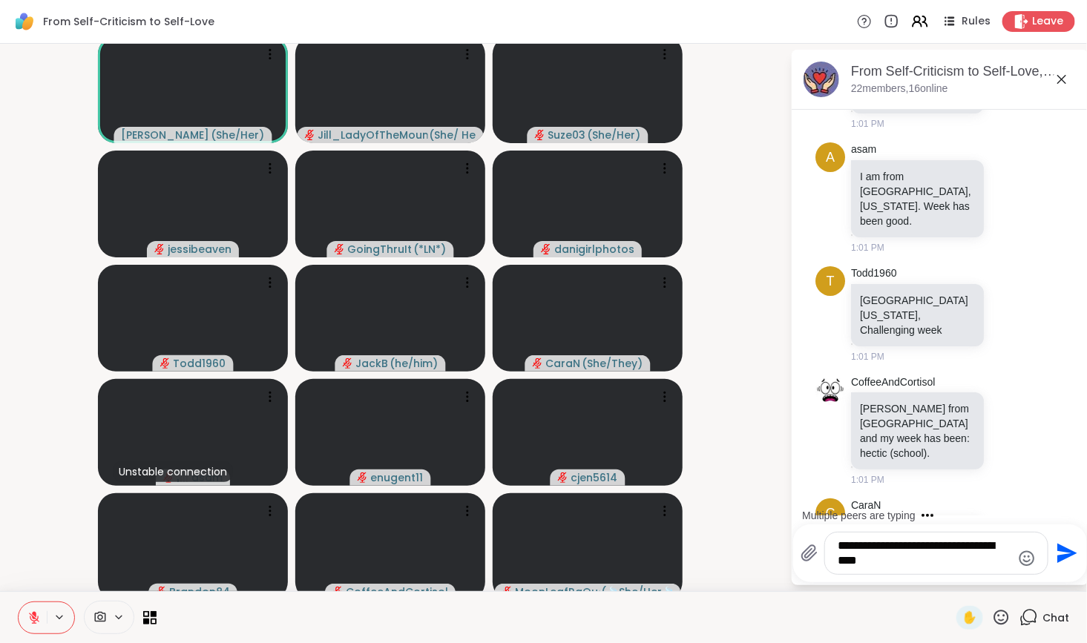
type textarea "**********"
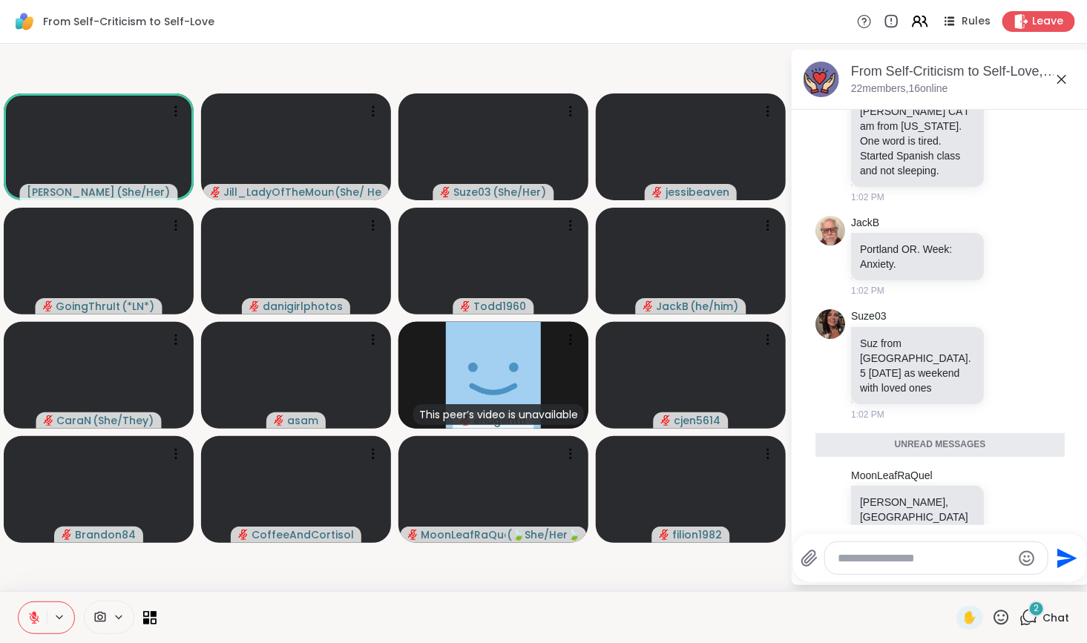
scroll to position [1208, 0]
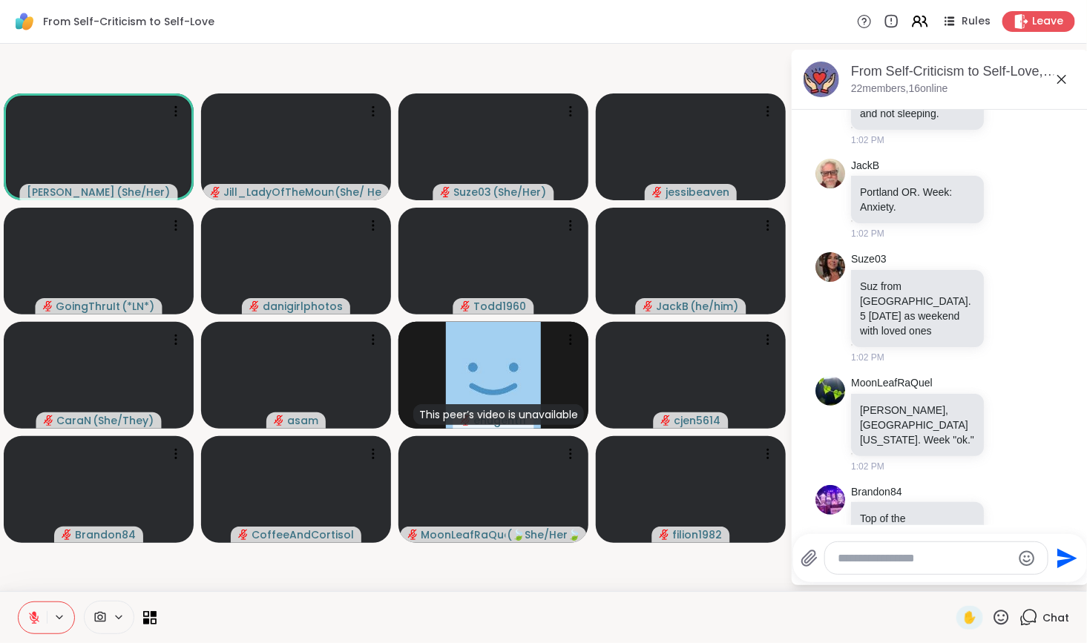
click at [1005, 557] on icon at bounding box center [1010, 562] width 11 height 11
click at [1003, 532] on div "Select Reaction: Heart" at bounding box center [1009, 538] width 13 height 13
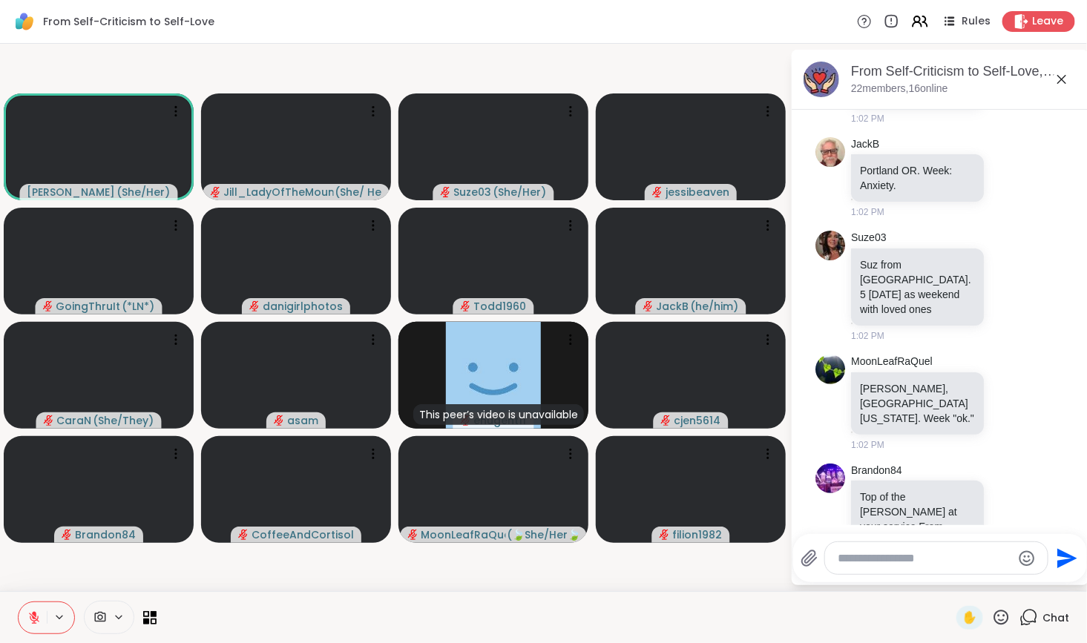
click at [1020, 543] on icon at bounding box center [1026, 552] width 13 height 18
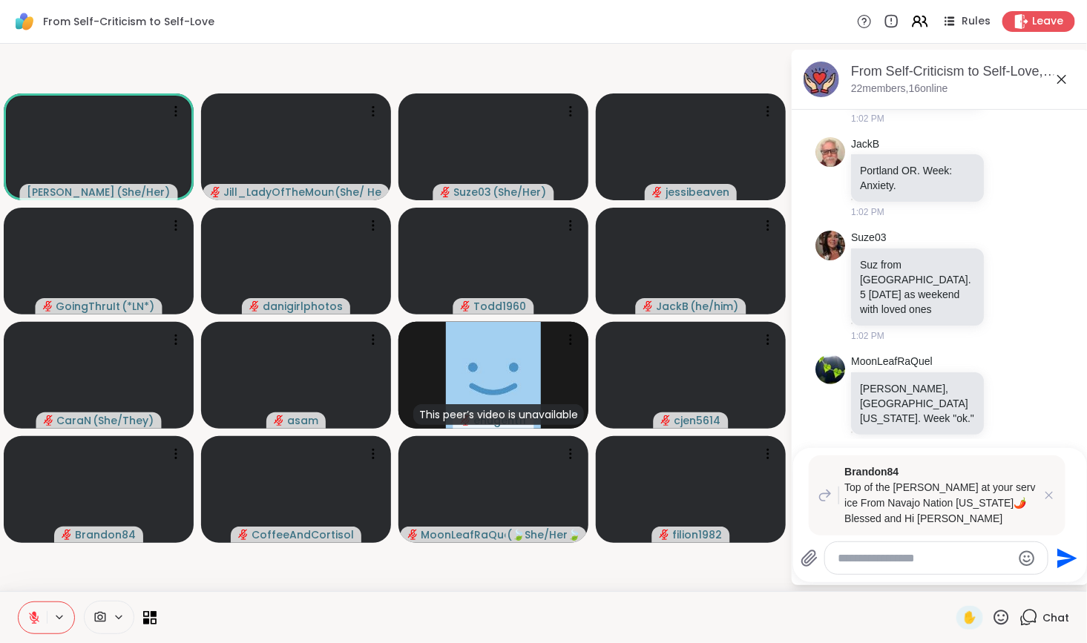
drag, startPoint x: 1012, startPoint y: 437, endPoint x: 1009, endPoint y: 427, distance: 10.8
click at [1020, 543] on icon at bounding box center [1026, 552] width 13 height 18
click at [1018, 555] on icon "Emoji picker" at bounding box center [1027, 559] width 18 height 18
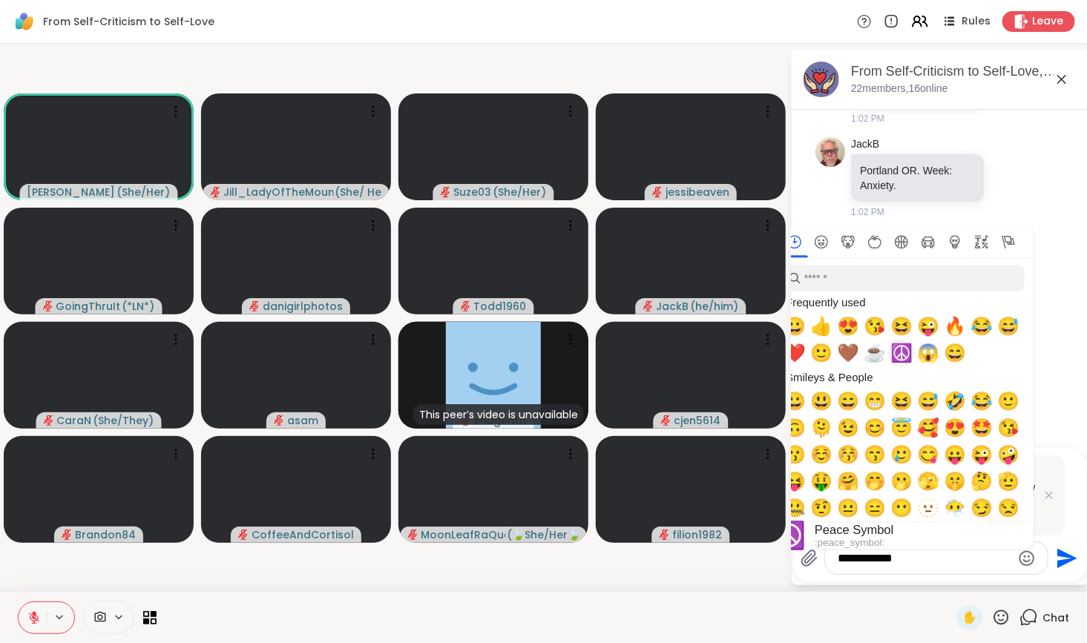
click at [851, 327] on span "😍" at bounding box center [848, 326] width 22 height 21
type textarea "**********"
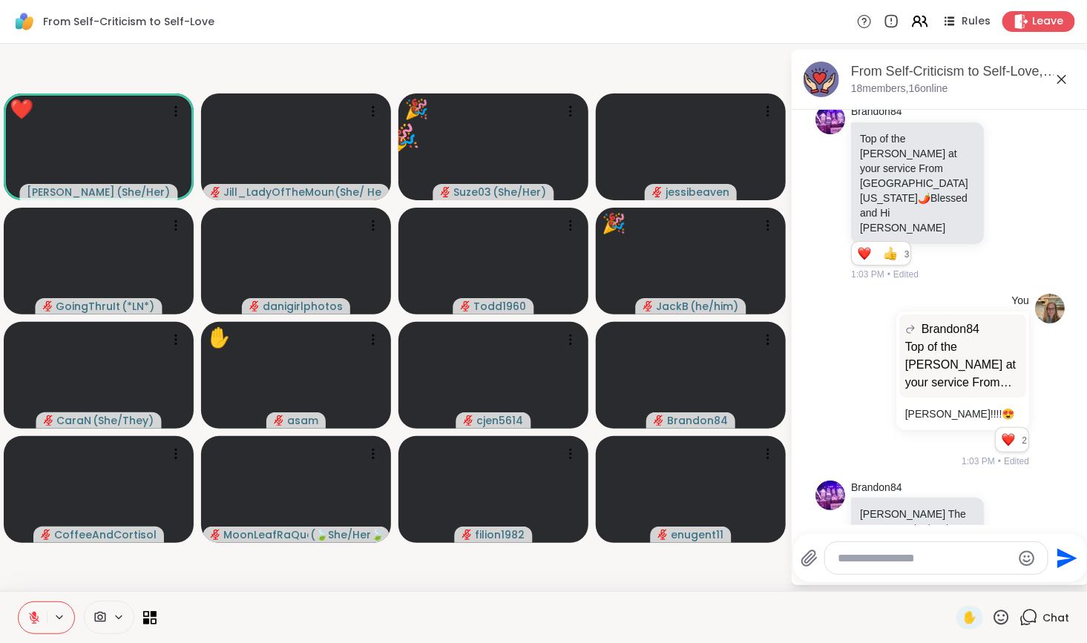
scroll to position [1689, 0]
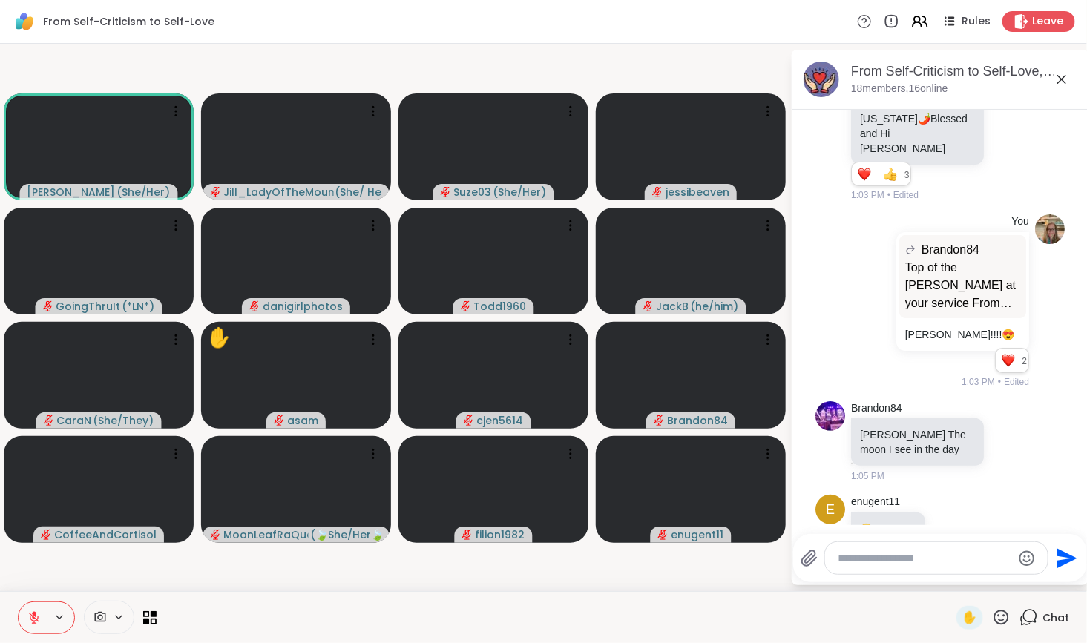
click at [992, 613] on icon at bounding box center [1001, 618] width 19 height 19
click at [983, 580] on span "👍" at bounding box center [990, 579] width 15 height 18
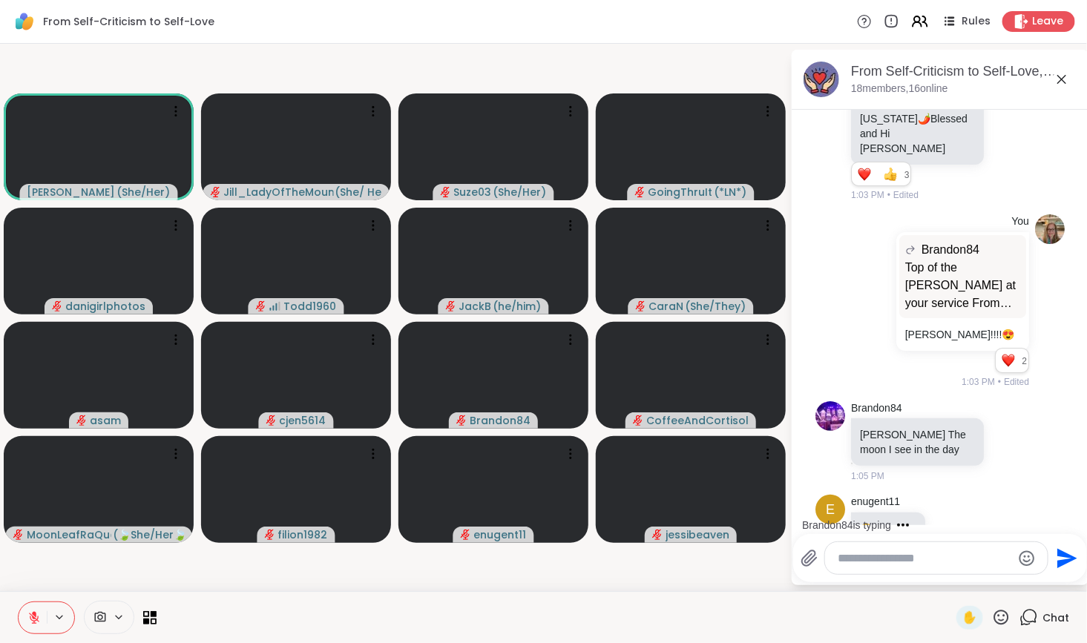
scroll to position [1688, 0]
click at [888, 560] on textarea "Type your message" at bounding box center [925, 558] width 173 height 15
type textarea "*"
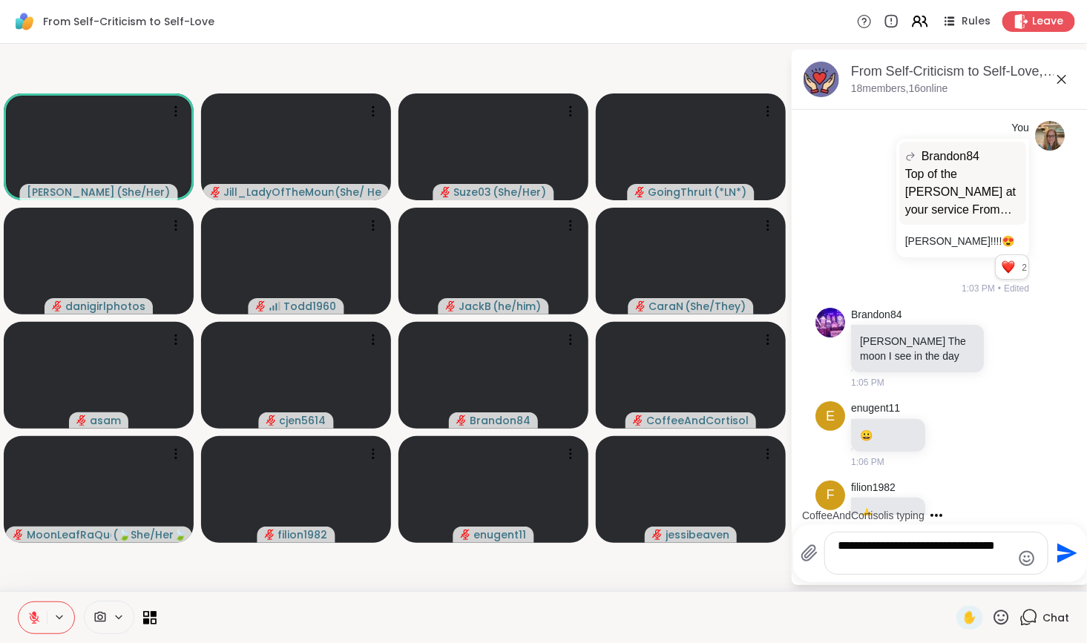
scroll to position [0, 0]
type textarea "**********"
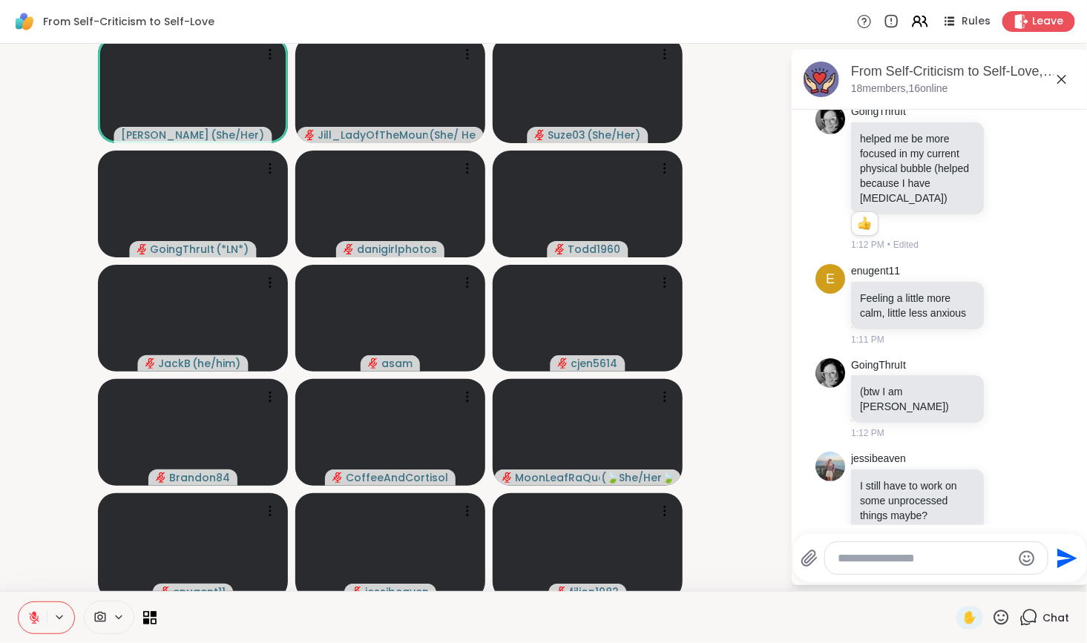
scroll to position [2923, 0]
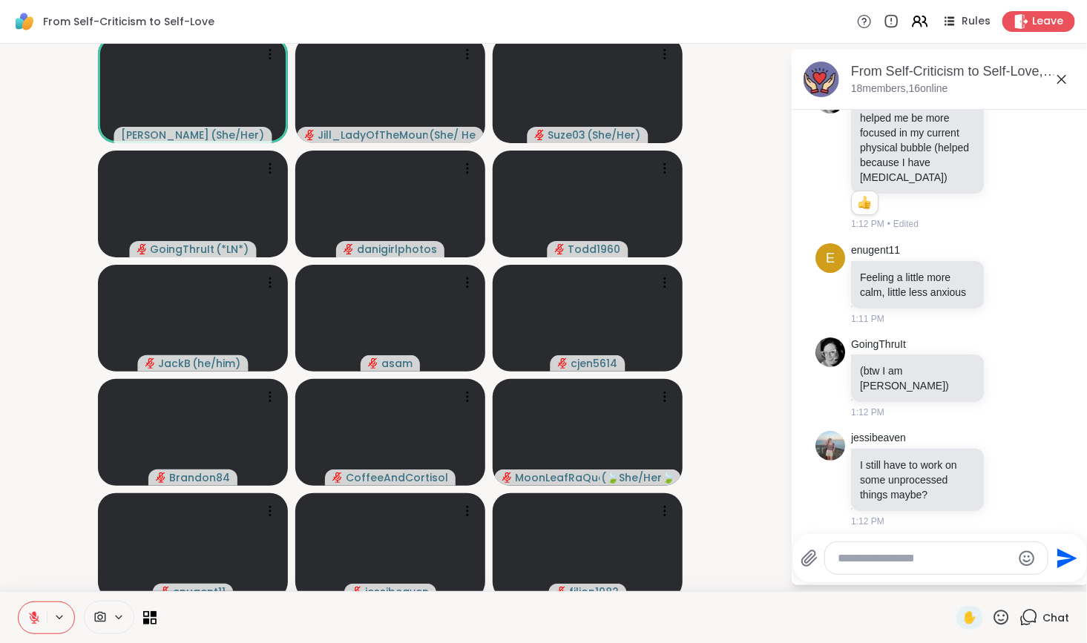
click at [888, 560] on textarea "Type your message" at bounding box center [925, 558] width 173 height 15
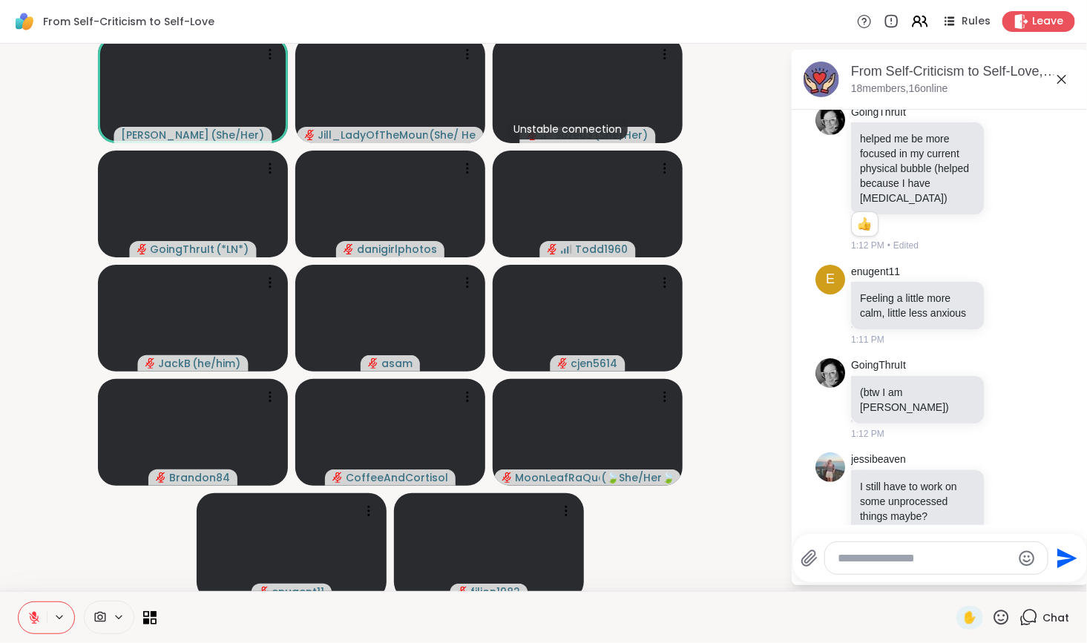
scroll to position [2944, 0]
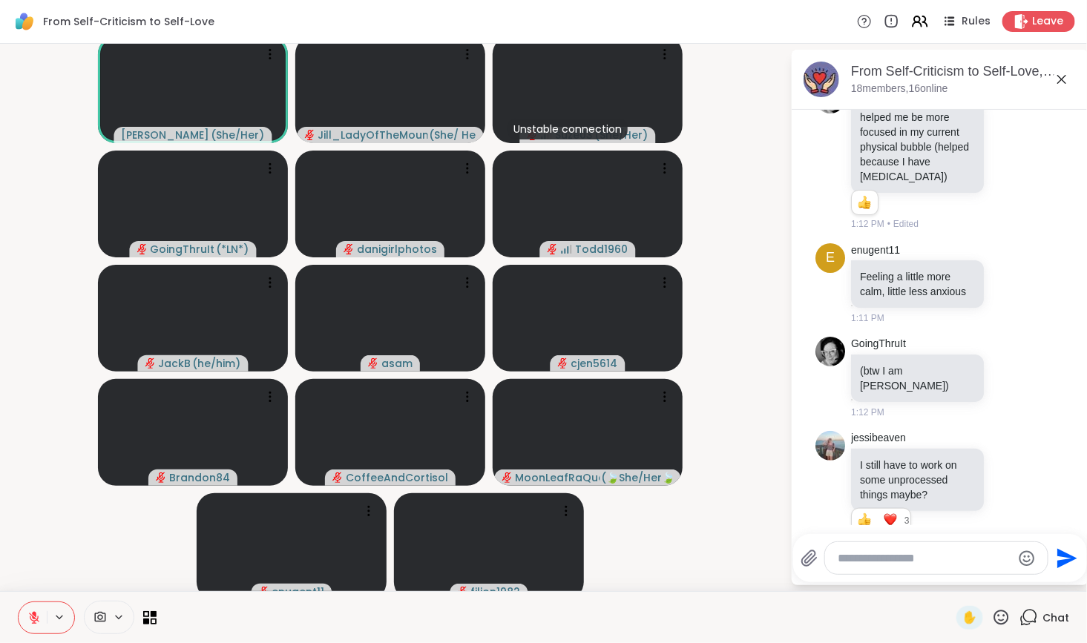
click at [33, 621] on icon at bounding box center [34, 618] width 10 height 10
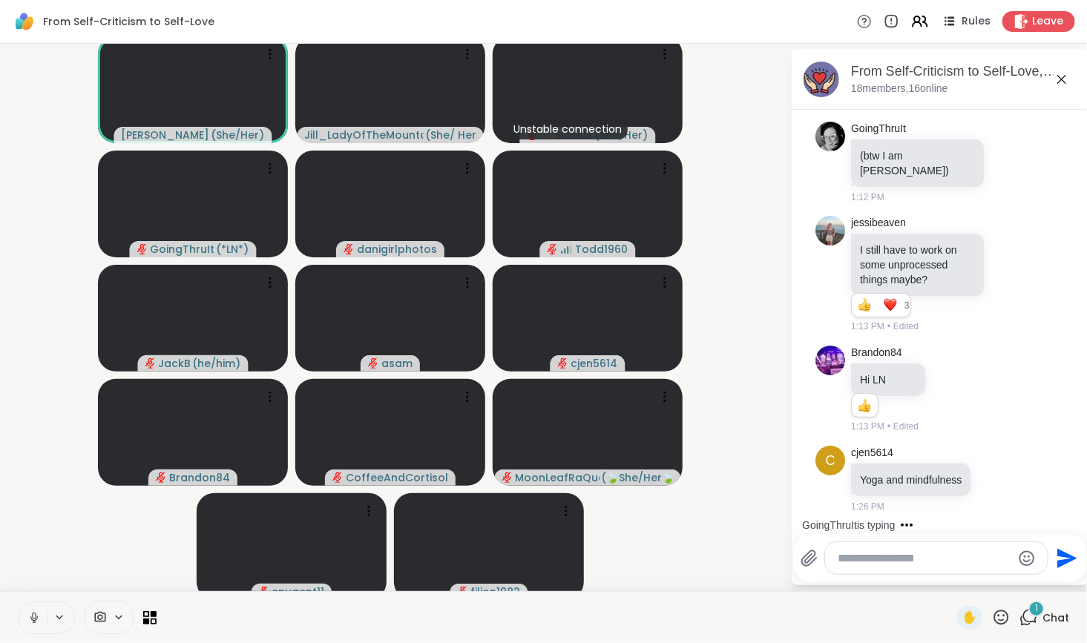
scroll to position [3268, 0]
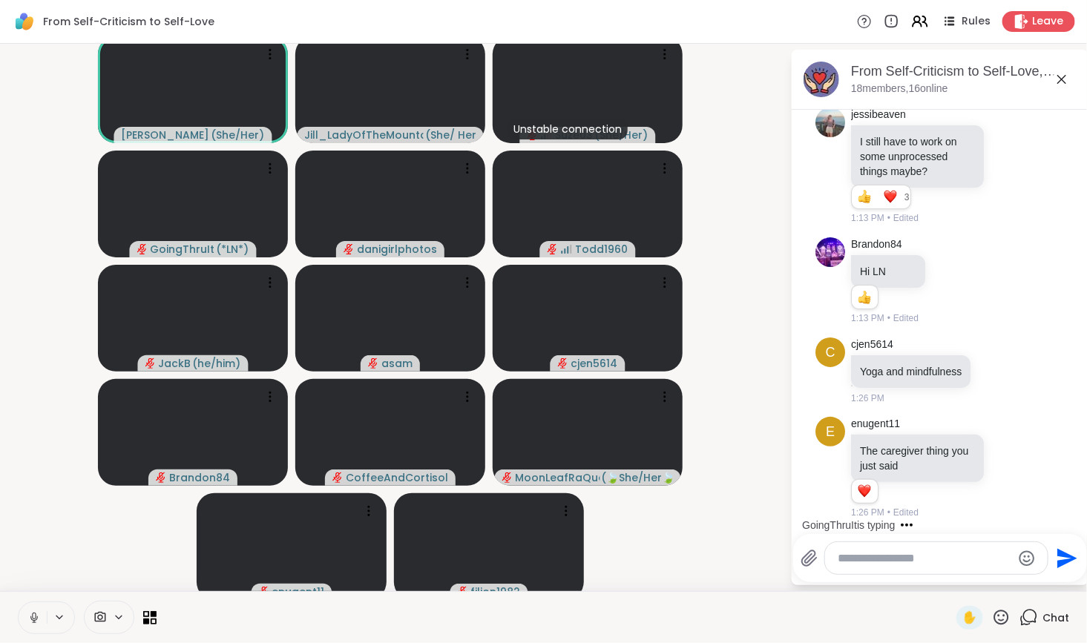
click at [1003, 566] on icon at bounding box center [1009, 573] width 13 height 15
click at [1003, 543] on div "Select Reaction: Heart" at bounding box center [1009, 549] width 13 height 13
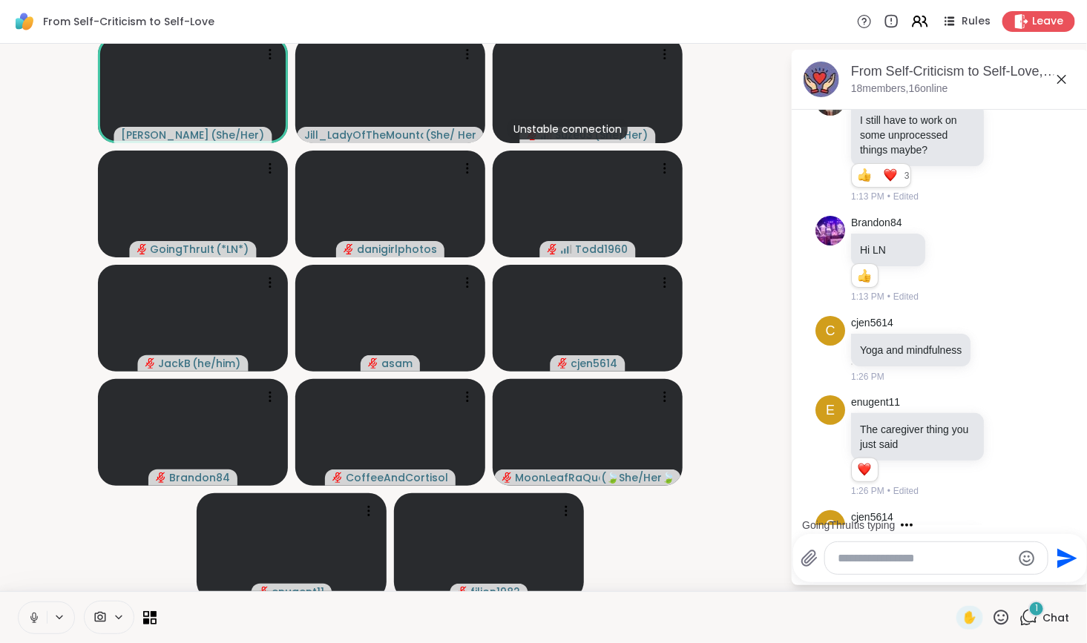
scroll to position [3576, 0]
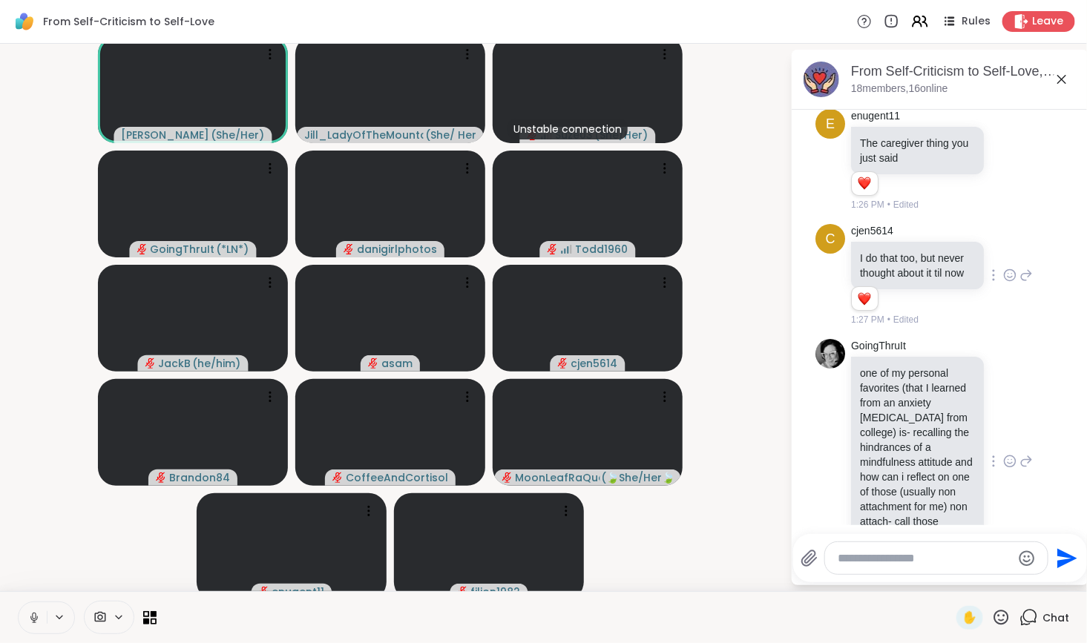
click at [1003, 454] on icon at bounding box center [1009, 461] width 13 height 15
click at [1003, 431] on div "Select Reaction: Heart" at bounding box center [1009, 437] width 13 height 13
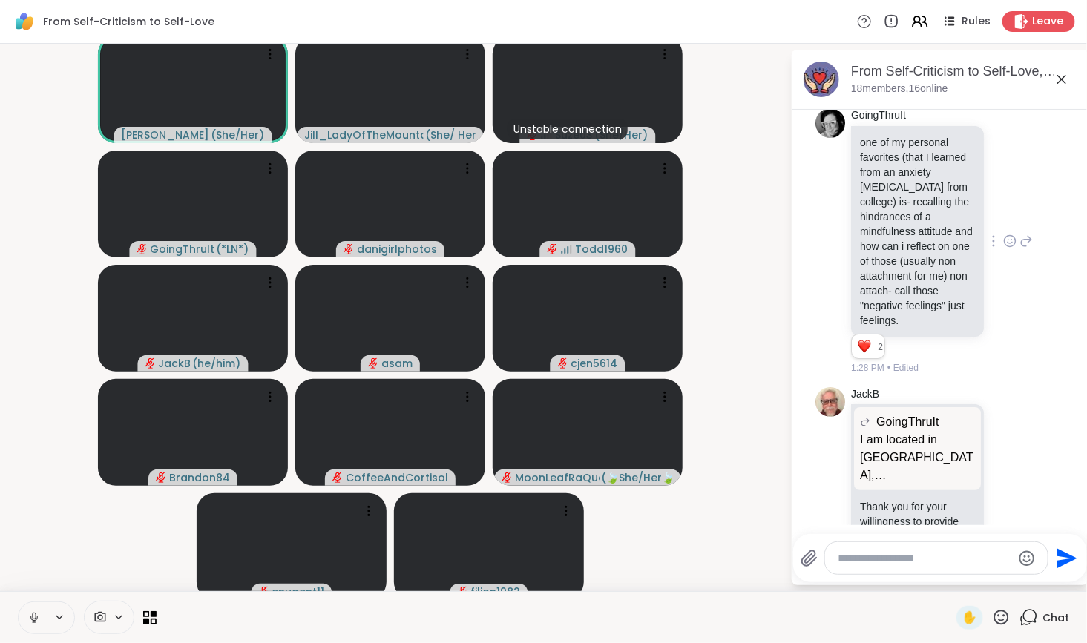
scroll to position [3999, 0]
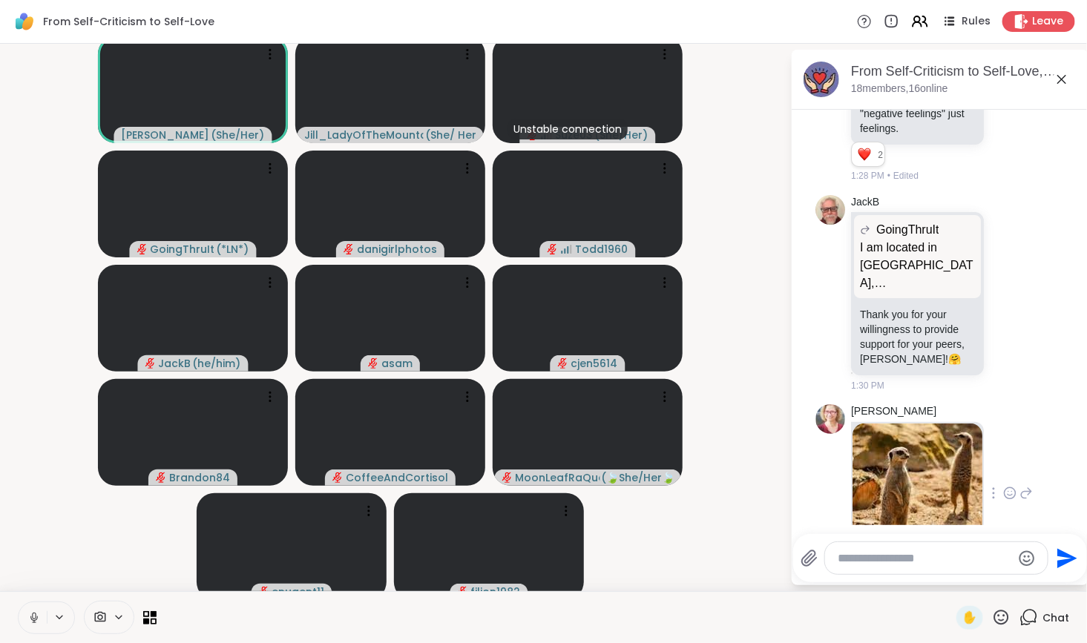
click at [1003, 486] on icon at bounding box center [1009, 493] width 13 height 15
click at [1003, 463] on div "Select Reaction: Heart" at bounding box center [1009, 469] width 13 height 13
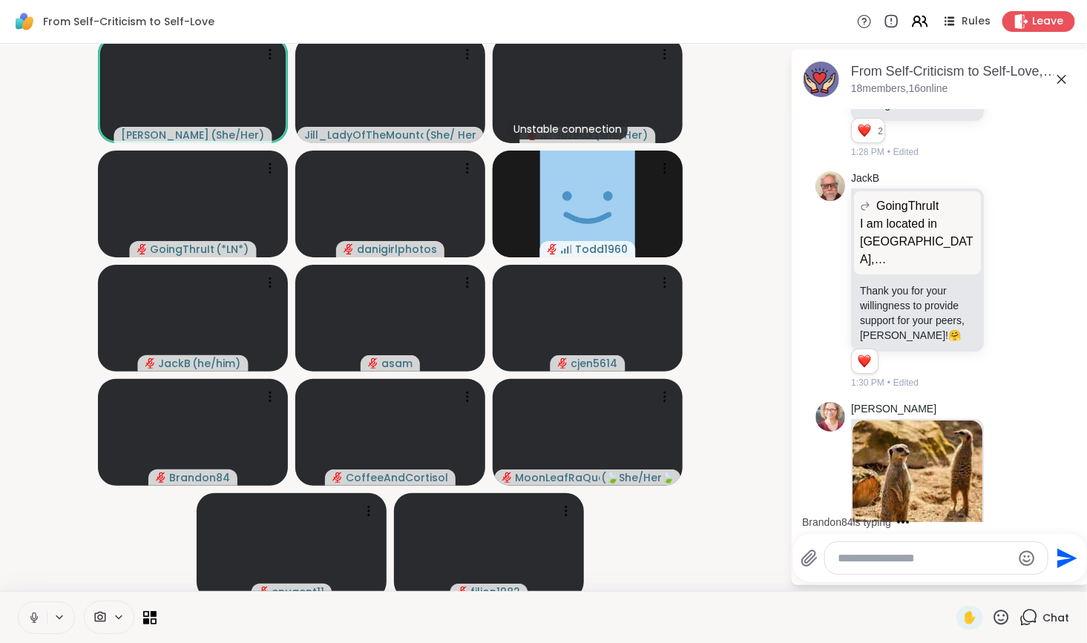
scroll to position [4337, 0]
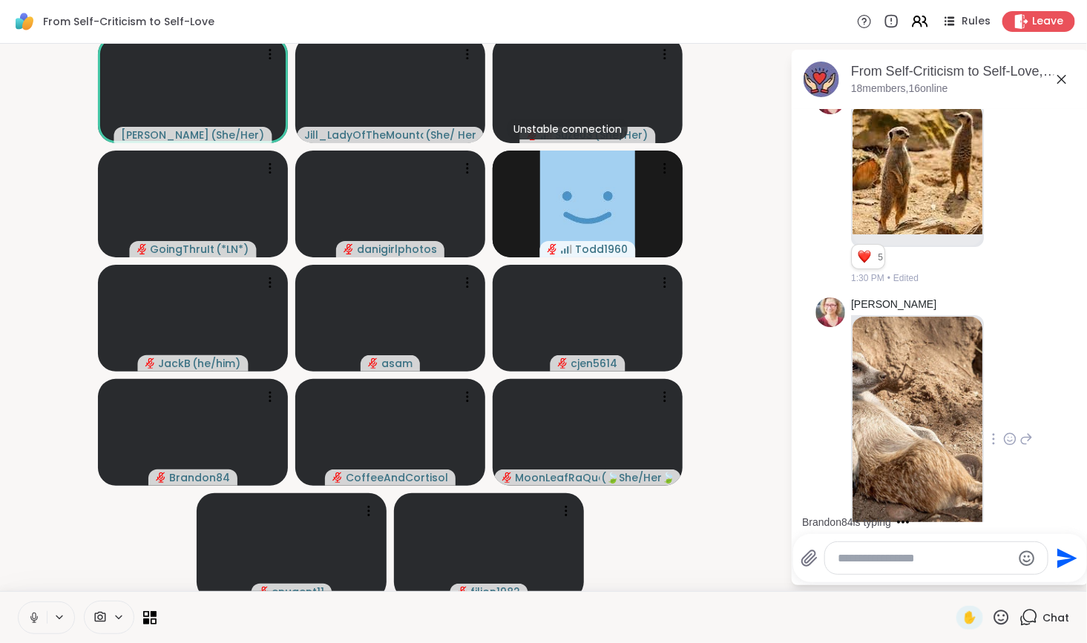
click at [917, 368] on img at bounding box center [918, 434] width 130 height 235
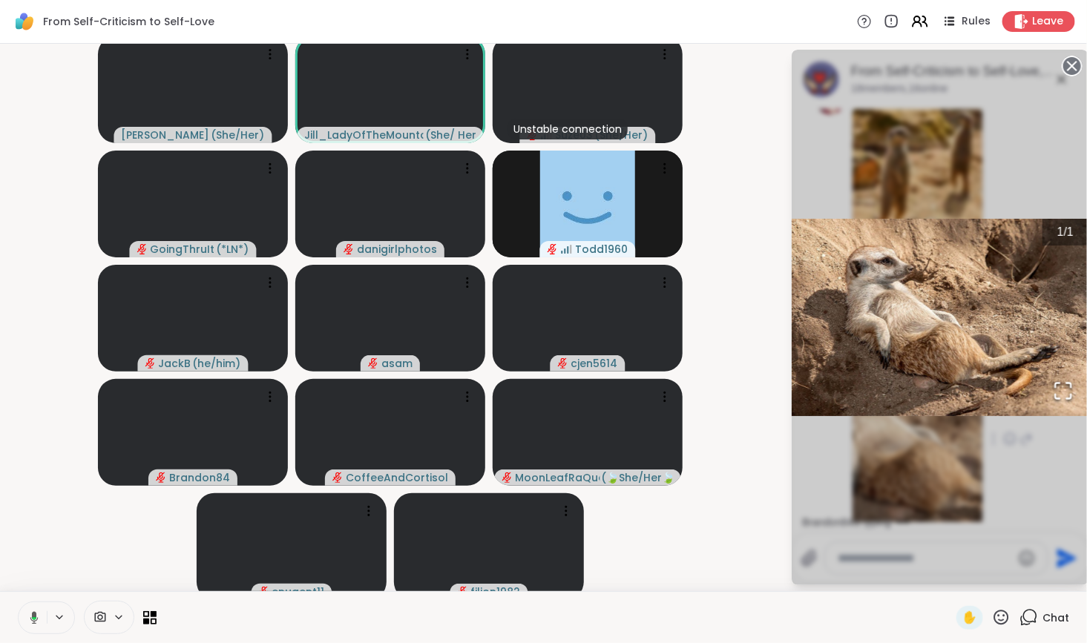
click at [1064, 64] on circle at bounding box center [1073, 66] width 18 height 18
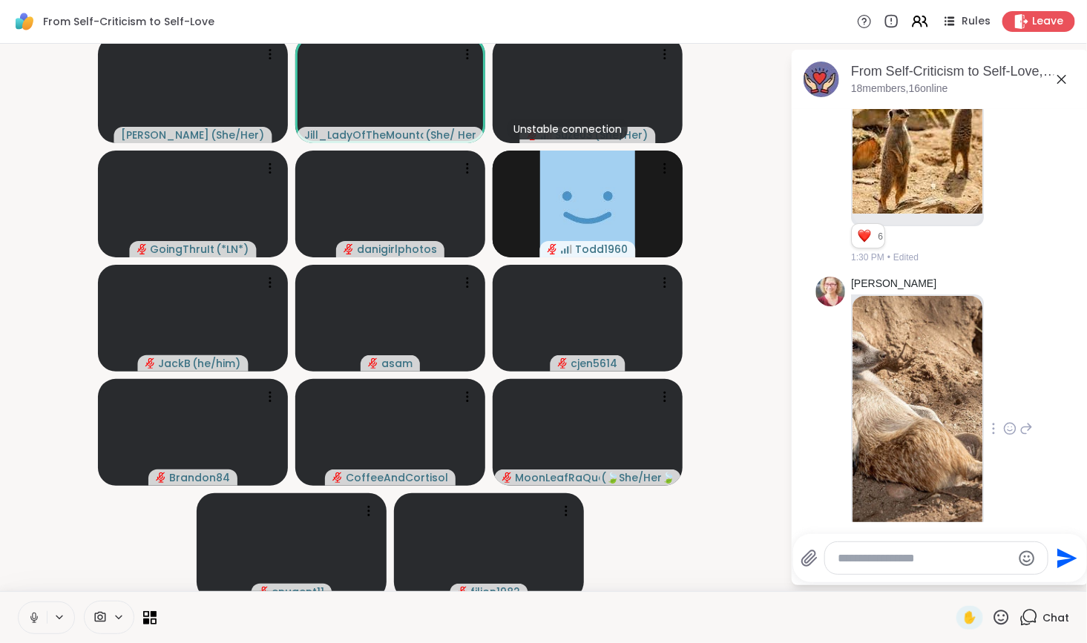
click at [980, 373] on div "Fausta 1 1 1:30 PM • Edited" at bounding box center [942, 430] width 182 height 306
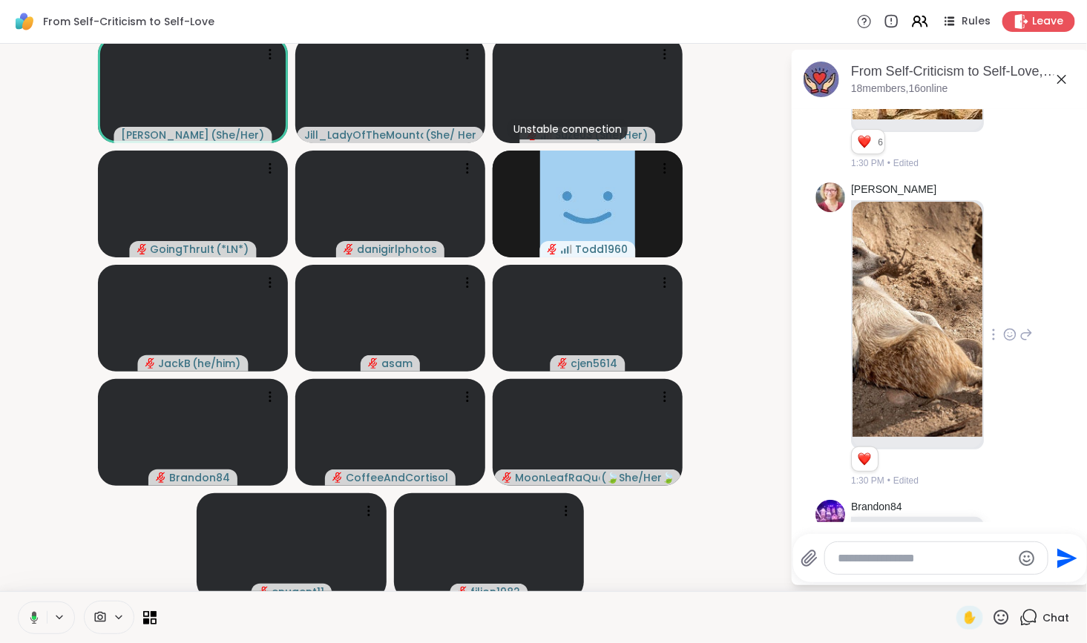
click at [1003, 327] on icon at bounding box center [1009, 334] width 13 height 15
click at [938, 304] on div "Select Reaction: Joy" at bounding box center [944, 310] width 13 height 13
click at [33, 620] on icon at bounding box center [33, 618] width 13 height 13
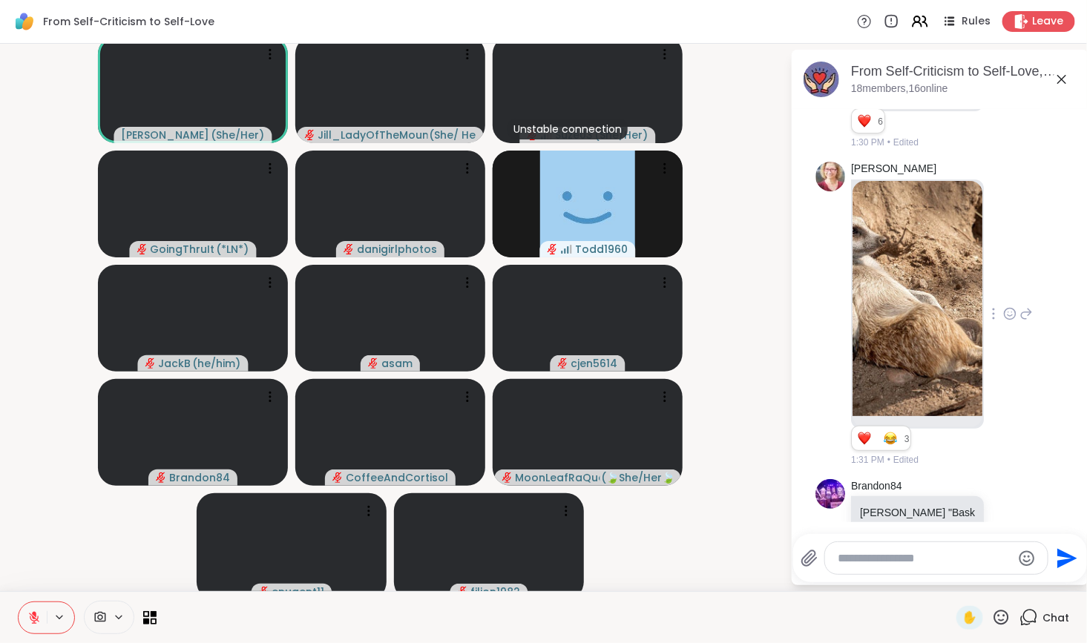
click at [1003, 522] on icon at bounding box center [1009, 529] width 13 height 15
click at [938, 499] on div "Select Reaction: Joy" at bounding box center [944, 505] width 13 height 13
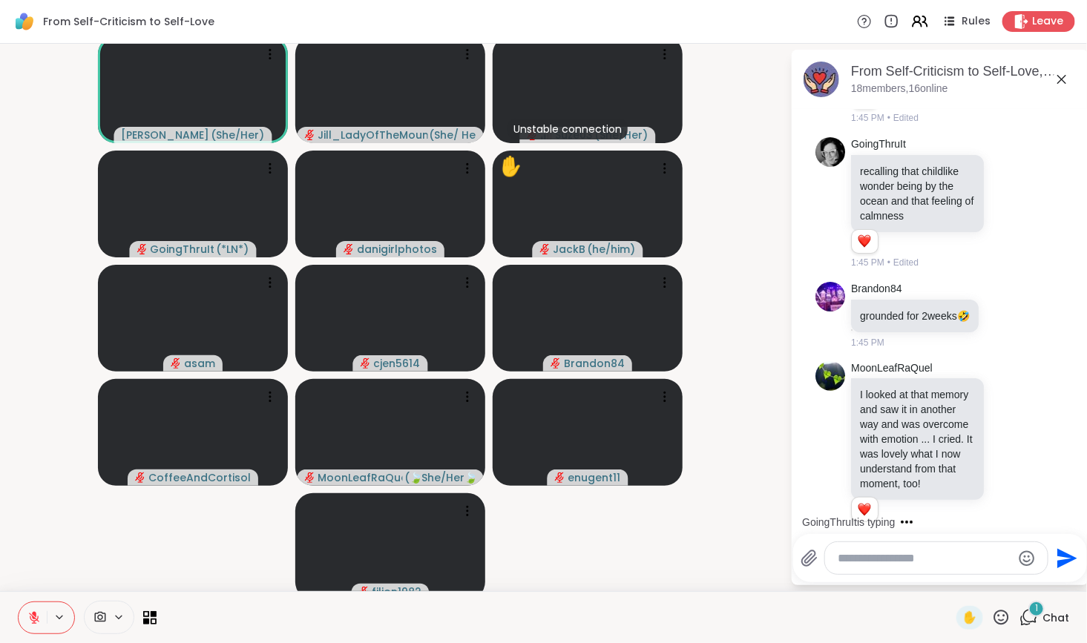
scroll to position [5537, 0]
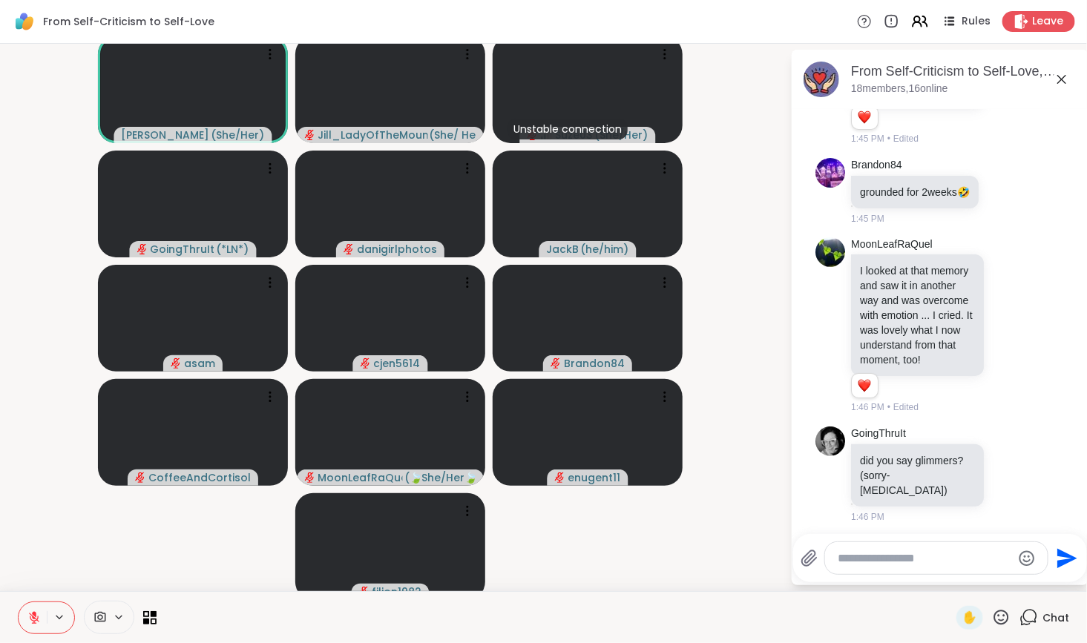
click at [33, 617] on icon at bounding box center [34, 618] width 10 height 10
click at [839, 560] on textarea "Type your message" at bounding box center [925, 558] width 173 height 15
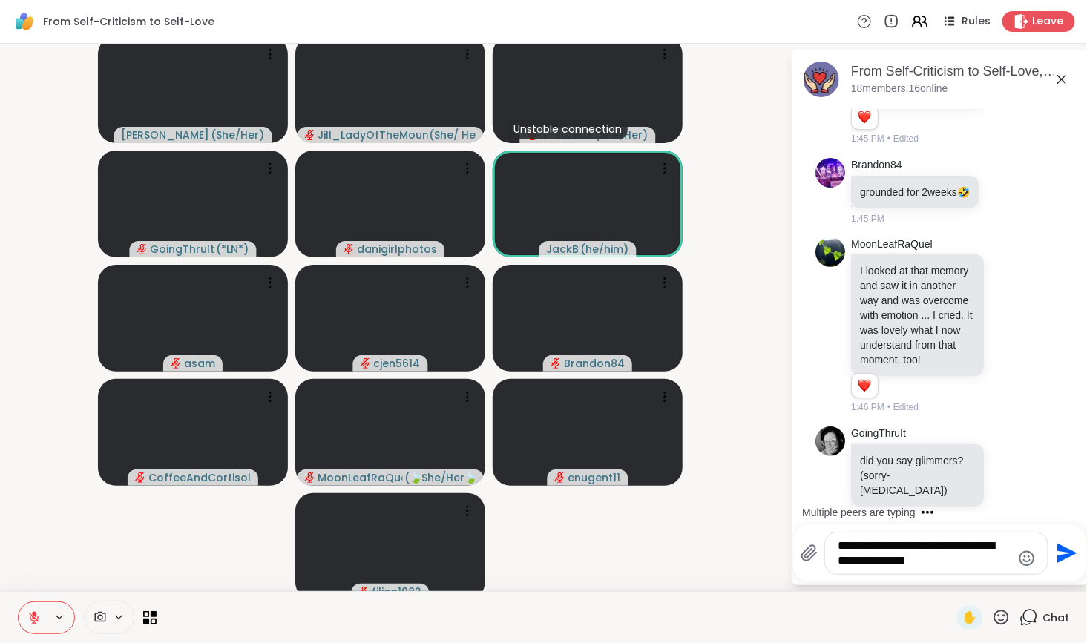
scroll to position [5625, 0]
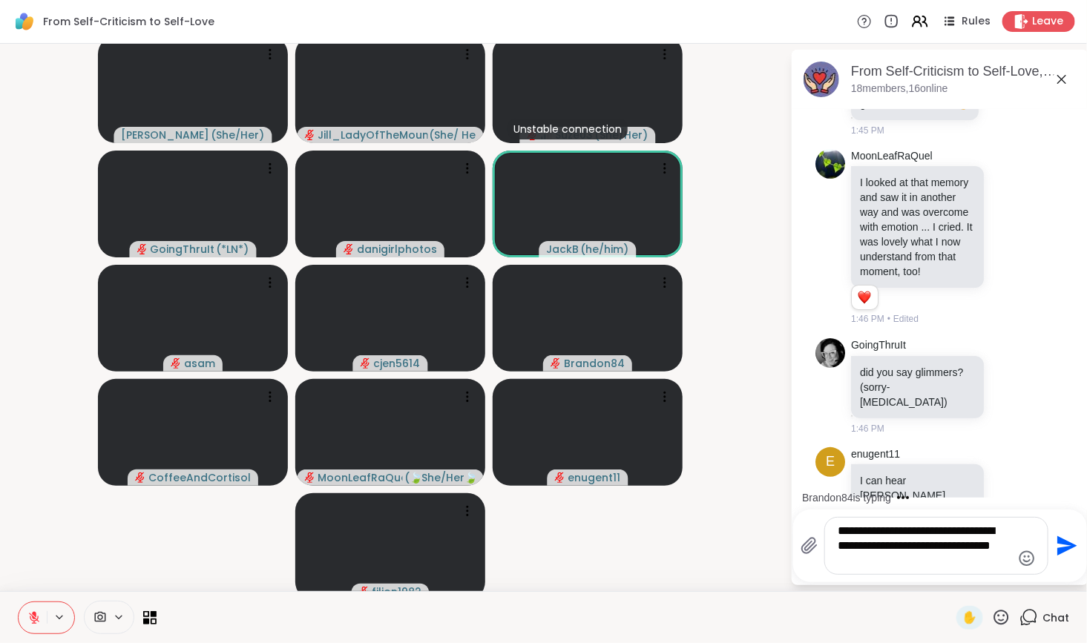
type textarea "**********"
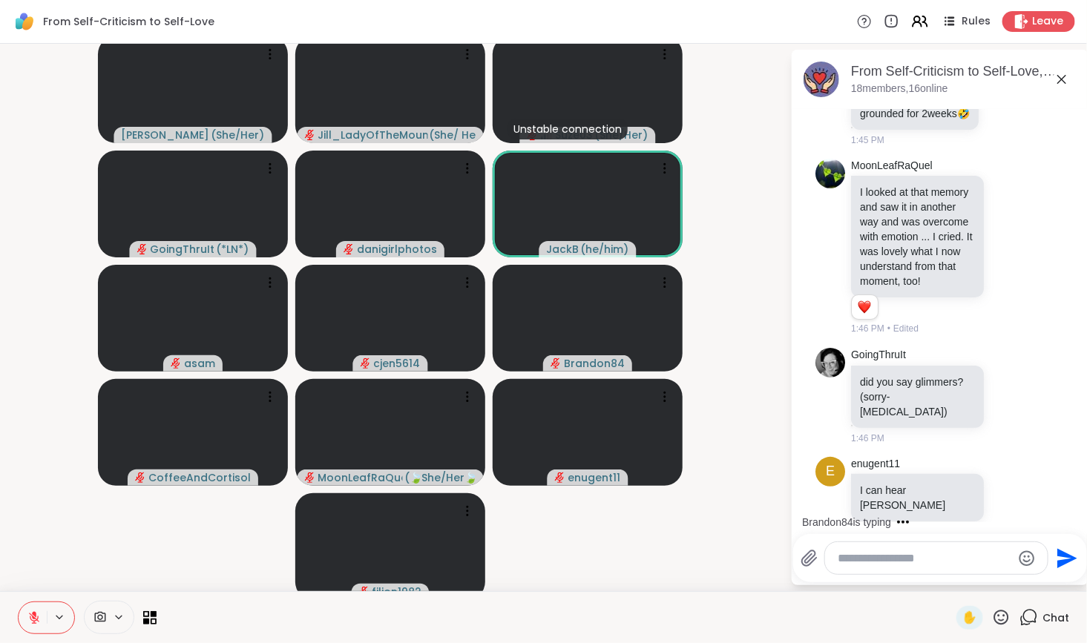
scroll to position [5753, 0]
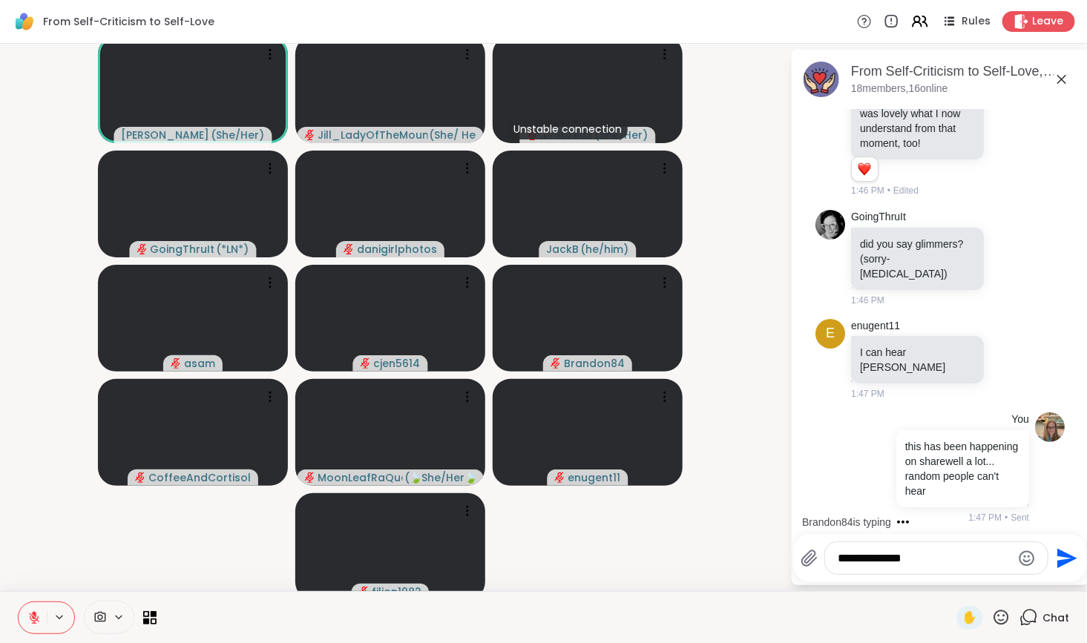
type textarea "**********"
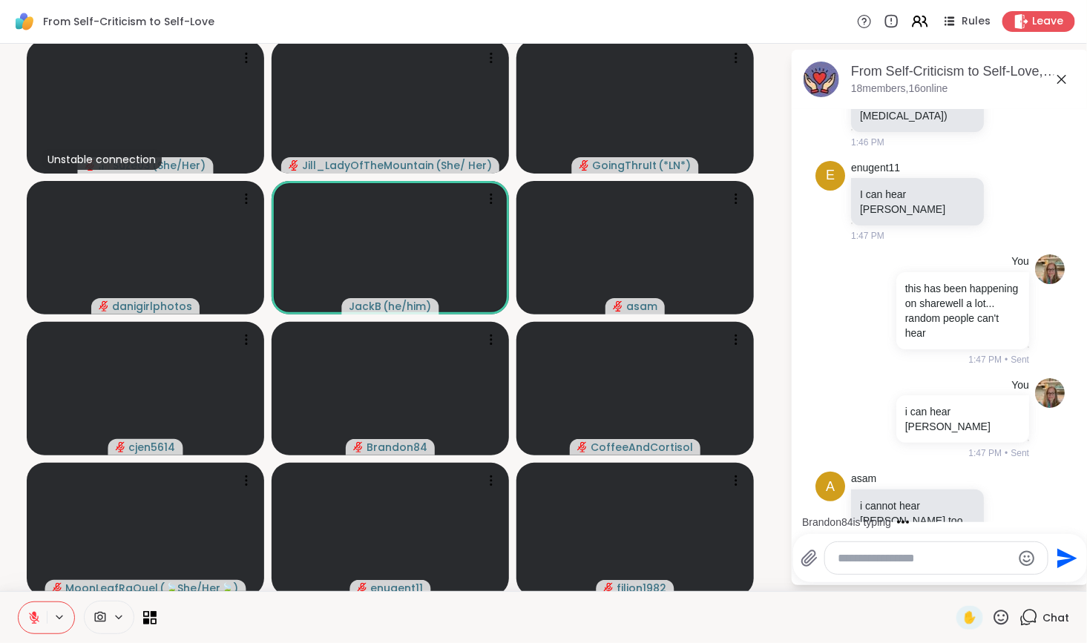
scroll to position [6020, 0]
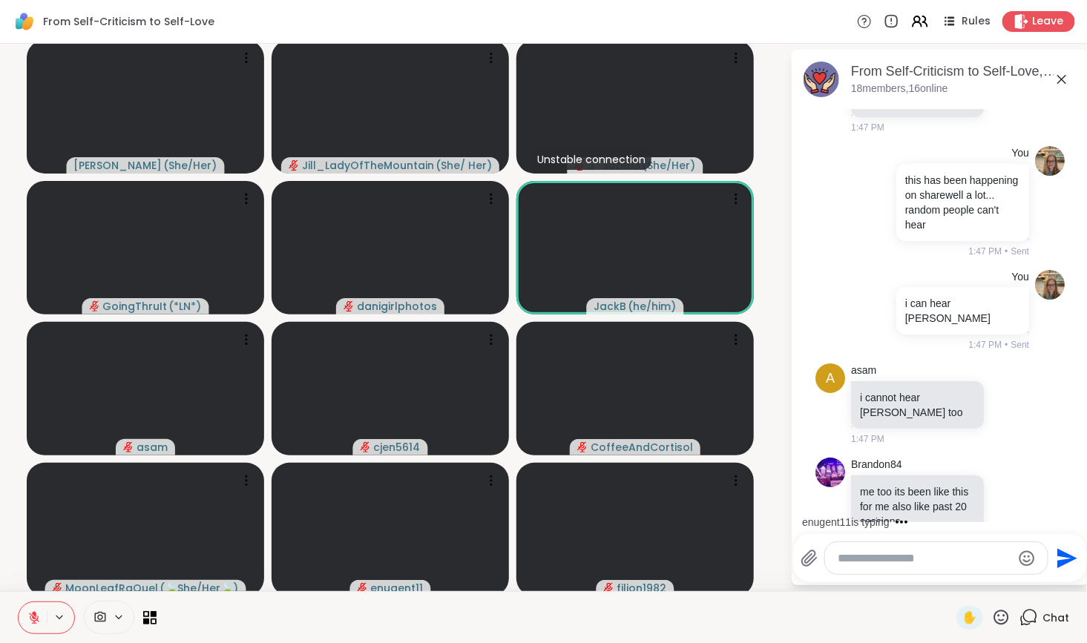
click at [995, 620] on icon at bounding box center [1002, 617] width 15 height 15
click at [951, 575] on span "❤️" at bounding box center [958, 579] width 15 height 18
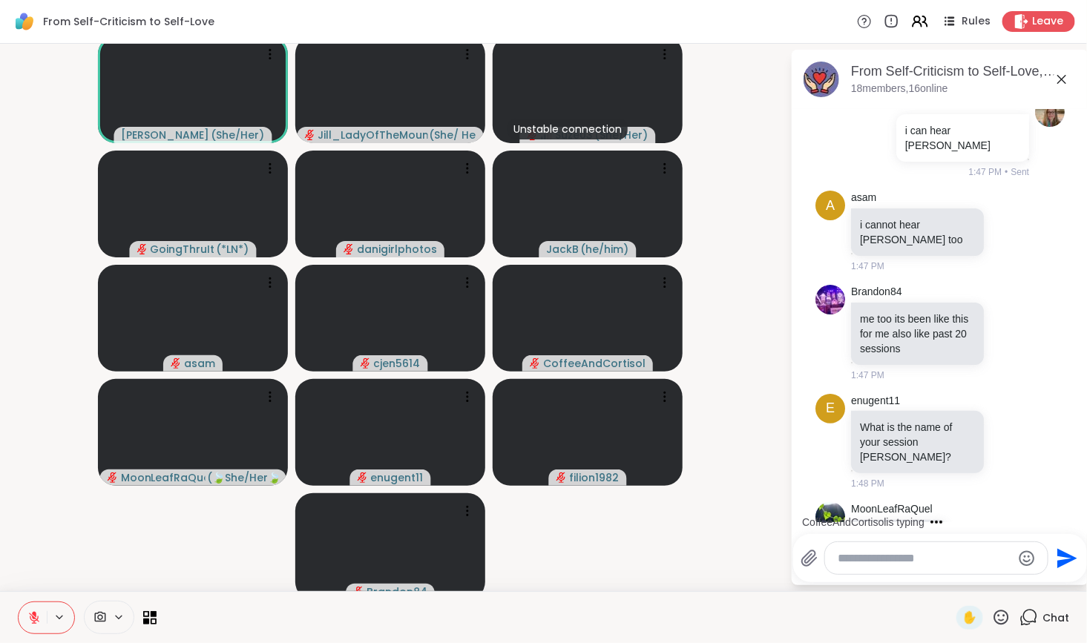
scroll to position [6360, 0]
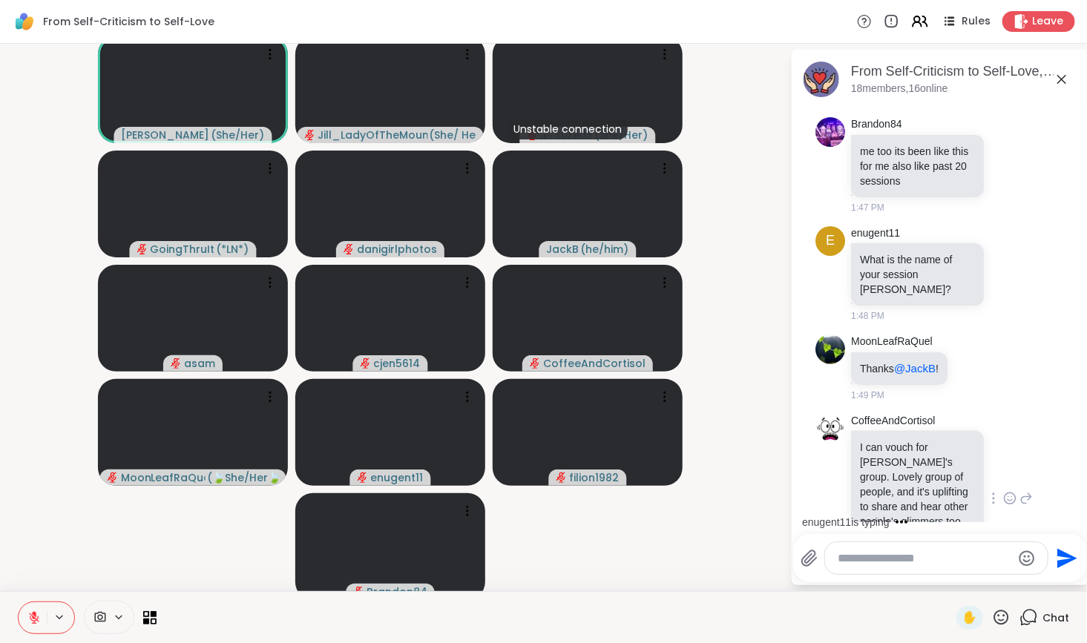
click at [1005, 494] on icon at bounding box center [1010, 499] width 11 height 11
click at [1003, 468] on div "Select Reaction: Heart" at bounding box center [1009, 474] width 13 height 13
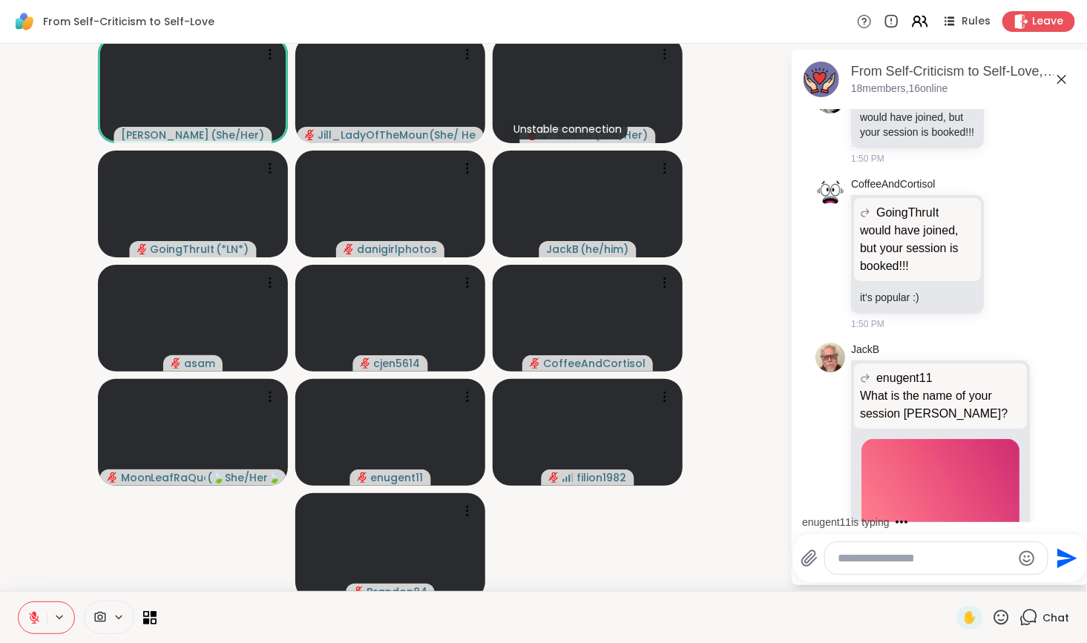
scroll to position [7105, 0]
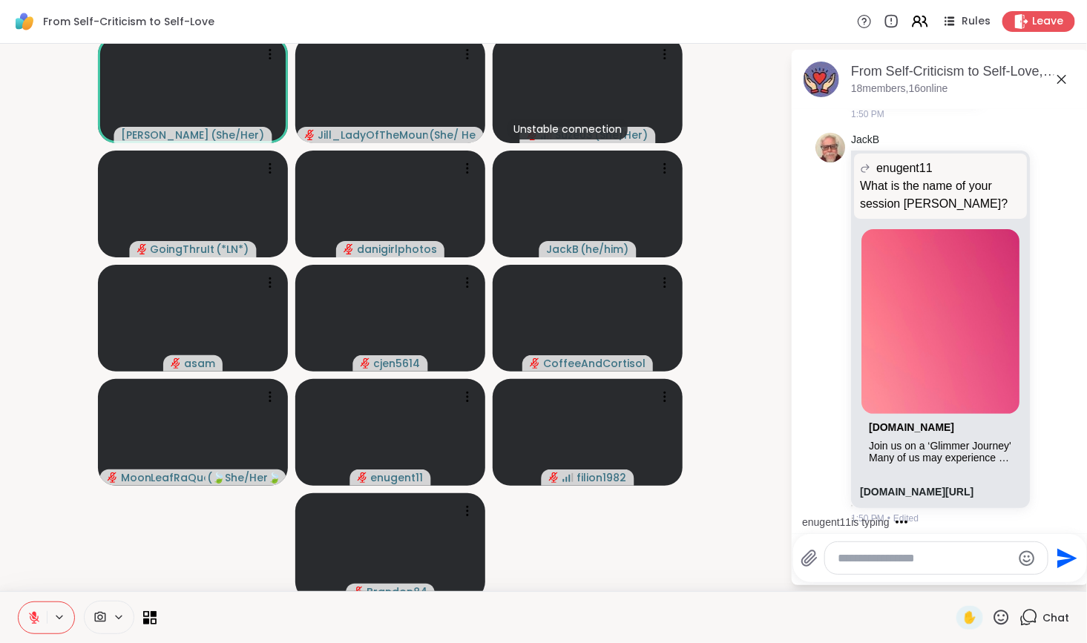
click at [935, 564] on textarea "Type your message" at bounding box center [925, 558] width 173 height 15
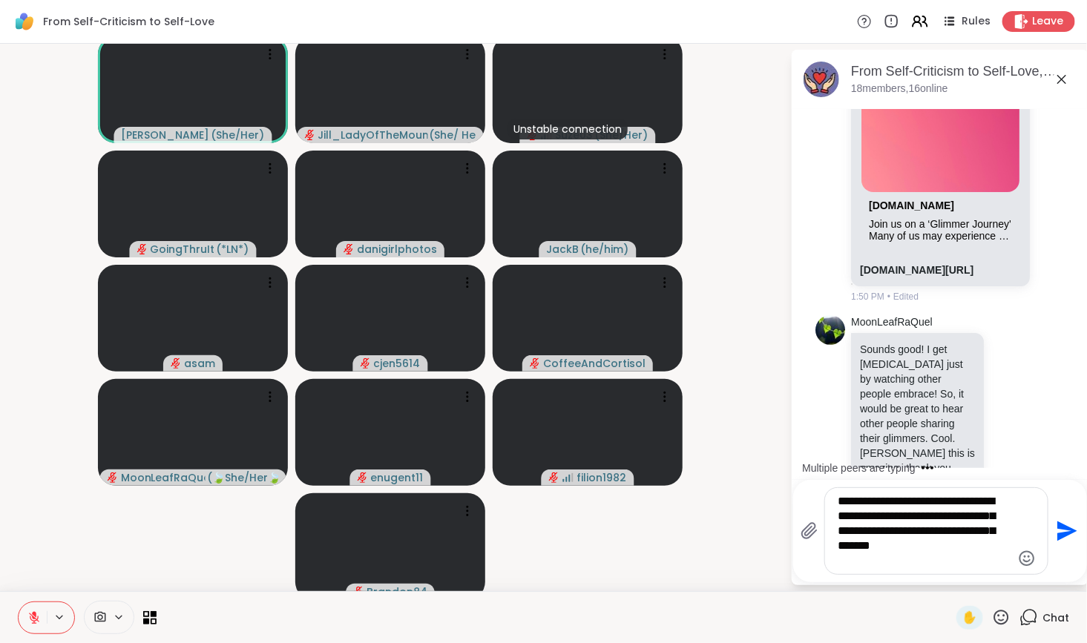
type textarea "**********"
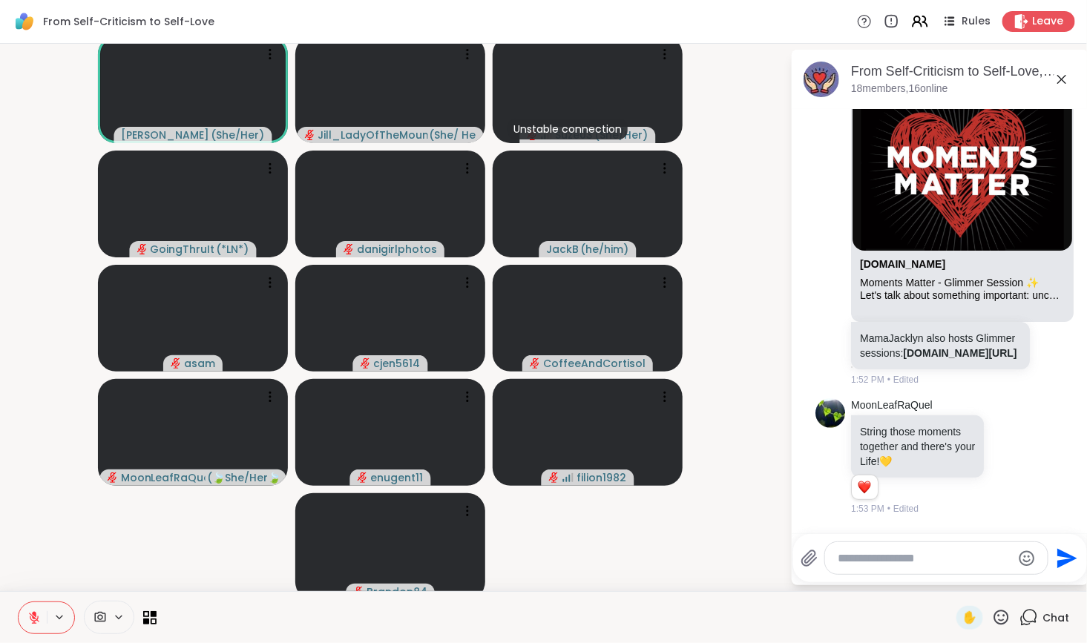
scroll to position [8470, 0]
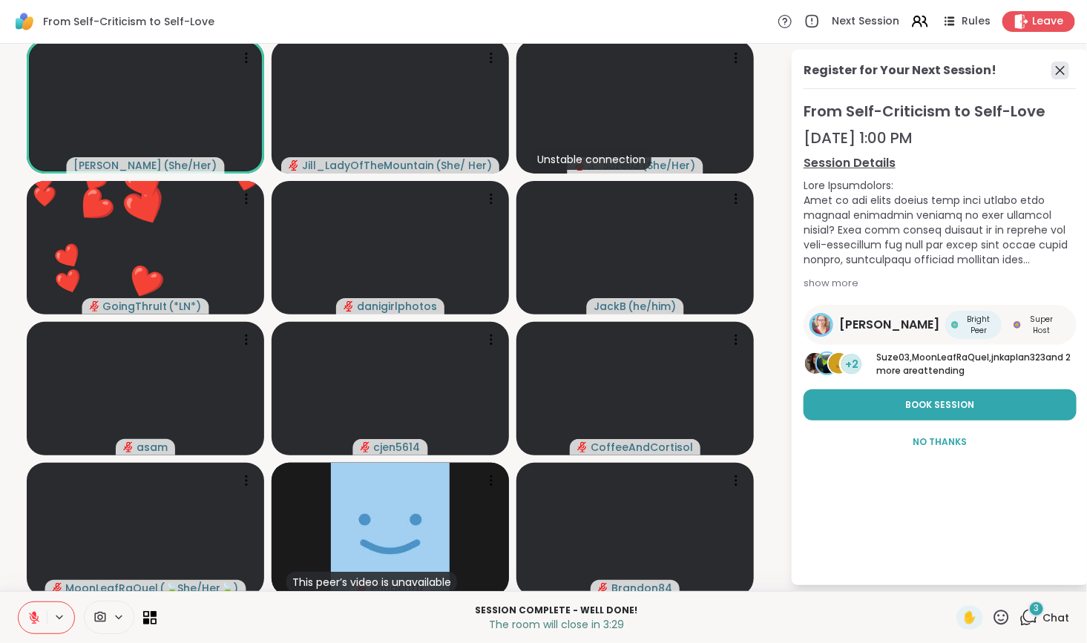
click at [1054, 71] on icon at bounding box center [1061, 71] width 18 height 18
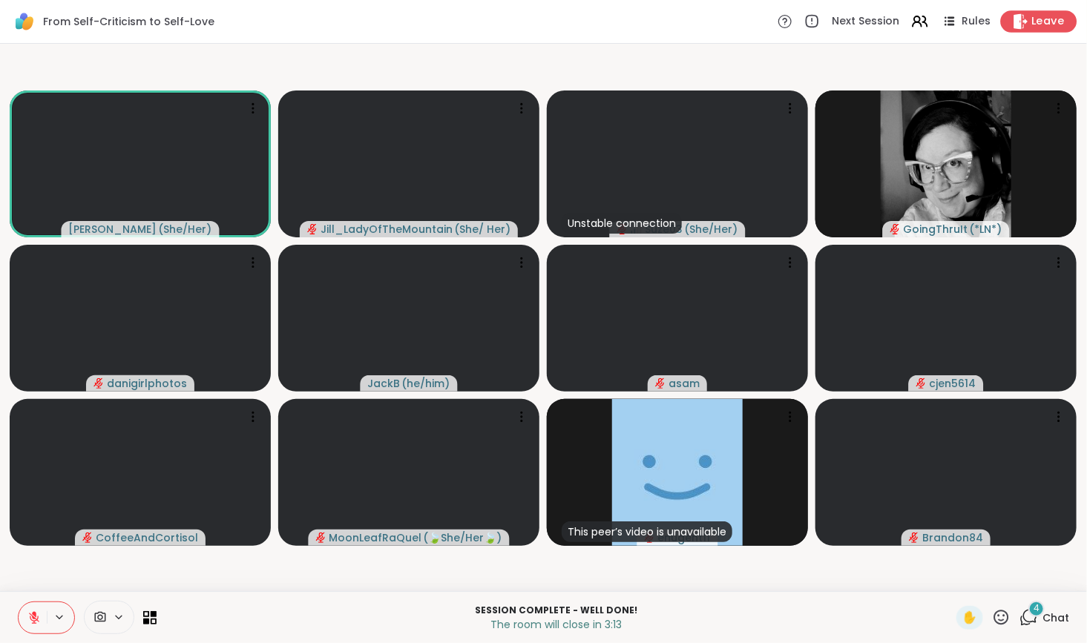
click at [1041, 17] on span "Leave" at bounding box center [1048, 22] width 33 height 16
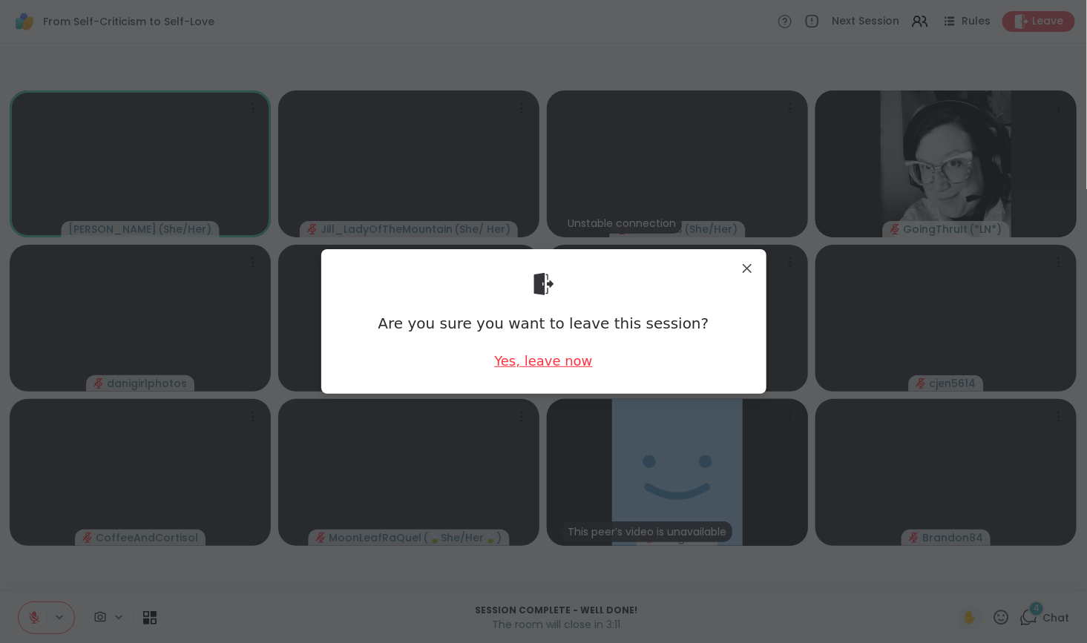
click at [531, 366] on div "Yes, leave now" at bounding box center [543, 361] width 98 height 19
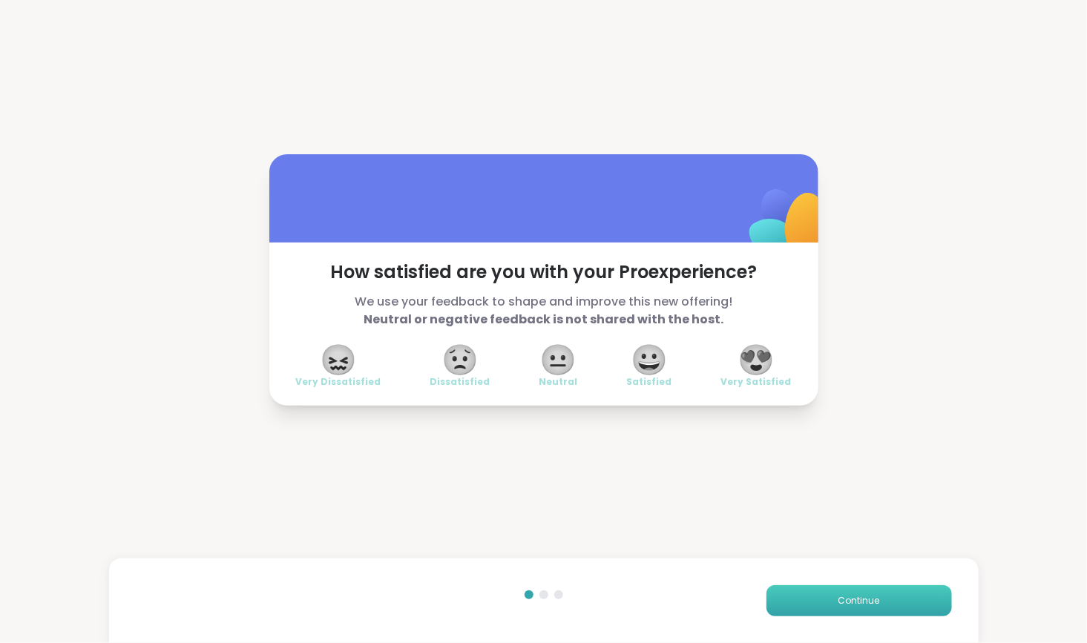
click at [828, 607] on button "Continue" at bounding box center [860, 601] width 186 height 31
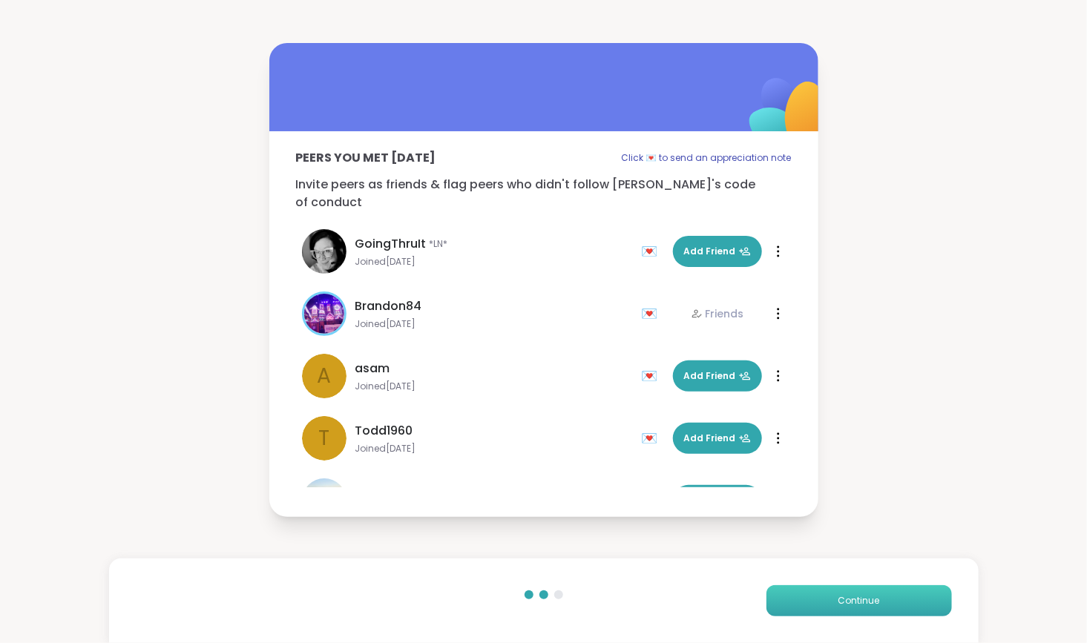
click at [828, 607] on button "Continue" at bounding box center [860, 601] width 186 height 31
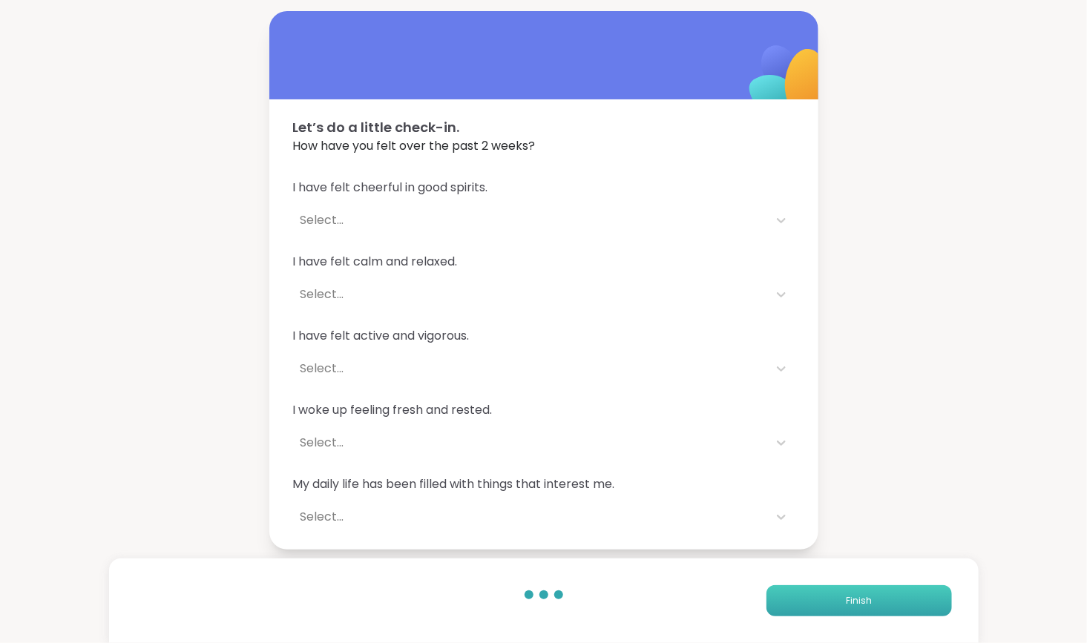
click at [828, 607] on button "Finish" at bounding box center [860, 601] width 186 height 31
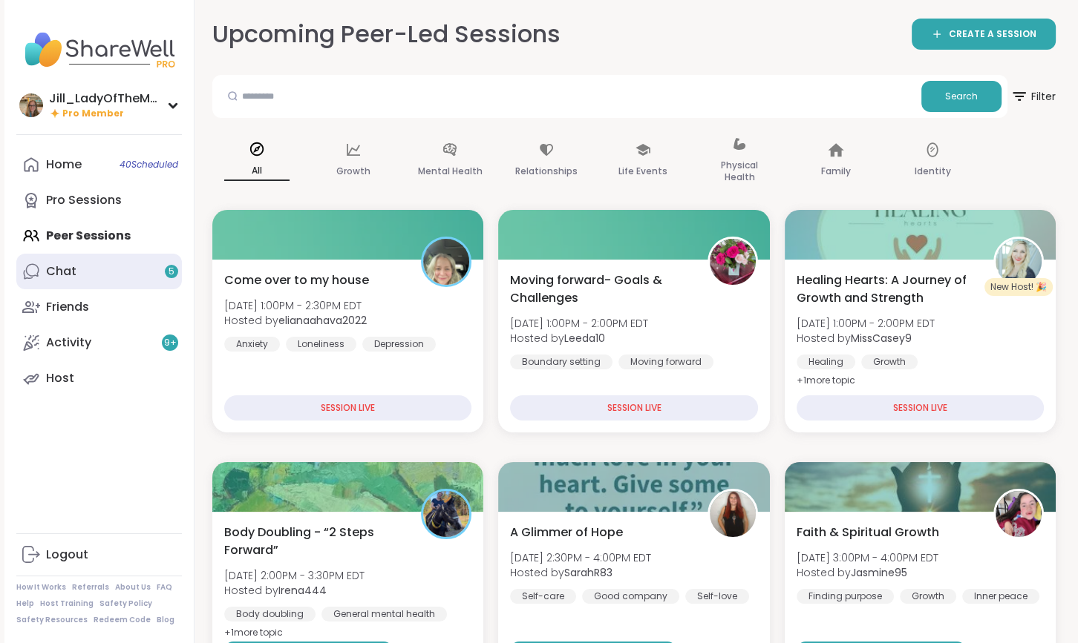
click at [119, 274] on link "Chat 5" at bounding box center [99, 272] width 166 height 36
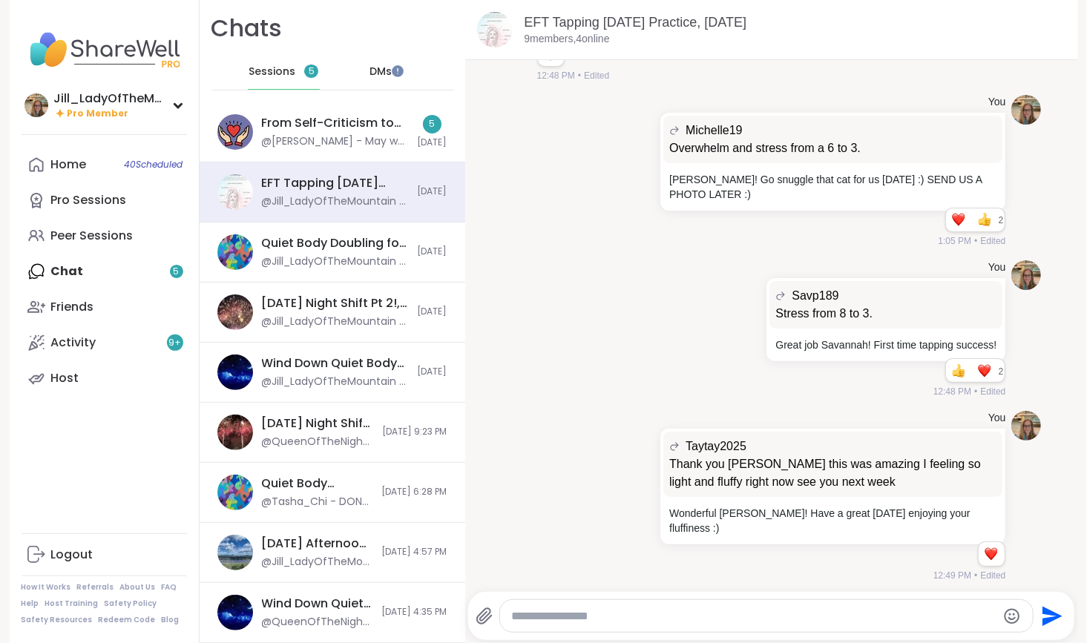
click at [370, 74] on span "DMs" at bounding box center [381, 72] width 22 height 15
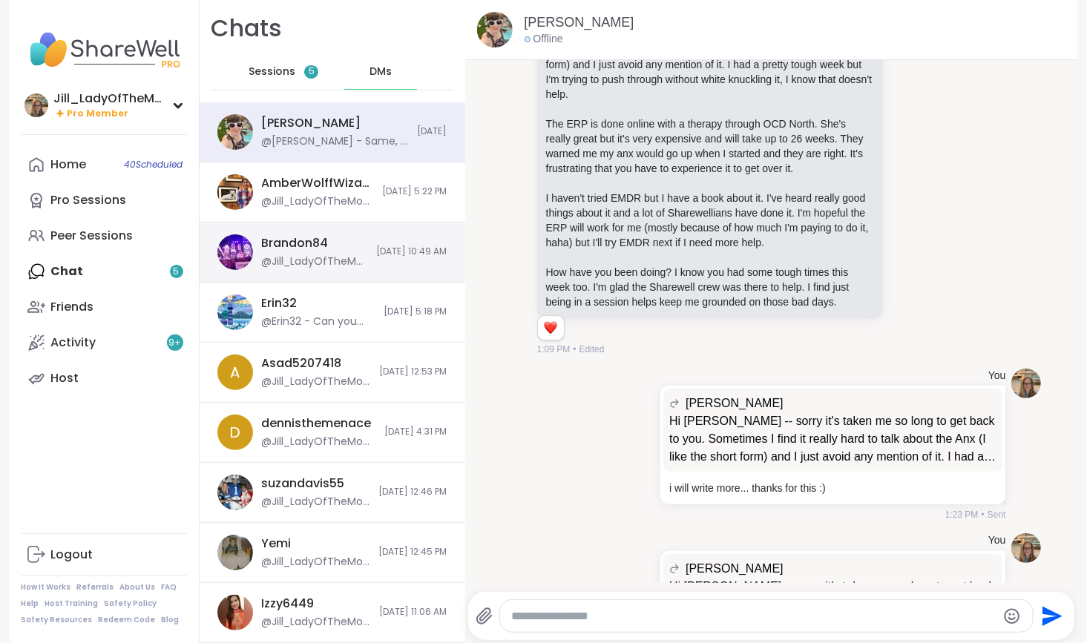
scroll to position [14809, 0]
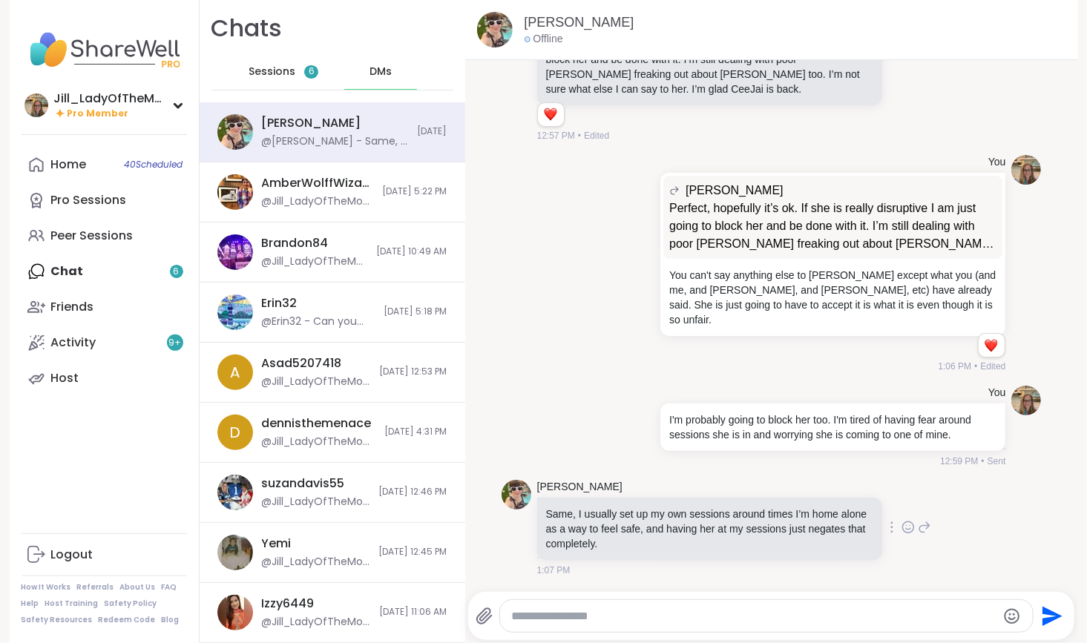
click at [902, 526] on icon at bounding box center [908, 527] width 13 height 15
click at [784, 499] on div "Select Reaction: Heart" at bounding box center [790, 503] width 13 height 13
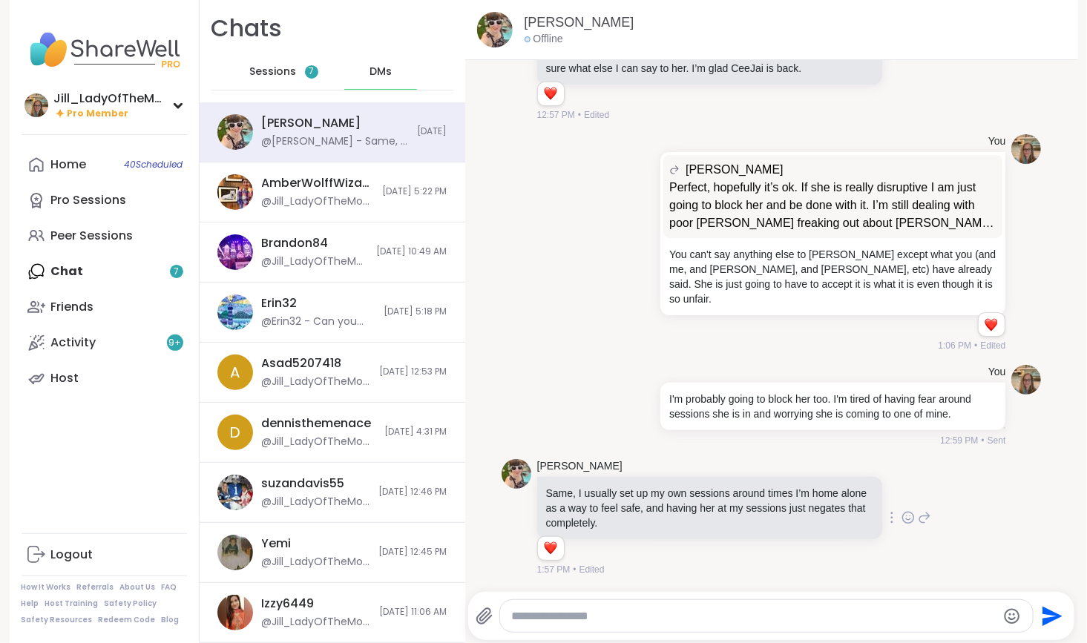
click at [920, 523] on icon at bounding box center [925, 518] width 10 height 10
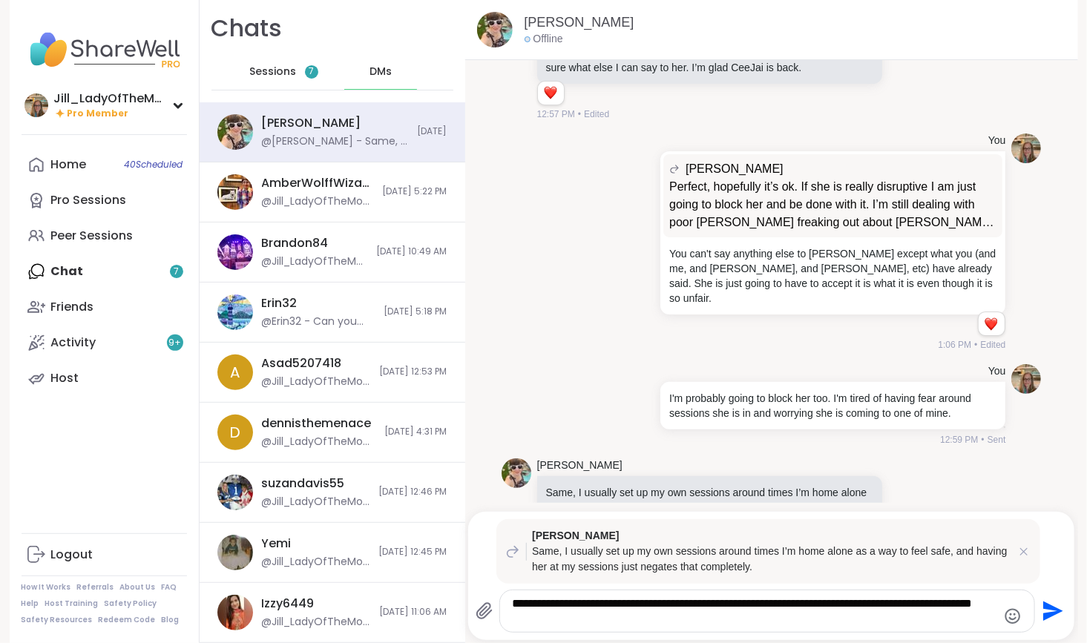
type textarea "**********"
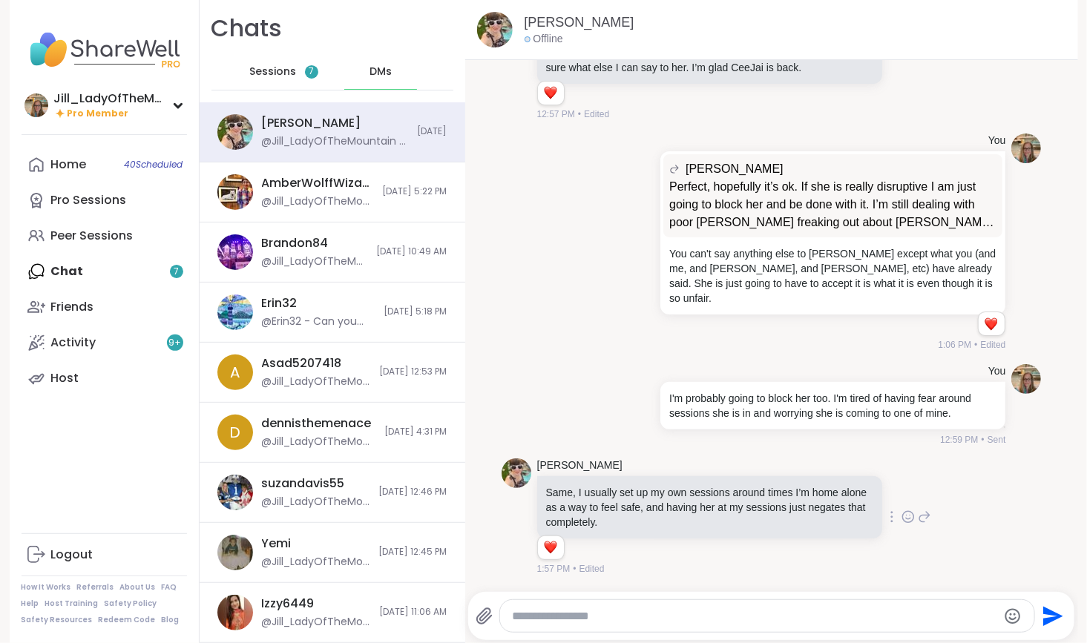
scroll to position [15010, 0]
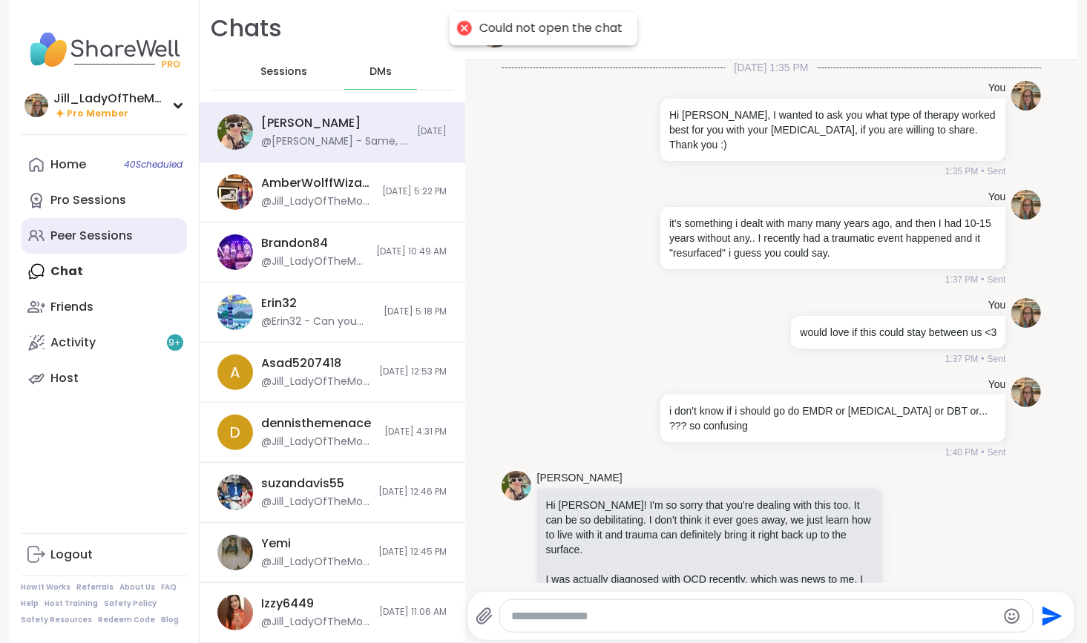
scroll to position [14824, 0]
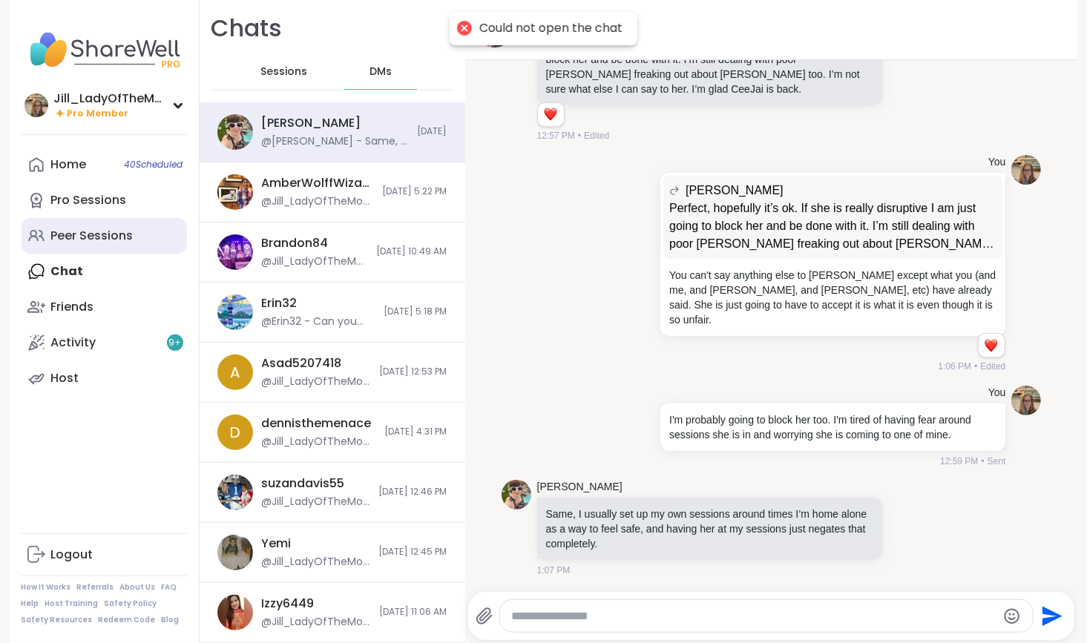
click at [136, 237] on link "Peer Sessions" at bounding box center [105, 236] width 166 height 36
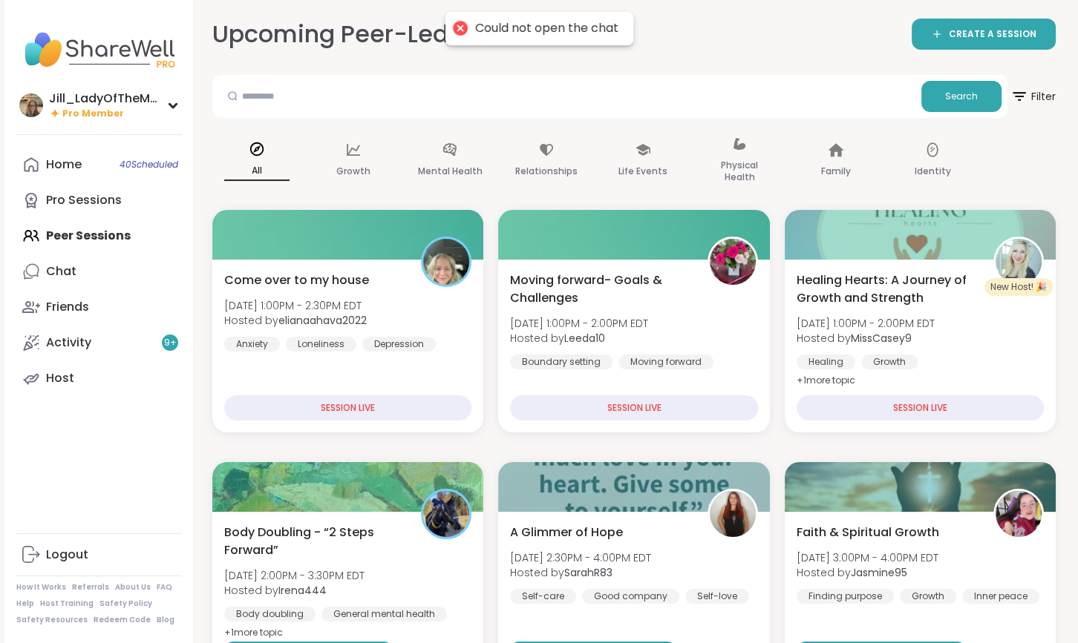
click at [136, 237] on div "Home 40 Scheduled Pro Sessions Peer Sessions Chat Friends Activity 9 + Host" at bounding box center [99, 271] width 166 height 249
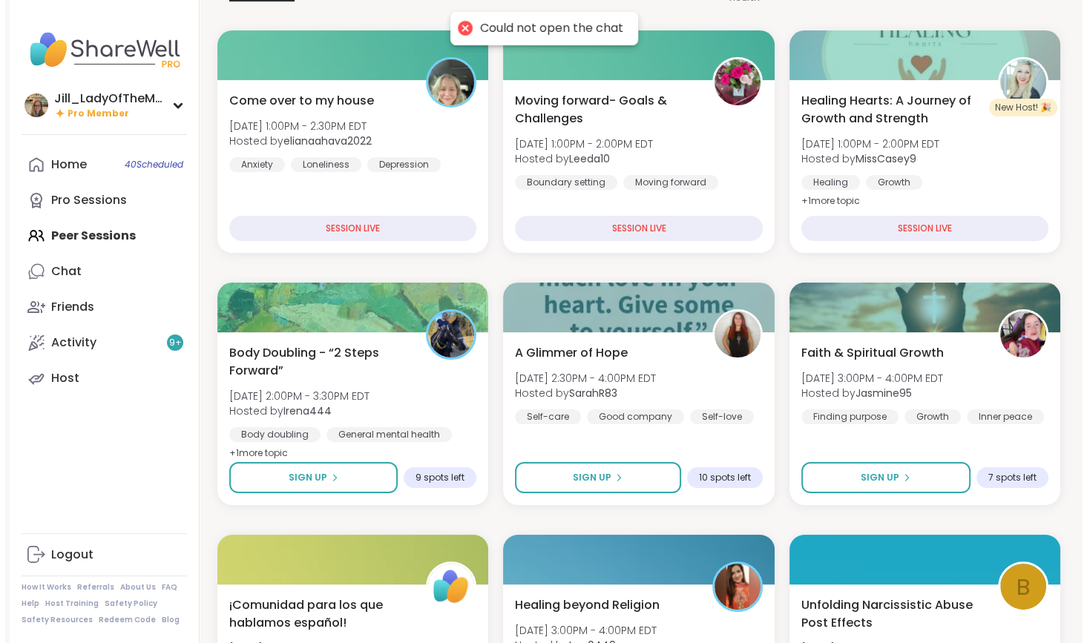
scroll to position [183, 0]
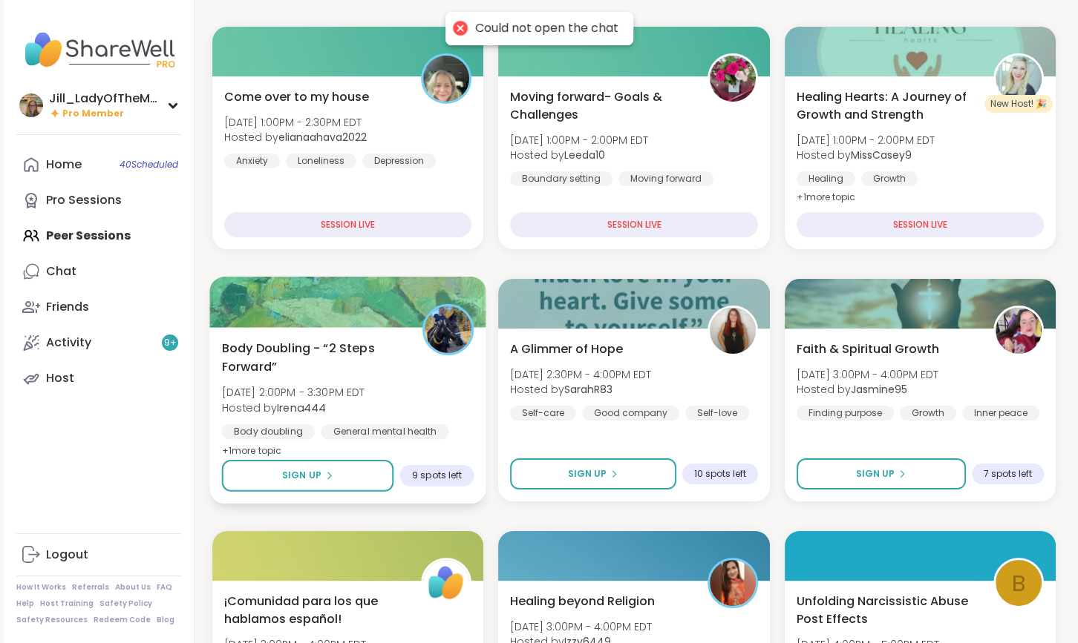
click at [318, 410] on b "Irena444" at bounding box center [301, 407] width 49 height 15
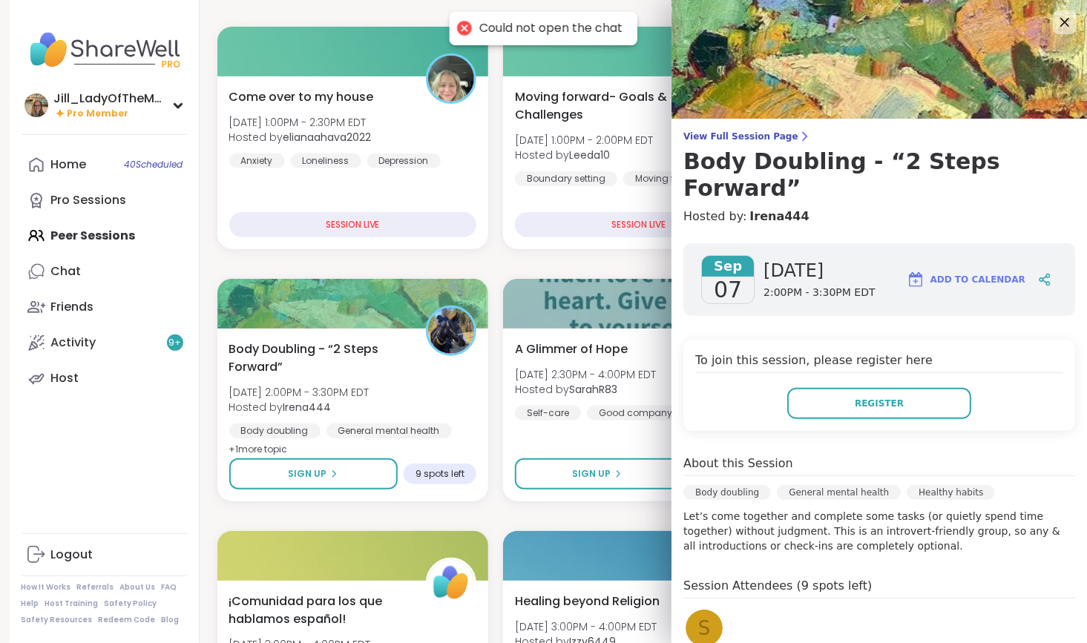
click at [687, 610] on div "s" at bounding box center [704, 628] width 37 height 37
click at [1055, 19] on icon at bounding box center [1064, 22] width 19 height 19
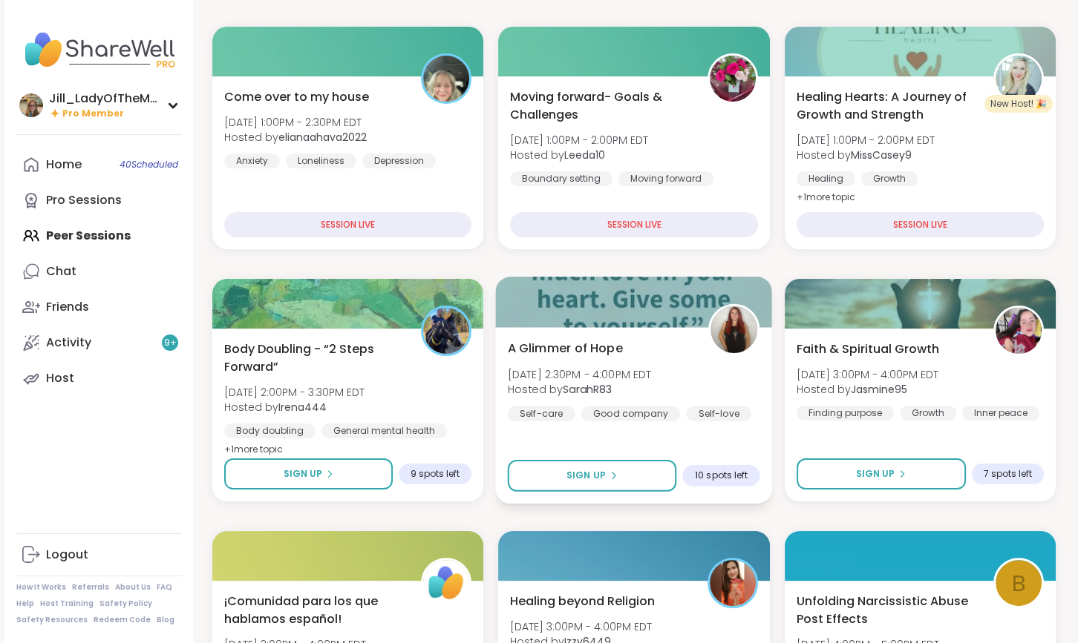
click at [635, 445] on div "A Glimmer of Hope [DATE] 2:30PM - 4:00PM EDT Hosted by SarahR83 Self-care Good …" at bounding box center [634, 415] width 277 height 177
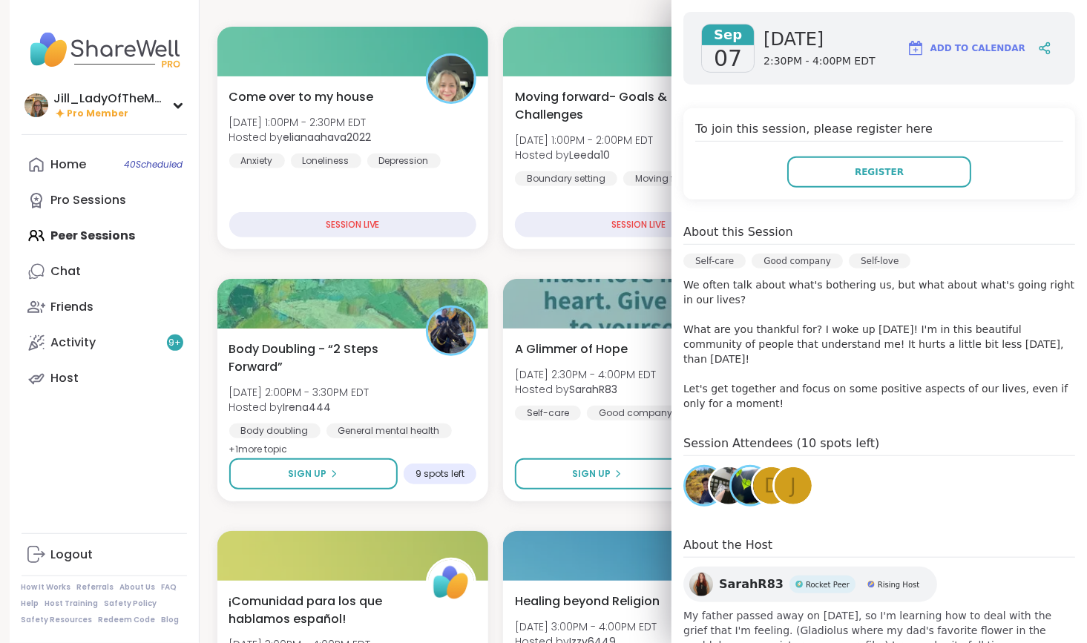
scroll to position [213, 0]
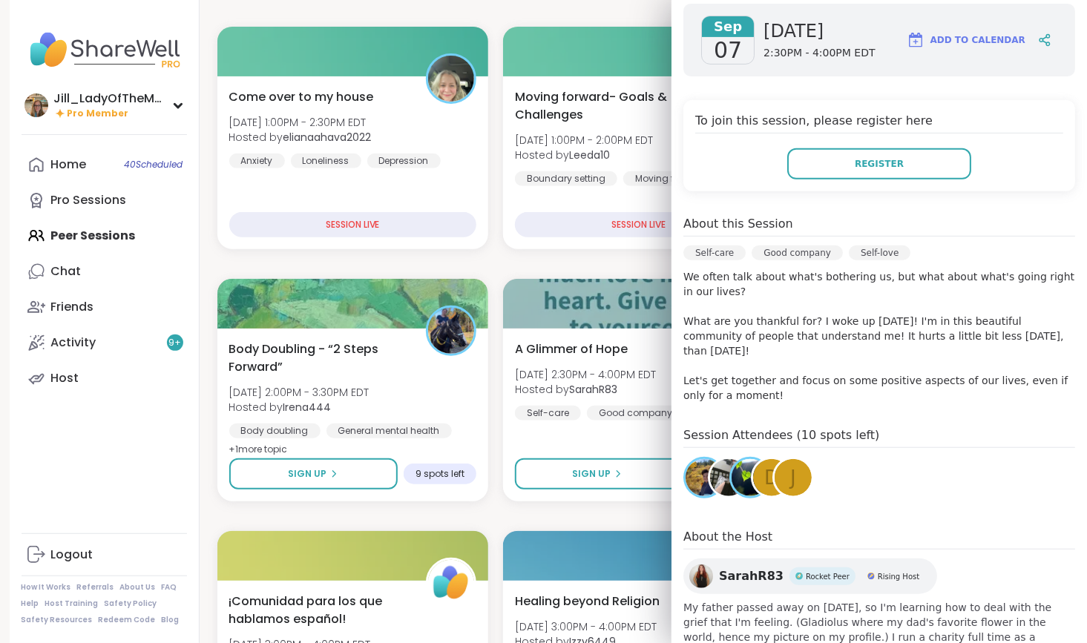
click at [753, 473] on div "d" at bounding box center [771, 477] width 37 height 37
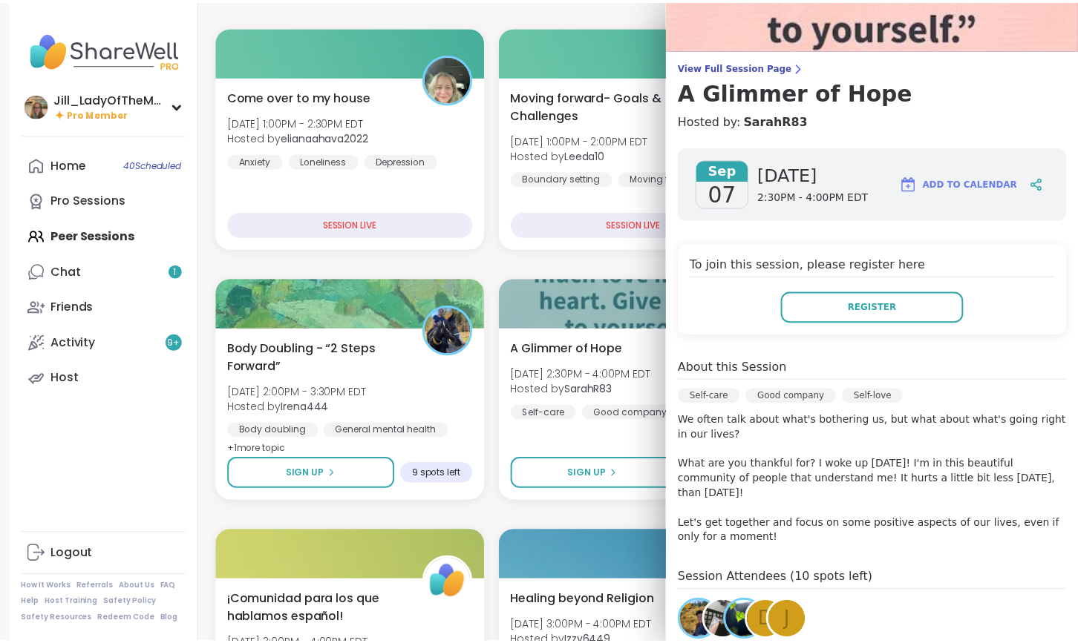
scroll to position [0, 0]
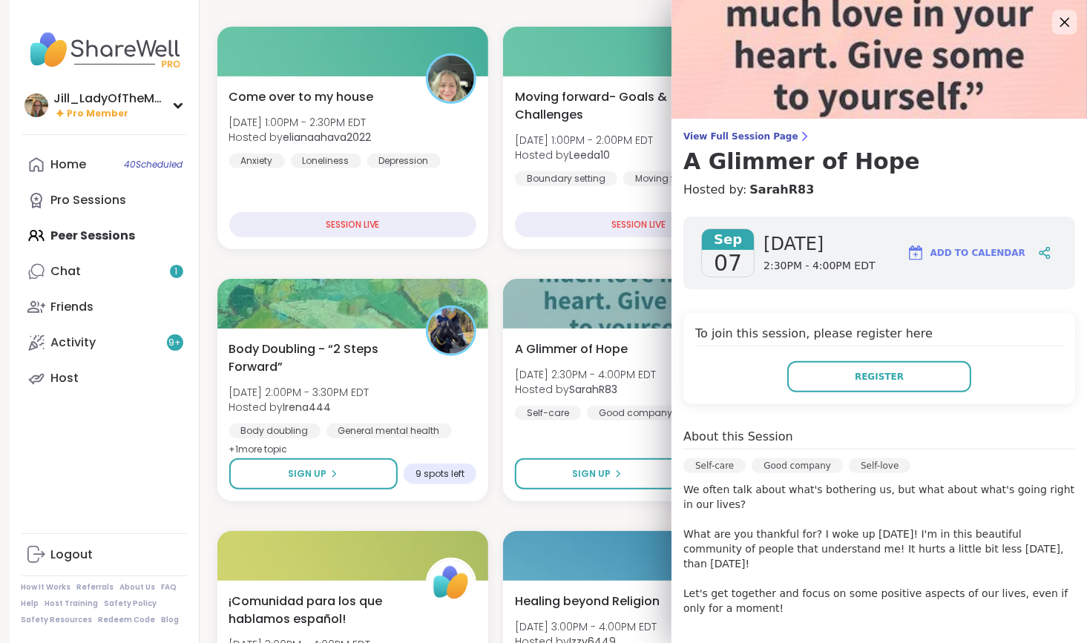
click at [1055, 21] on icon at bounding box center [1064, 22] width 19 height 19
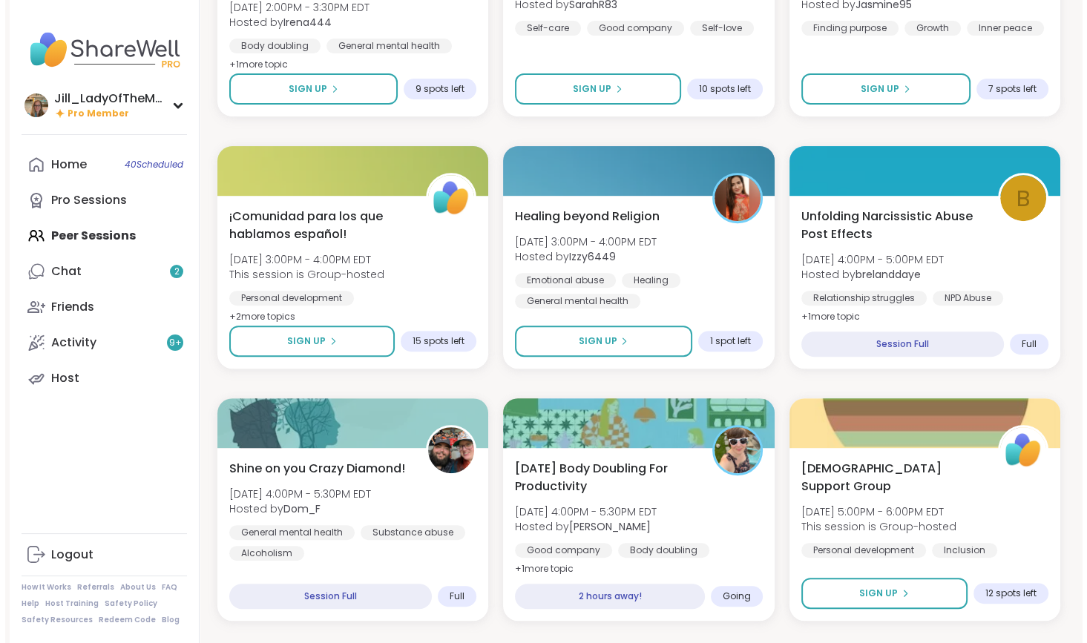
scroll to position [572, 0]
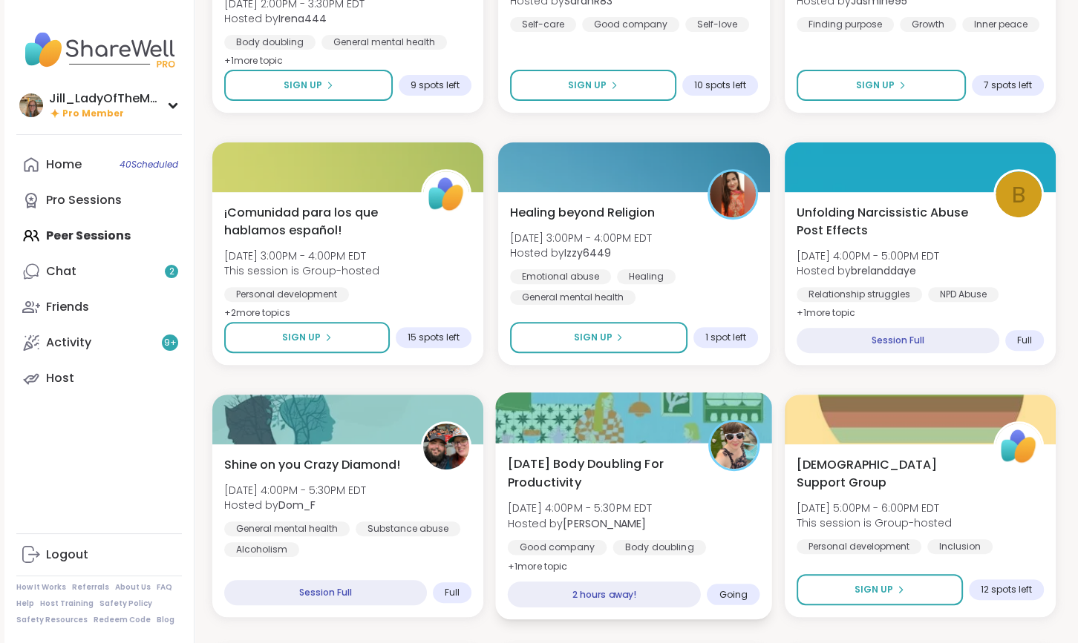
click at [616, 508] on span "[DATE] 4:00PM - 5:30PM EDT" at bounding box center [580, 508] width 145 height 15
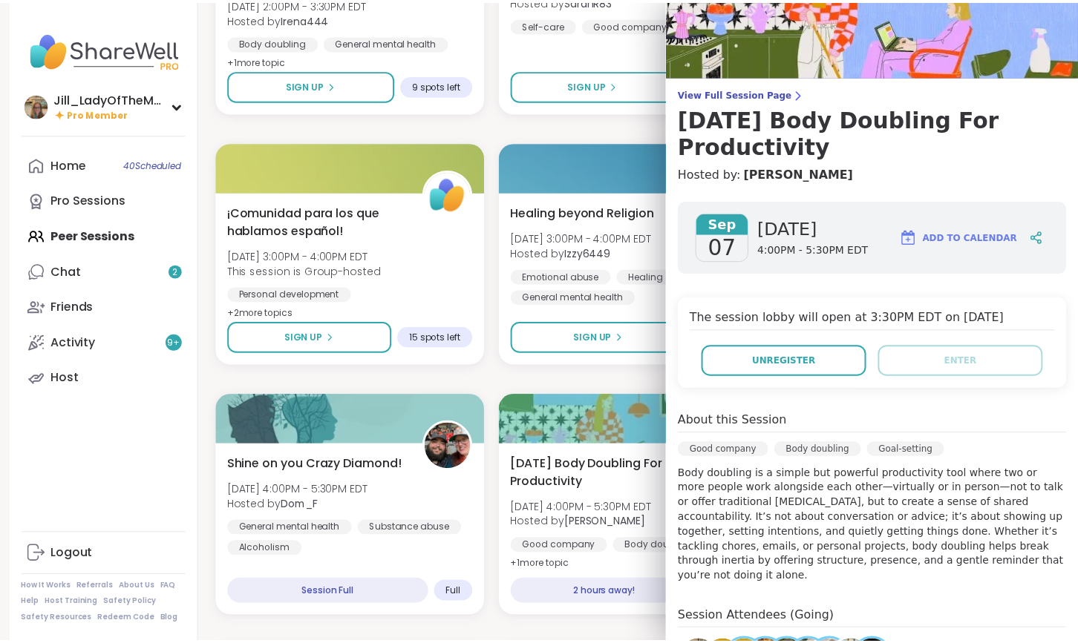
scroll to position [0, 0]
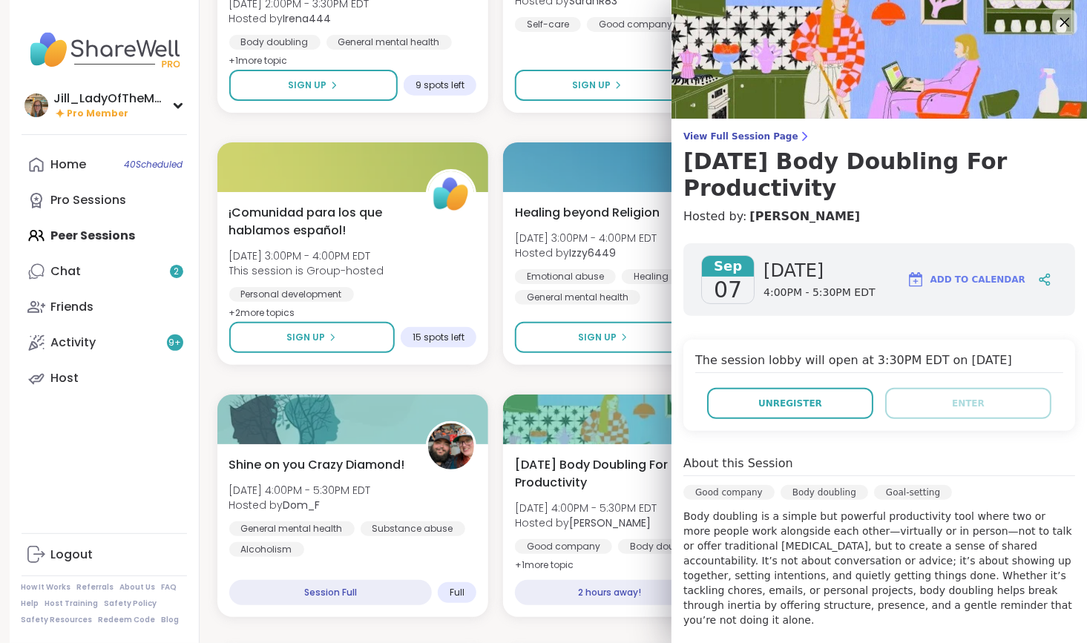
click at [1055, 26] on icon at bounding box center [1064, 22] width 19 height 19
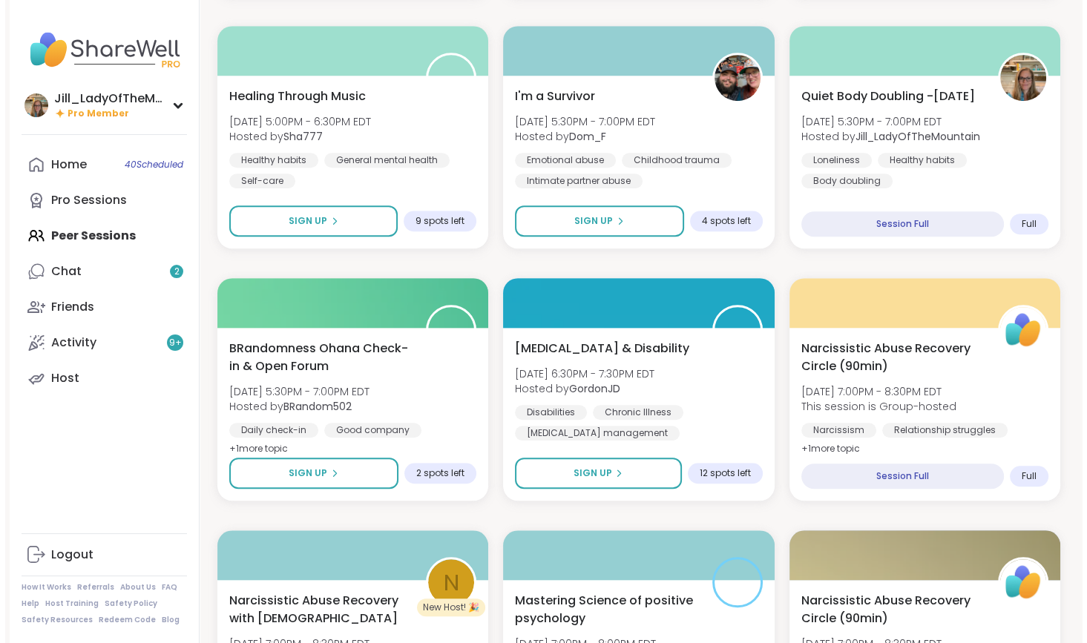
scroll to position [1199, 0]
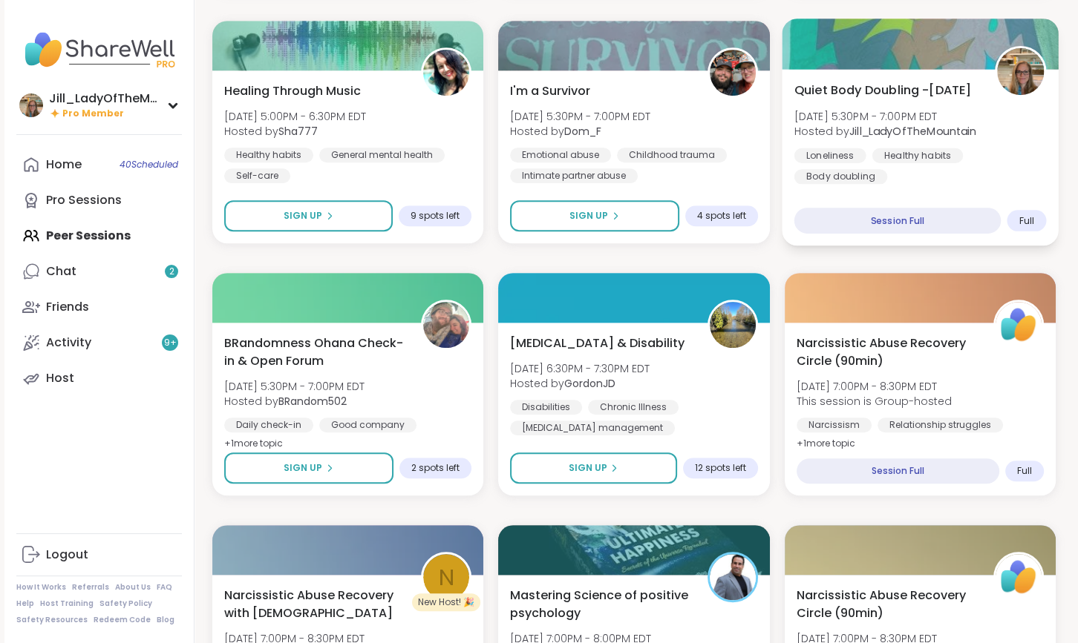
click at [961, 184] on div "Quiet Body Doubling -Sunday Sun, Sep 07 | 5:30PM - 7:00PM EDT Hosted by Jill_La…" at bounding box center [920, 157] width 277 height 177
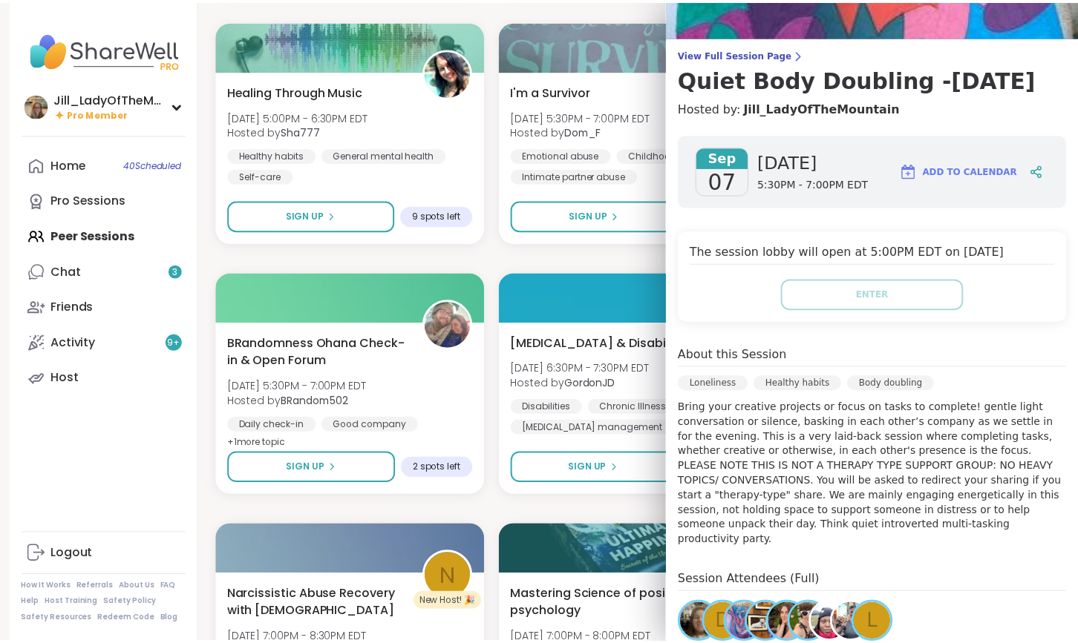
scroll to position [0, 0]
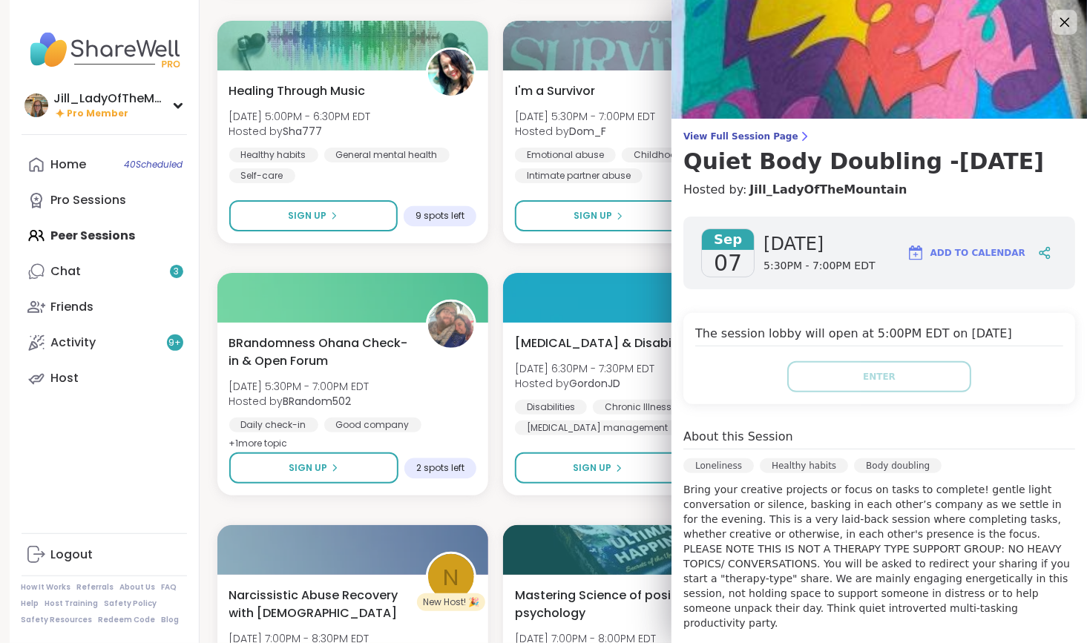
click at [1055, 14] on icon at bounding box center [1064, 22] width 19 height 19
